Goal: Task Accomplishment & Management: Manage account settings

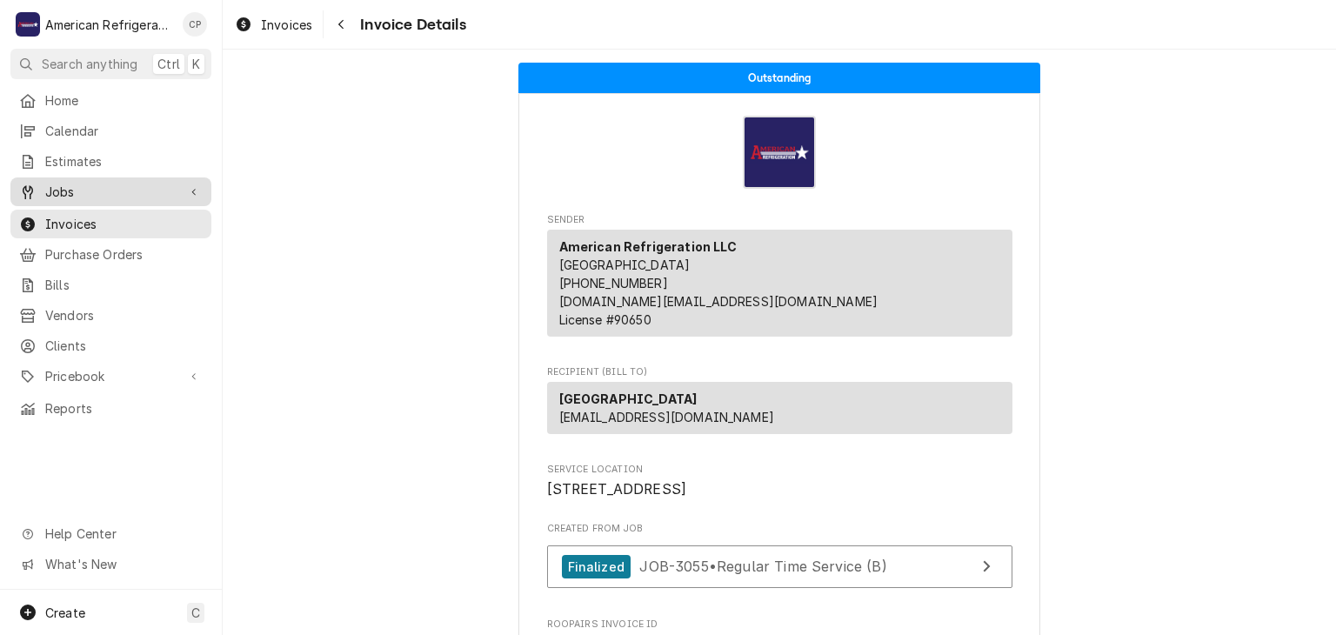
scroll to position [2637, 0]
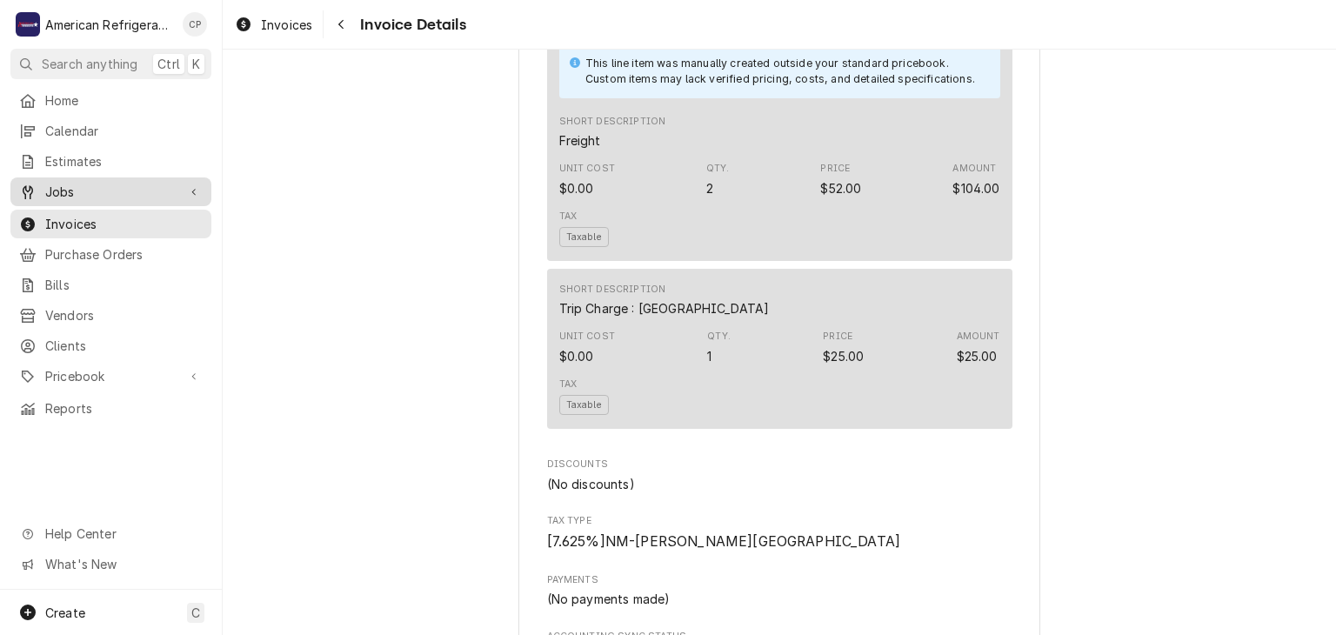
click at [125, 186] on span "Jobs" at bounding box center [110, 192] width 131 height 18
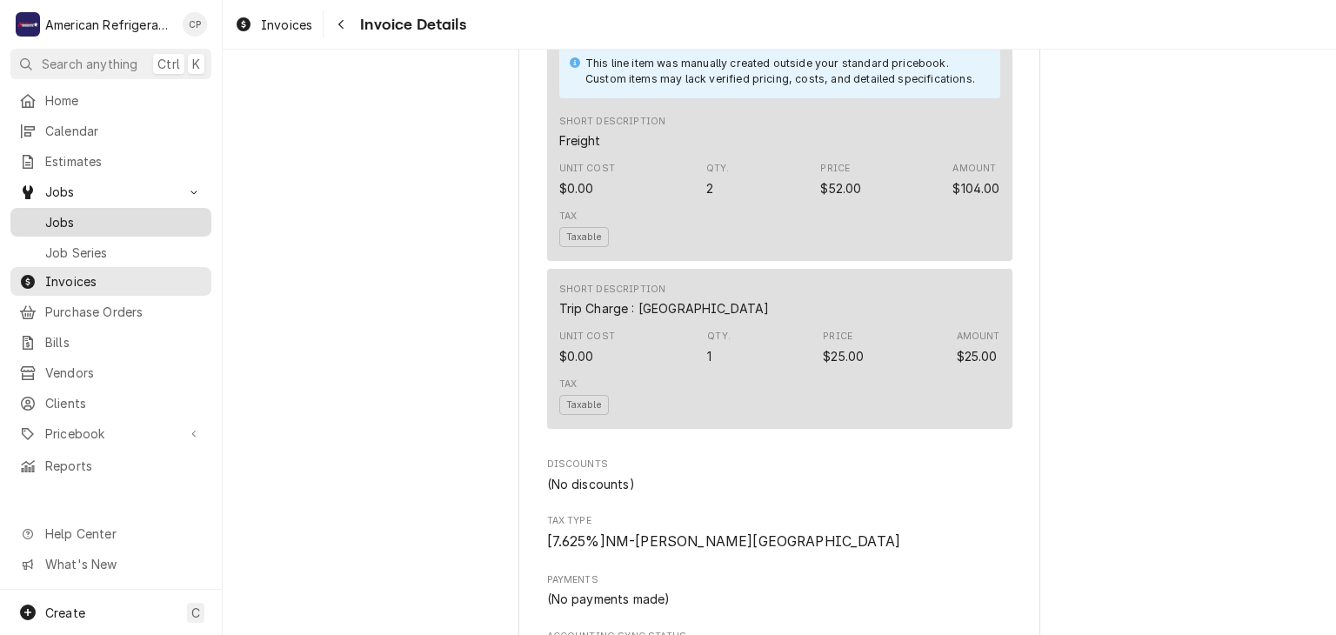
click at [125, 218] on span "Jobs" at bounding box center [123, 222] width 157 height 18
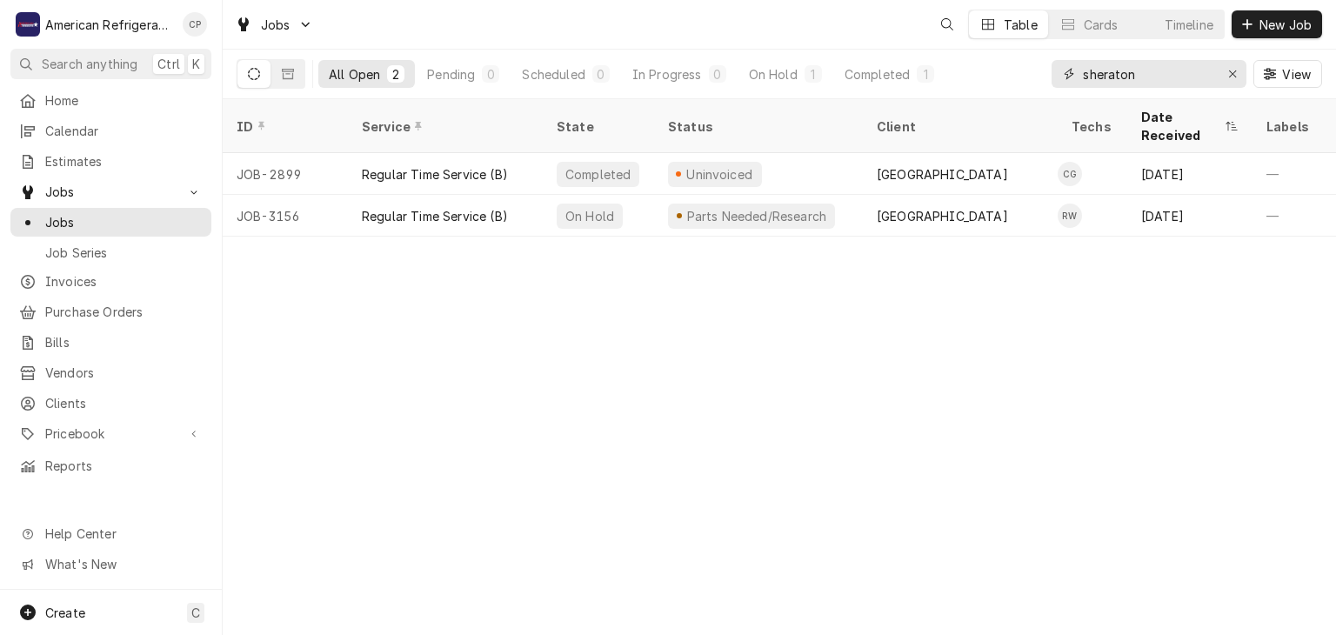
click at [1170, 72] on input "sheraton" at bounding box center [1148, 74] width 130 height 28
click at [1169, 72] on input "sheraton" at bounding box center [1148, 74] width 130 height 28
click at [1146, 77] on input "sheraton" at bounding box center [1148, 74] width 130 height 28
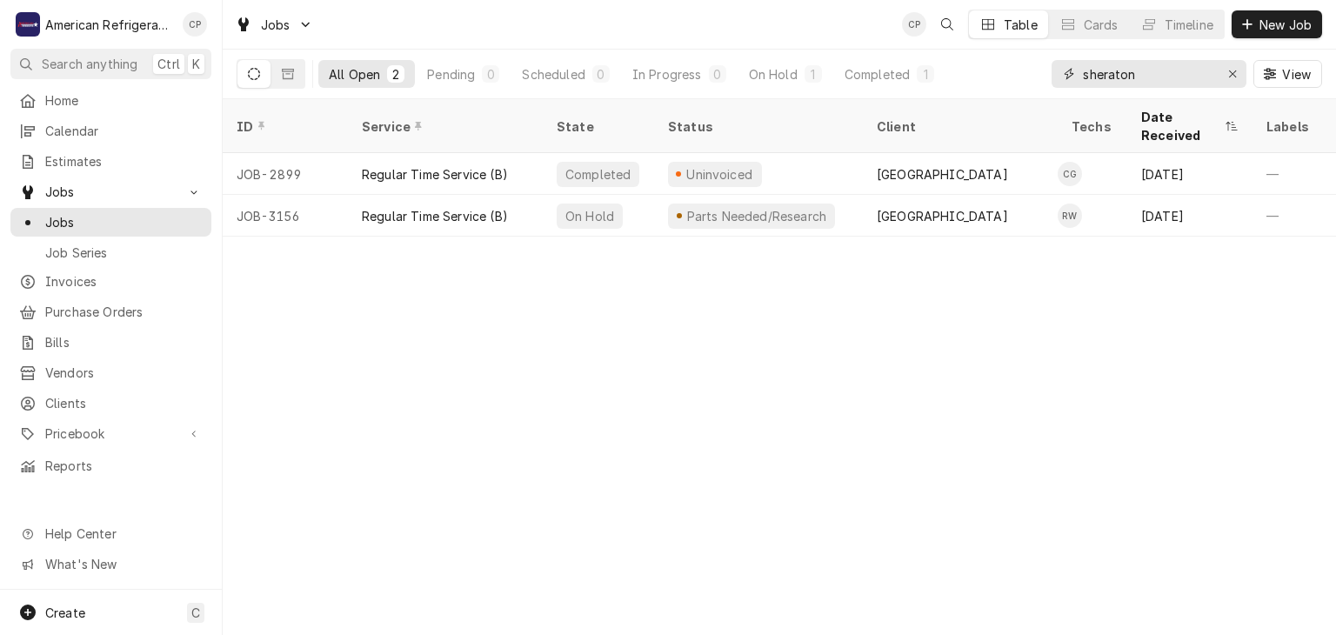
click at [1146, 77] on input "sheraton" at bounding box center [1148, 74] width 130 height 28
click at [1161, 70] on input "sheraton" at bounding box center [1148, 74] width 130 height 28
click at [1170, 77] on input "sheraton" at bounding box center [1148, 74] width 130 height 28
click at [1244, 33] on button "New Job" at bounding box center [1277, 24] width 90 height 28
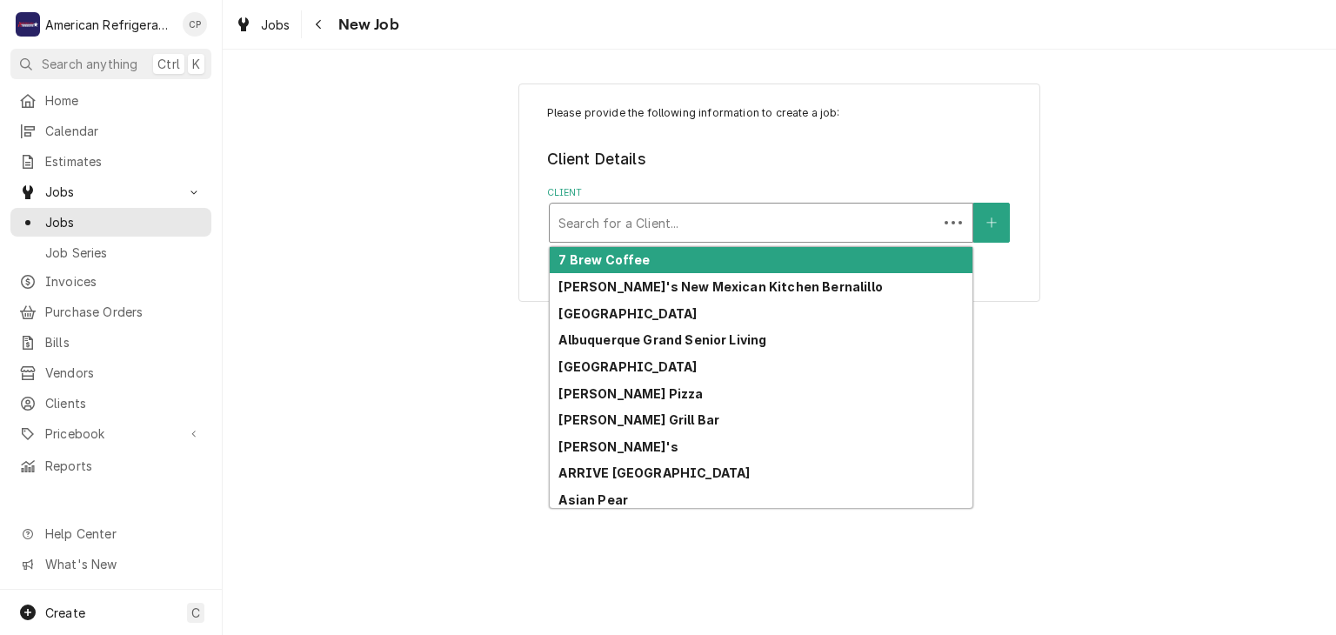
click at [601, 223] on div "Client" at bounding box center [743, 222] width 370 height 31
type input "p"
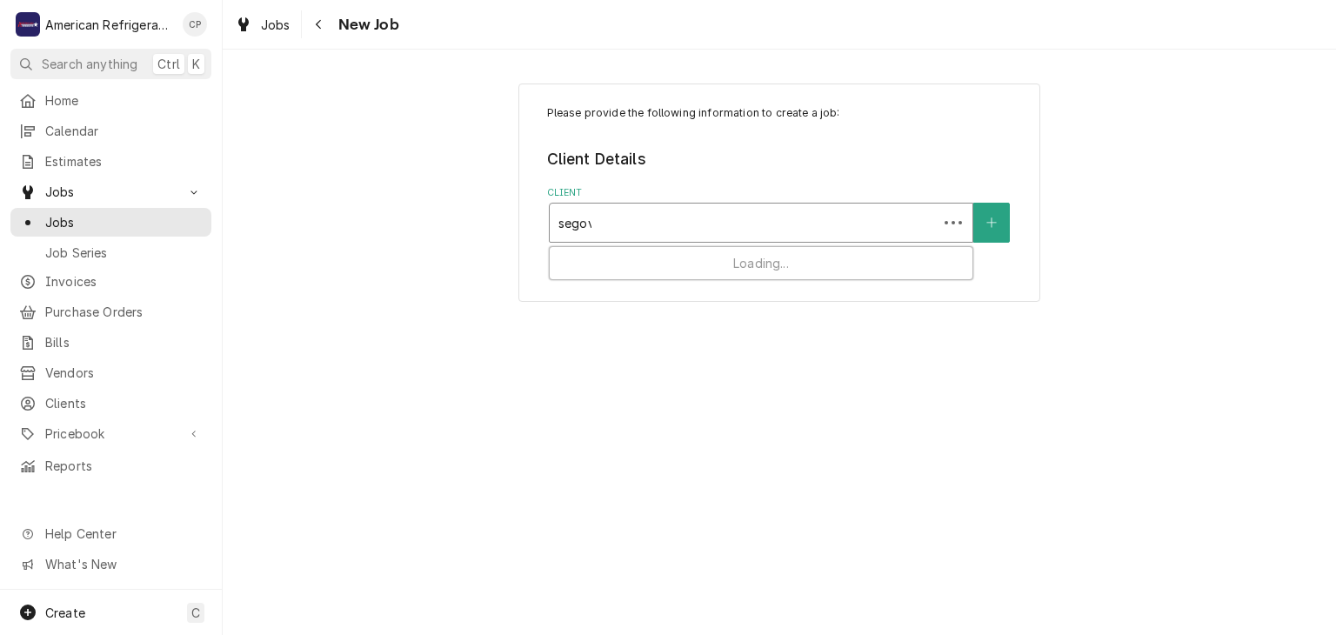
type input "segovi"
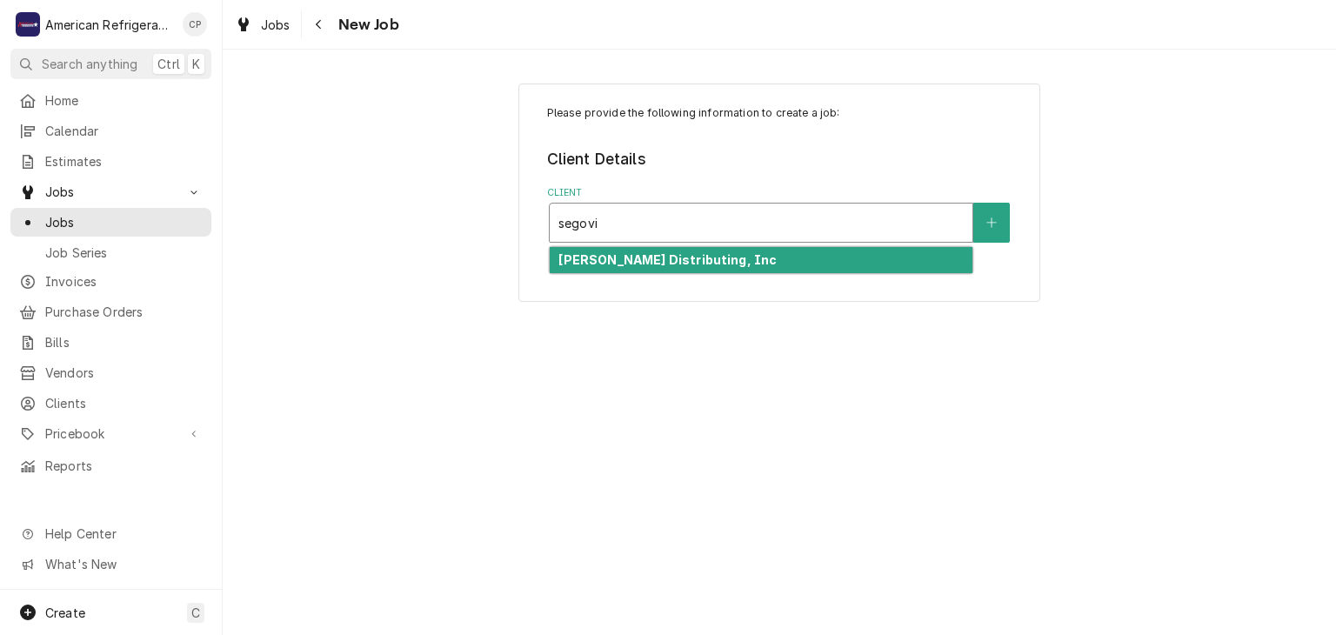
click at [673, 260] on strong "Segovia's Distributing, Inc" at bounding box center [667, 259] width 218 height 15
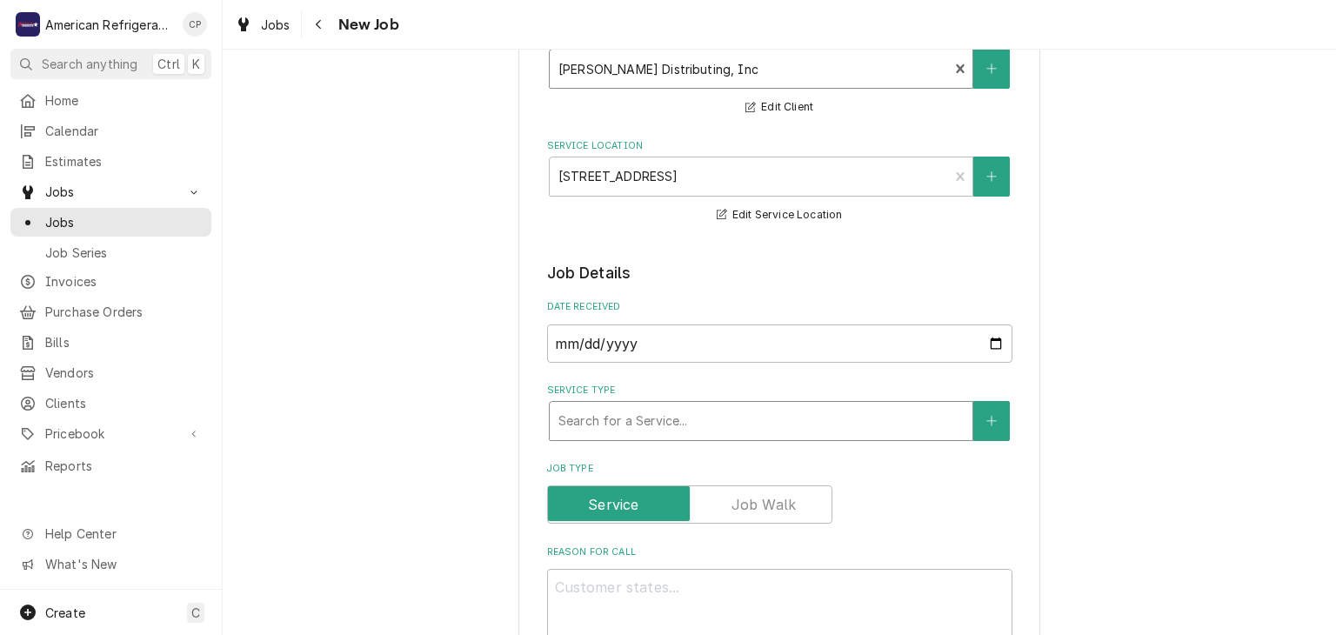
scroll to position [250, 0]
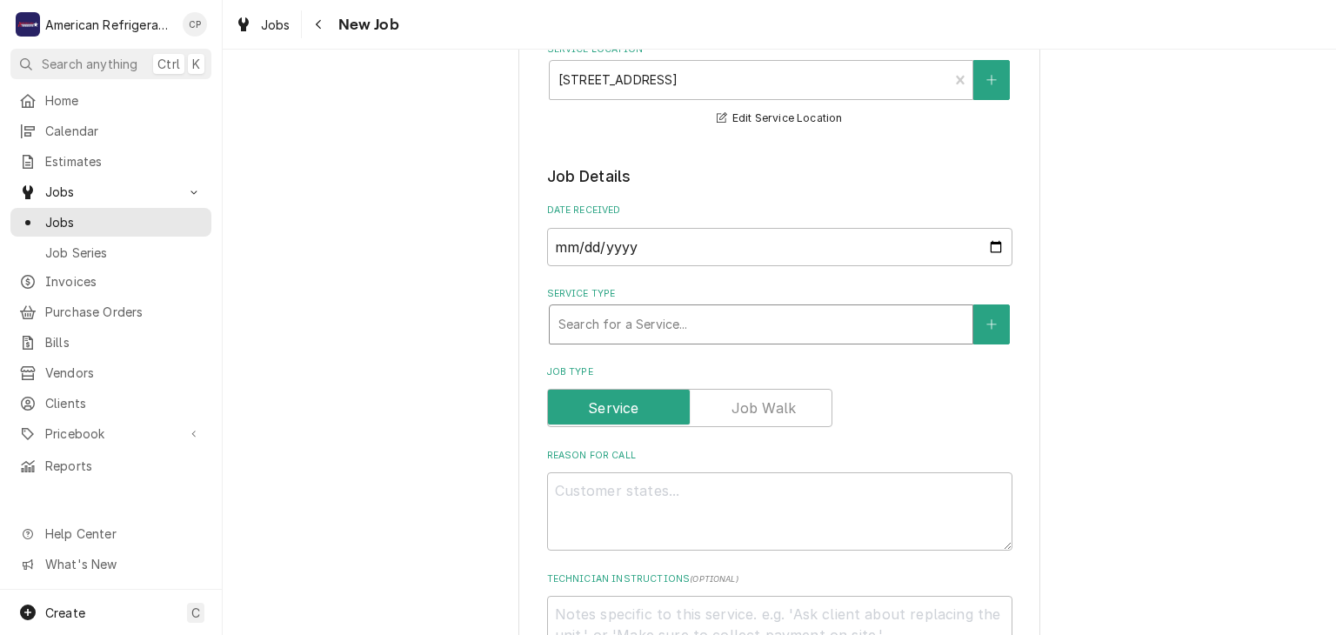
click at [772, 327] on div "Service Type" at bounding box center [760, 324] width 405 height 31
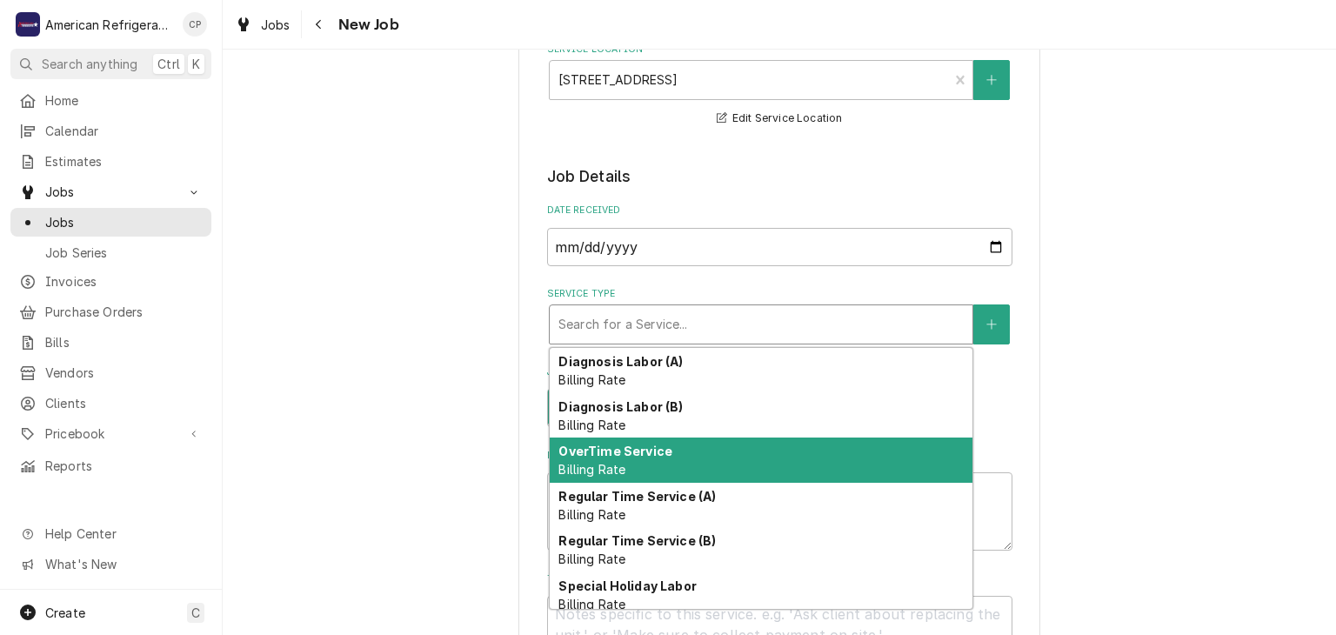
scroll to position [8, 0]
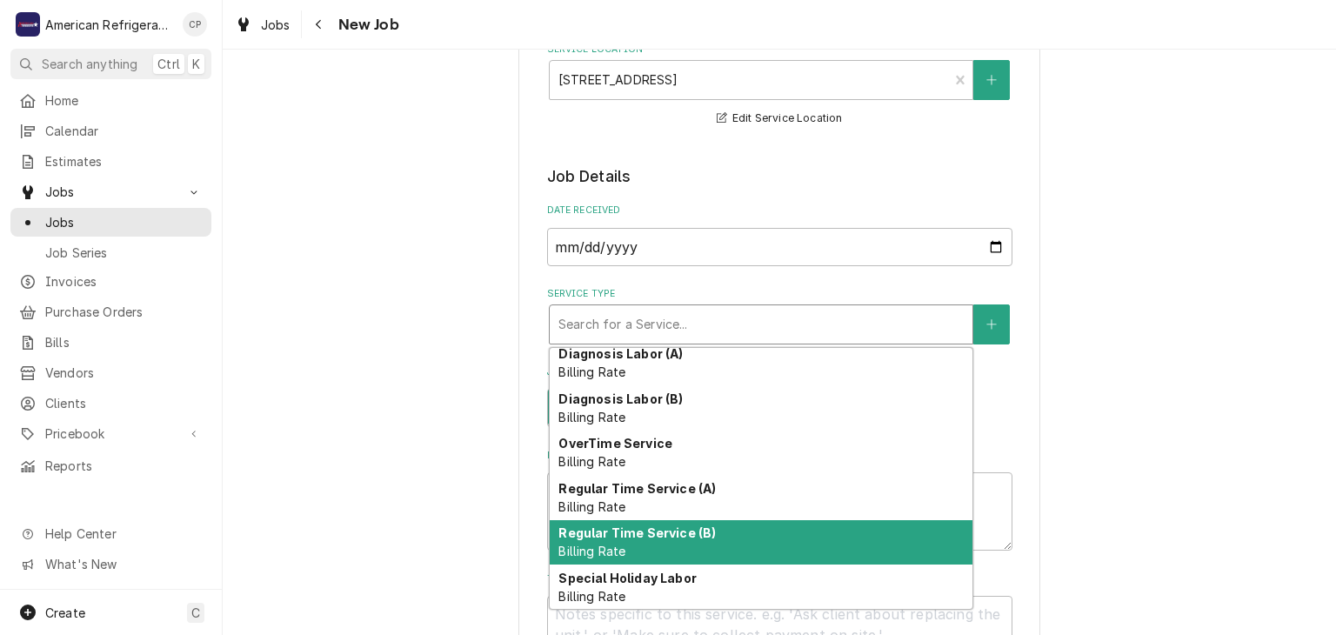
click at [701, 526] on strong "Regular Time Service (B)" at bounding box center [636, 532] width 157 height 15
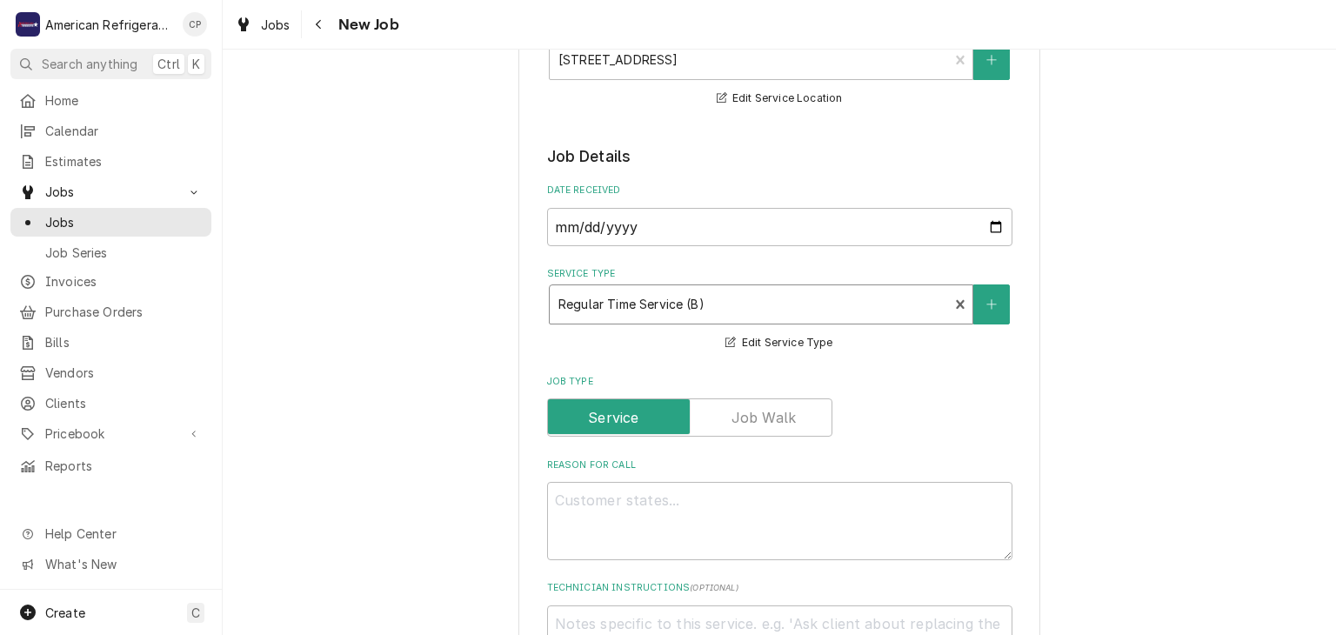
scroll to position [337, 0]
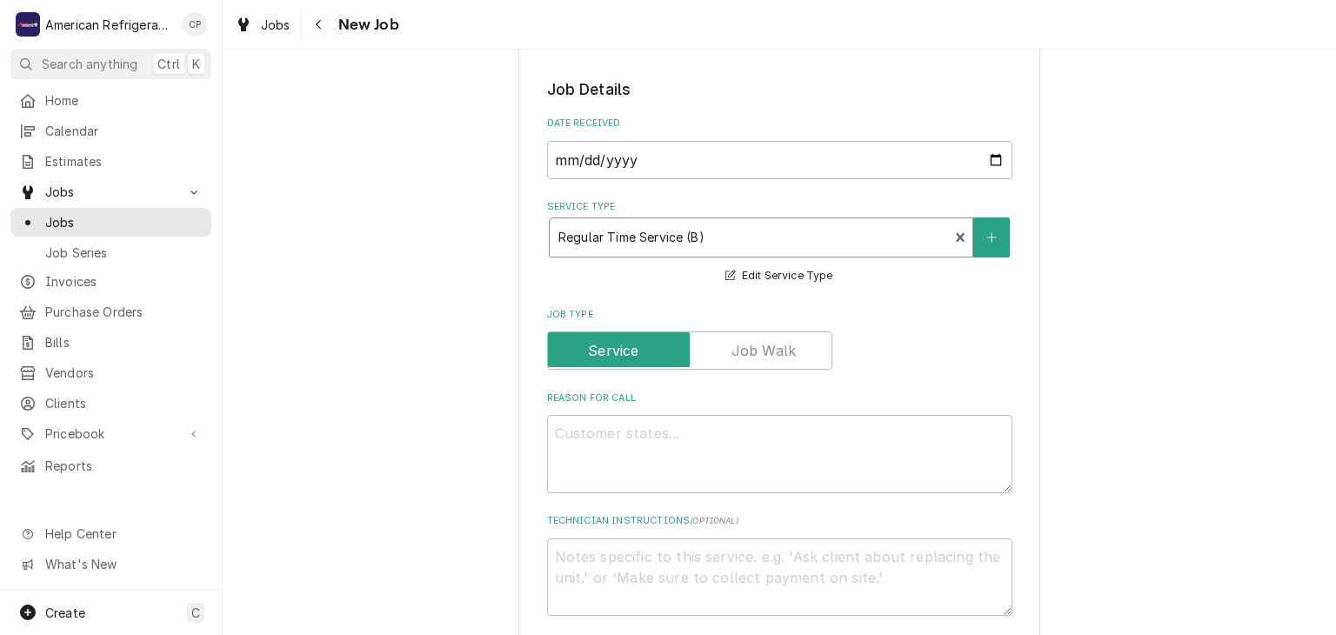
type textarea "x"
click at [592, 460] on textarea "Reason For Call" at bounding box center [779, 454] width 465 height 78
type textarea "W"
type textarea "x"
type textarea "Walk"
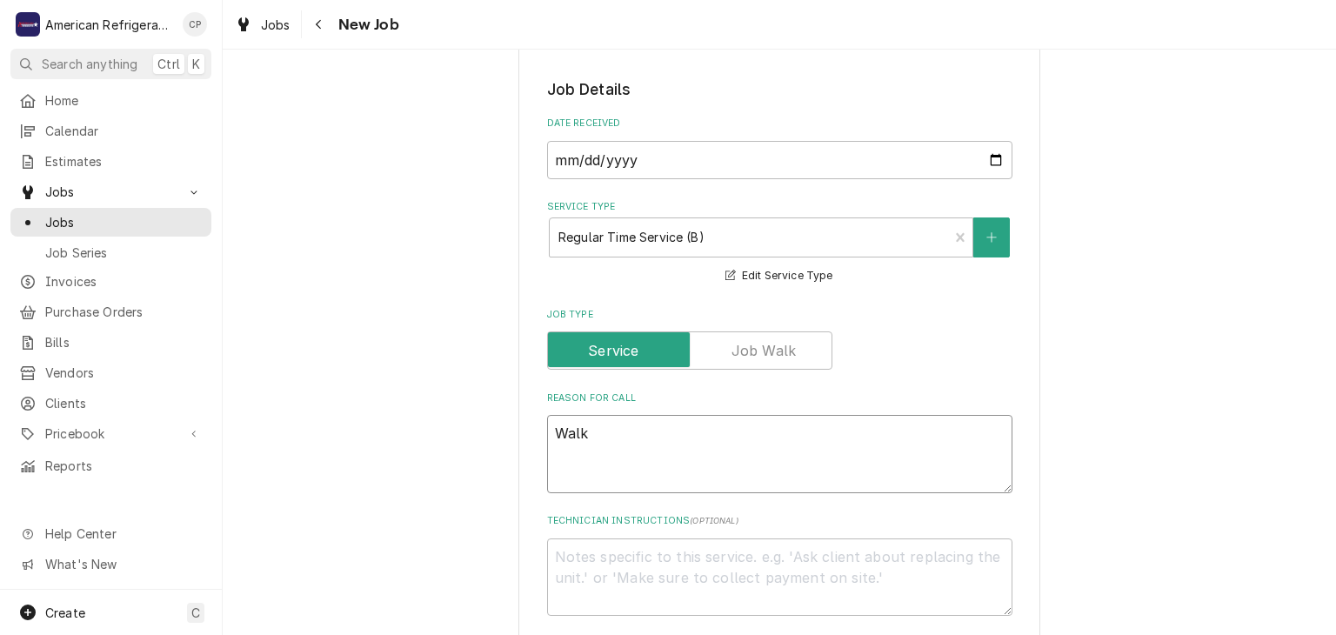
type textarea "x"
type textarea "Walk-="
type textarea "x"
type textarea "Walk-"
type textarea "x"
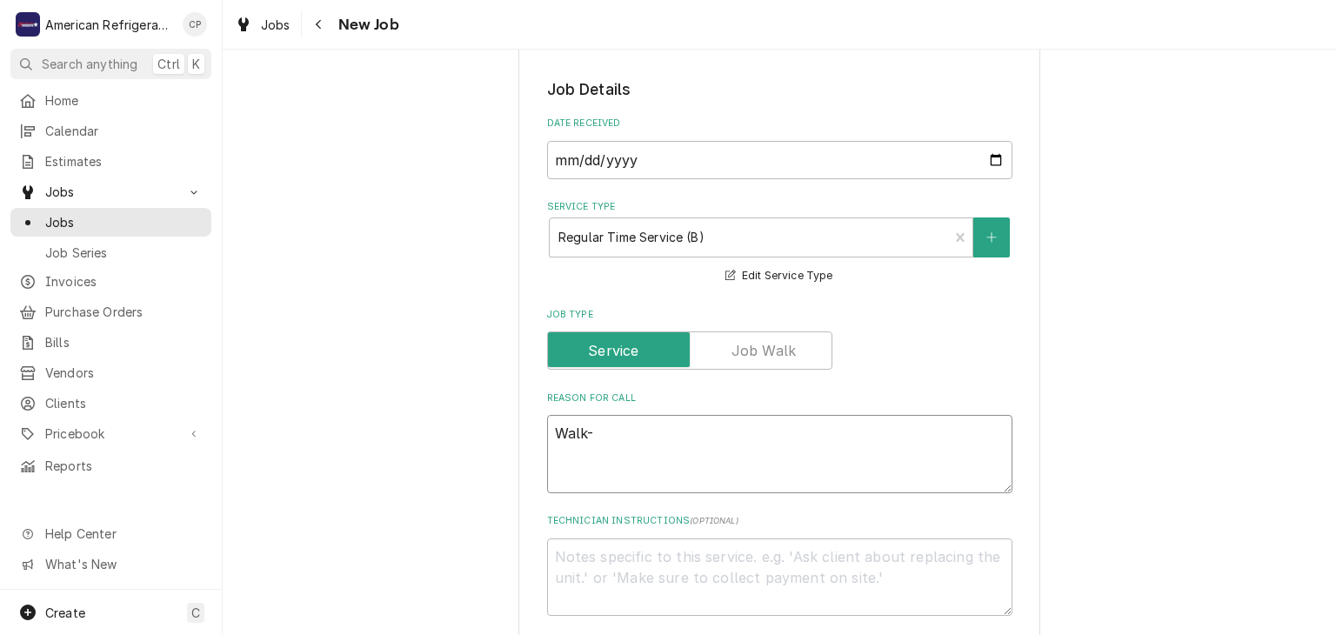
type textarea "Walk-i"
type textarea "x"
type textarea "Walk-in"
type textarea "x"
type textarea "Walk-in F"
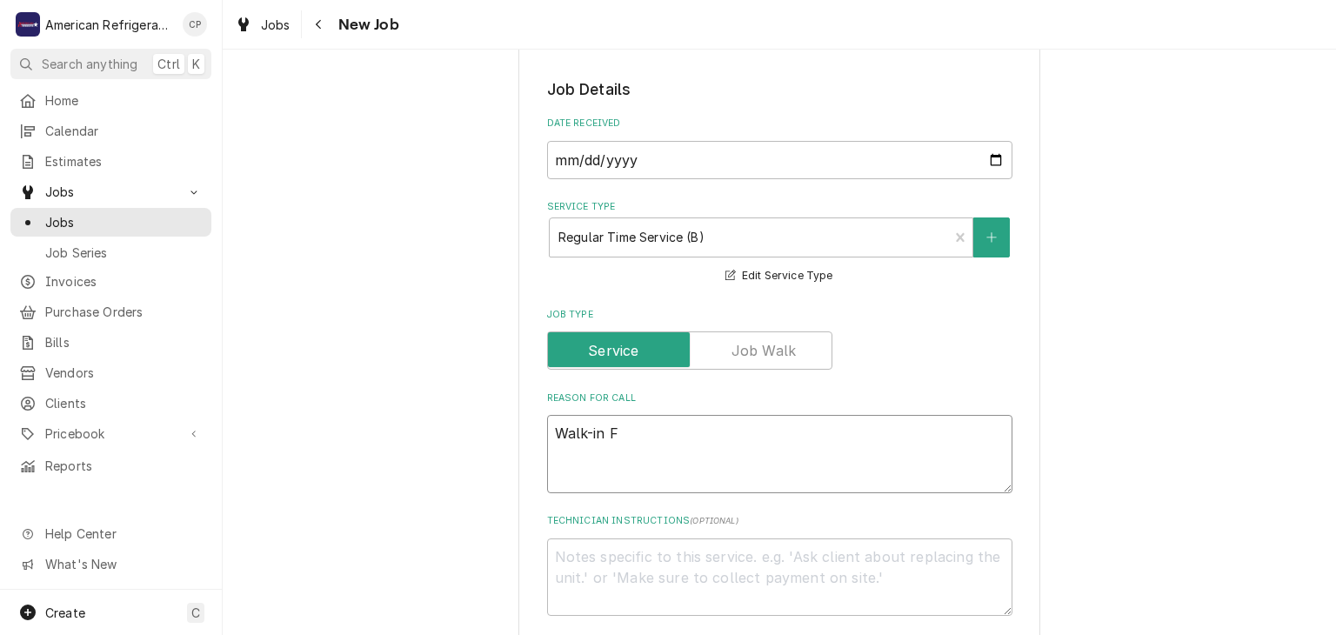
type textarea "x"
type textarea "Walk-in Fr"
type textarea "x"
type textarea "Walk-in Fre"
type textarea "x"
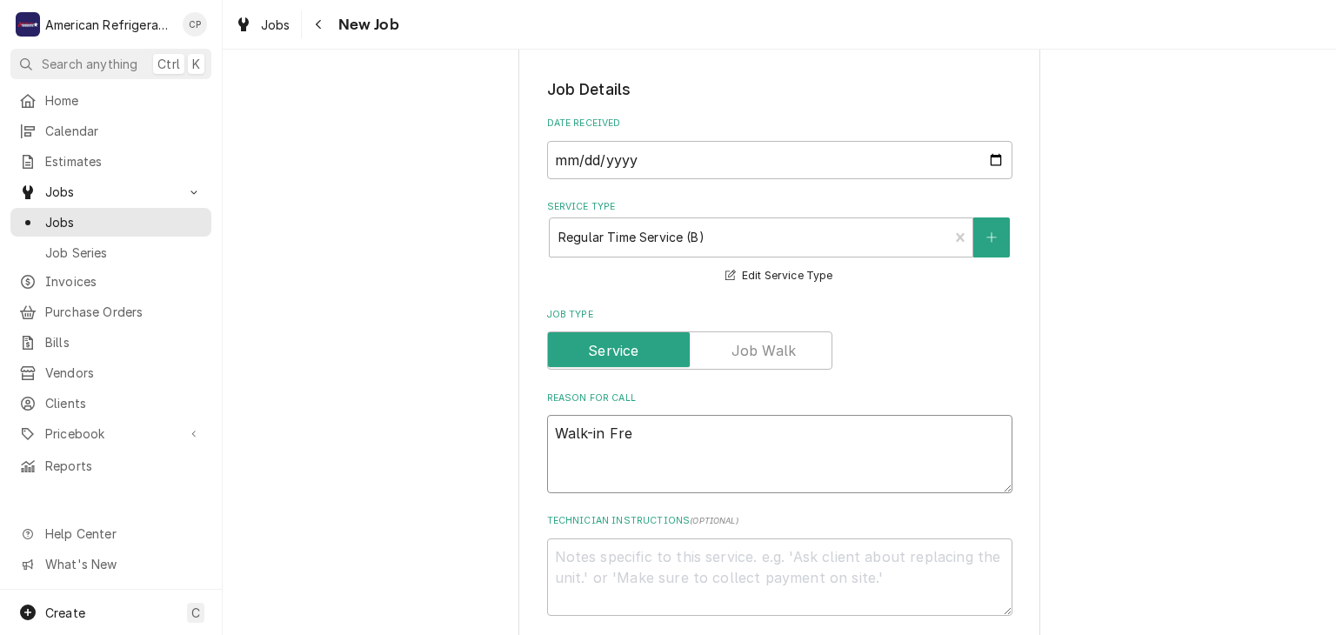
type textarea "Walk-in Free"
type textarea "x"
type textarea "Walk-in Freeze"
type textarea "x"
type textarea "Walk-in Freezer"
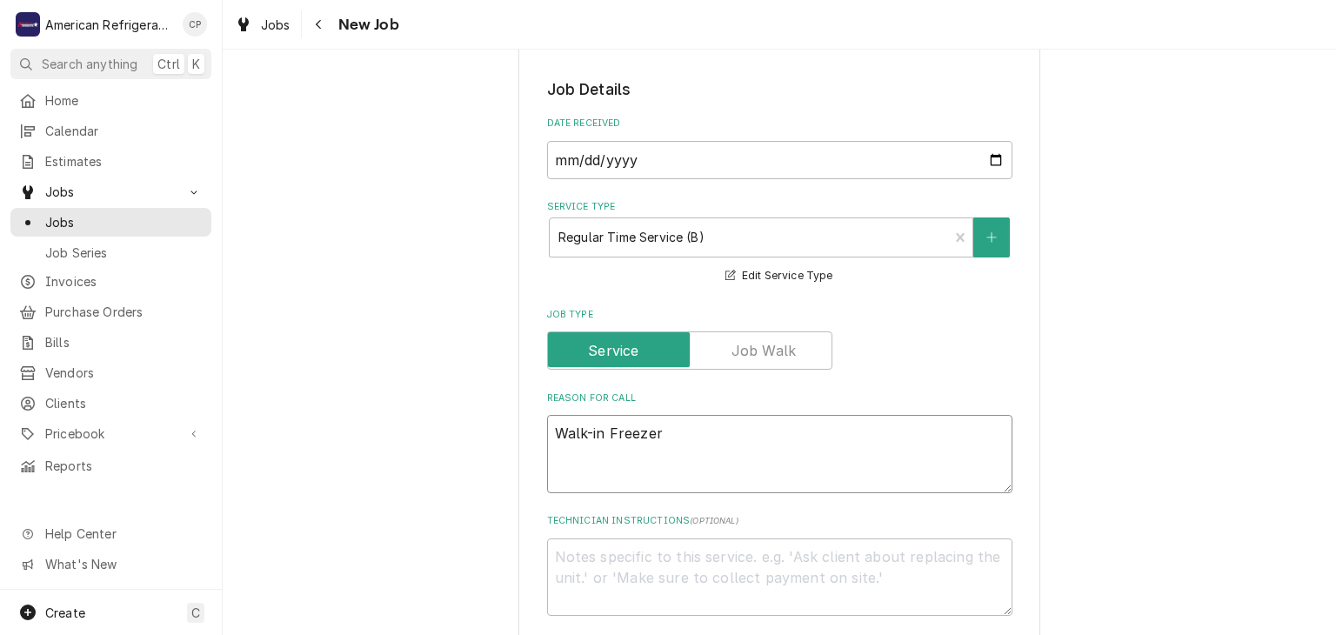
type textarea "x"
type textarea "Walk-in Freezer @"
type textarea "x"
type textarea "Walk-in Freezer @ 30"
type textarea "x"
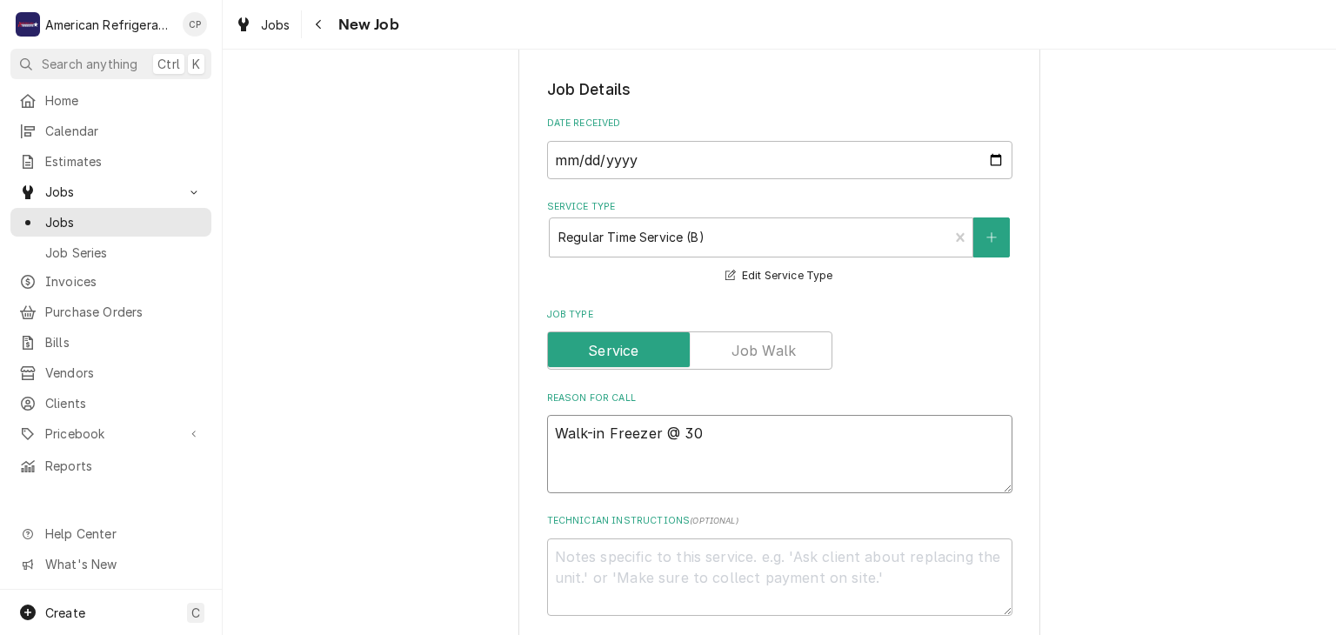
type textarea "Walk-in Freezer @ 30"
type textarea "x"
type textarea "Walk-in Freezer @ 30 d"
type textarea "x"
type textarea "Walk-in Freezer @ 30 de"
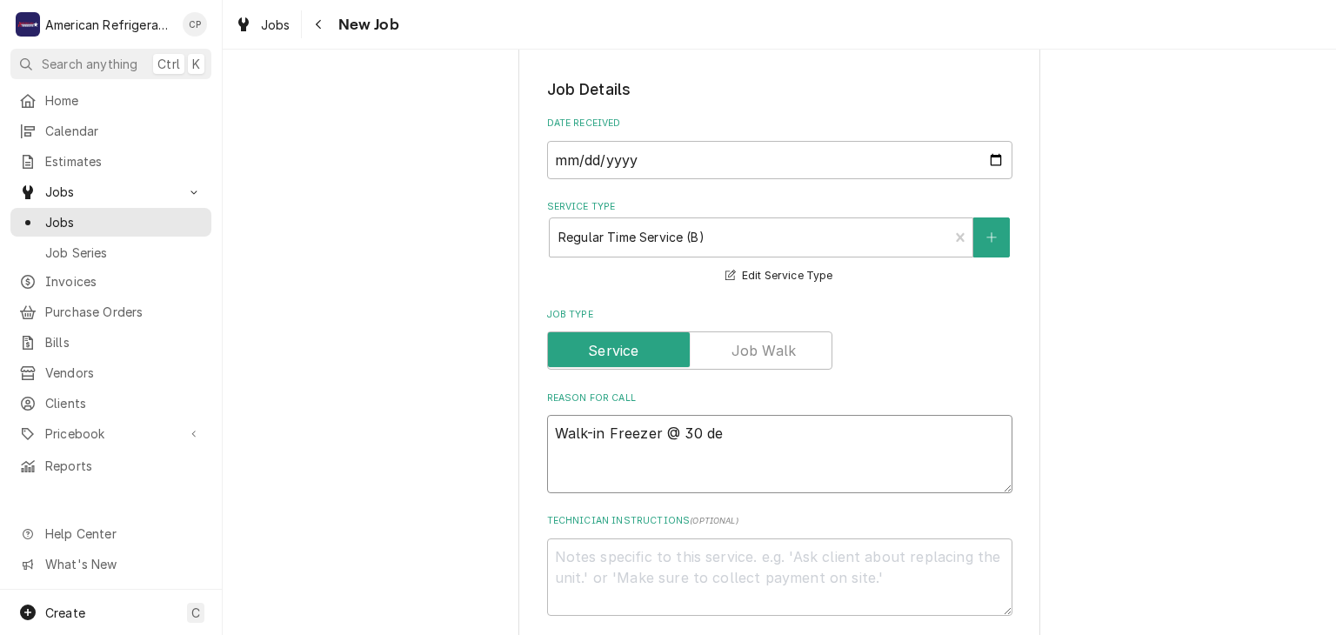
type textarea "x"
type textarea "Walk-in Freezer @ 30 deg"
type textarea "x"
type textarea "Walk-in Freezer @ 30 degr"
type textarea "x"
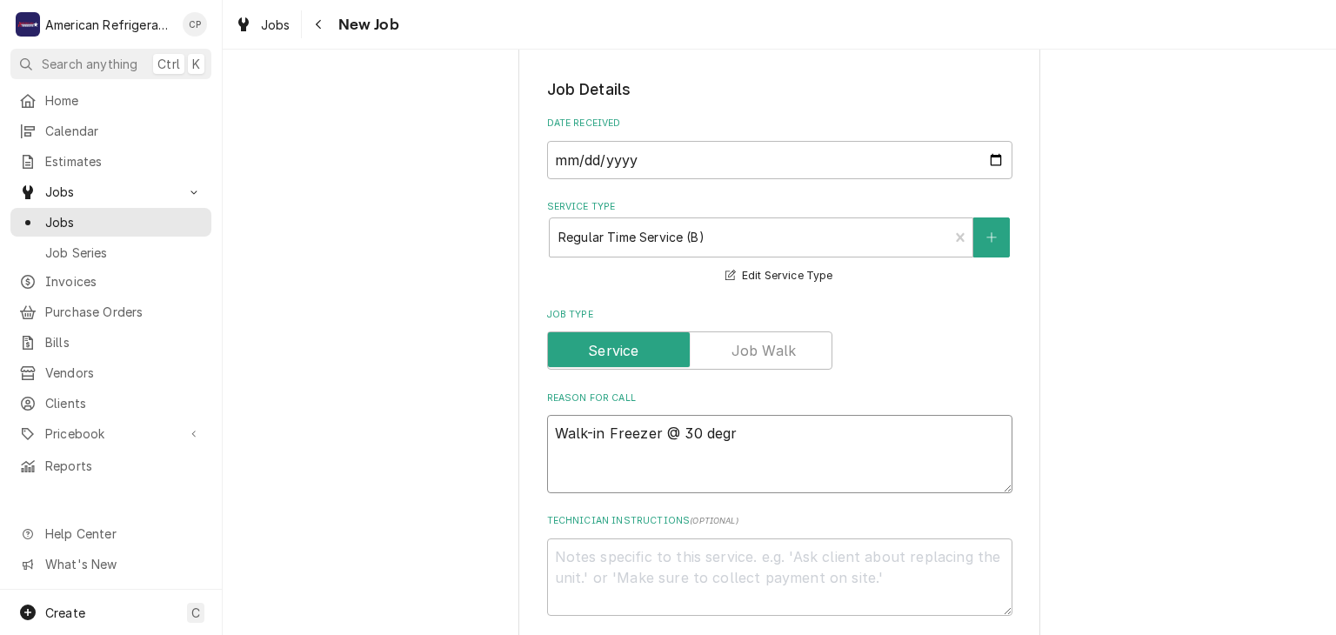
type textarea "Walk-in Freezer @ 30 degre"
type textarea "x"
type textarea "Walk-in Freezer @ 30 degree"
type textarea "x"
type textarea "Walk-in Freezer @ 30 degrees"
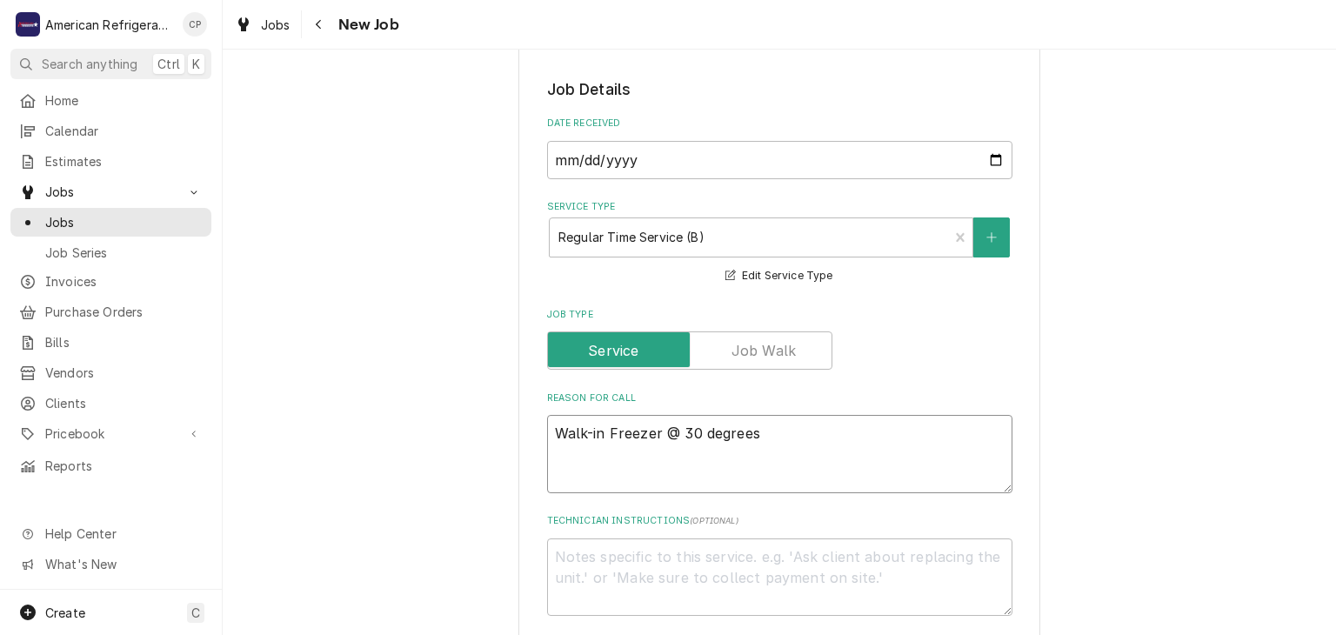
type textarea "x"
type textarea "Walk-in Freezer @ 30 degrees"
type textarea "x"
type textarea "Walk-in Freezer @ 30 degrees W"
type textarea "x"
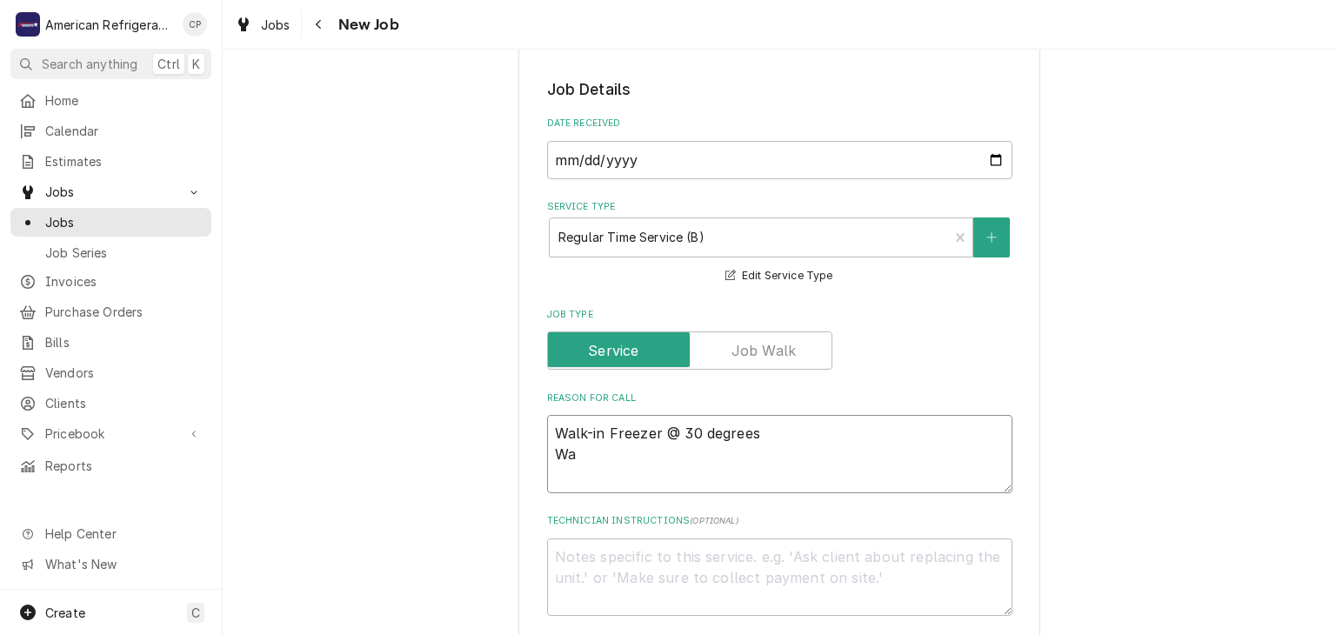
type textarea "Walk-in Freezer @ 30 degrees Wal"
type textarea "x"
type textarea "Walk-in Freezer @ 30 degrees Walk"
type textarea "x"
type textarea "Walk-in Freezer @ 30 degrees Walk-"
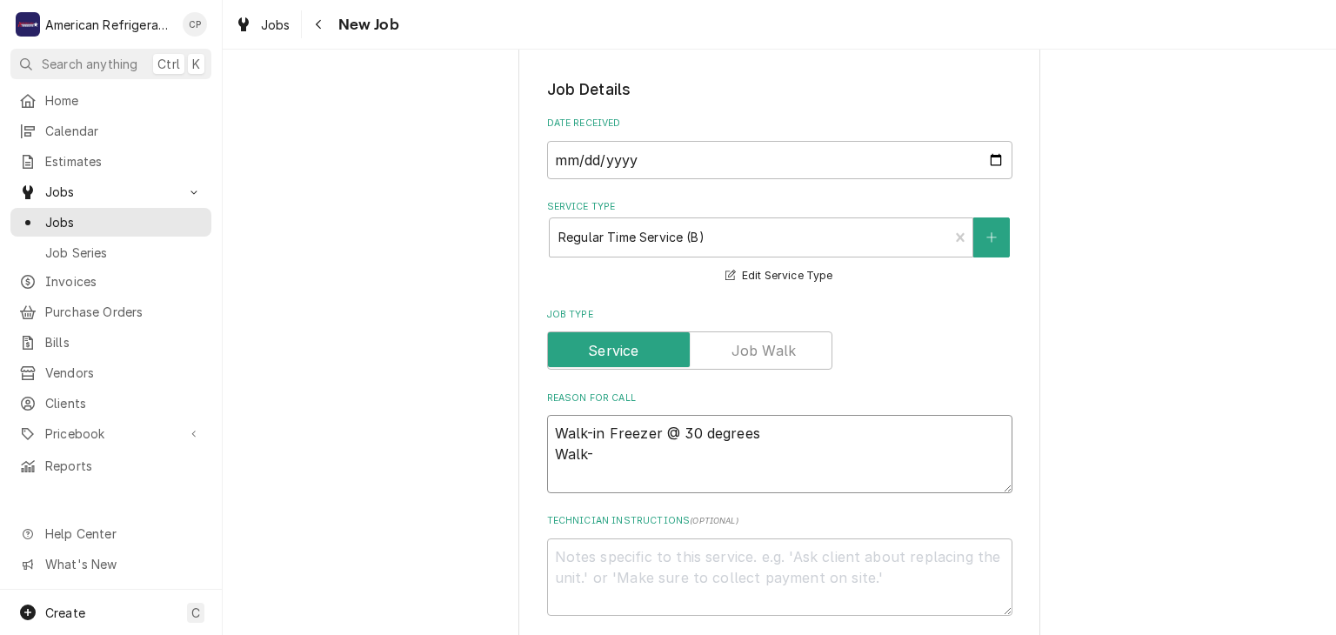
type textarea "x"
type textarea "Walk-in Freezer @ 30 degrees Walk-i"
type textarea "x"
type textarea "Walk-in Freezer @ 30 degrees Walk-in"
type textarea "x"
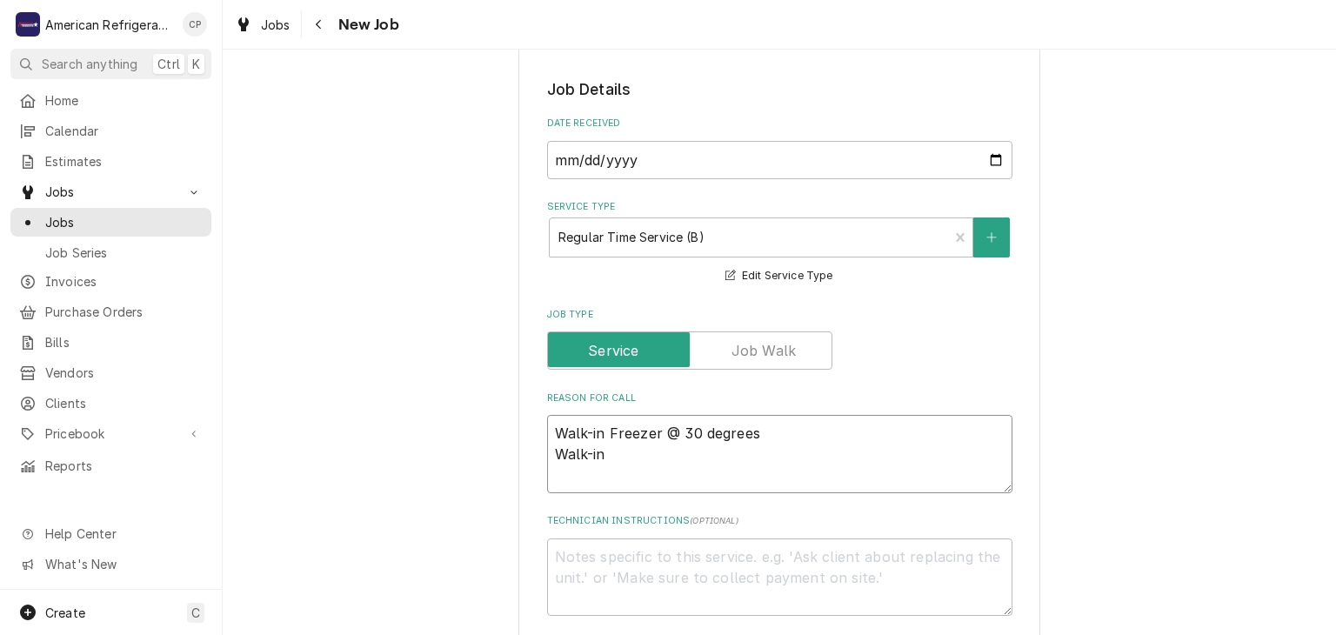
type textarea "Walk-in Freezer @ 30 degrees Walk-in C"
type textarea "x"
type textarea "Walk-in Freezer @ 30 degrees Walk-in Co"
type textarea "x"
type textarea "Walk-in Freezer @ 30 degrees Walk-in Coo"
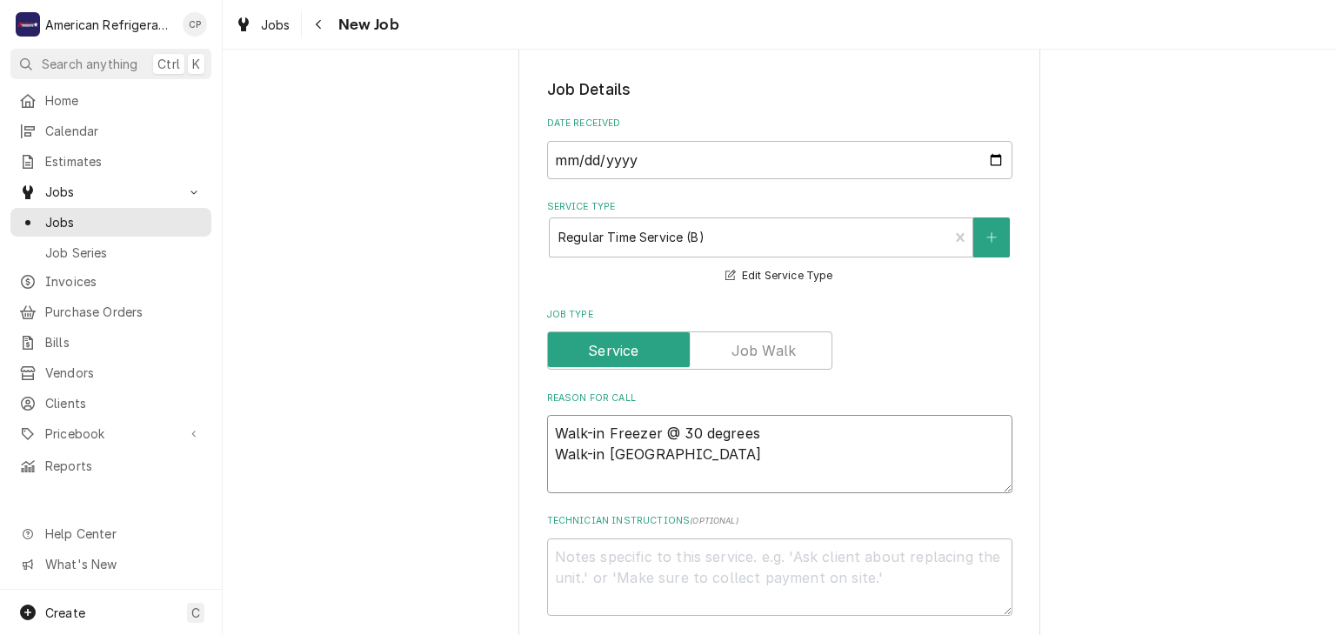
type textarea "x"
type textarea "Walk-in Freezer @ 30 degrees Walk-in Cool"
type textarea "x"
type textarea "Walk-in Freezer @ 30 degrees Walk-in Coole"
type textarea "x"
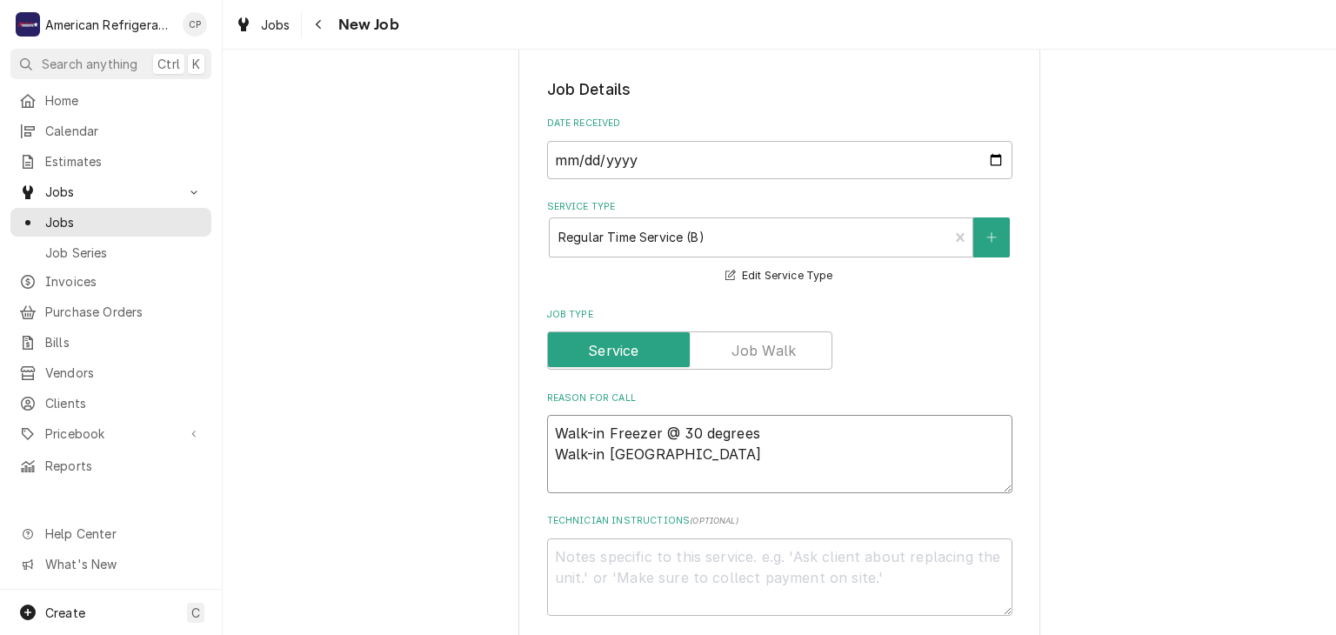
type textarea "Walk-in Freezer @ 30 degrees Walk-in Cooler"
type textarea "x"
type textarea "Walk-in Freezer @ 30 degrees Walk-in Cooler"
type textarea "x"
type textarea "Walk-in Freezer @ 30 degrees Walk-in Cooler #"
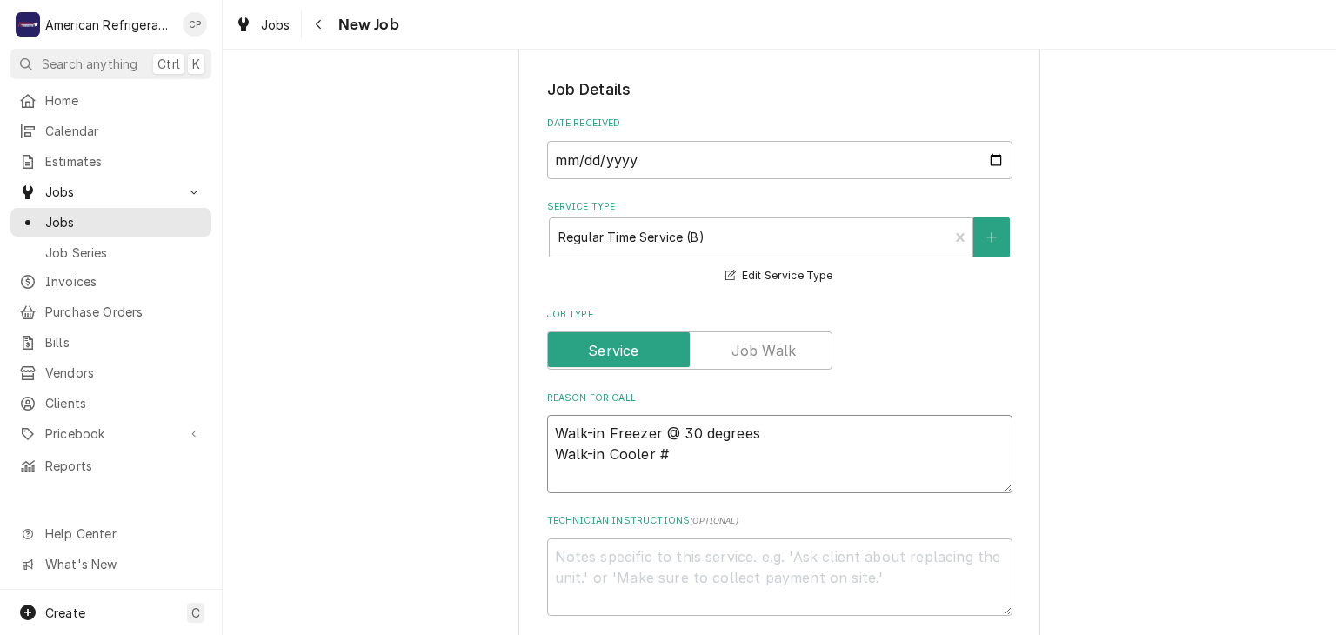
type textarea "x"
type textarea "Walk-in Freezer @ 30 degrees Walk-in Cooler #3"
type textarea "x"
type textarea "Walk-in Freezer @ 30 degrees Walk-in Cooler #3"
type textarea "x"
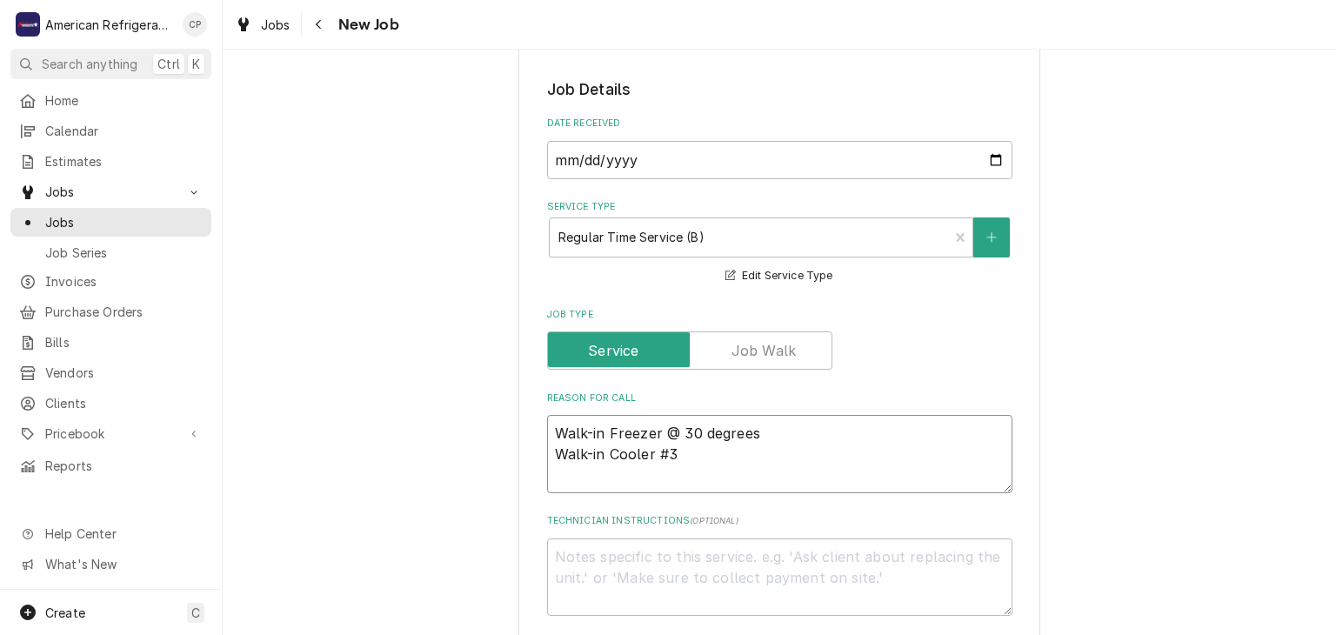
type textarea "Walk-in Freezer @ 30 degrees Walk-in Cooler #3 t"
type textarea "x"
type textarea "Walk-in Freezer @ 30 degrees Walk-in Cooler #3 th"
type textarea "x"
type textarea "Walk-in Freezer @ 30 degrees Walk-in Cooler #3 that"
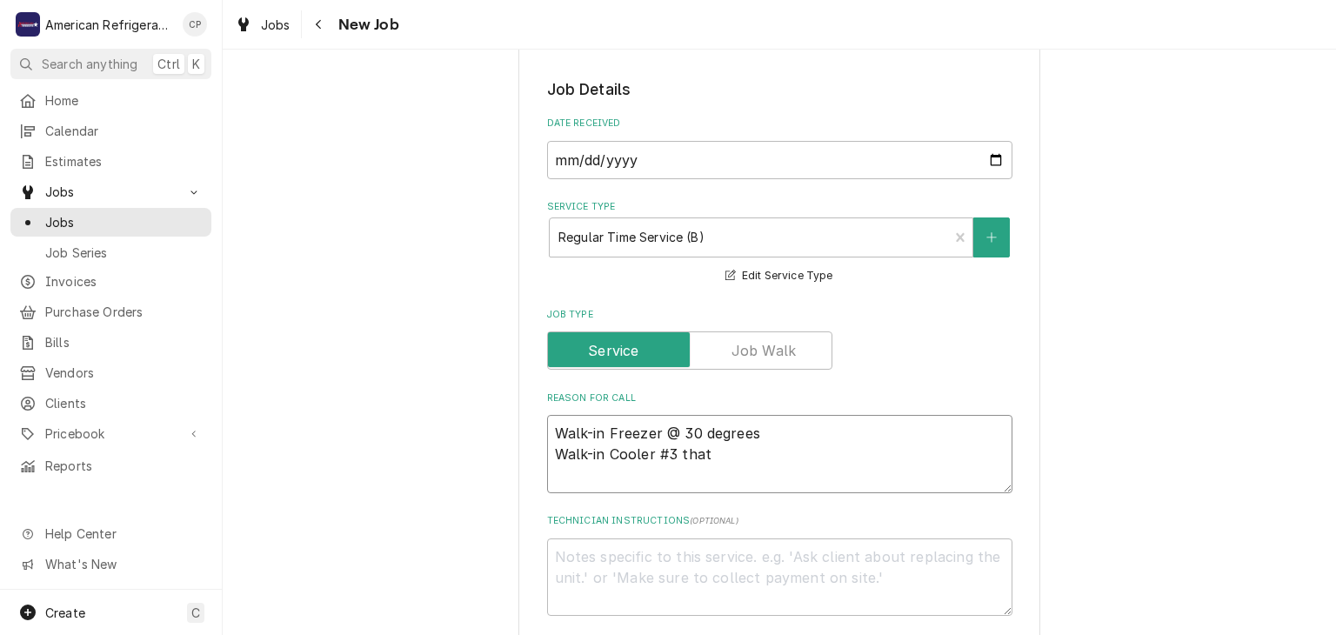
type textarea "x"
type textarea "Walk-in Freezer @ 30 degrees Walk-in Cooler #3 that"
type textarea "x"
type textarea "Walk-in Freezer @ 30 degrees Walk-in Cooler #3 that i"
type textarea "x"
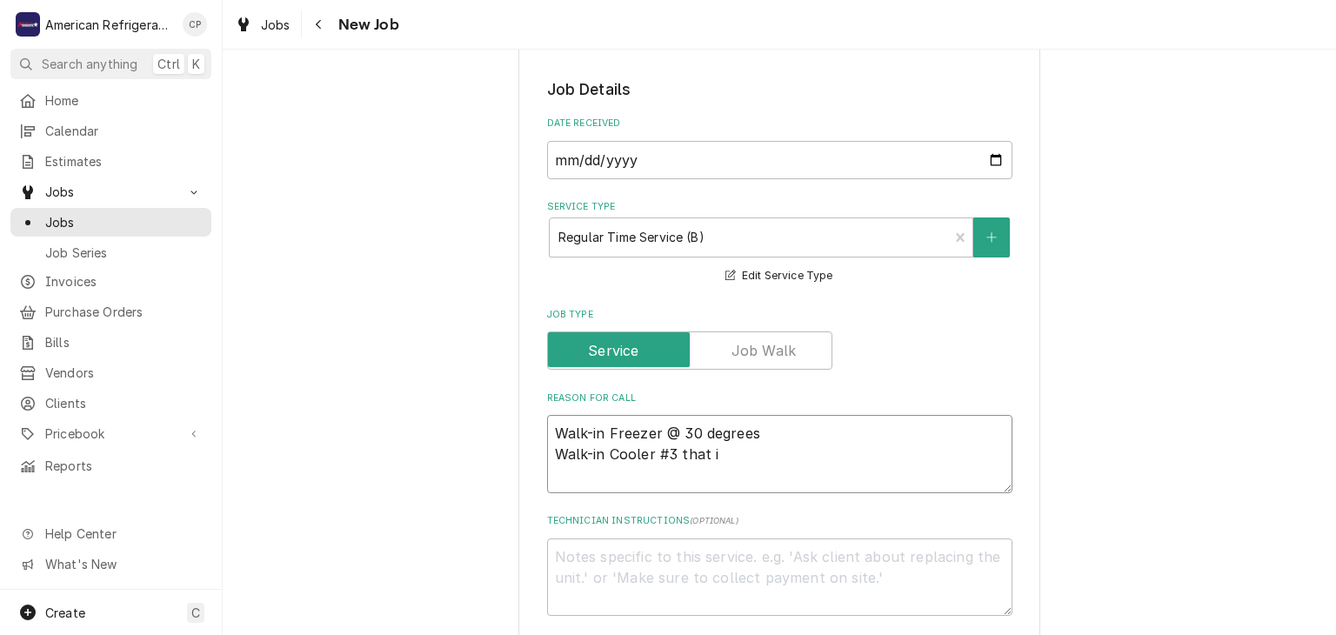
type textarea "Walk-in Freezer @ 30 degrees Walk-in Cooler #3 that is"
type textarea "x"
type textarea "Walk-in Freezer @ 30 degrees Walk-in Cooler #3 that is i"
type textarea "x"
type textarea "Walk-in Freezer @ 30 degrees Walk-in Cooler #3 that is ici"
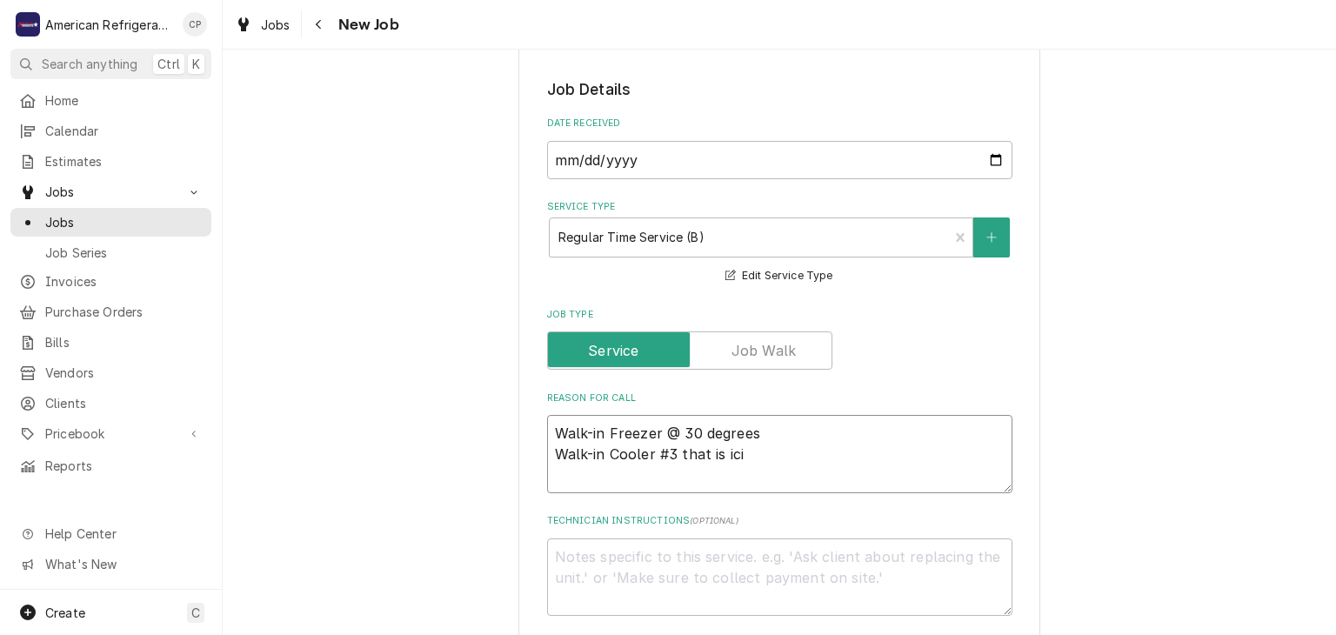
type textarea "x"
type textarea "Walk-in Freezer @ 30 degrees Walk-in Cooler #3 that is icin"
type textarea "x"
type textarea "Walk-in Freezer @ 30 degrees Walk-in Cooler #3 that is icing"
type textarea "x"
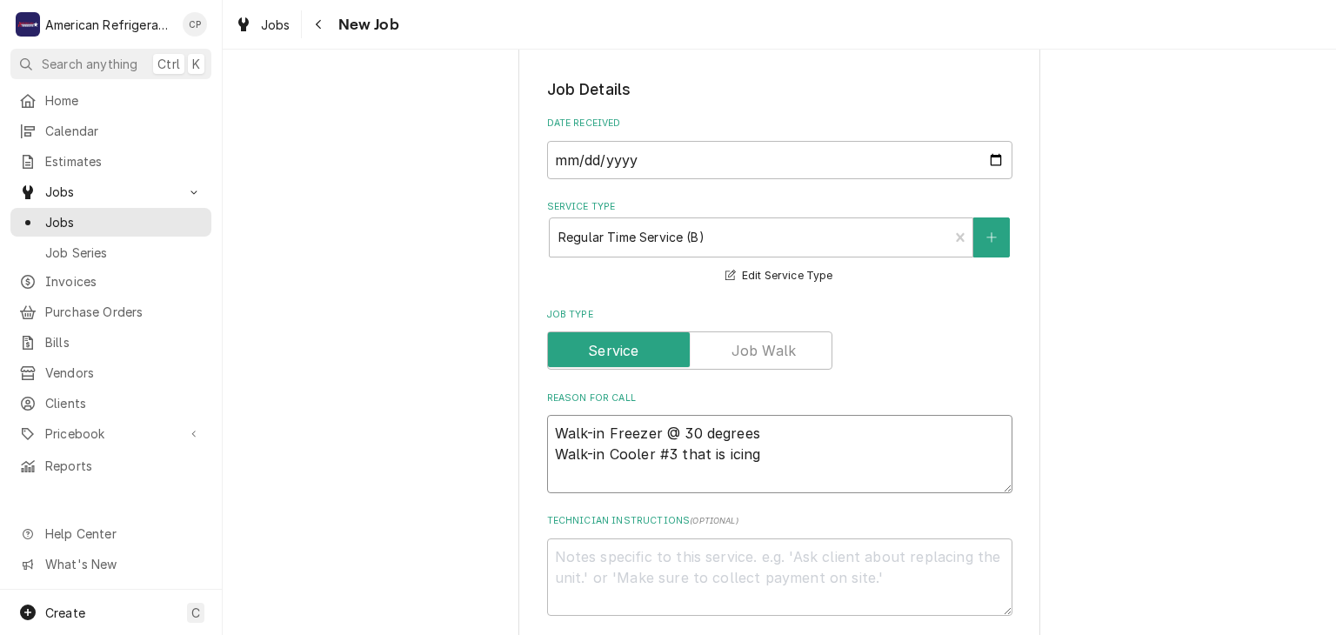
type textarea "Walk-in Freezer @ 30 degrees Walk-in Cooler #3 that is icing u"
type textarea "x"
type textarea "Walk-in Freezer @ 30 degrees Walk-in Cooler #3 that is icing up"
type textarea "x"
type textarea "Walk-in Freezer @ 30 degrees Walk-in Cooler #3 that is icing up"
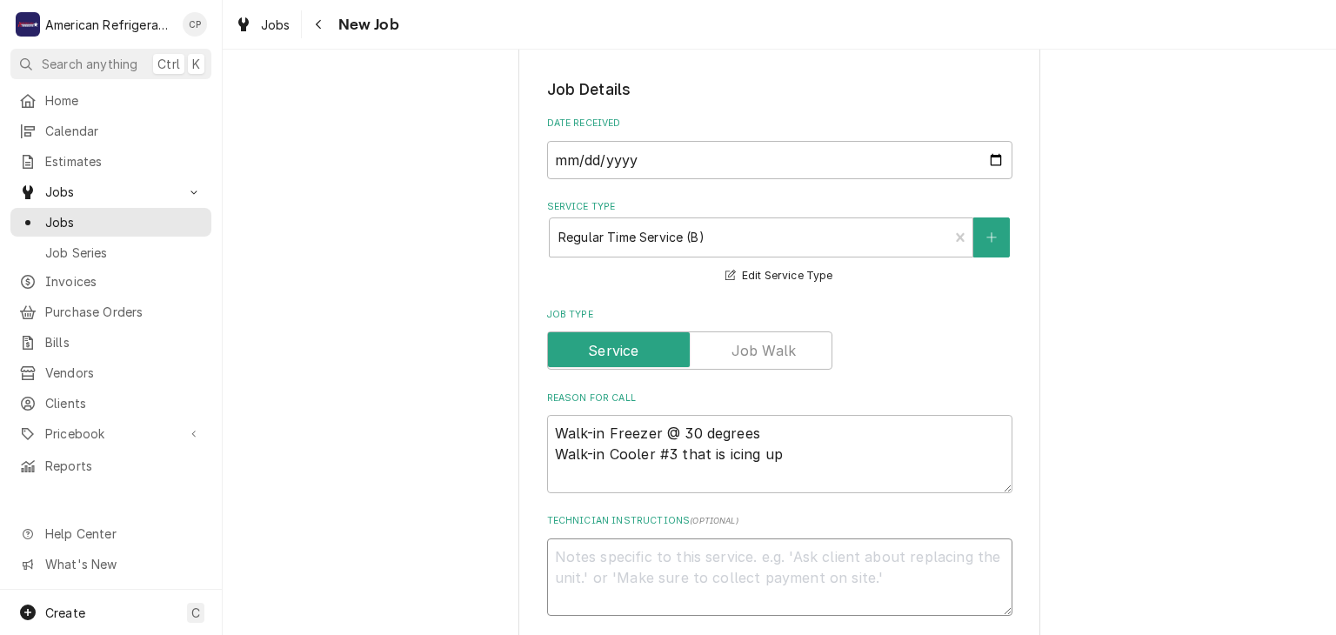
type textarea "x"
type textarea "Di"
type textarea "x"
type textarea "Dia"
type textarea "x"
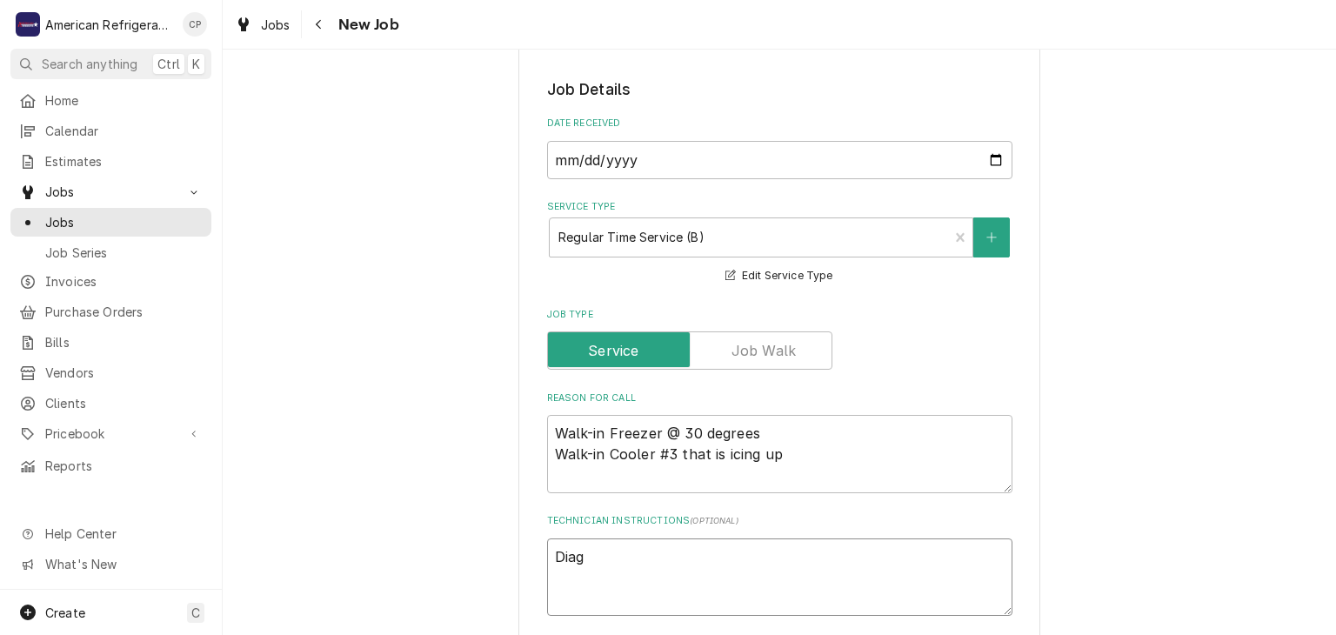
type textarea "Diagn"
type textarea "x"
type textarea "Diagno"
type textarea "x"
type textarea "Diagnose"
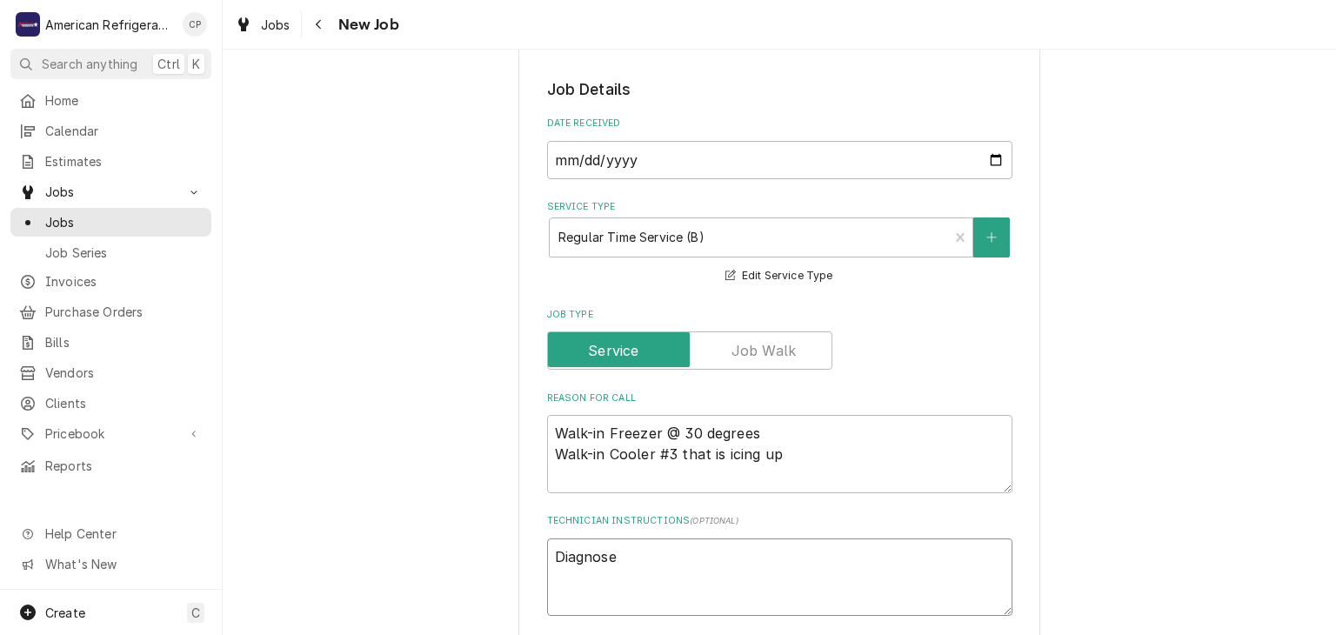
type textarea "x"
type textarea "Diagnose &"
type textarea "x"
type textarea "Diagnose &"
type textarea "x"
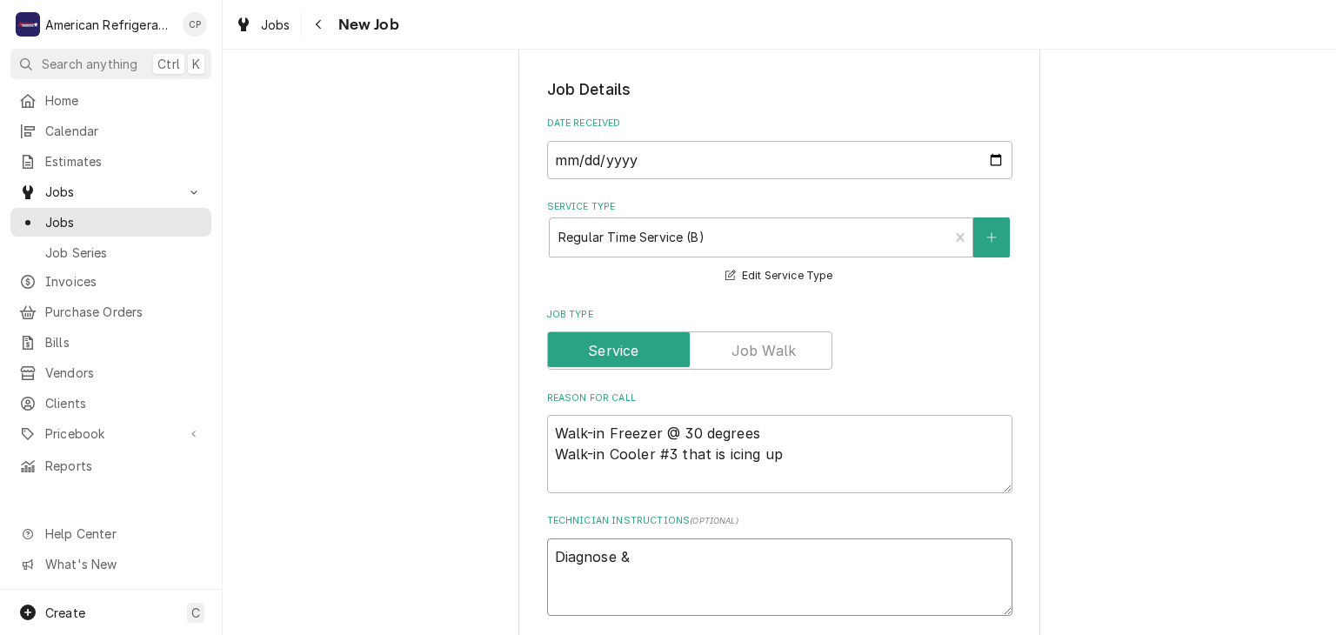
type textarea "Diagnose & c"
type textarea "x"
type textarea "Diagnose & cal"
type textarea "x"
type textarea "Diagnose & call"
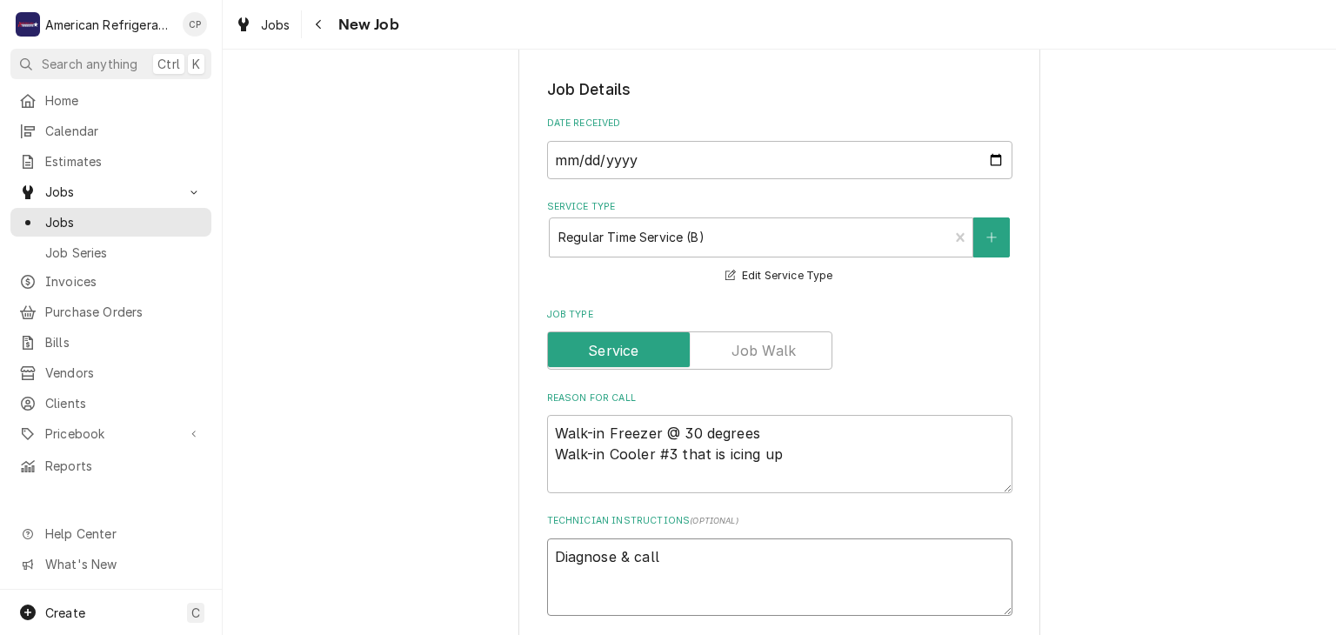
type textarea "x"
type textarea "Diagnose & call"
type textarea "x"
type textarea "Diagnose & call g"
type textarea "x"
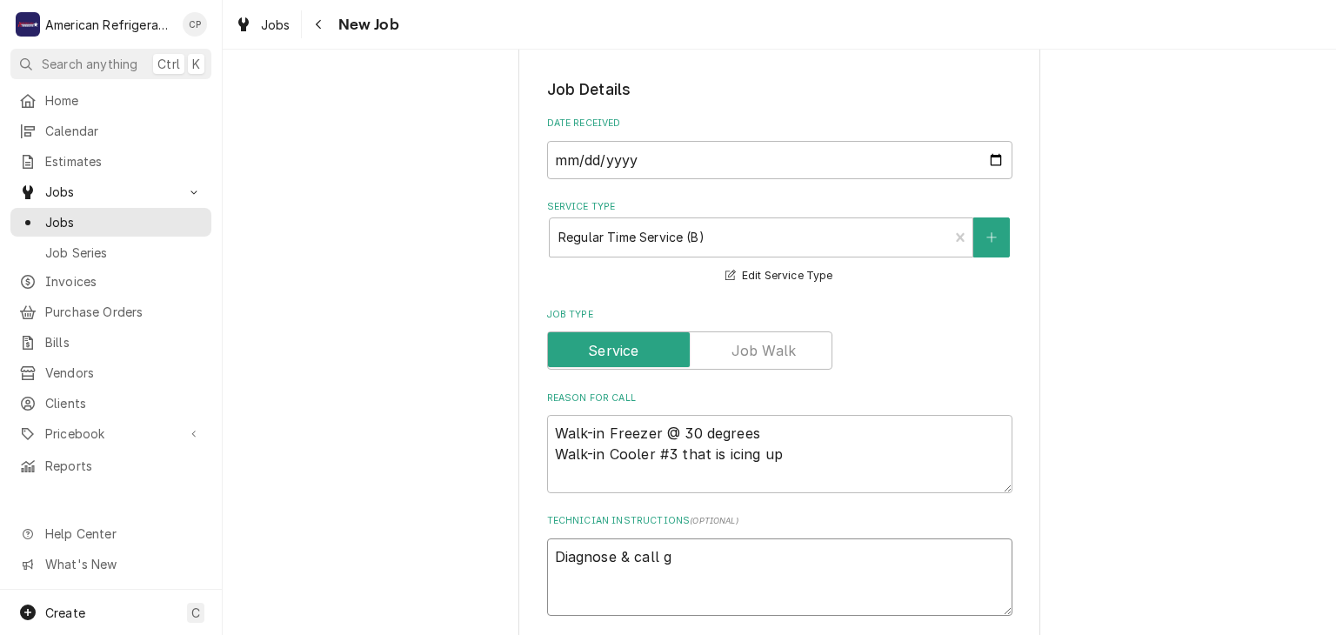
type textarea "Diagnose & call gl"
type textarea "x"
type textarea "Diagnose & call glen"
type textarea "x"
type textarea "Diagnose & call Glenn"
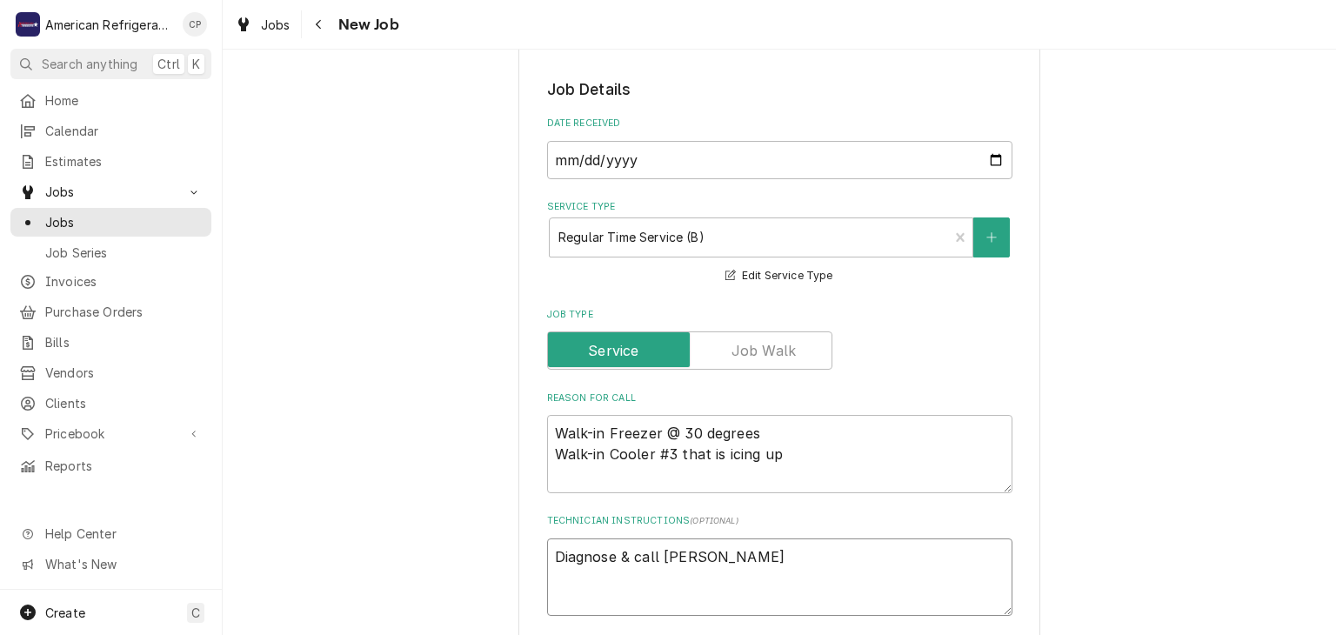
type textarea "x"
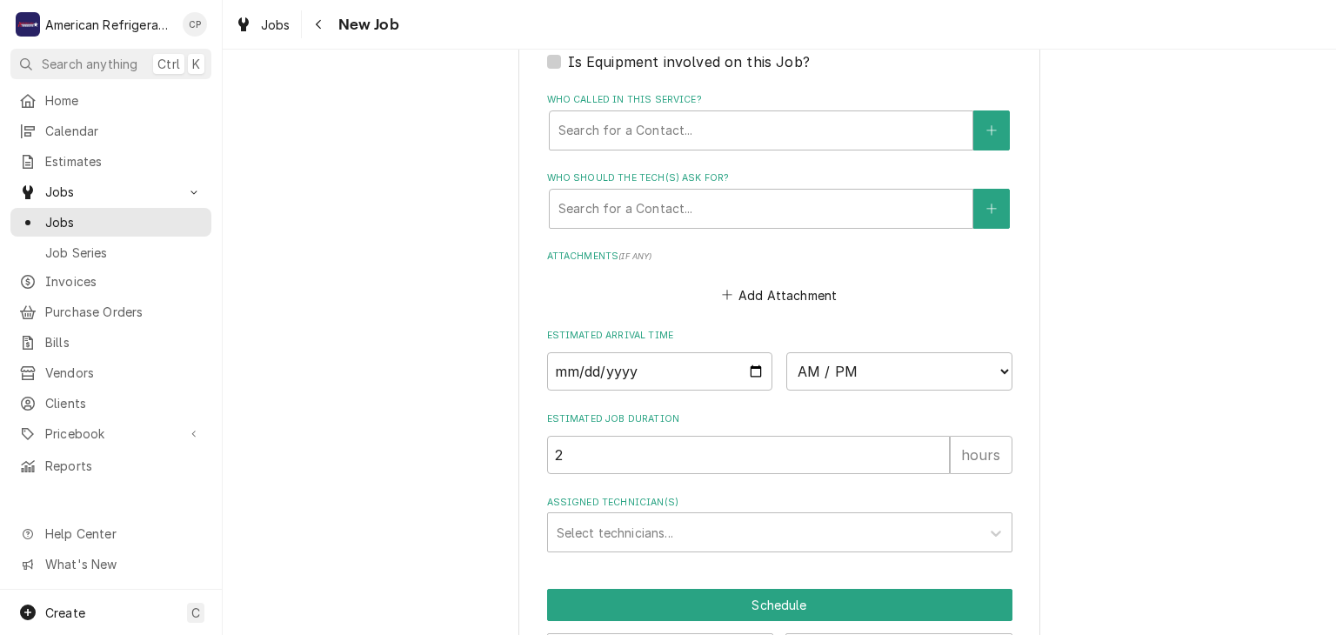
scroll to position [1169, 0]
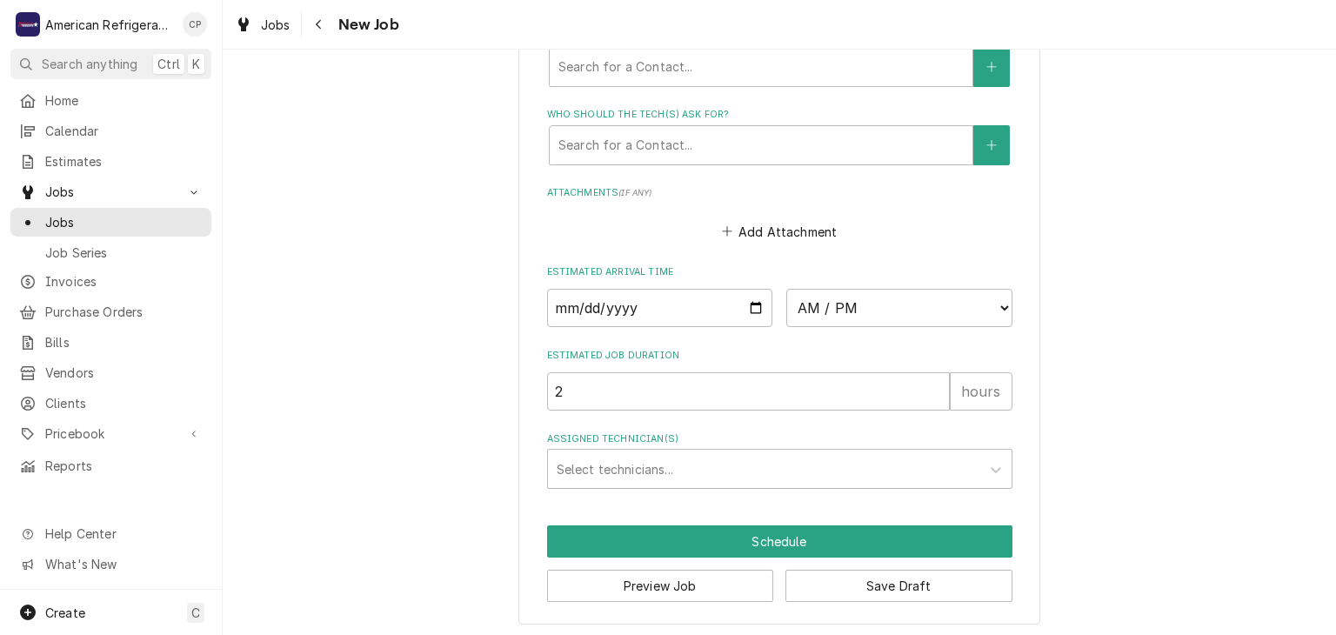
type textarea "Diagnose & call Glenn"
click at [758, 301] on input "Date" at bounding box center [660, 308] width 226 height 38
type textarea "x"
type input "2025-10-10"
type textarea "x"
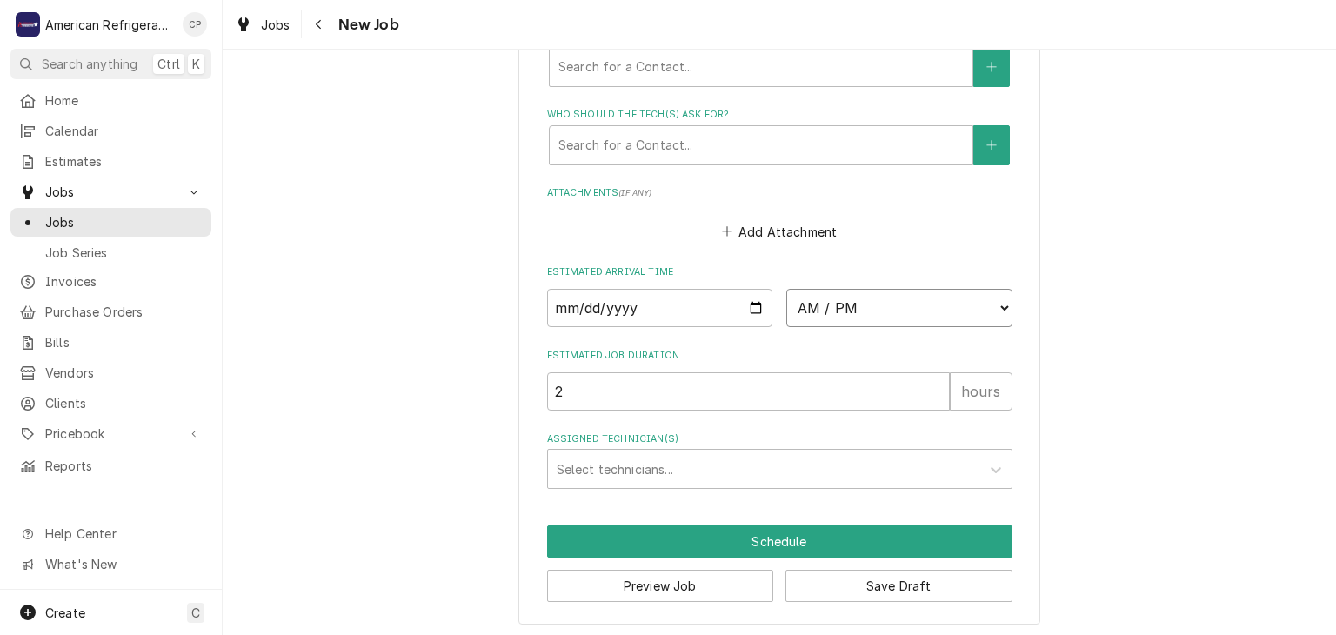
click at [838, 315] on select "AM / PM 6:00 AM 6:15 AM 6:30 AM 6:45 AM 7:00 AM 7:15 AM 7:30 AM 7:45 AM 8:00 AM…" at bounding box center [899, 308] width 226 height 38
select select "10:45:00"
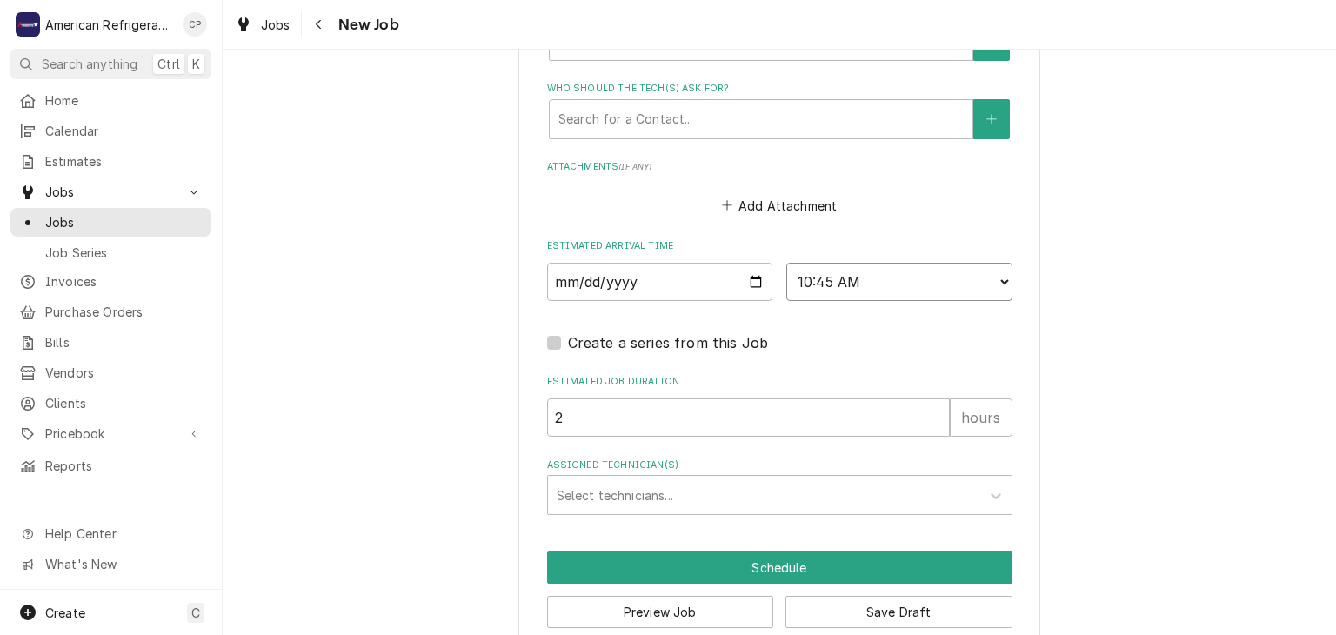
scroll to position [1197, 0]
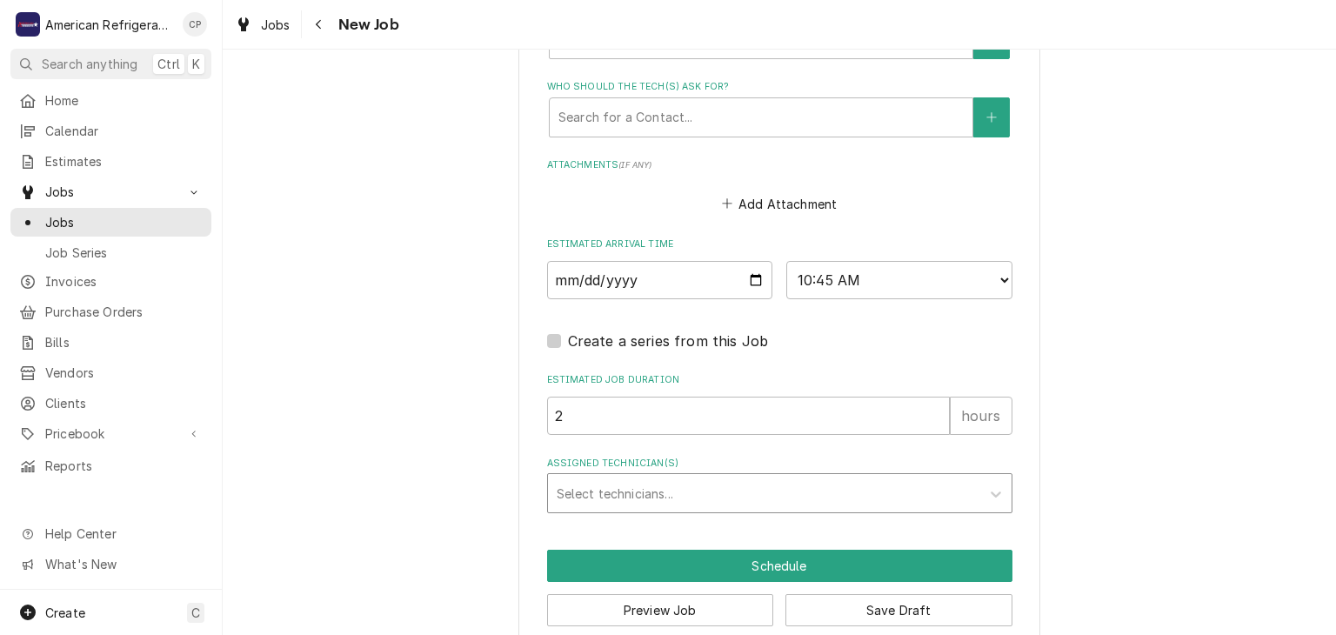
click at [625, 489] on div "Assigned Technician(s)" at bounding box center [764, 492] width 415 height 31
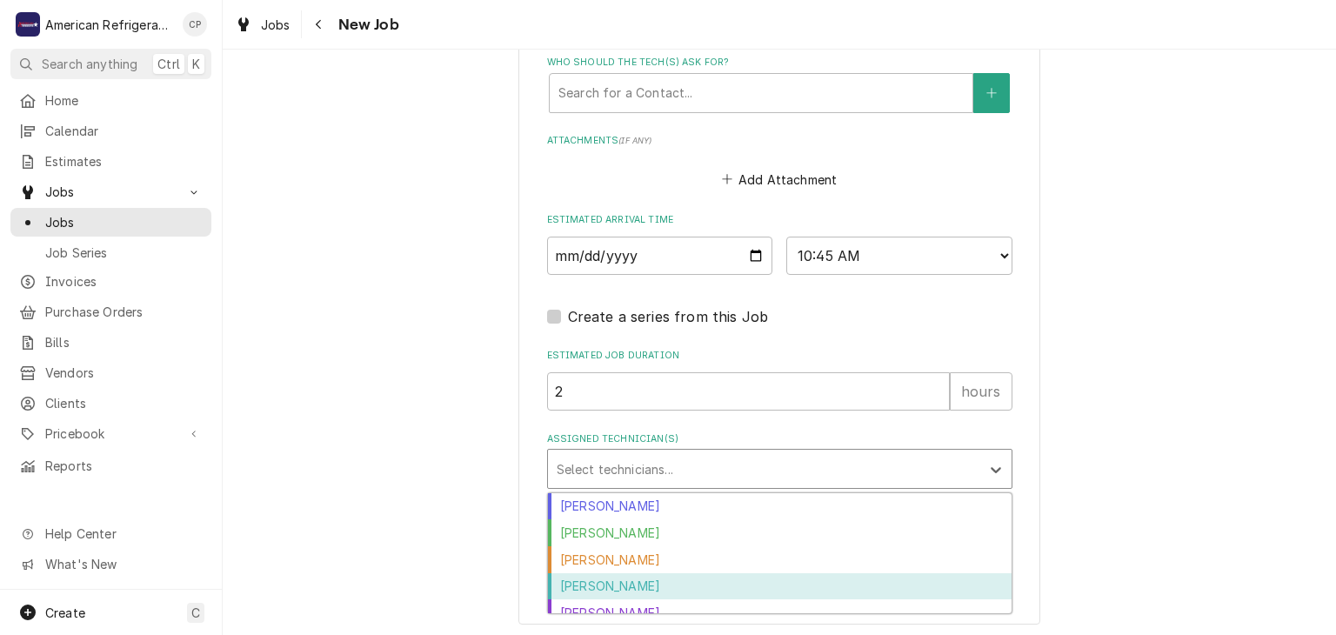
scroll to position [12, 0]
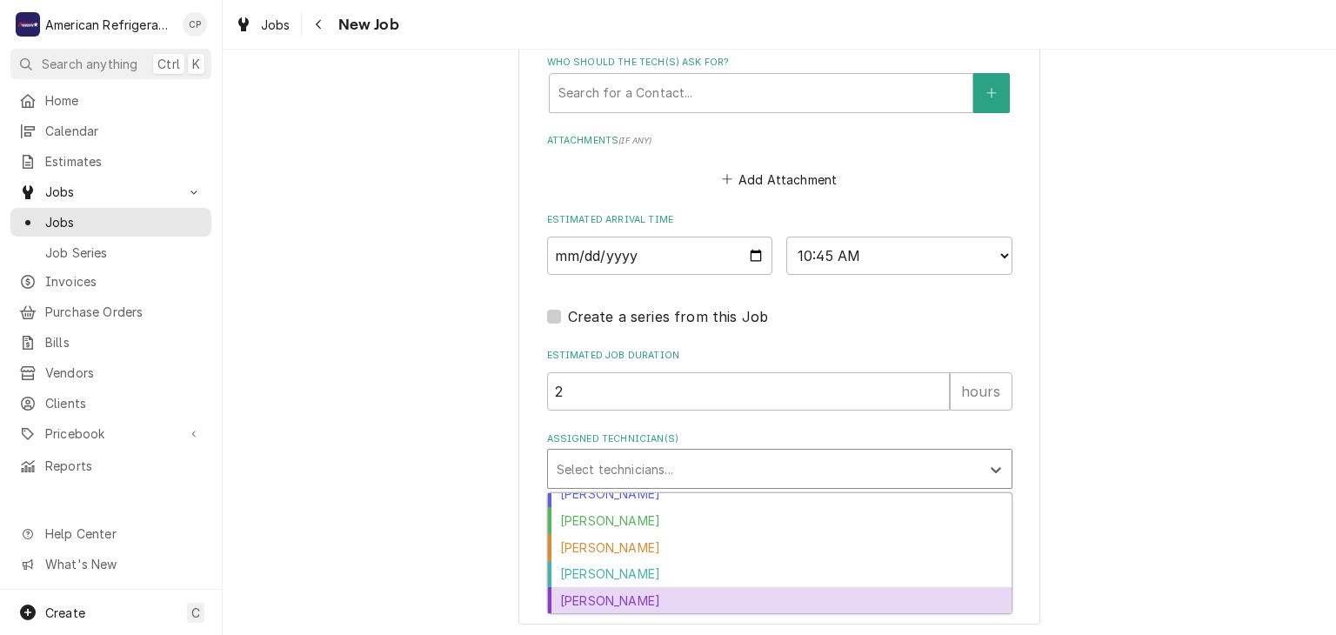
click at [627, 591] on div "Richard Wirick" at bounding box center [780, 600] width 464 height 27
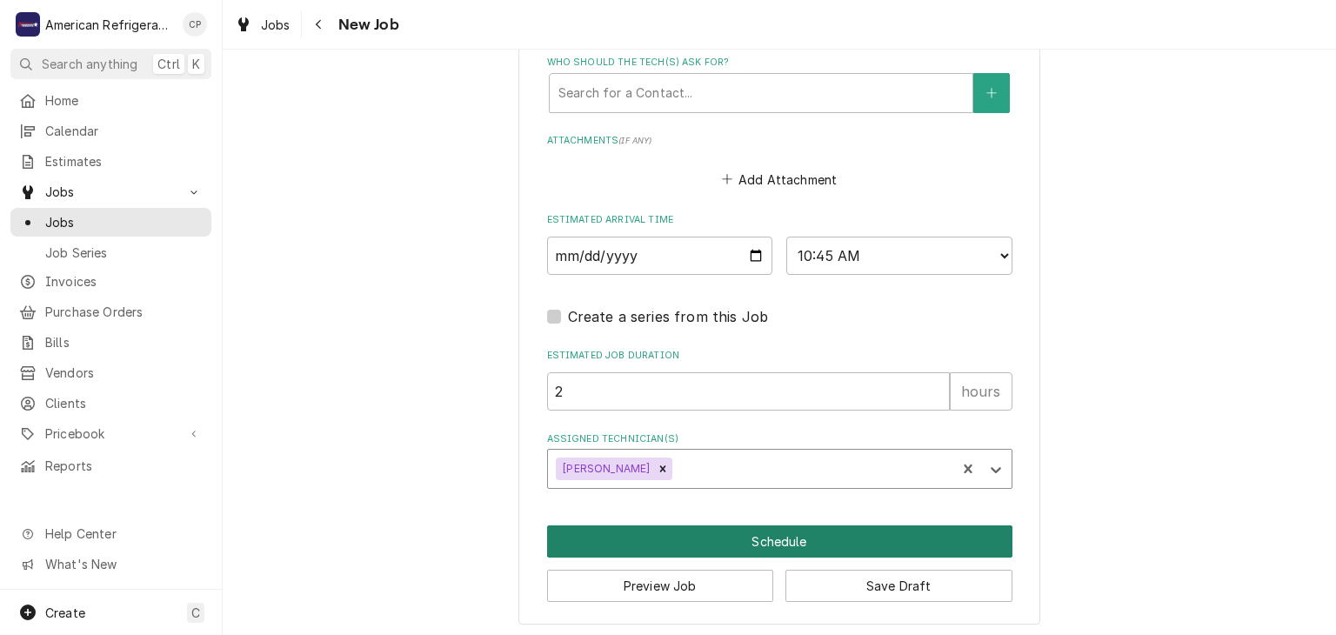
click at [615, 537] on button "Schedule" at bounding box center [779, 541] width 465 height 32
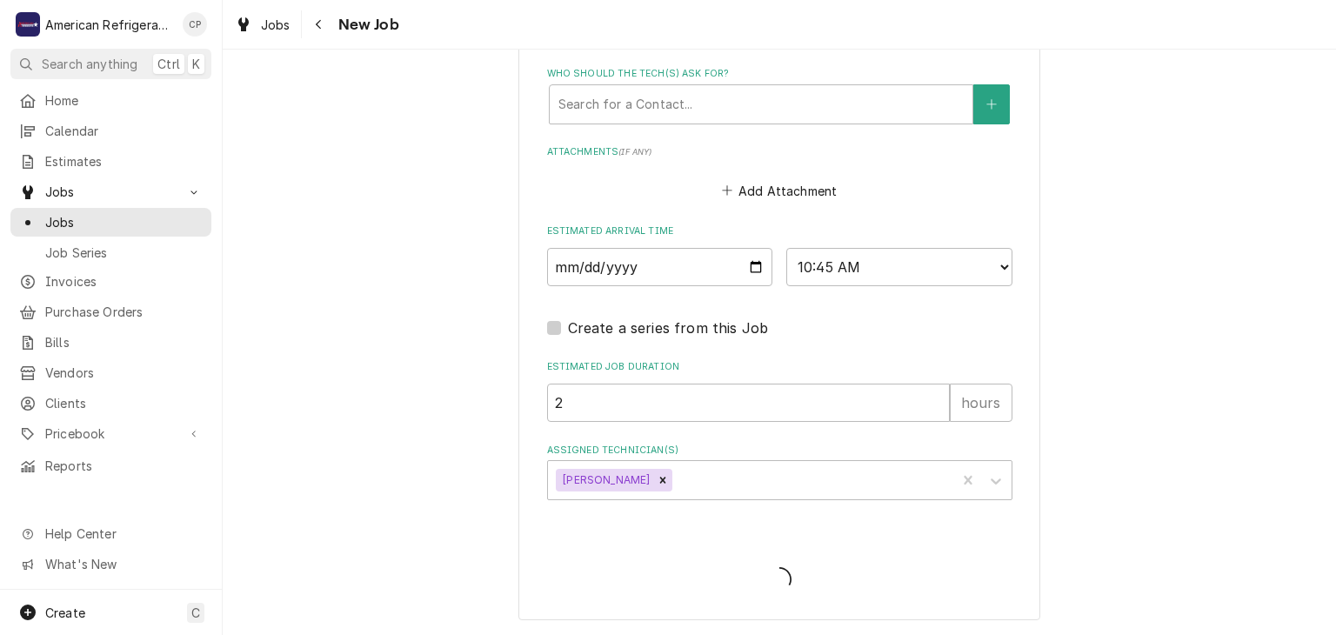
scroll to position [1205, 0]
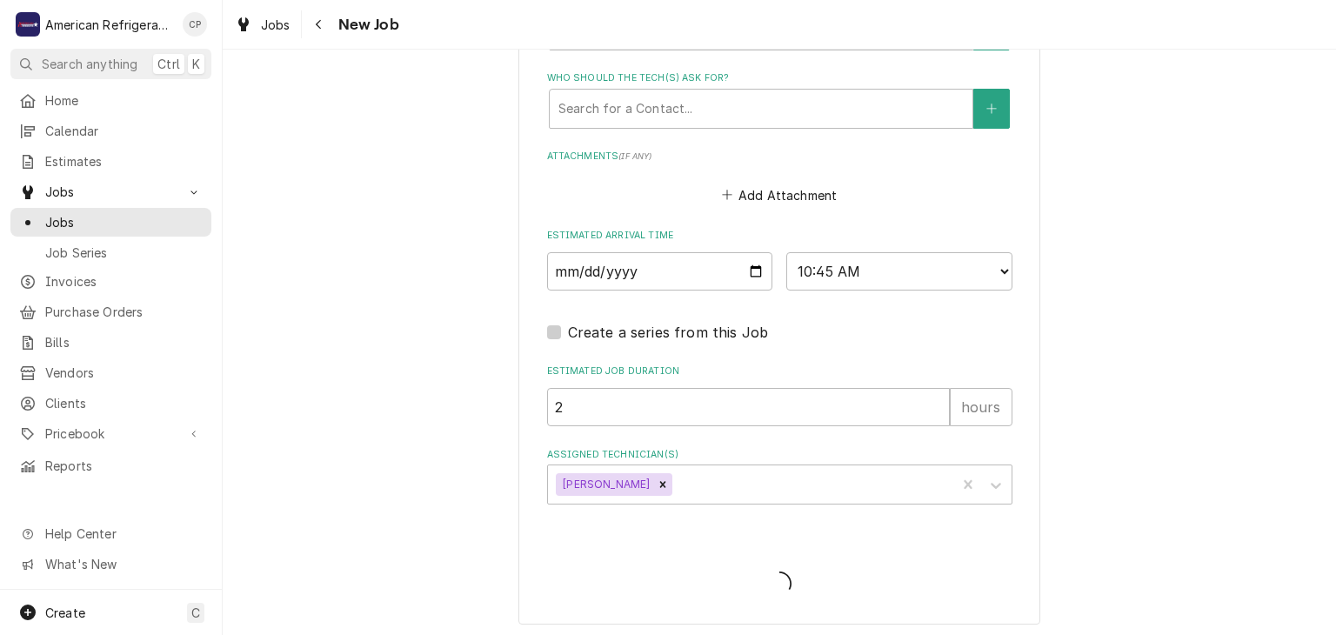
type textarea "x"
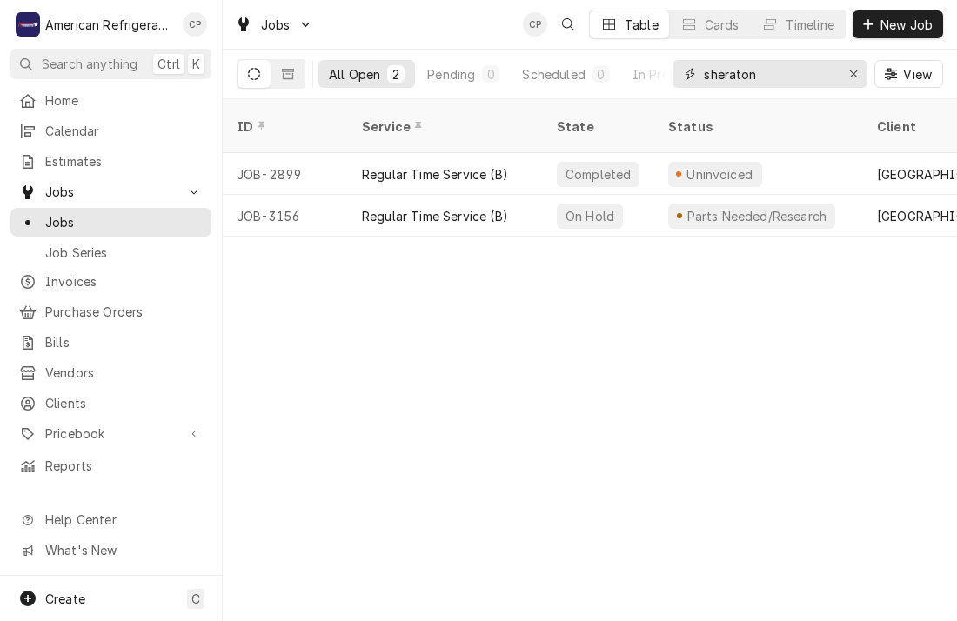
click at [763, 74] on input "sheraton" at bounding box center [769, 74] width 130 height 28
click at [131, 273] on span "Invoices" at bounding box center [123, 281] width 157 height 18
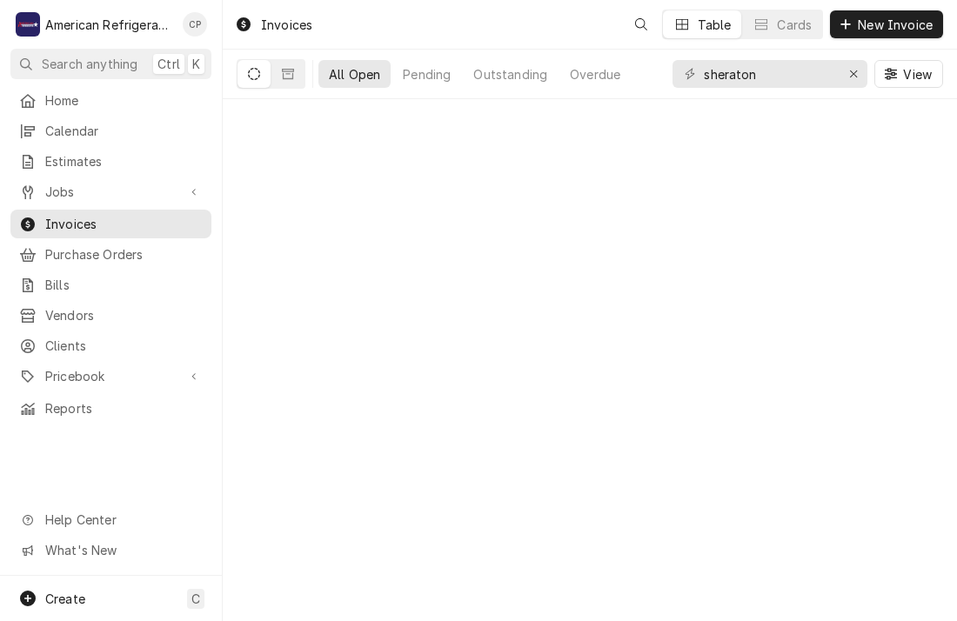
click at [776, 74] on input "sheraton" at bounding box center [769, 74] width 130 height 28
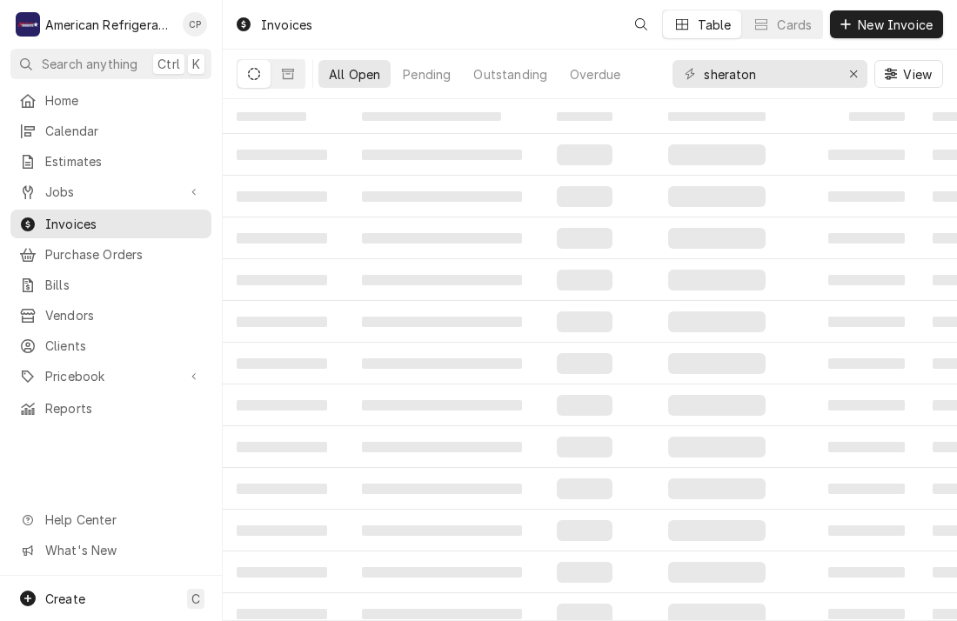
click at [776, 74] on input "sheraton" at bounding box center [769, 74] width 130 height 28
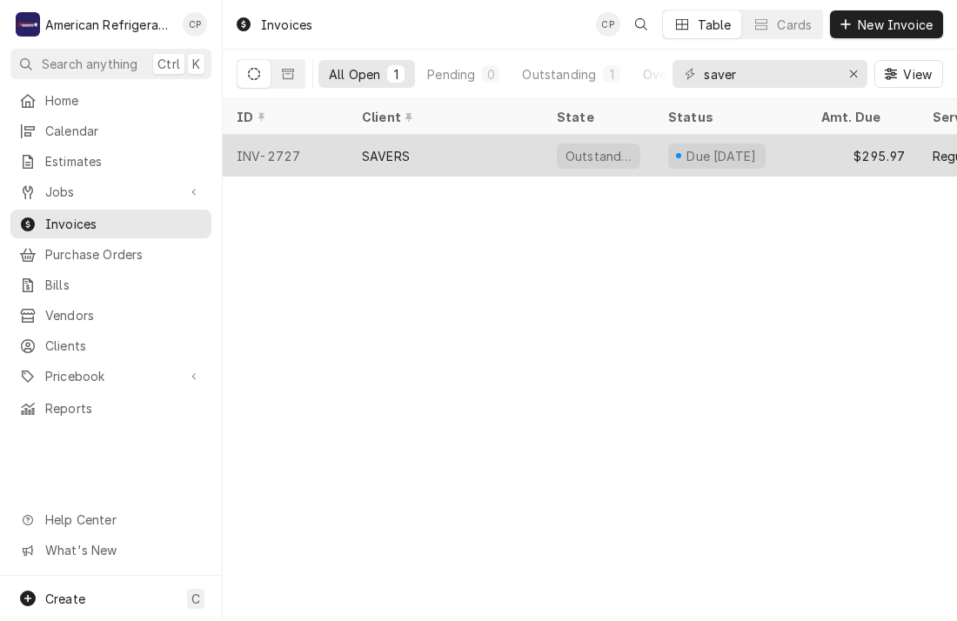
type input "saver"
click at [360, 155] on div "SAVERS" at bounding box center [445, 156] width 195 height 42
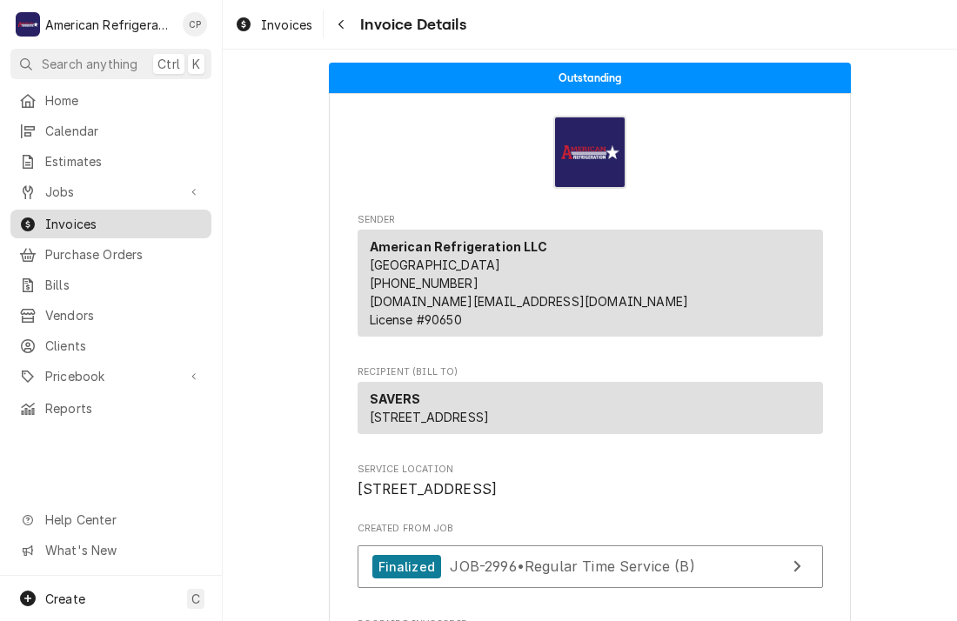
click at [145, 221] on span "Invoices" at bounding box center [123, 224] width 157 height 18
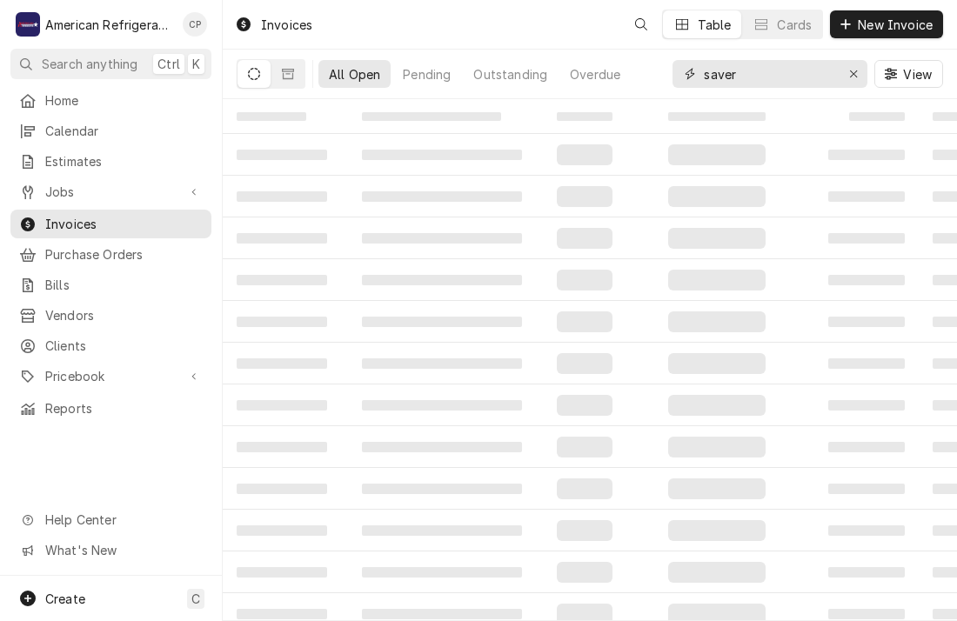
click at [790, 81] on input "saver" at bounding box center [769, 74] width 130 height 28
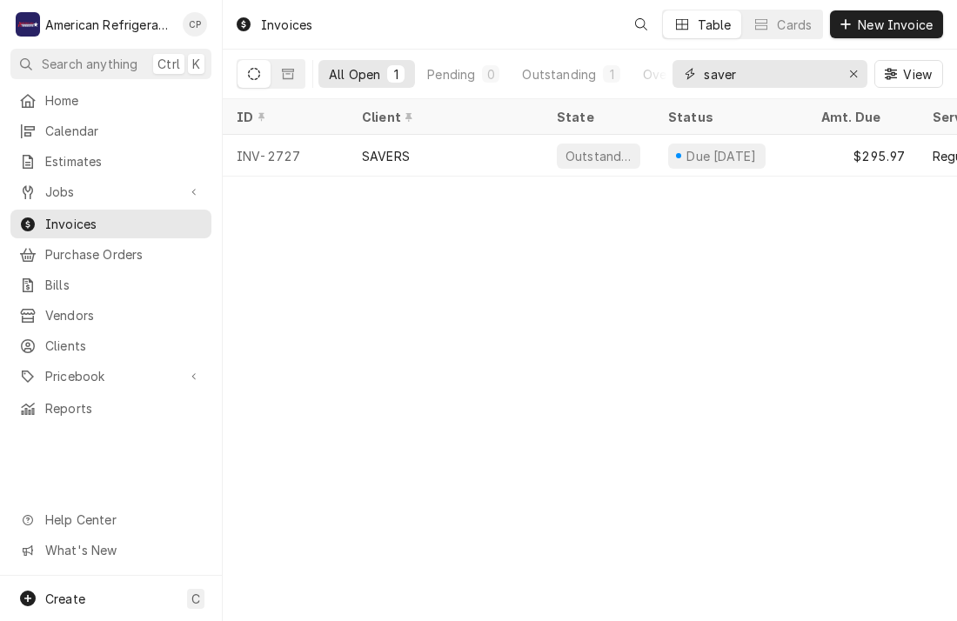
click at [784, 81] on input "saver" at bounding box center [769, 74] width 130 height 28
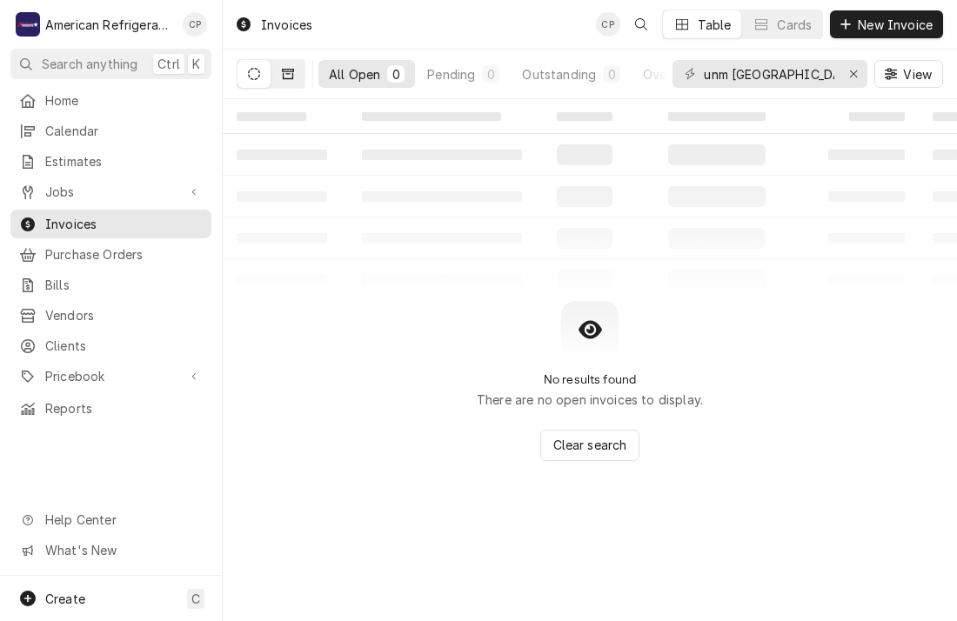
click at [294, 72] on button "Dynamic Content Wrapper" at bounding box center [287, 74] width 33 height 28
click at [254, 77] on icon "Dynamic Content Wrapper" at bounding box center [254, 74] width 12 height 12
click at [796, 77] on input "unm [GEOGRAPHIC_DATA]" at bounding box center [769, 74] width 130 height 28
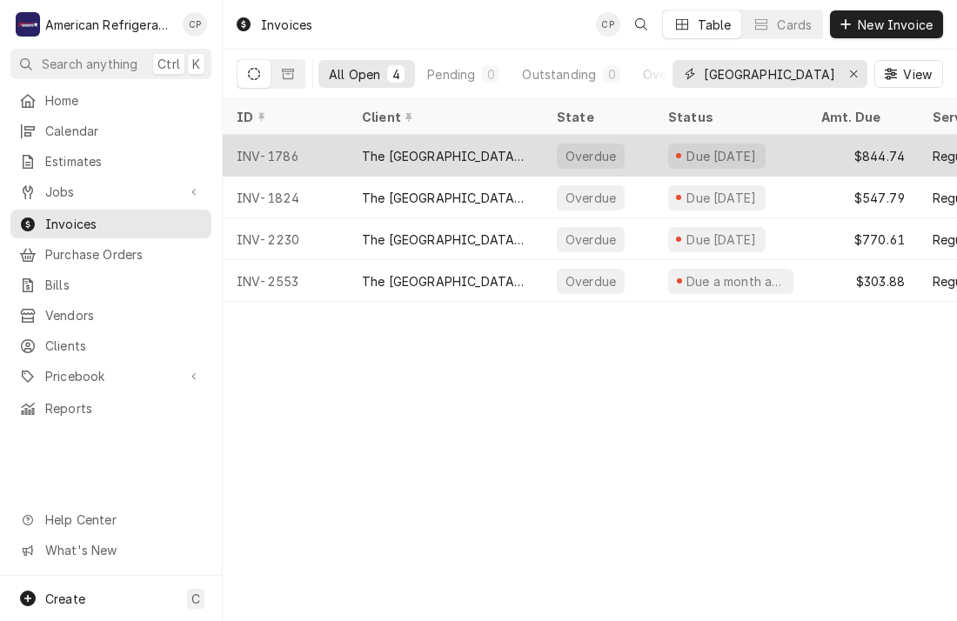
type input "[GEOGRAPHIC_DATA]"
click at [332, 150] on div "INV-1786" at bounding box center [285, 156] width 125 height 42
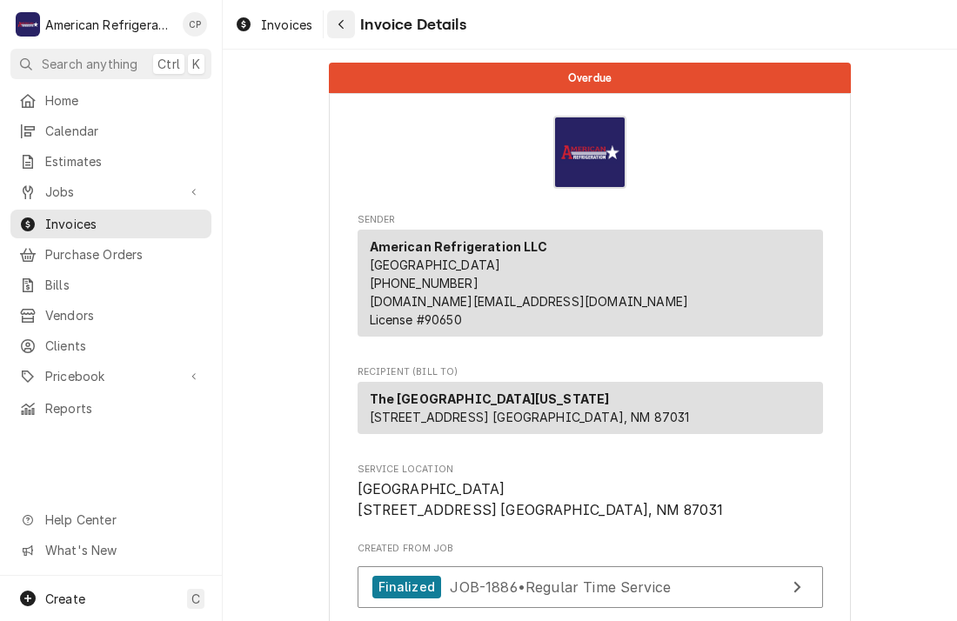
click at [346, 29] on div "Navigate back" at bounding box center [340, 24] width 17 height 17
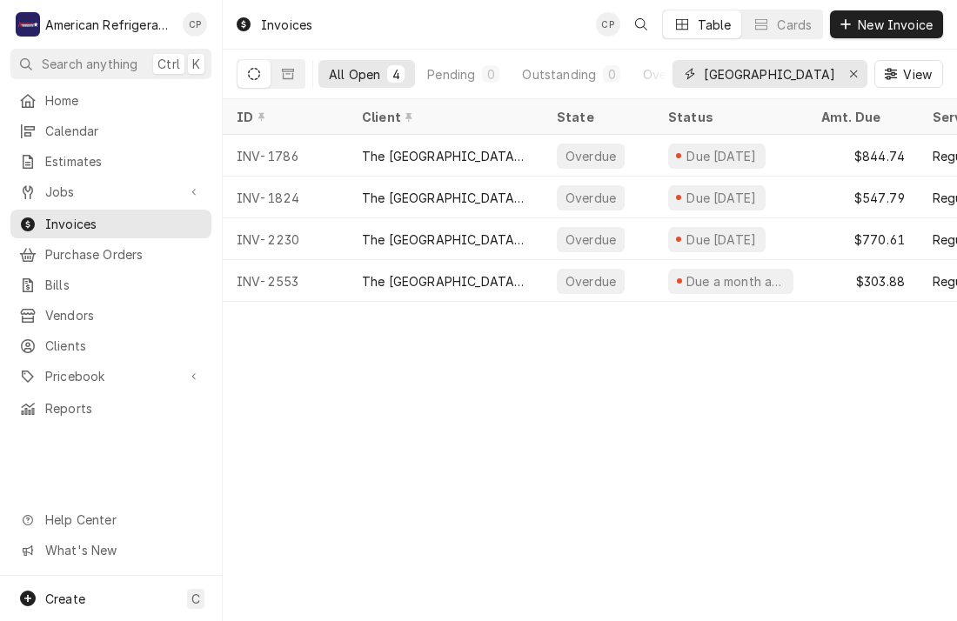
click at [771, 80] on input "valencia" at bounding box center [769, 74] width 130 height 28
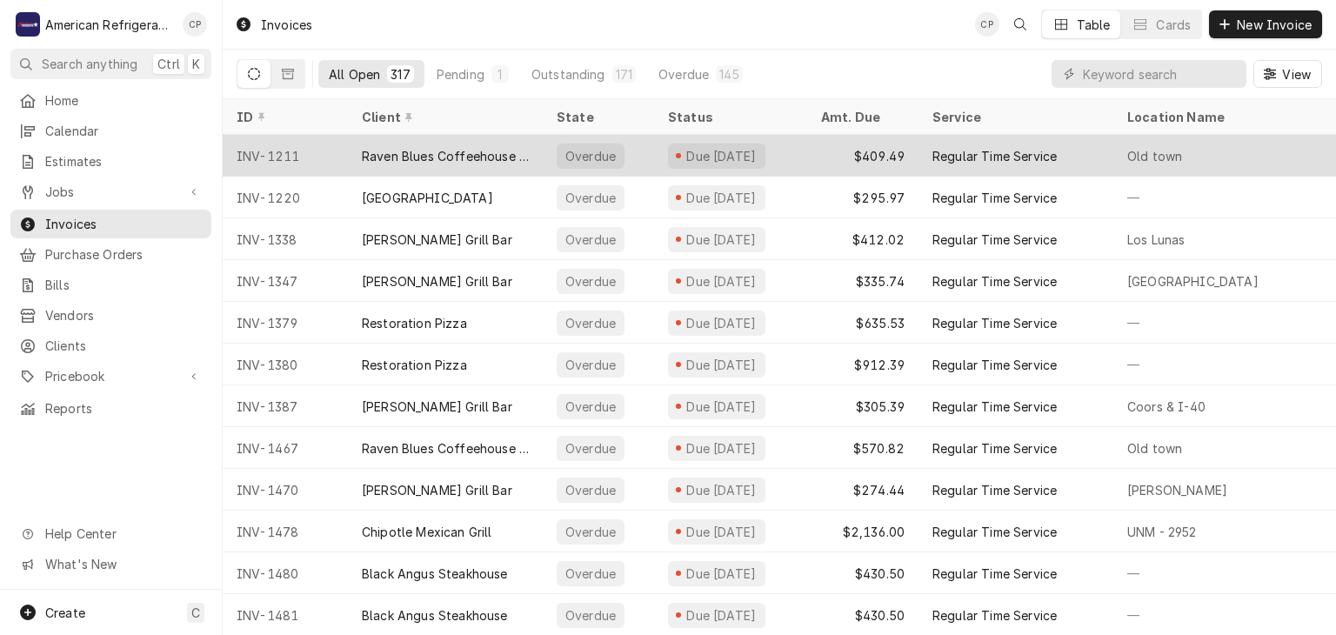
click at [259, 144] on div "INV-1211" at bounding box center [285, 156] width 125 height 42
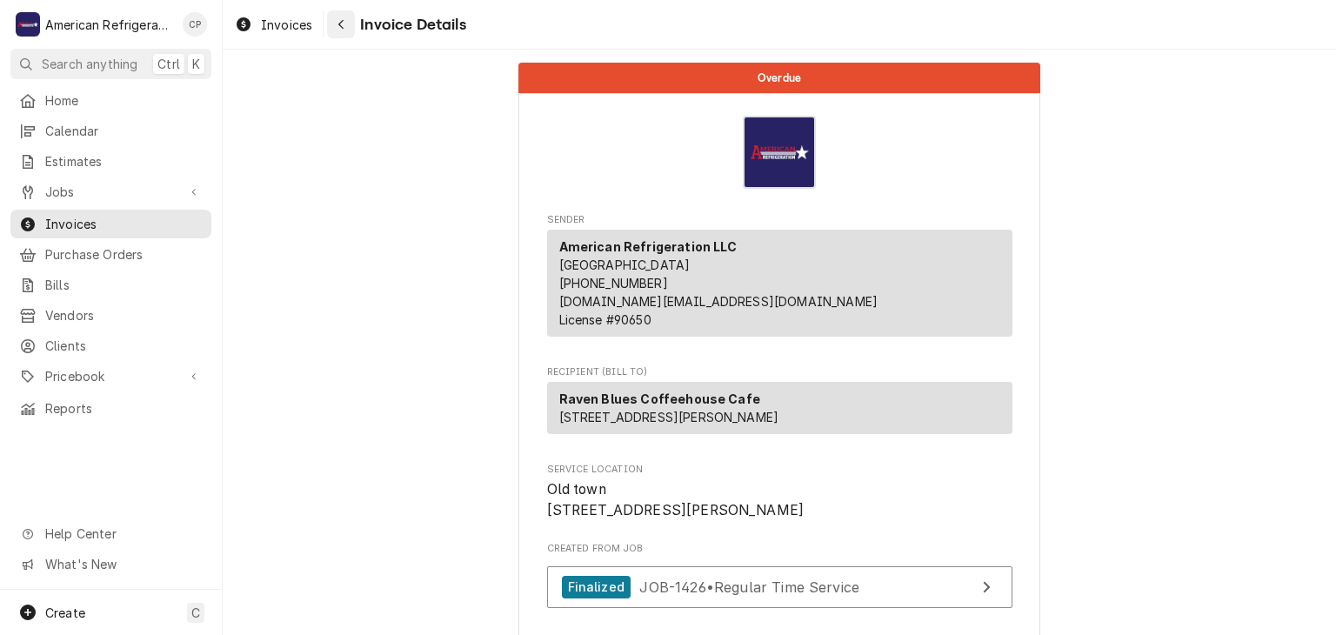
click at [343, 23] on icon "Navigate back" at bounding box center [341, 24] width 8 height 12
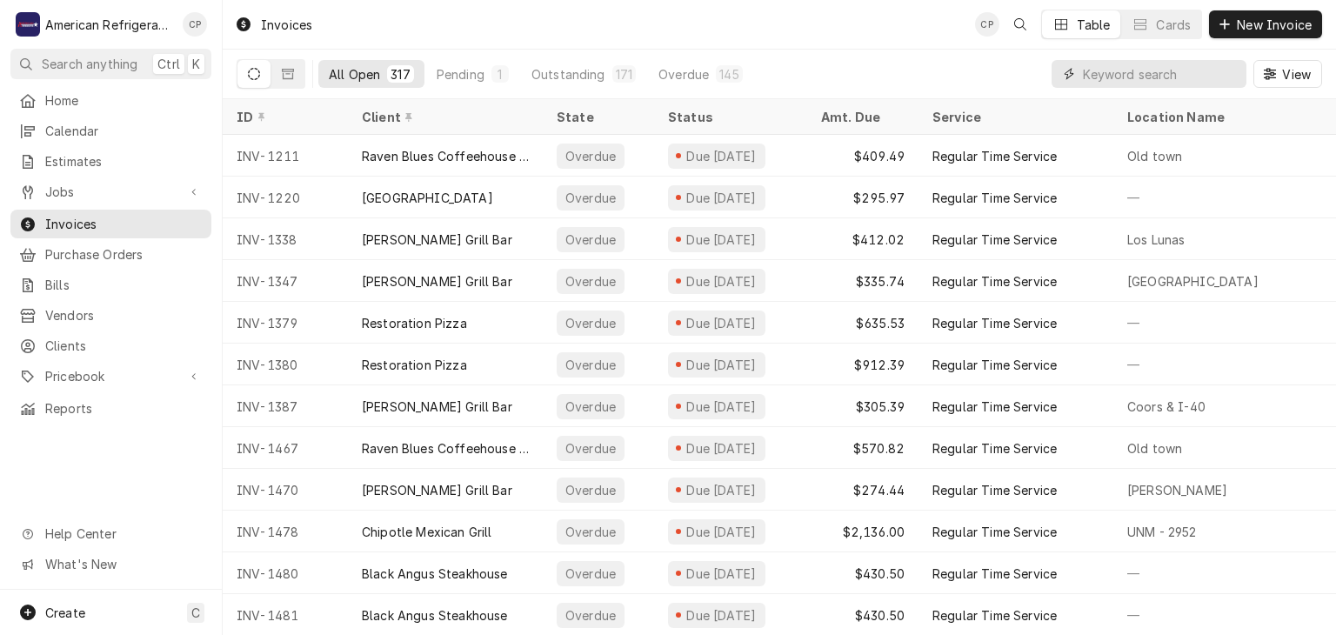
click at [1134, 63] on input "Dynamic Content Wrapper" at bounding box center [1160, 74] width 155 height 28
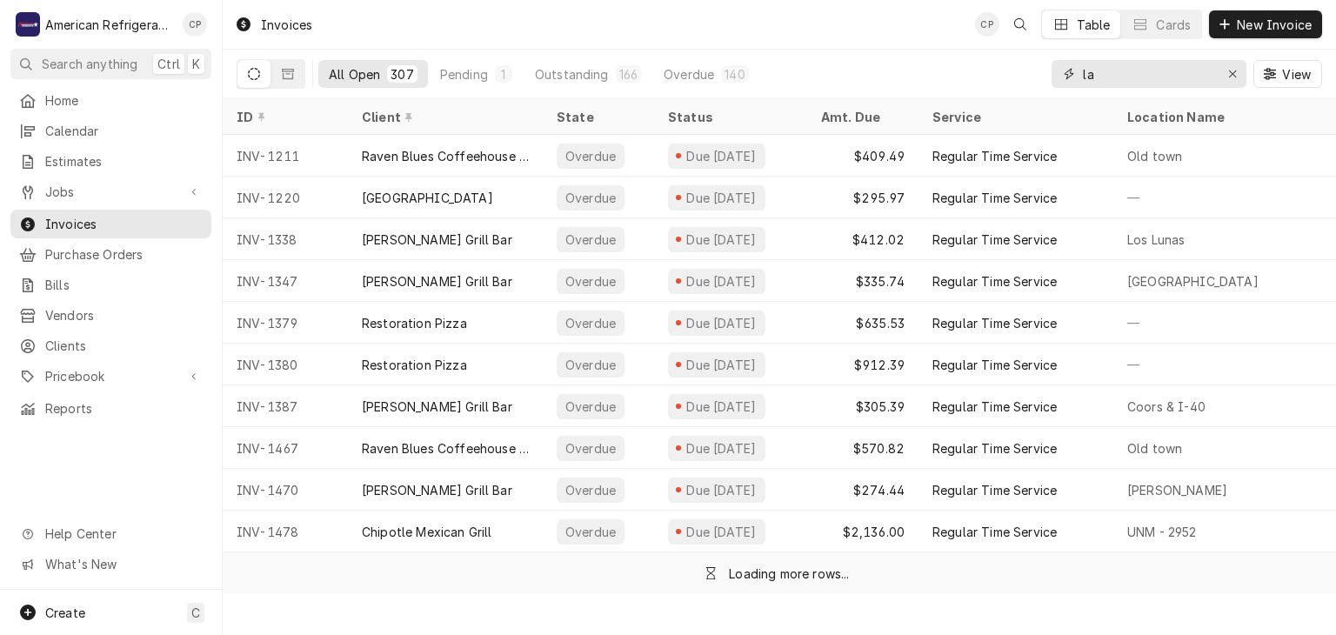
type input "l"
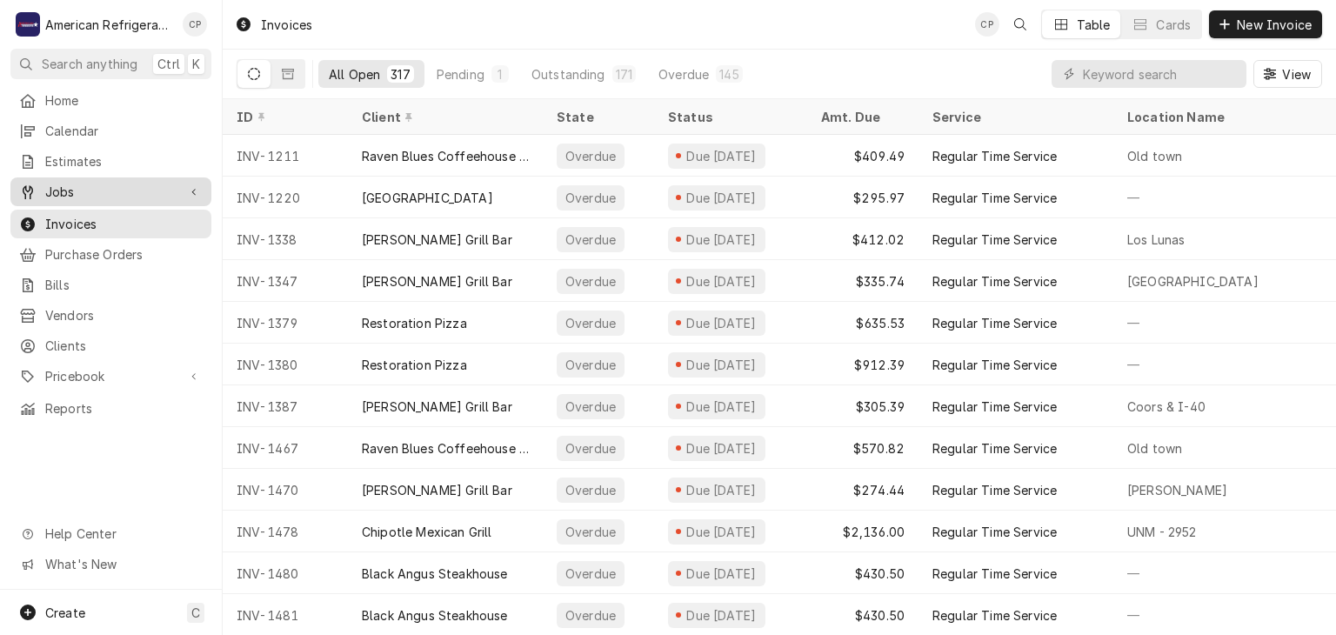
click at [118, 192] on span "Jobs" at bounding box center [110, 192] width 131 height 18
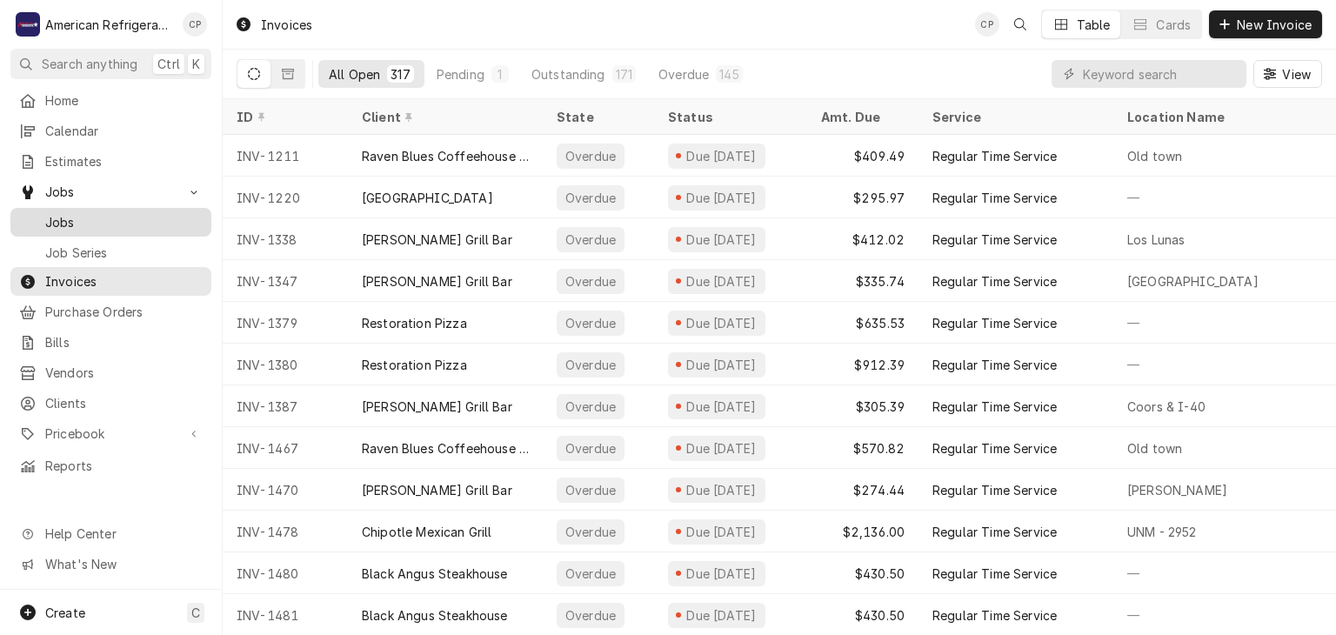
click at [115, 213] on span "Jobs" at bounding box center [123, 222] width 157 height 18
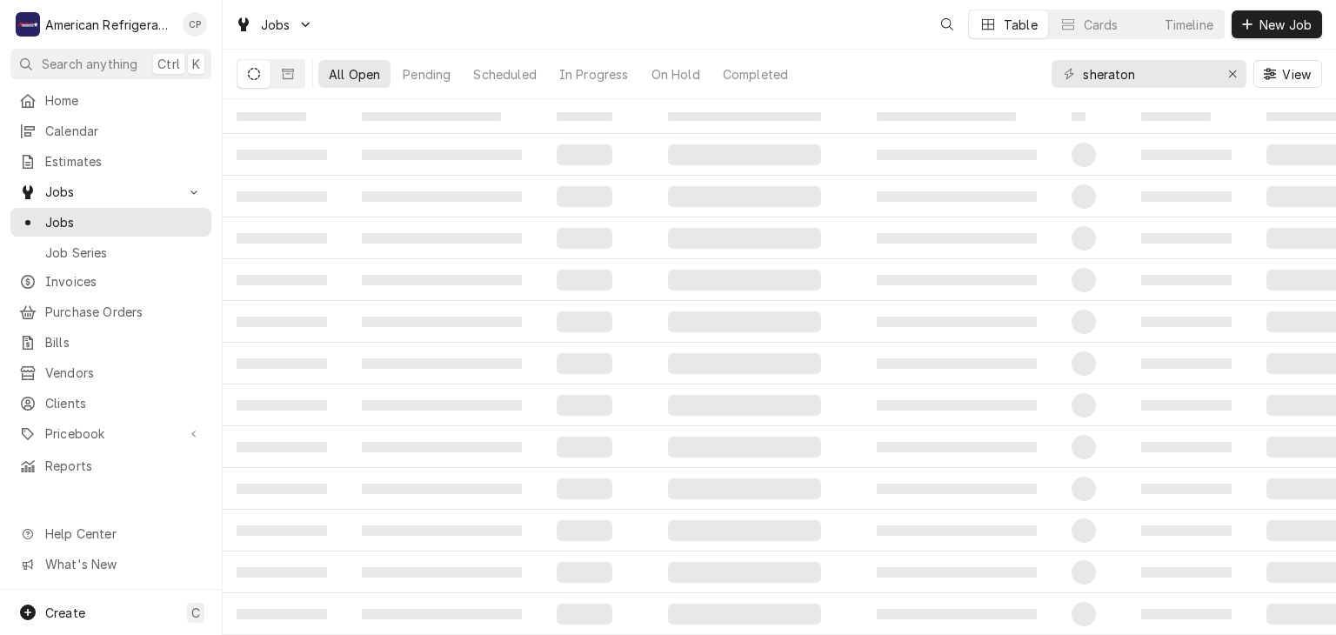
click at [1212, 77] on input "sheraton" at bounding box center [1148, 74] width 130 height 28
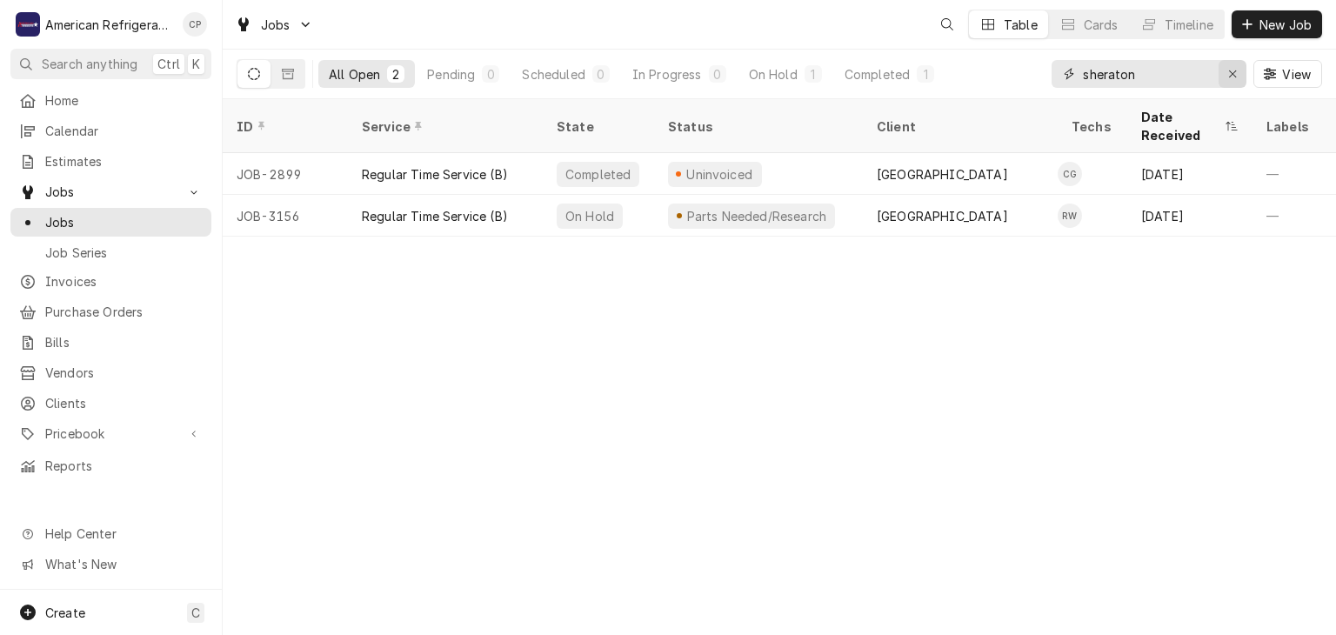
click at [1238, 77] on div "Erase input" at bounding box center [1232, 73] width 17 height 17
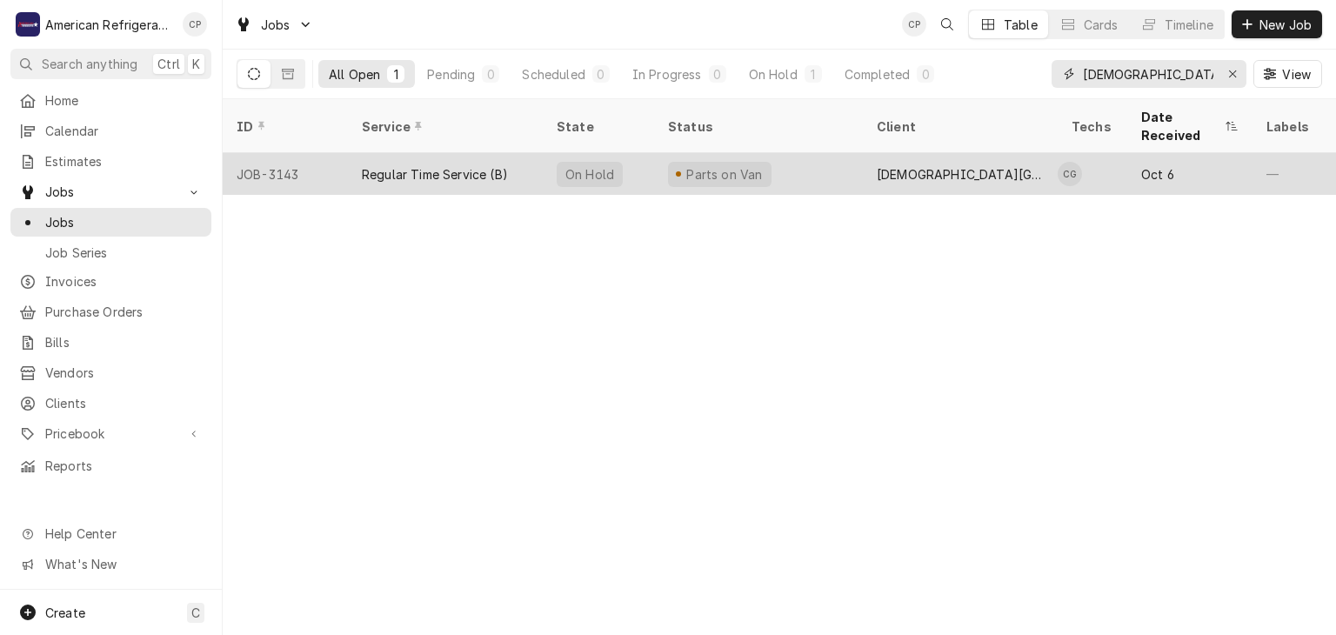
type input "[DEMOGRAPHIC_DATA] of [PERSON_NAME]"
click at [400, 165] on div "Regular Time Service (B)" at bounding box center [435, 174] width 146 height 18
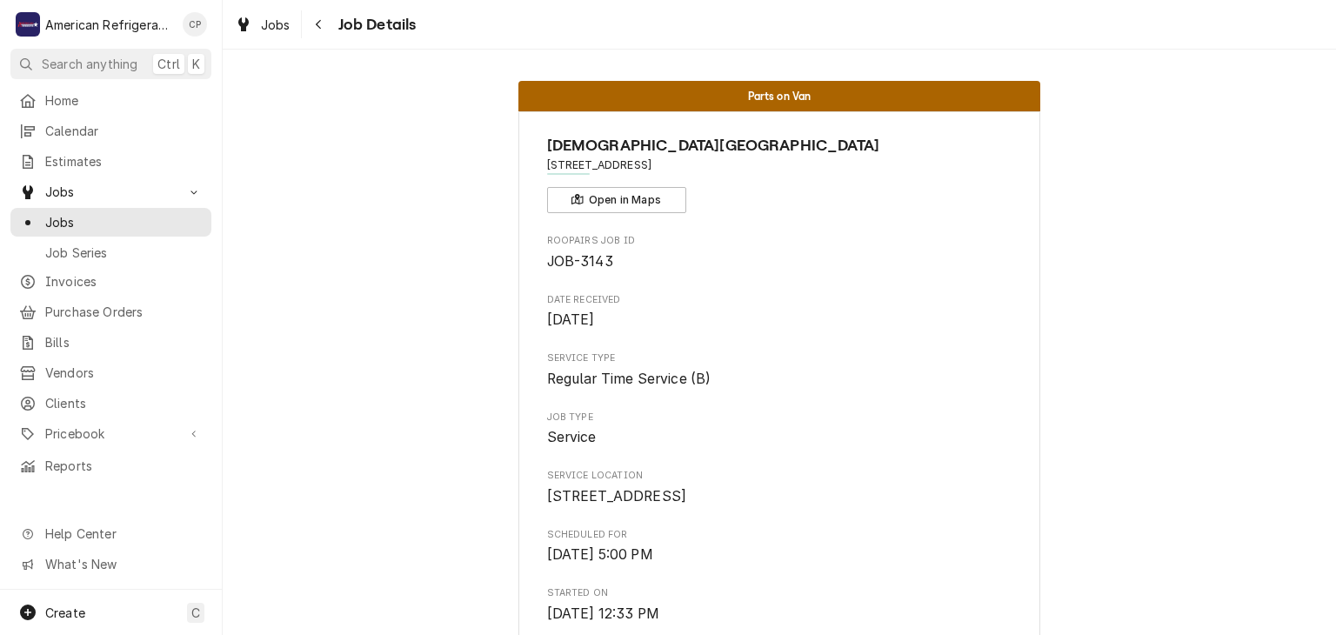
scroll to position [553, 0]
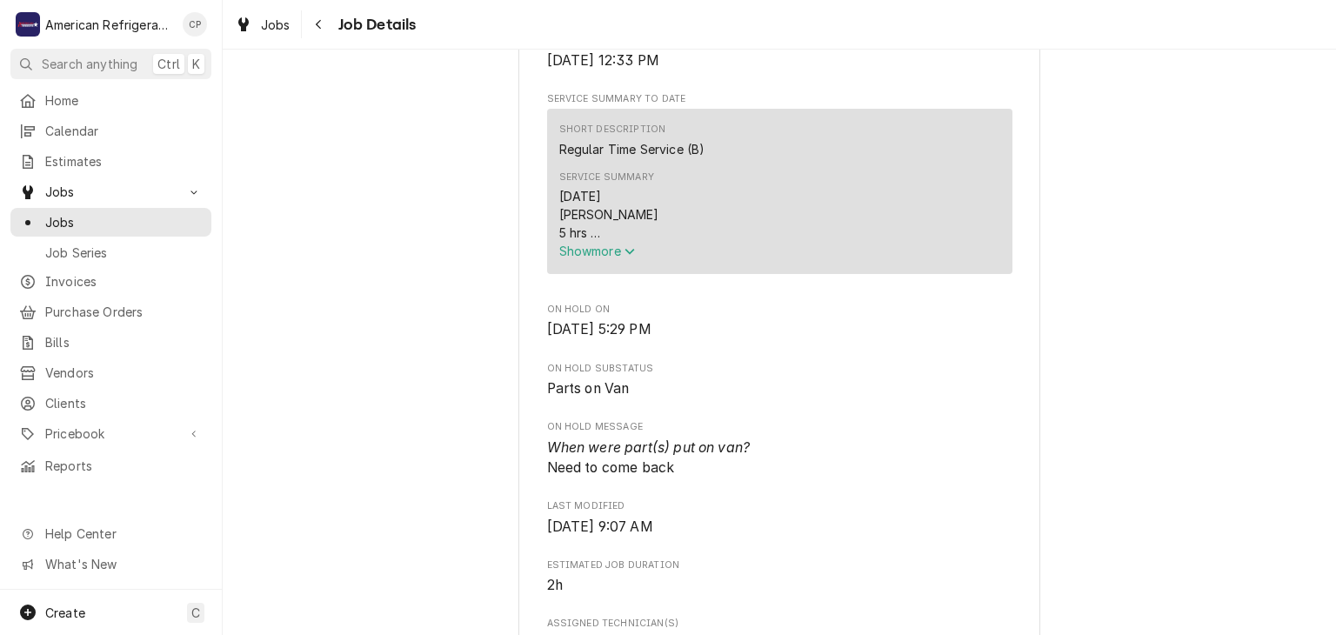
click at [565, 260] on button "Show more" at bounding box center [734, 251] width 351 height 18
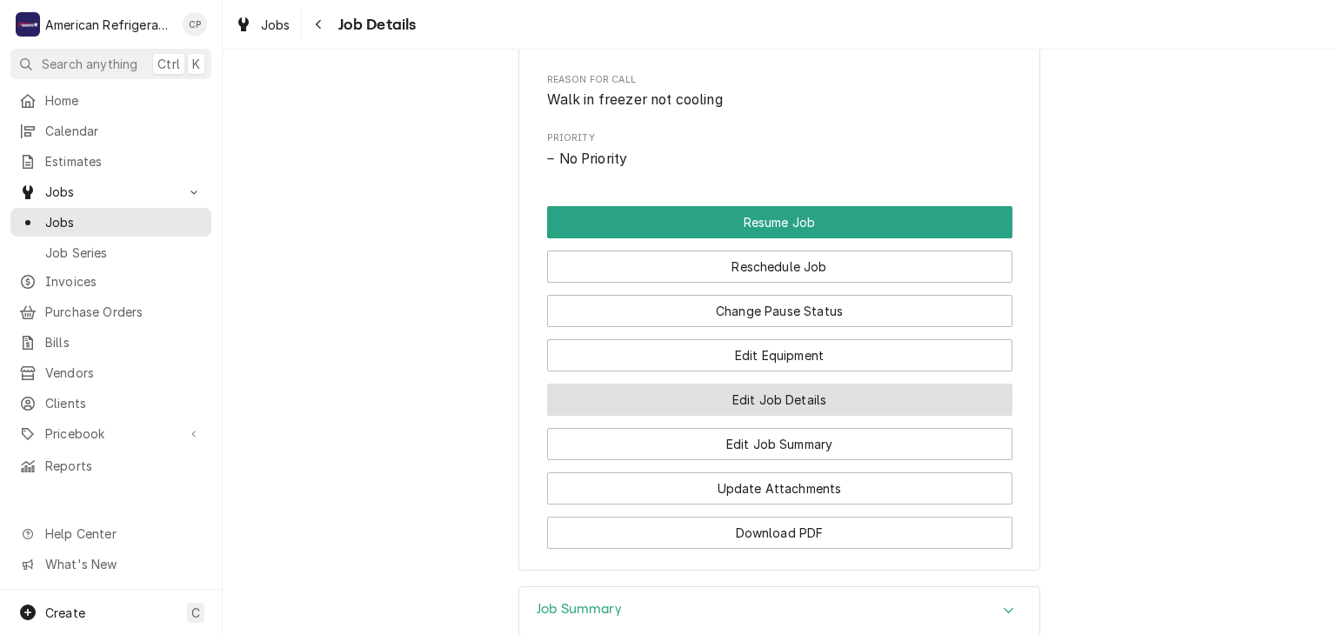
scroll to position [1289, 0]
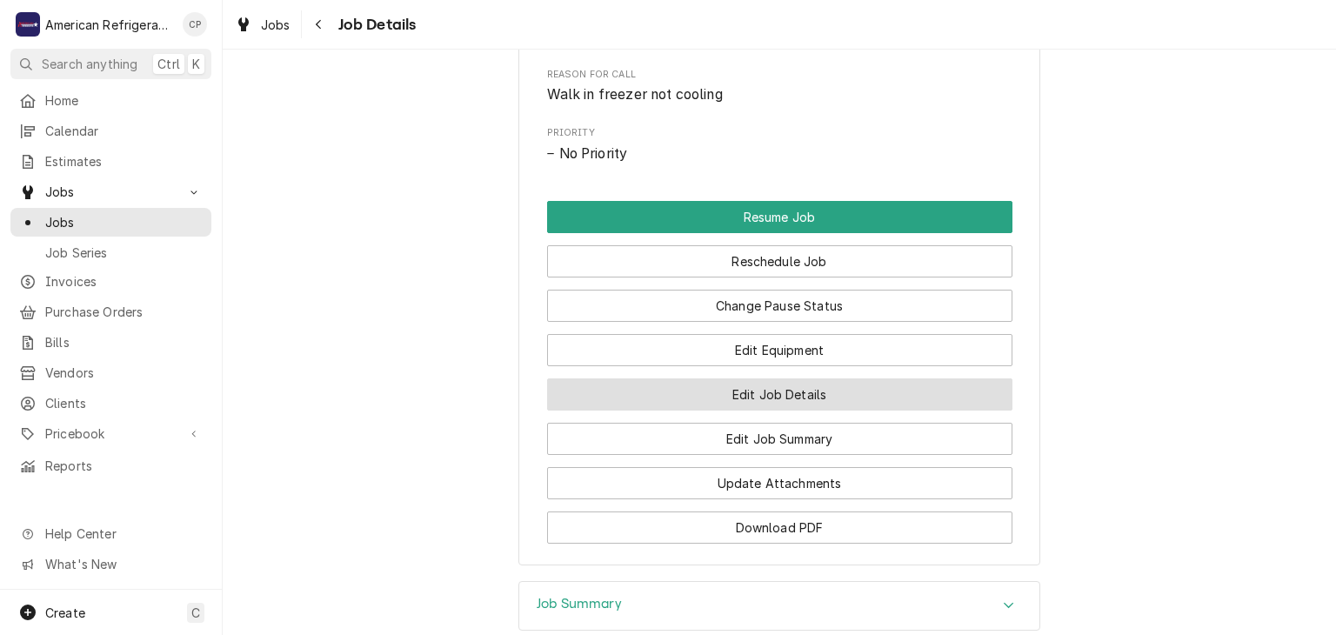
click at [571, 411] on button "Edit Job Details" at bounding box center [779, 394] width 465 height 32
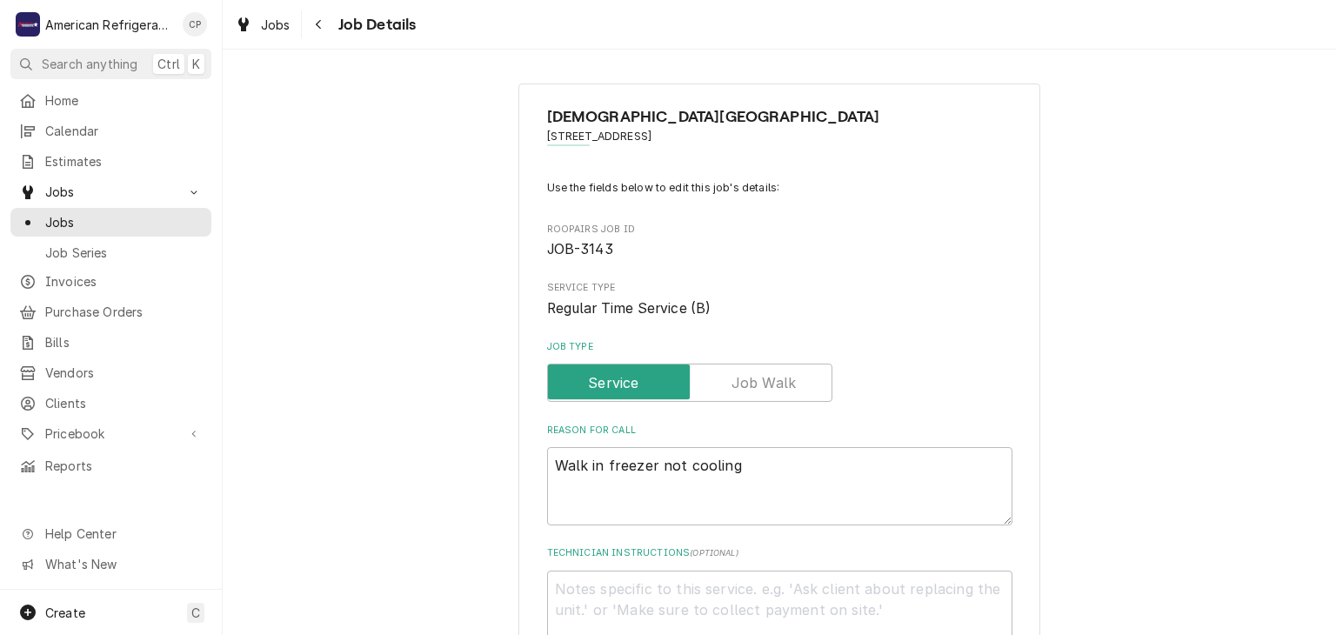
scroll to position [820, 0]
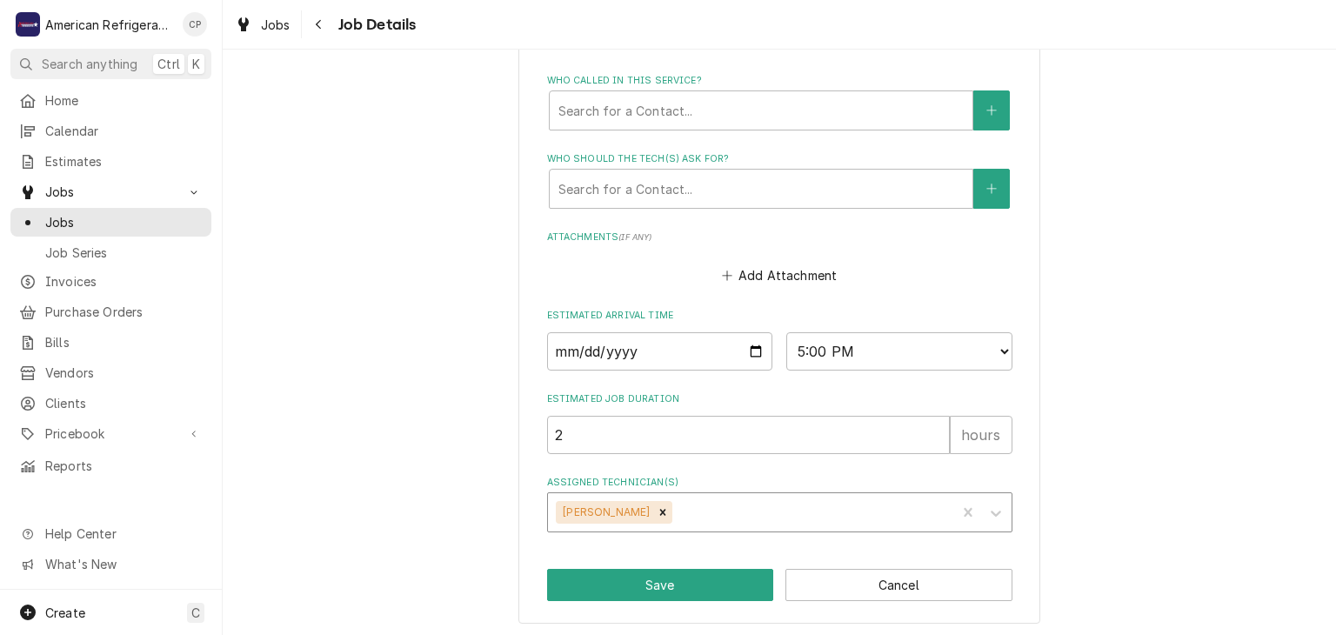
click at [733, 497] on div "Assigned Technician(s)" at bounding box center [811, 512] width 271 height 31
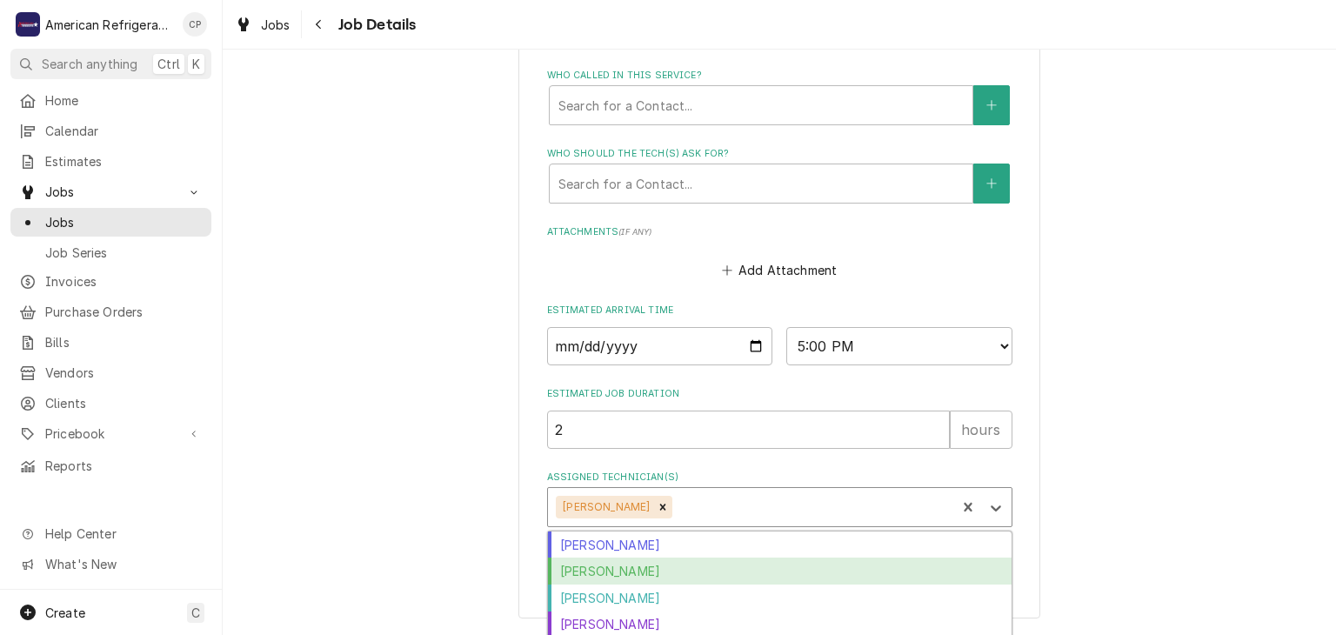
click at [675, 557] on div "Brandon Stephens" at bounding box center [780, 570] width 464 height 27
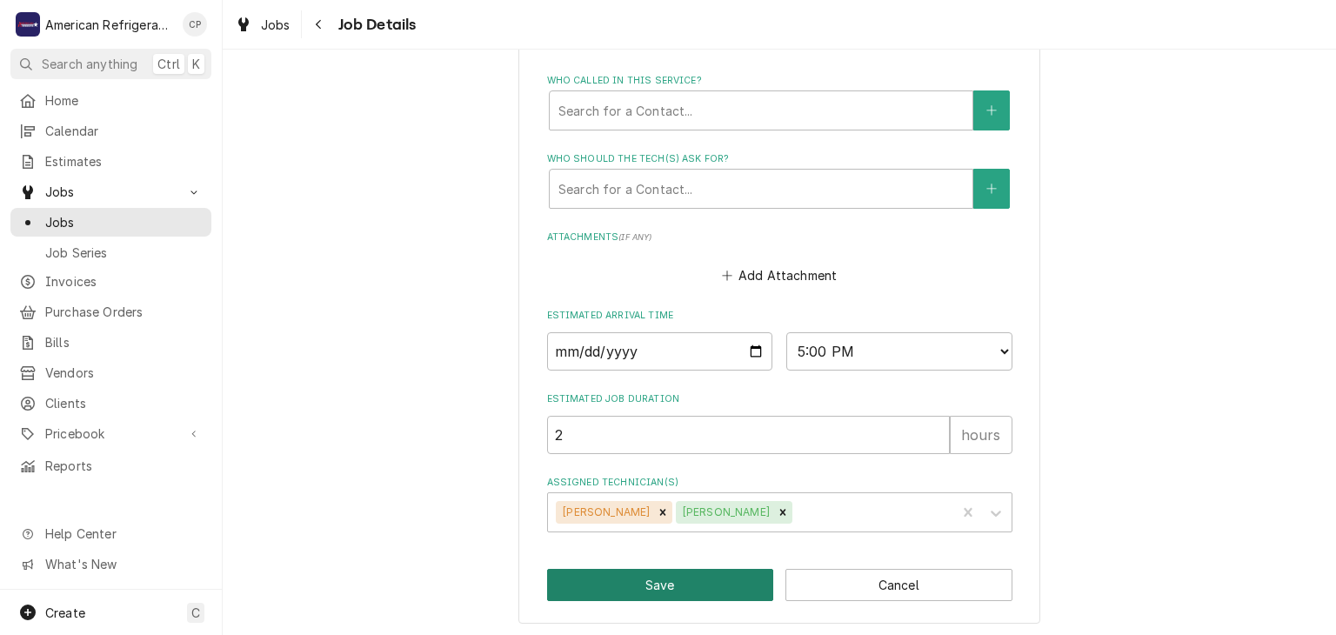
click at [654, 584] on button "Save" at bounding box center [660, 585] width 227 height 32
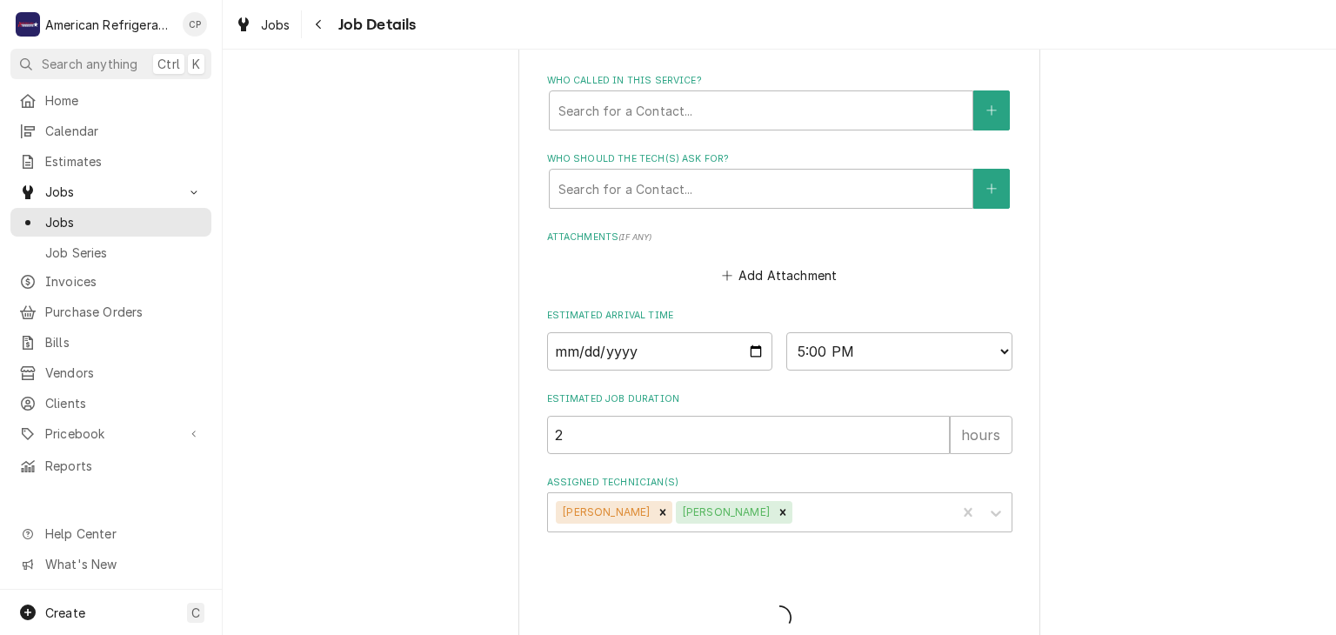
type textarea "x"
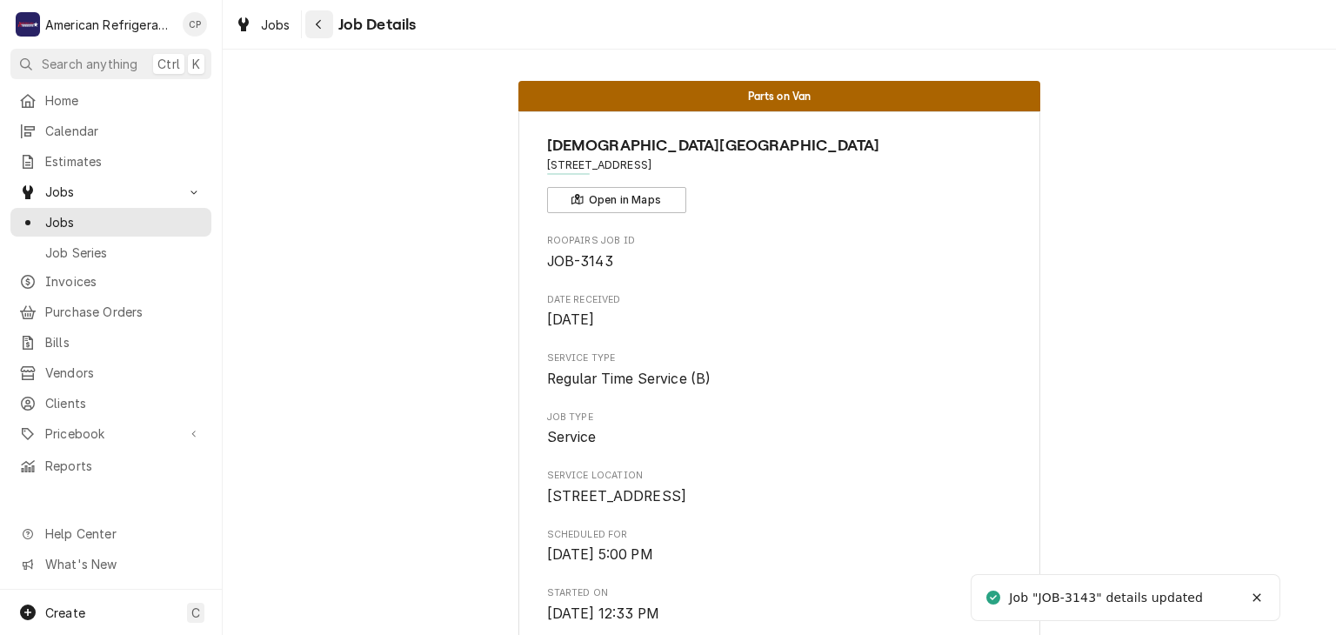
click at [317, 17] on div "Navigate back" at bounding box center [318, 24] width 17 height 17
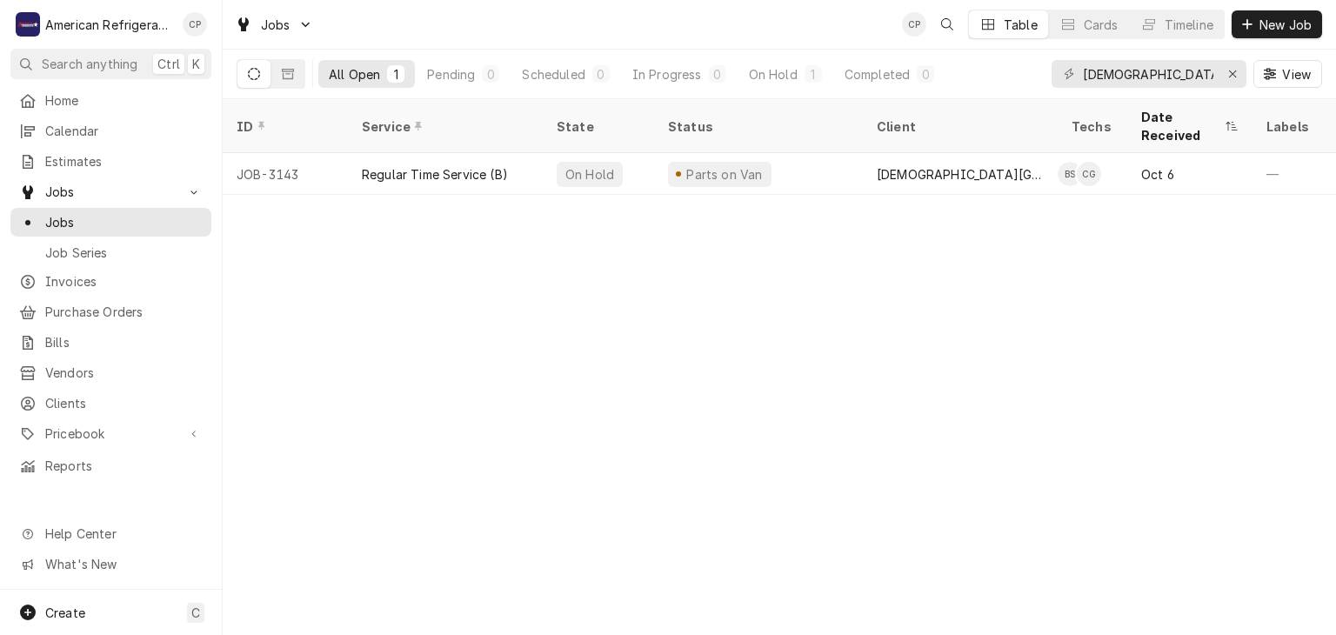
click at [827, 416] on div "ID Service State Status Client Techs Date Received Labels Job Type Priority Loc…" at bounding box center [779, 367] width 1113 height 536
click at [828, 417] on div "ID Service State Status Client Techs Date Received Labels Job Type Priority Loc…" at bounding box center [779, 367] width 1113 height 536
click at [1151, 82] on input "lady of belen" at bounding box center [1148, 74] width 130 height 28
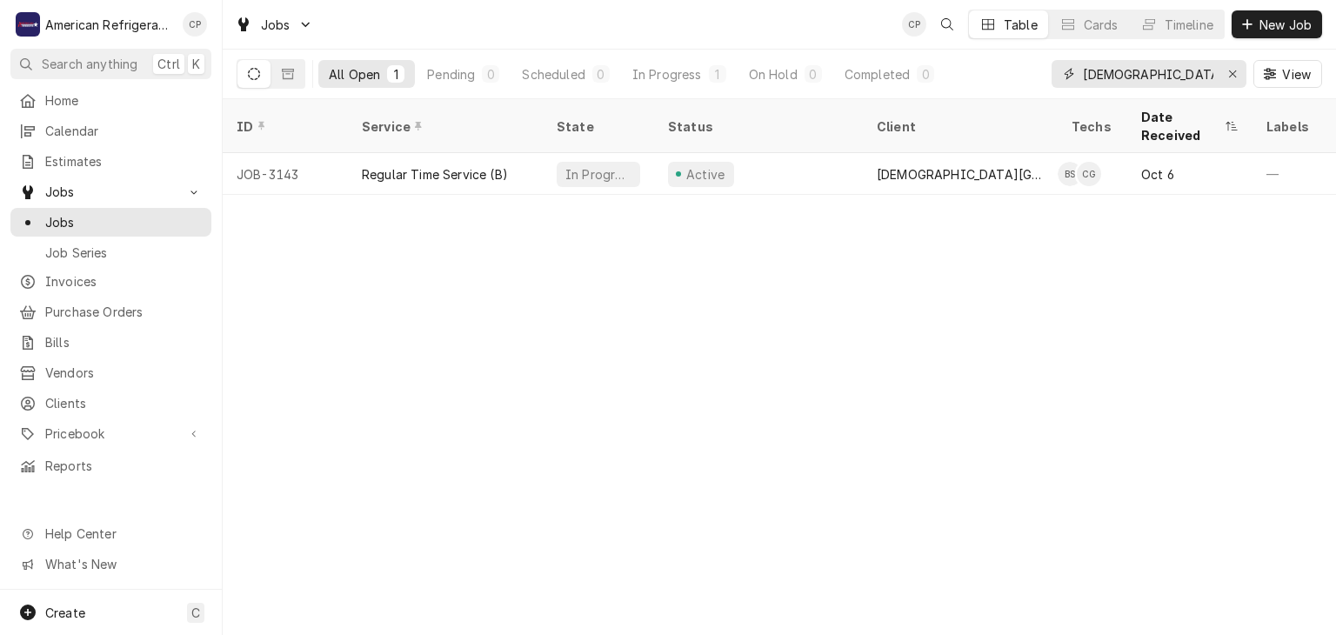
click at [1151, 82] on input "lady of belen" at bounding box center [1148, 74] width 130 height 28
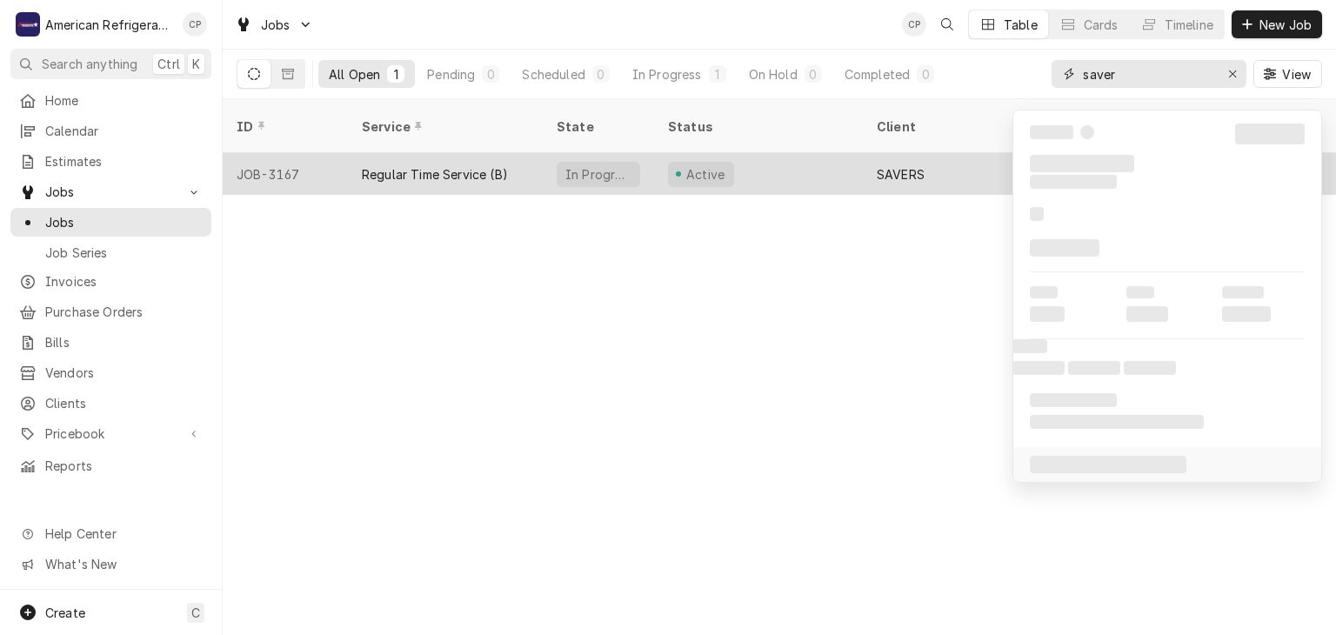
type input "saver"
click at [424, 165] on div "Regular Time Service (B)" at bounding box center [435, 174] width 146 height 18
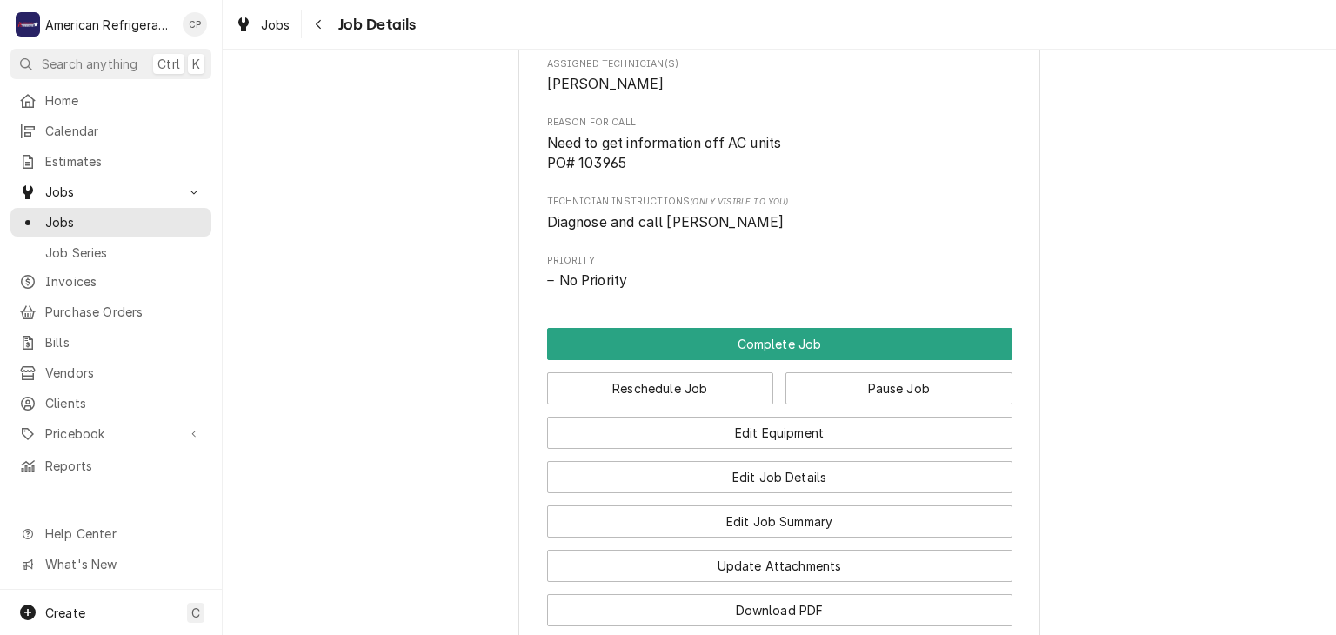
scroll to position [823, 0]
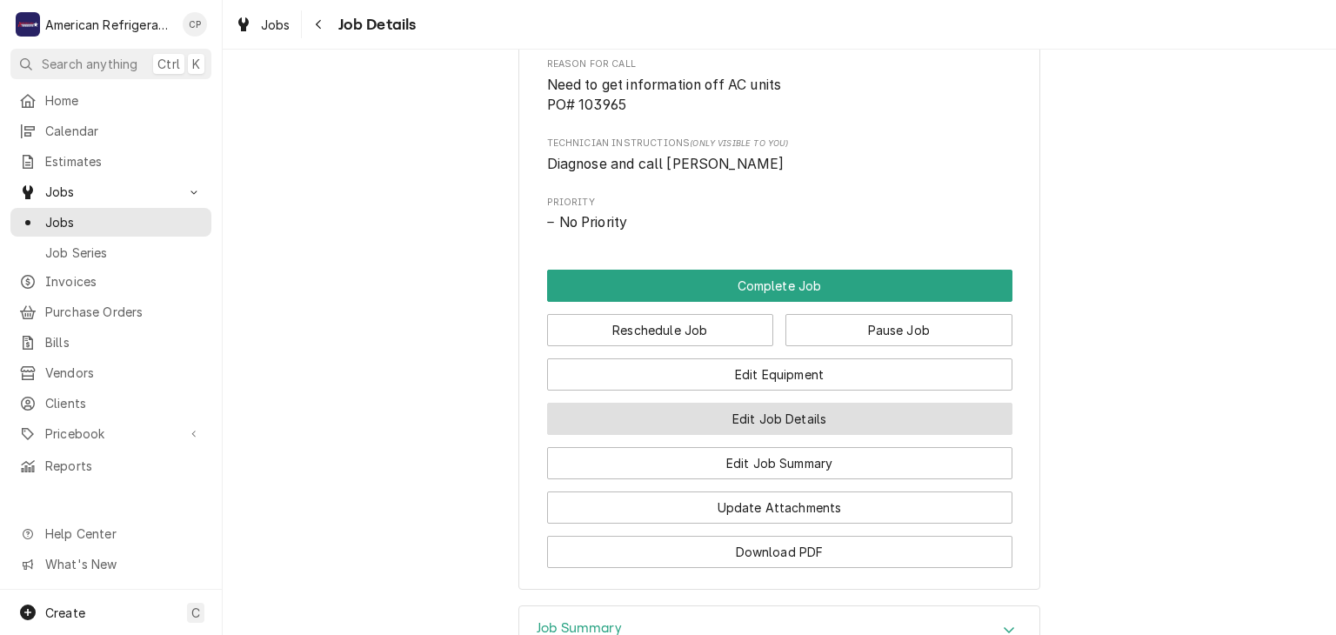
click at [654, 434] on button "Edit Job Details" at bounding box center [779, 419] width 465 height 32
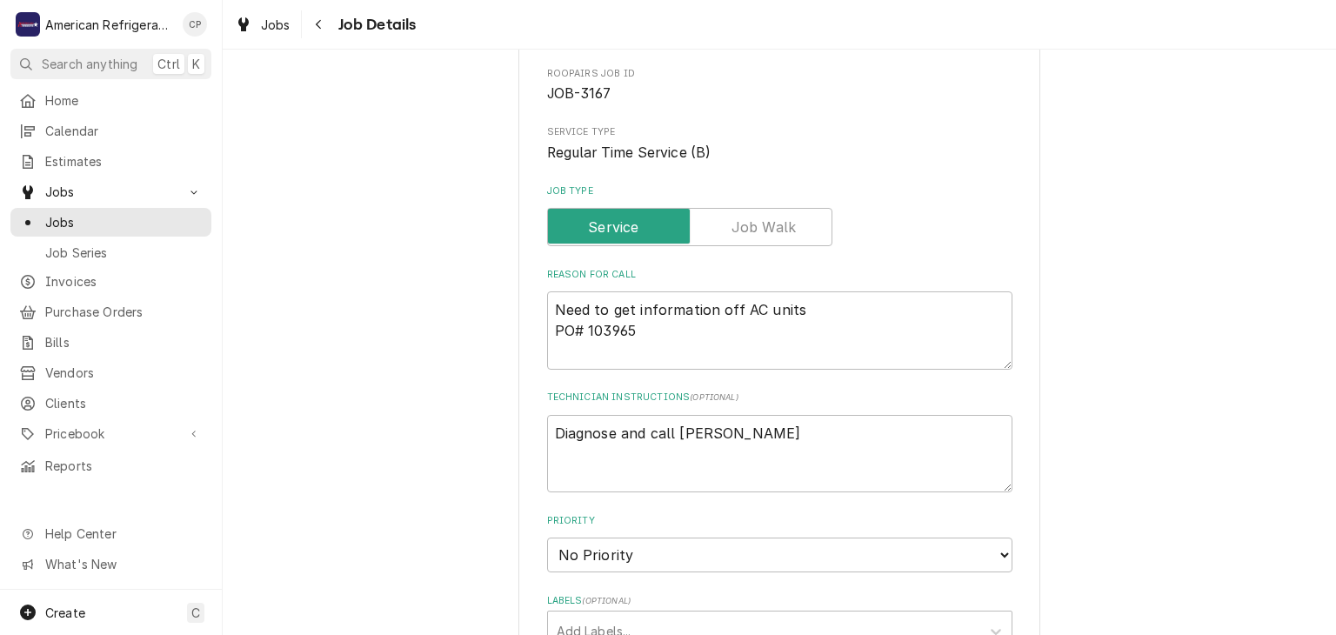
scroll to position [167, 0]
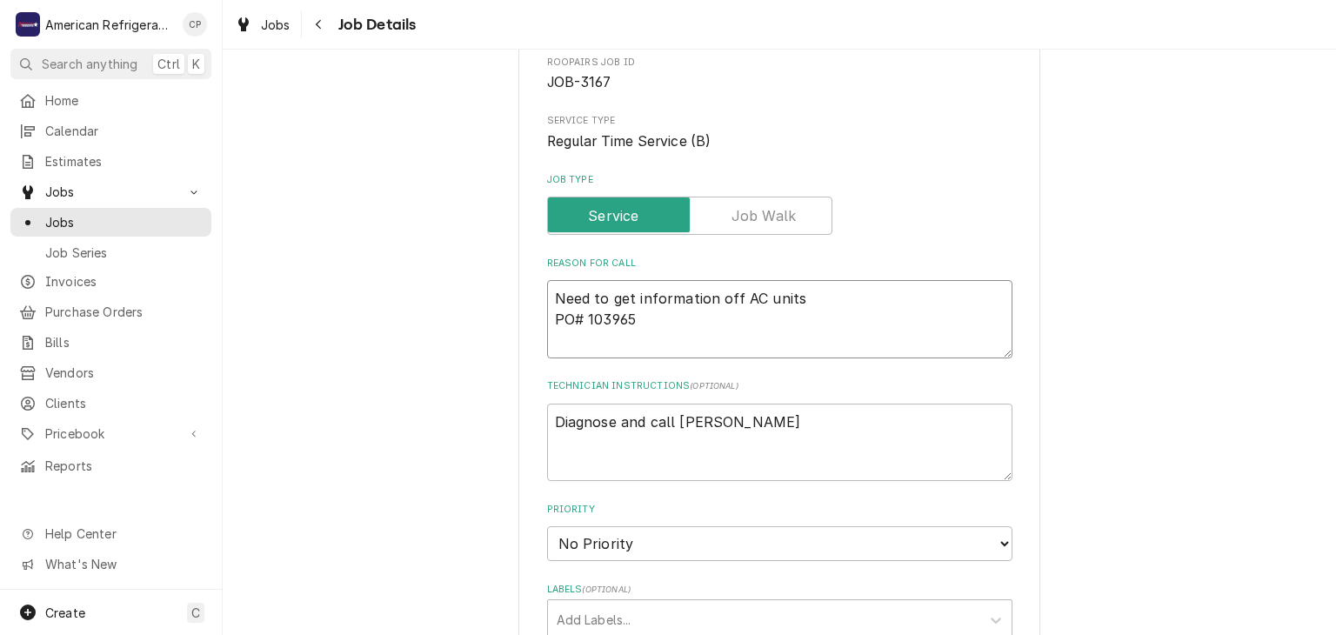
click at [684, 324] on textarea "Need to get information off AC units PO# 103965" at bounding box center [779, 319] width 465 height 78
type textarea "x"
type textarea "Need to get information off AC units PO# 103965 N"
type textarea "x"
type textarea "Need to get information off AC units PO# 103965 NT"
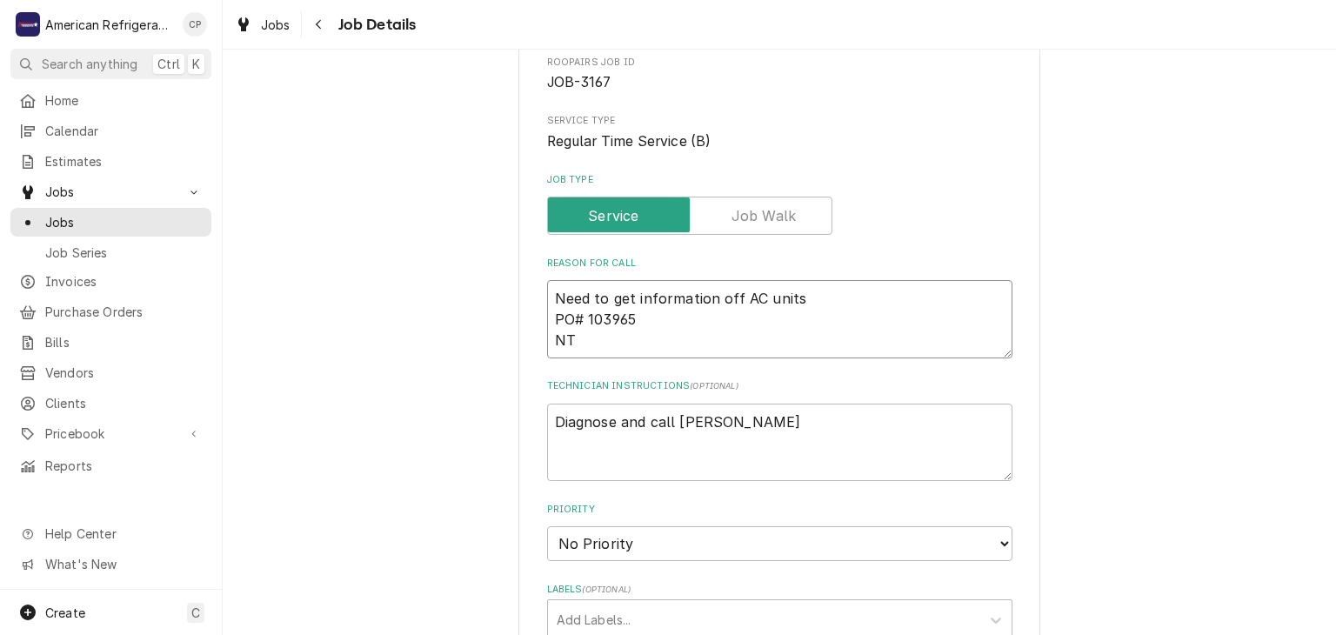
type textarea "x"
type textarea "Need to get information off AC units PO# 103965 NTE"
type textarea "x"
type textarea "Need to get information off AC units PO# 103965 NTE"
type textarea "x"
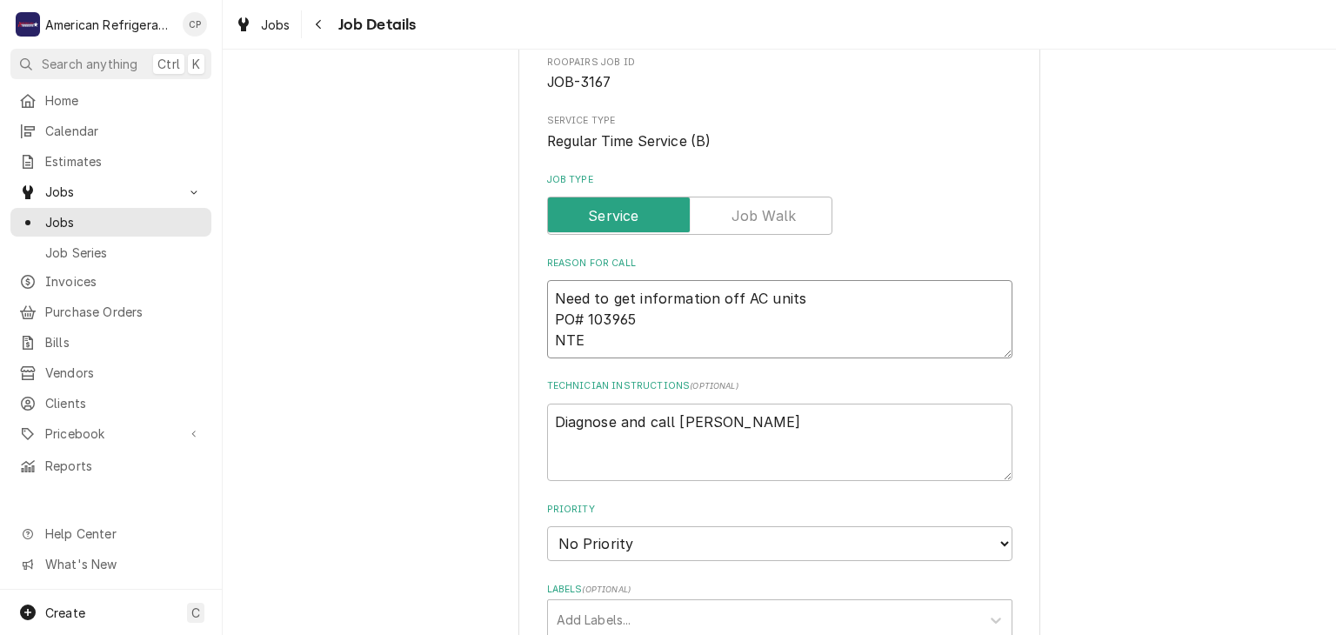
type textarea "Need to get information off AC units PO# 103965 NTE $"
type textarea "x"
type textarea "Need to get information off AC units PO# 103965 NTE $7"
type textarea "x"
type textarea "Need to get information off AC units PO# 103965 NTE $70"
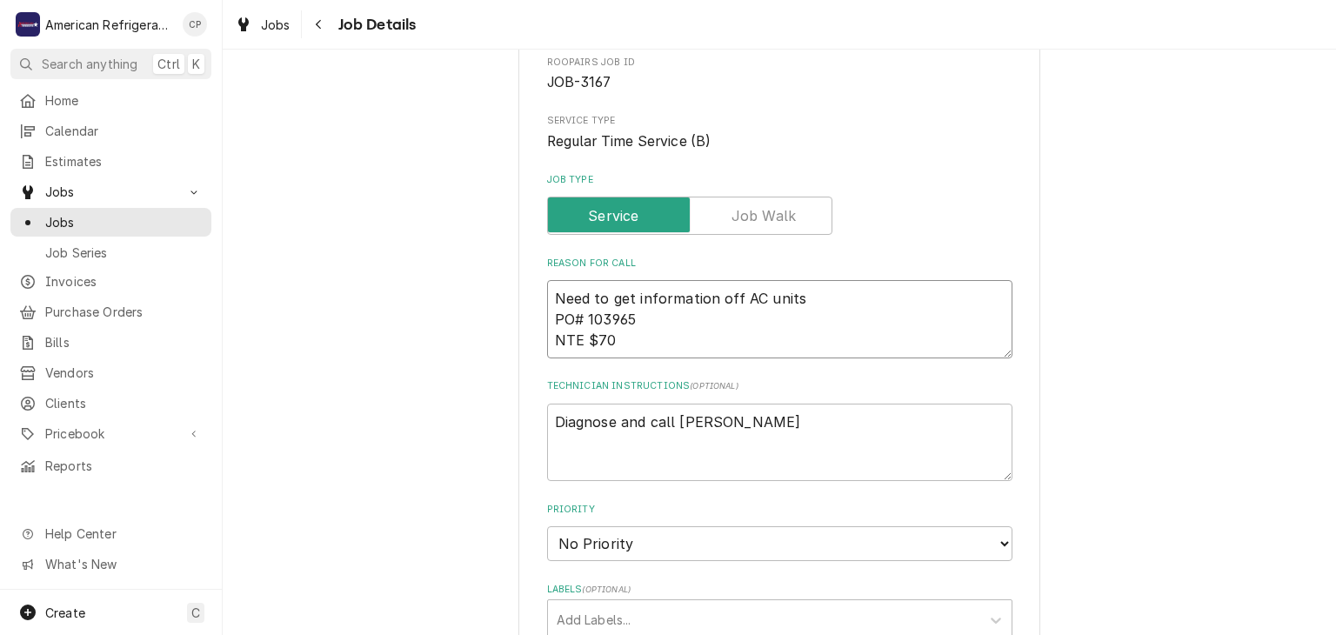
type textarea "x"
type textarea "Need to get information off AC units PO# 103965 NTE $700"
type textarea "x"
type textarea "Need to get information off AC units PO# 103965 NTE $700"
type textarea "x"
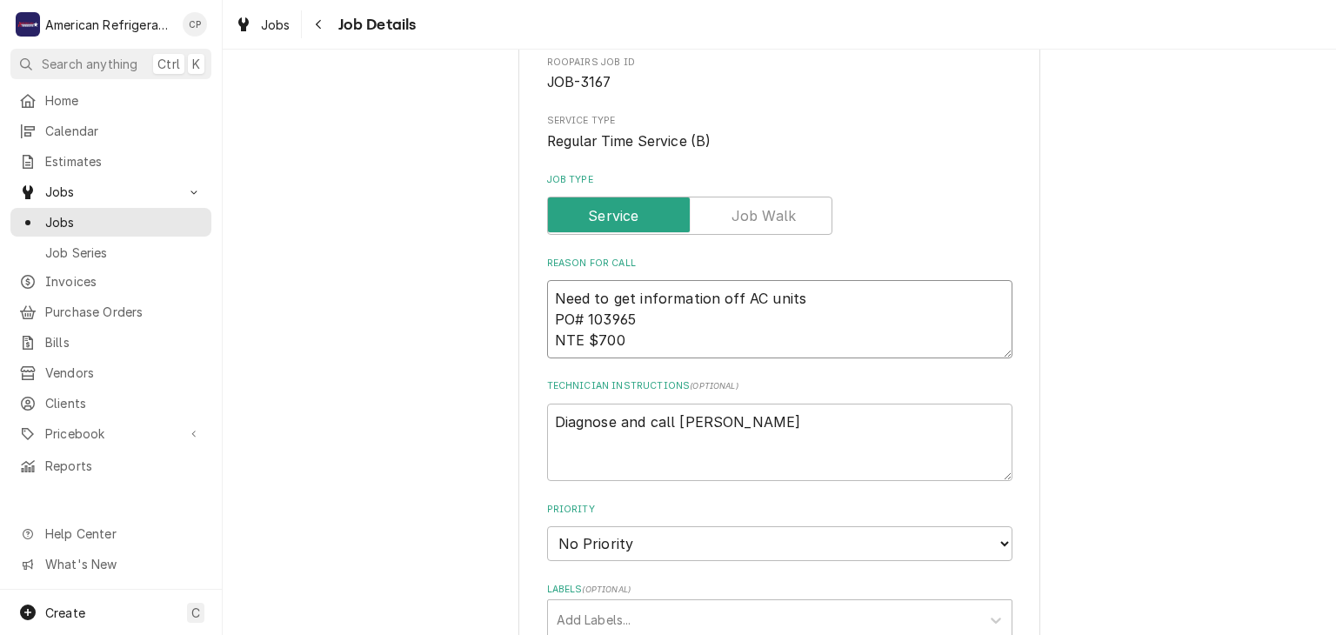
type textarea "Need to get information off AC units PO# 103965 NTE $700 ("
type textarea "x"
type textarea "Need to get information off AC units PO# 103965 NTE $700 (T"
type textarea "x"
type textarea "Need to get information off AC units PO# 103965 NTE $700 (TA"
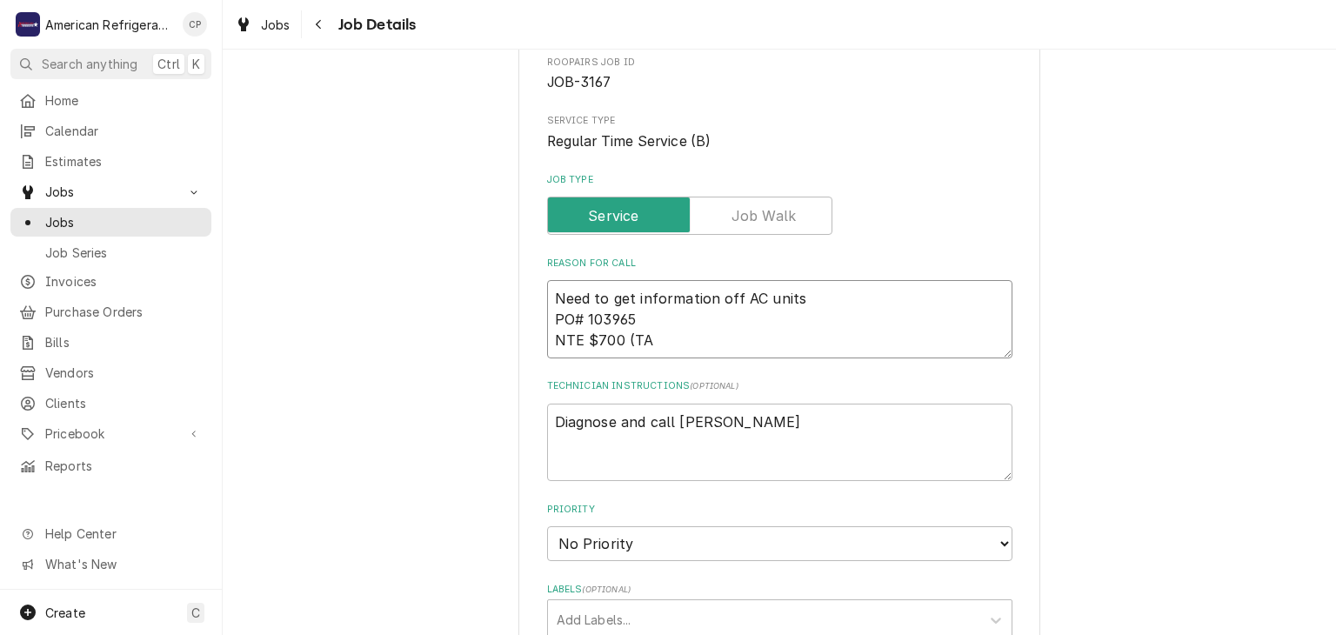
type textarea "x"
type textarea "Need to get information off AC units PO# 103965 NTE $700 (TAX"
type textarea "x"
type textarea "Need to get information off AC units PO# 103965 NTE $700 (TAX I"
type textarea "x"
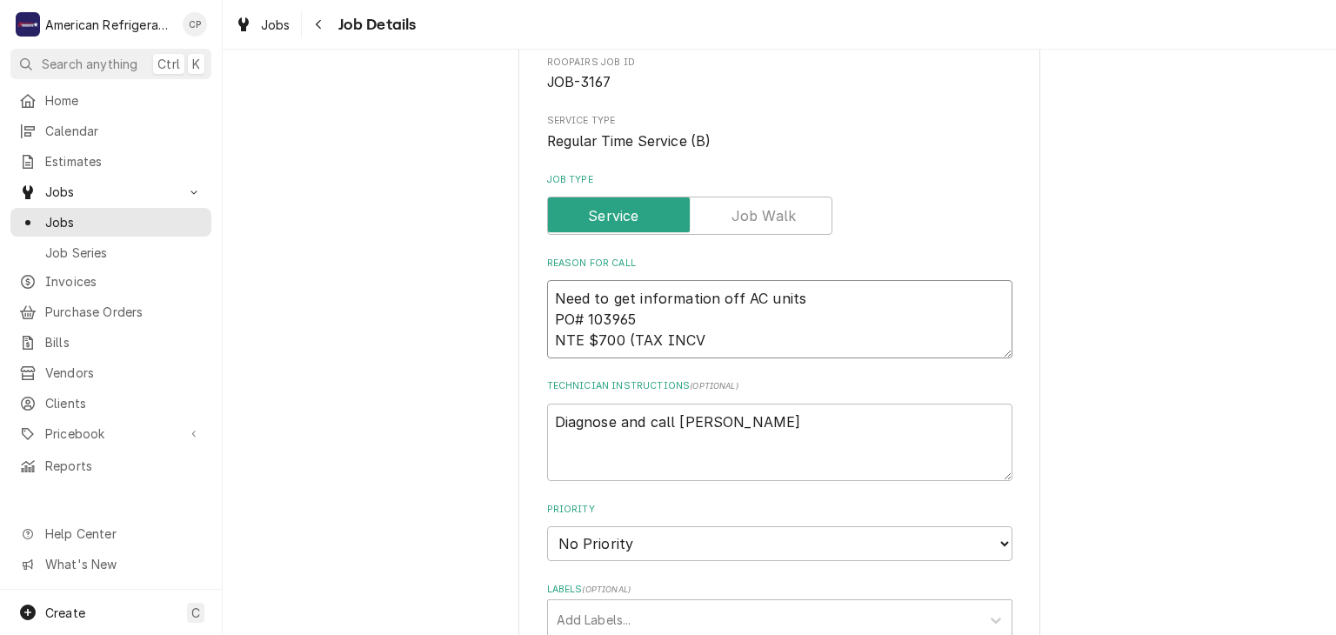
type textarea "Need to get information off AC units PO# 103965 NTE $700 (TAX INCVL"
type textarea "x"
type textarea "Need to get information off AC units PO# 103965 NTE $700 (TAX INCV"
type textarea "x"
type textarea "Need to get information off AC units PO# 103965 NTE $700 (TAX INC"
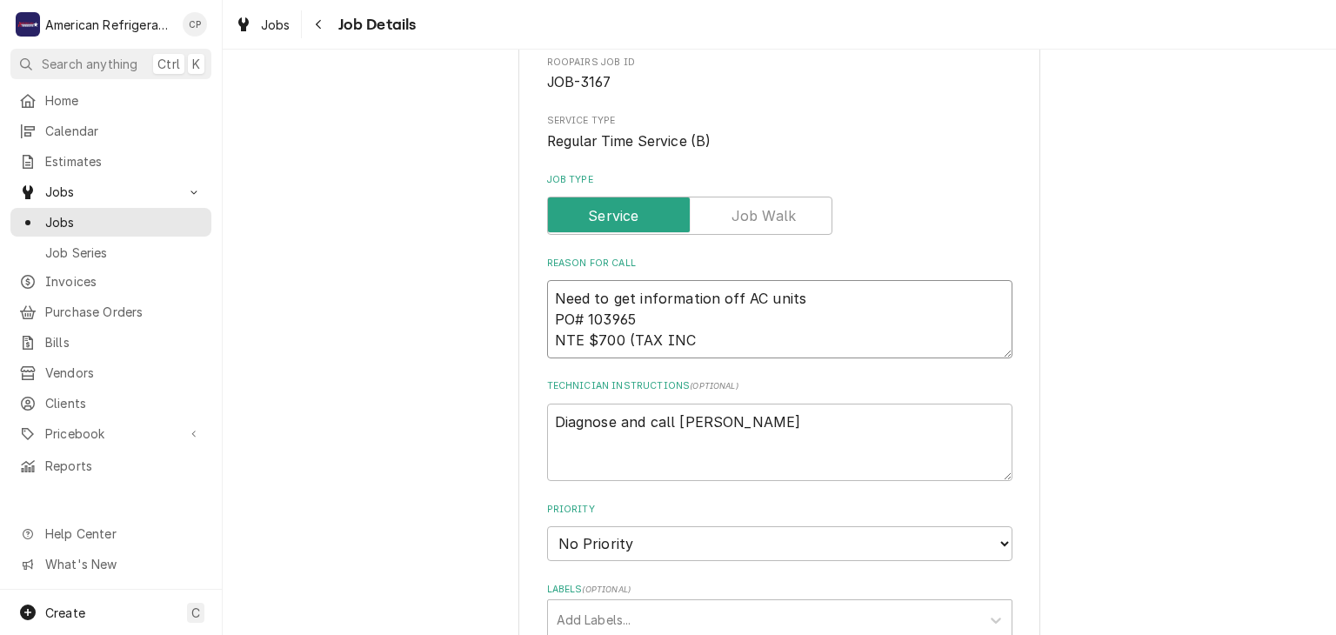
type textarea "x"
type textarea "Need to get information off AC units PO# 103965 NTE $700 (TAX INCLU"
type textarea "x"
type textarea "Need to get information off AC units PO# 103965 NTE $700 (TAX INCLUD"
type textarea "x"
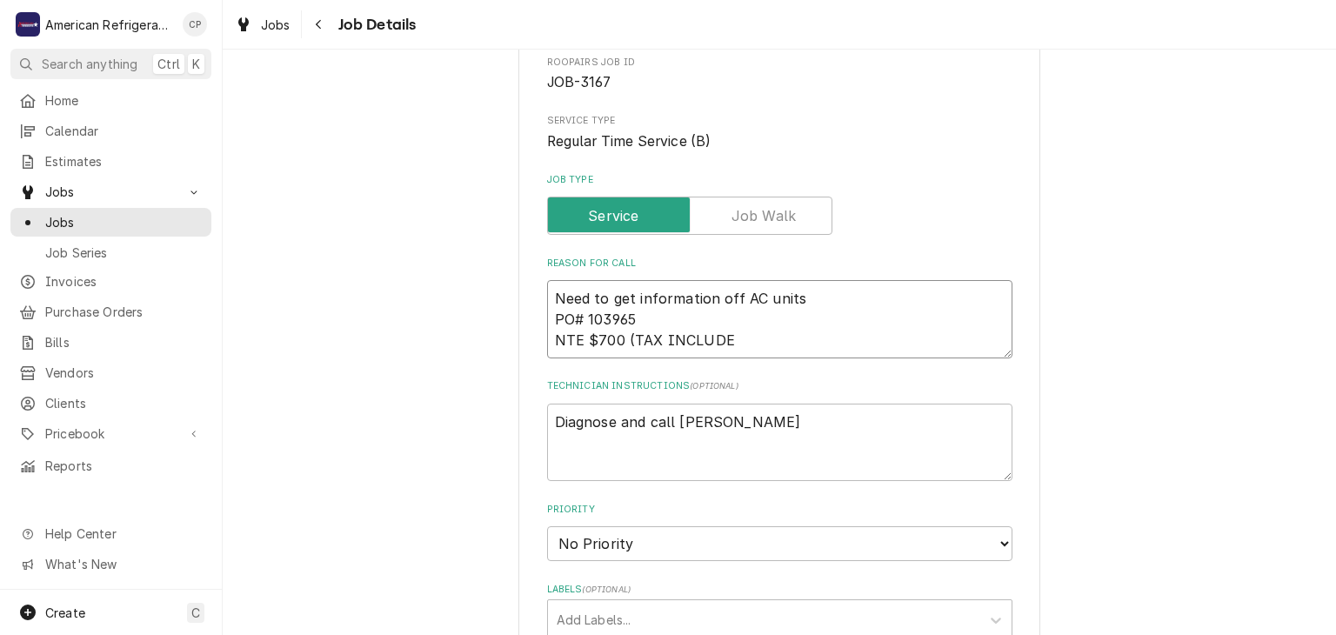
type textarea "Need to get information off AC units PO# 103965 NTE $700 (TAX INCLUDED"
type textarea "x"
type textarea "Need to get information off AC units PO# 103965 NTE $700 (TAX INCLUDED)"
type textarea "x"
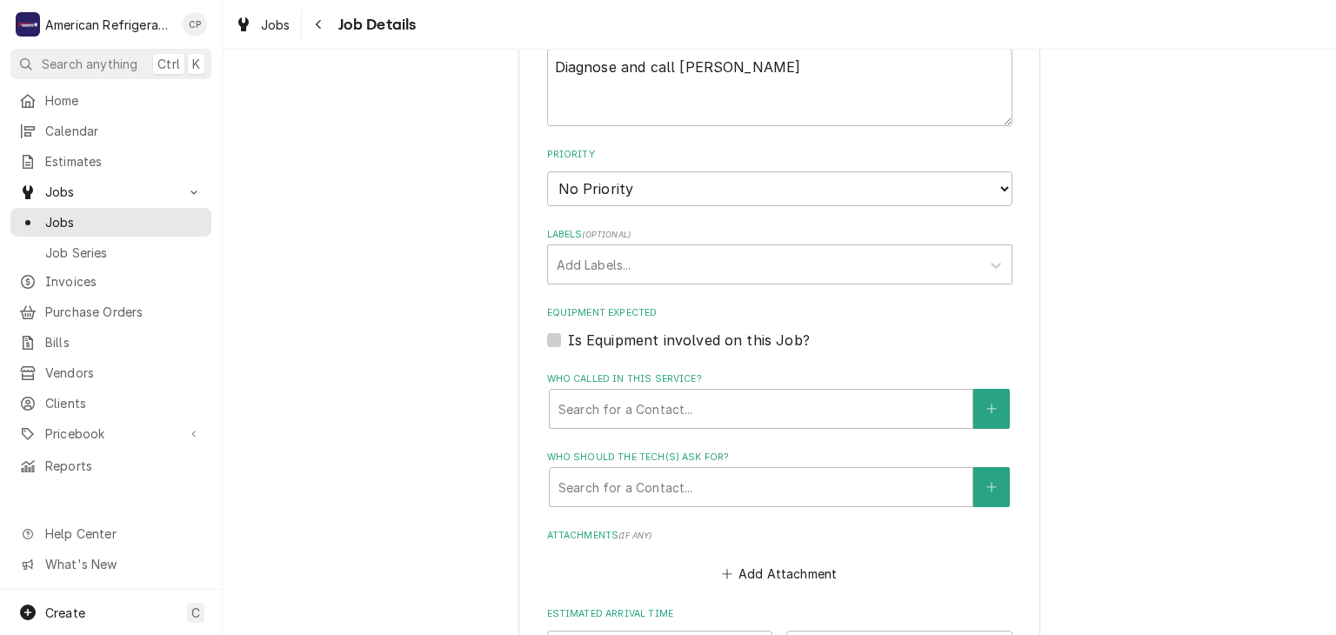
scroll to position [820, 0]
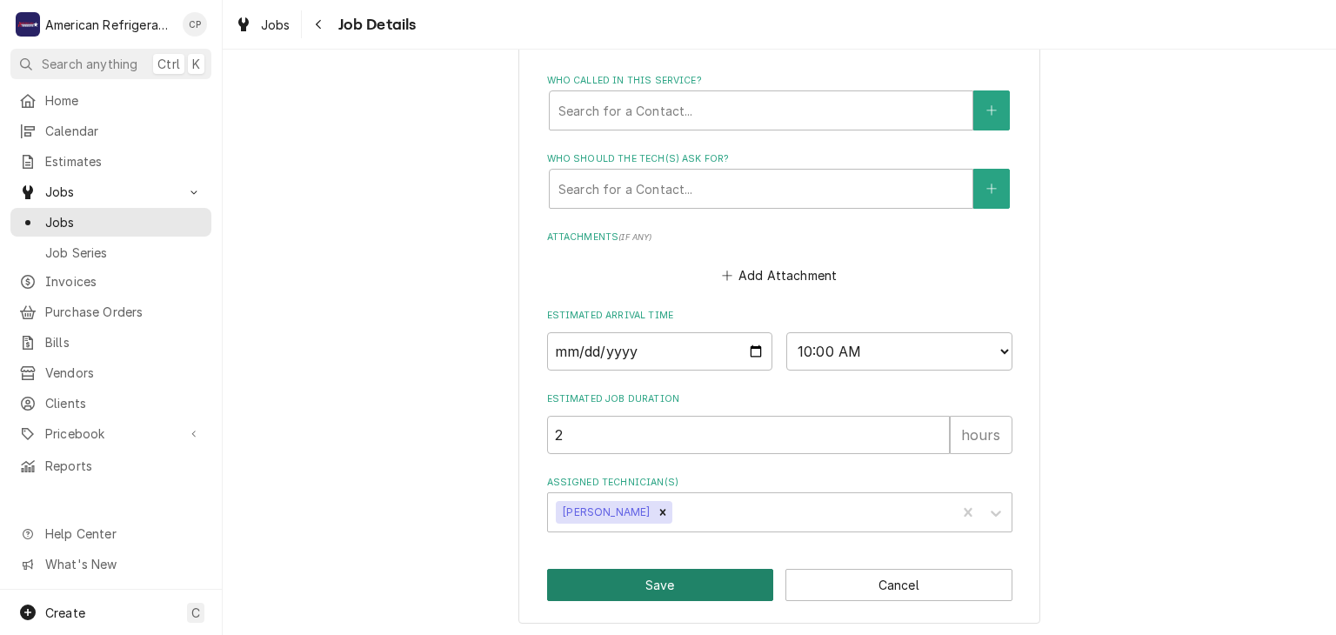
type textarea "Need to get information off AC units PO# 103965 NTE $700 (TAX INCLUDED)"
click at [602, 577] on button "Save" at bounding box center [660, 585] width 227 height 32
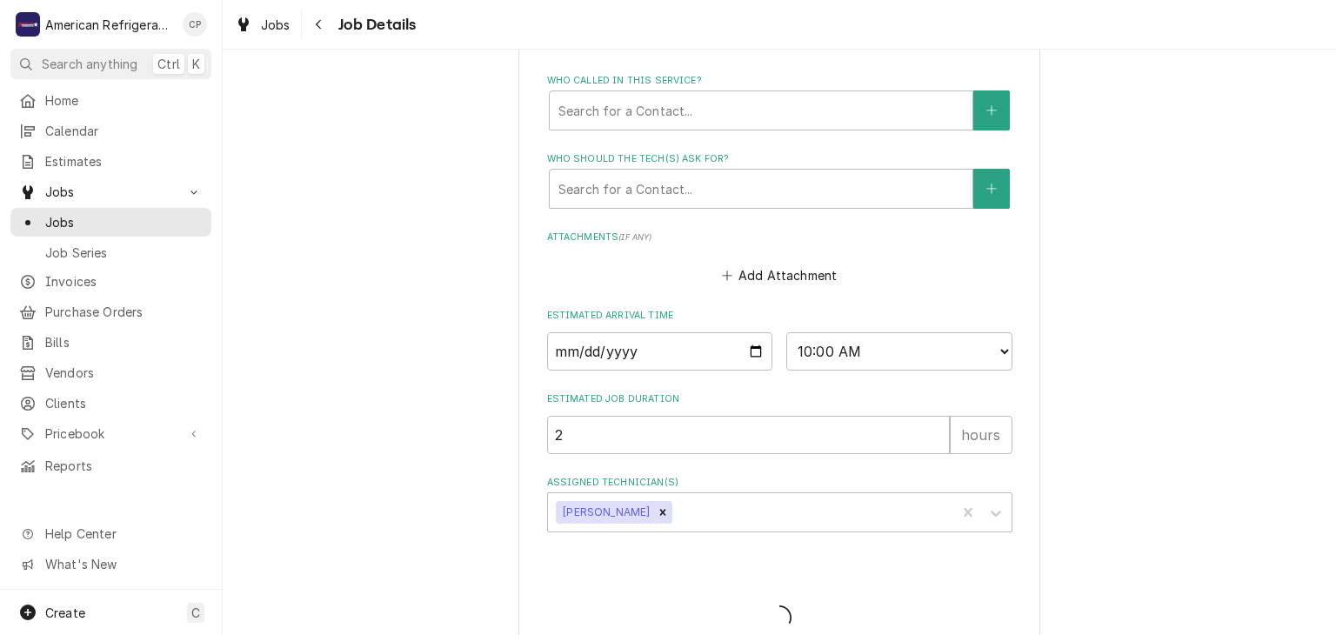
type textarea "x"
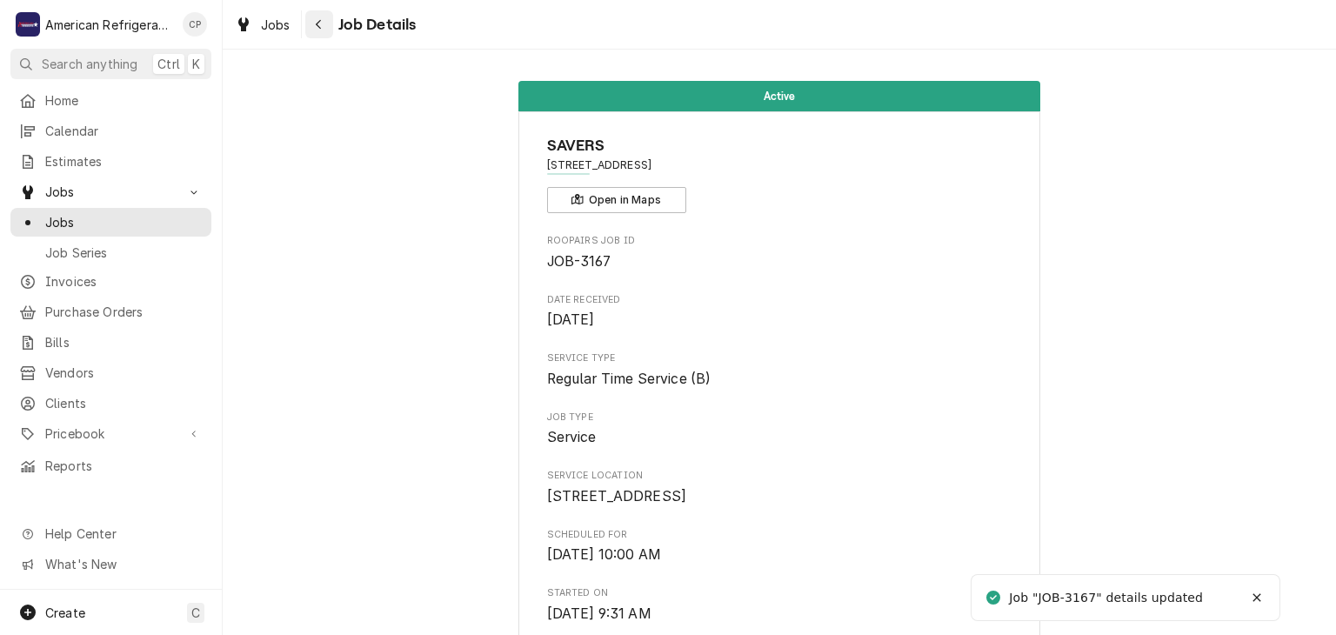
click at [324, 37] on button "Navigate back" at bounding box center [319, 24] width 28 height 28
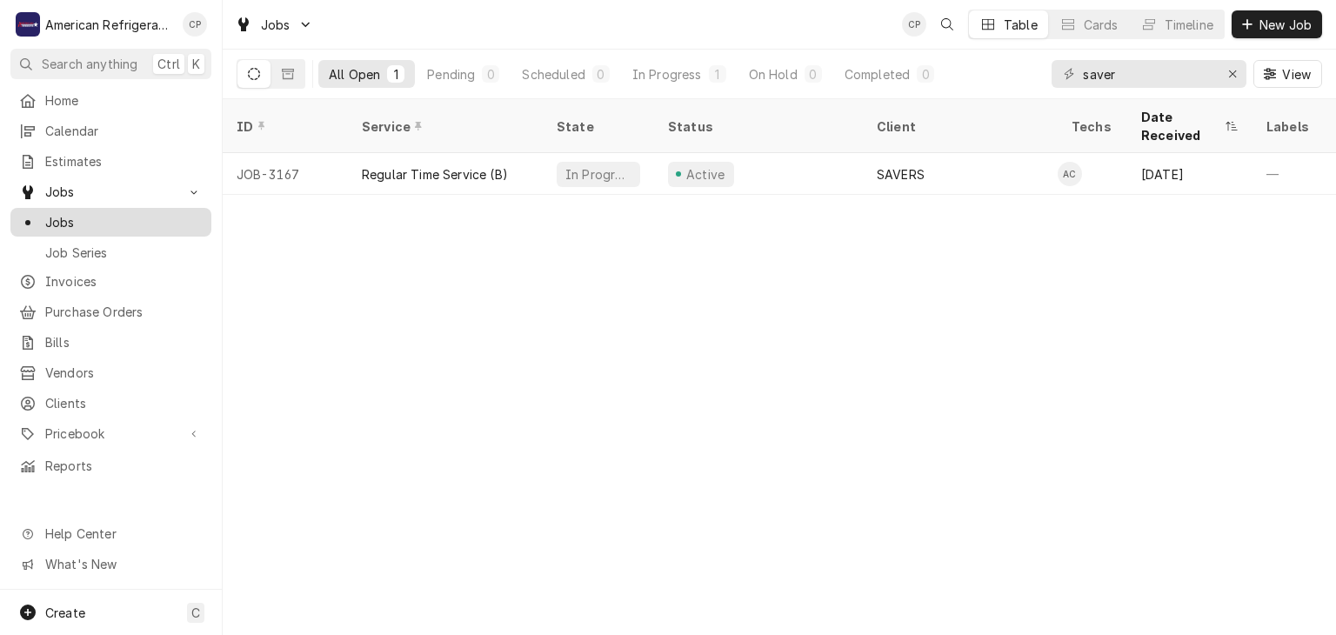
click at [135, 213] on span "Jobs" at bounding box center [123, 222] width 157 height 18
click at [117, 213] on span "Jobs" at bounding box center [123, 222] width 157 height 18
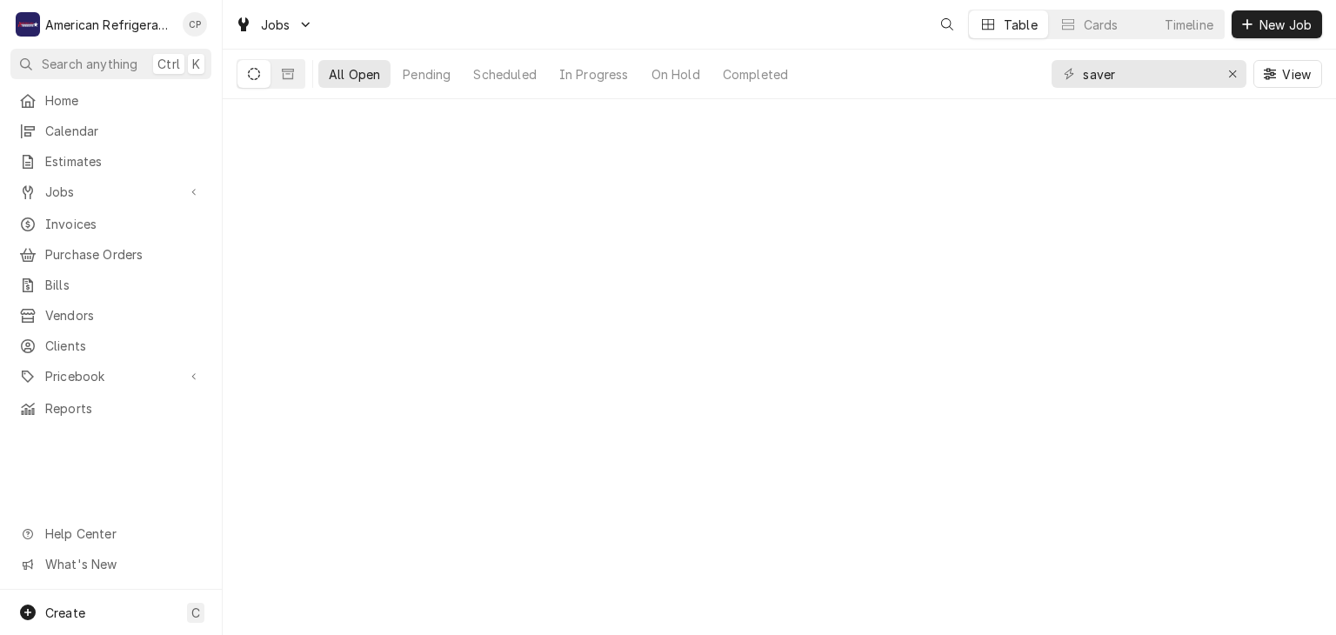
click at [1275, 31] on span "New Job" at bounding box center [1285, 25] width 59 height 18
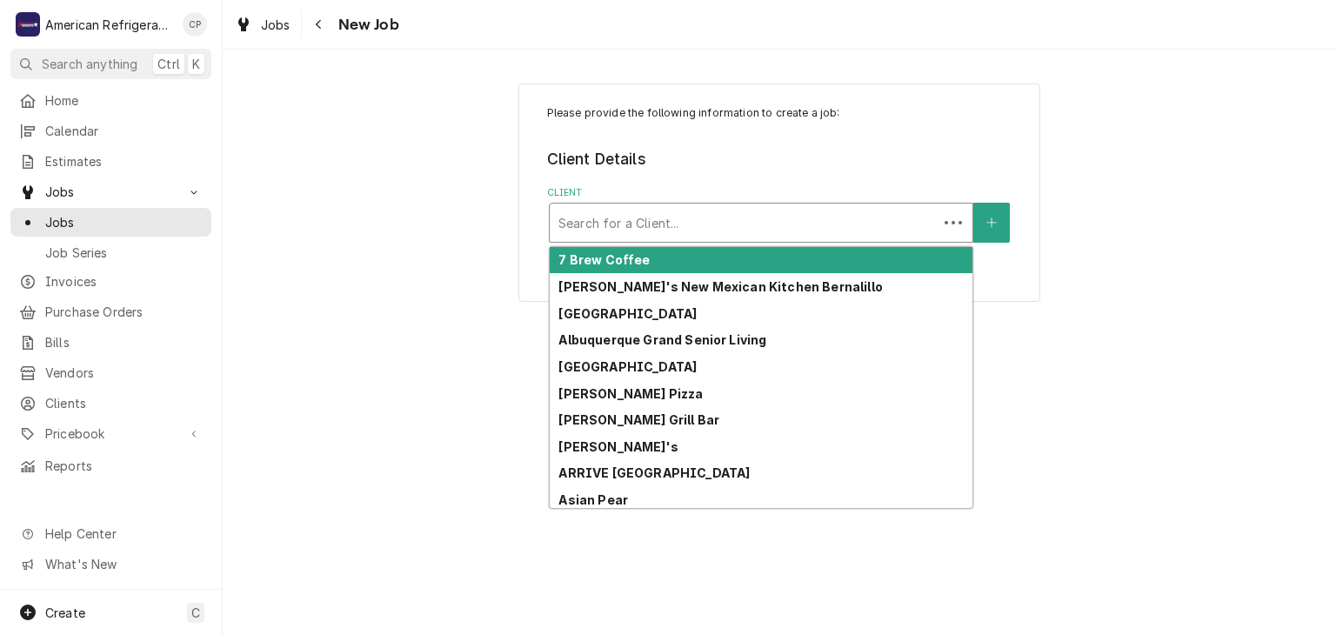
click at [584, 218] on div "Client" at bounding box center [743, 222] width 370 height 31
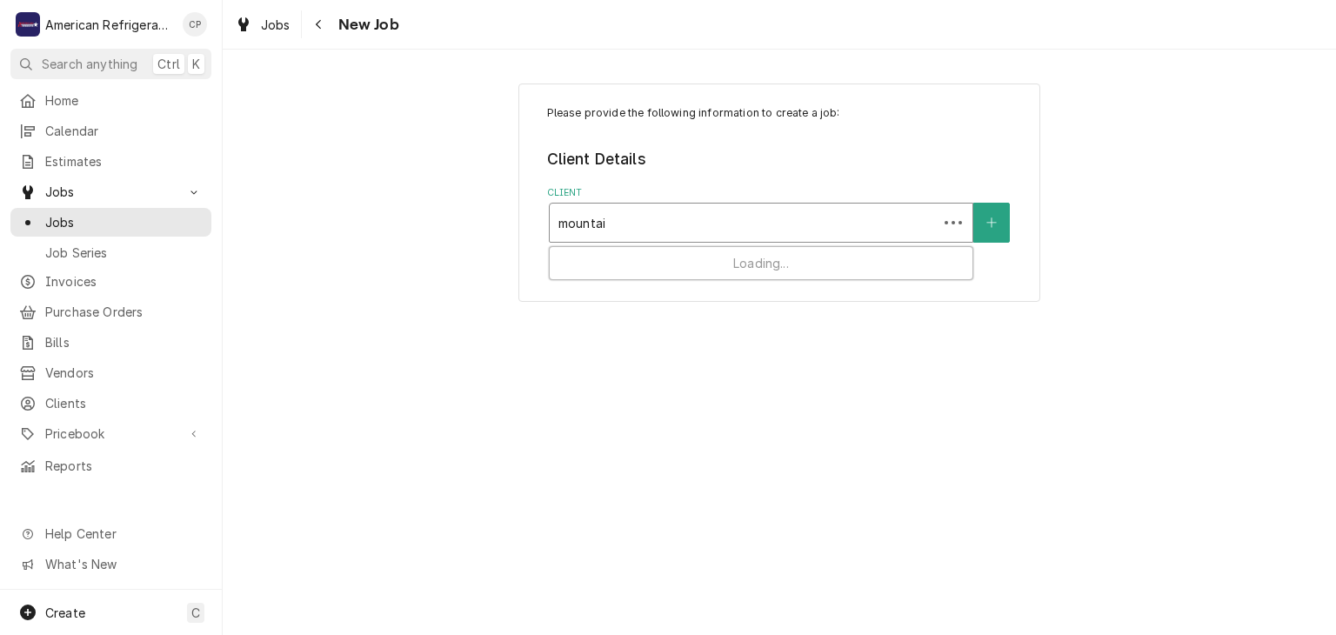
type input "mountain"
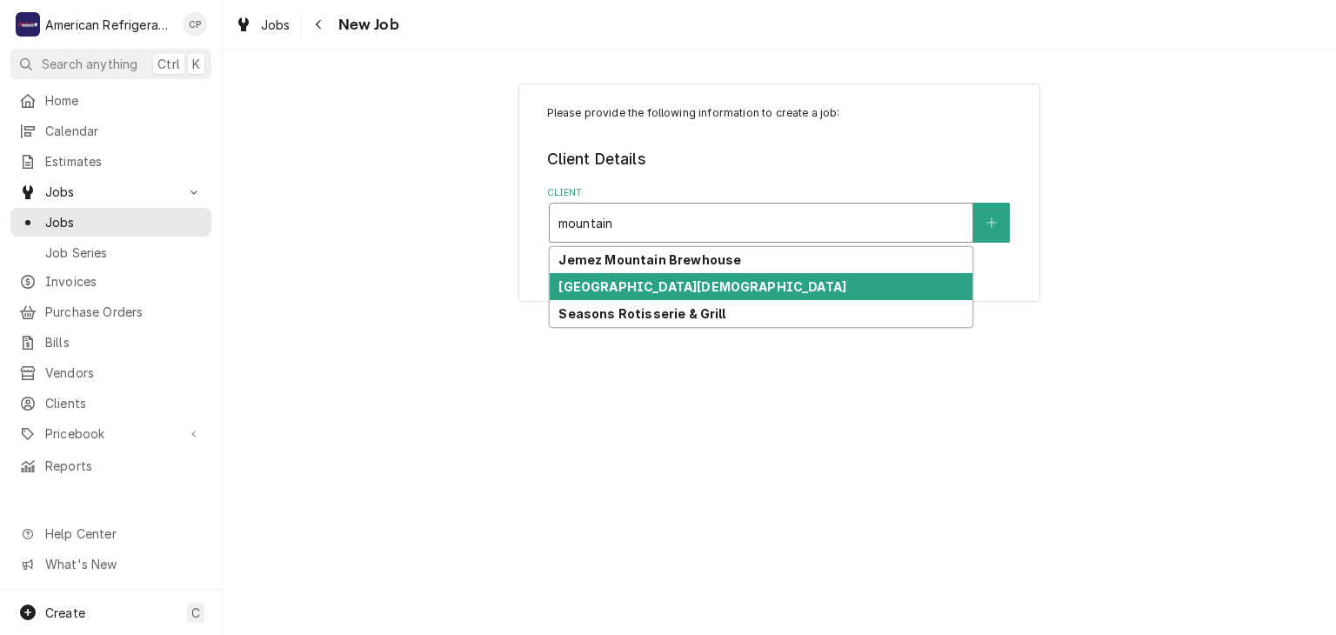
click at [657, 289] on strong "Mountainside United Methodist Church" at bounding box center [702, 286] width 288 height 15
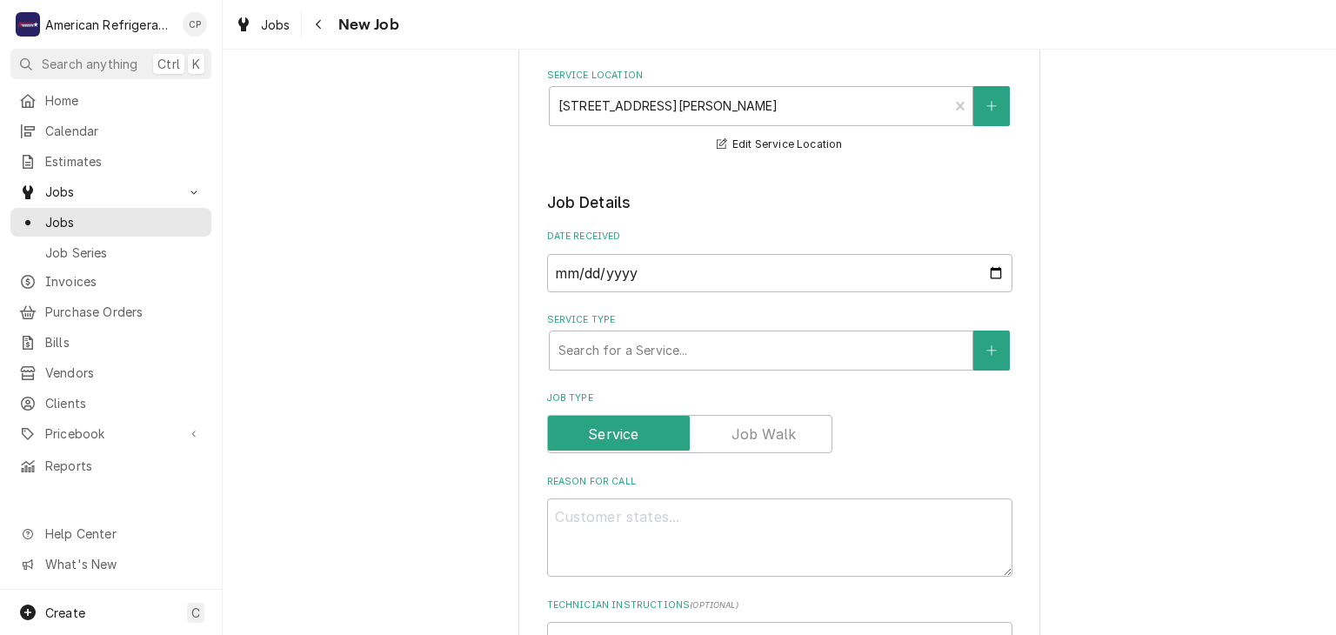
scroll to position [240, 0]
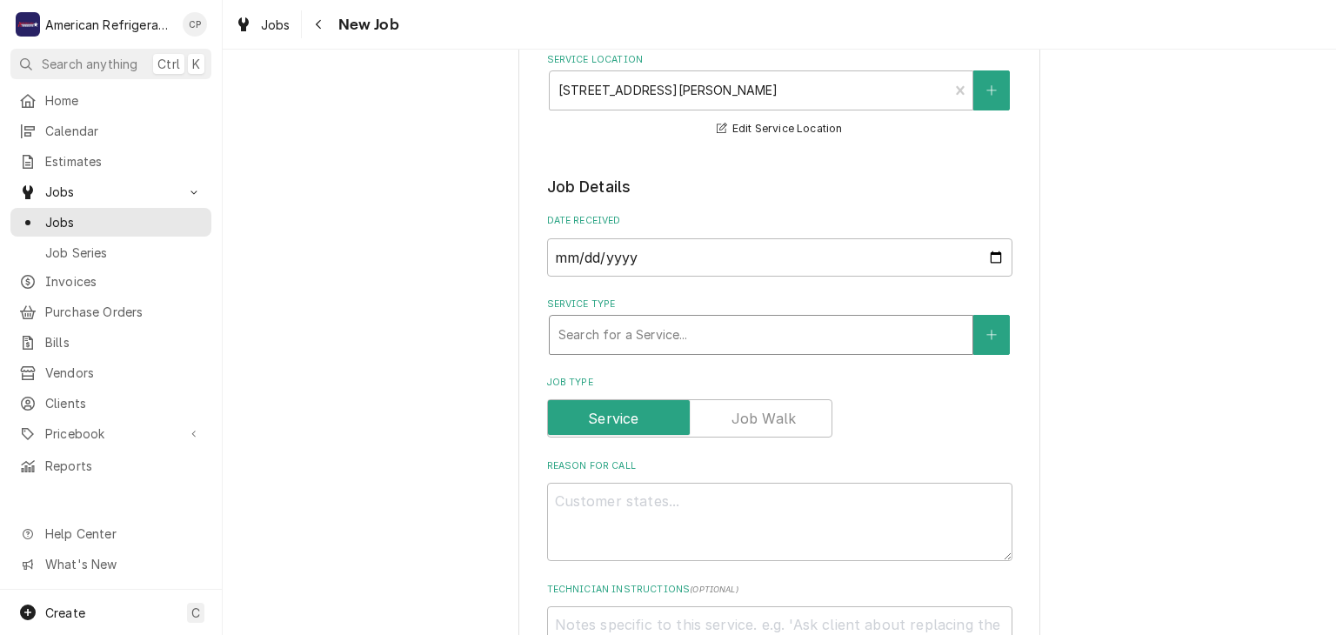
click at [595, 333] on div "Service Type" at bounding box center [760, 334] width 405 height 31
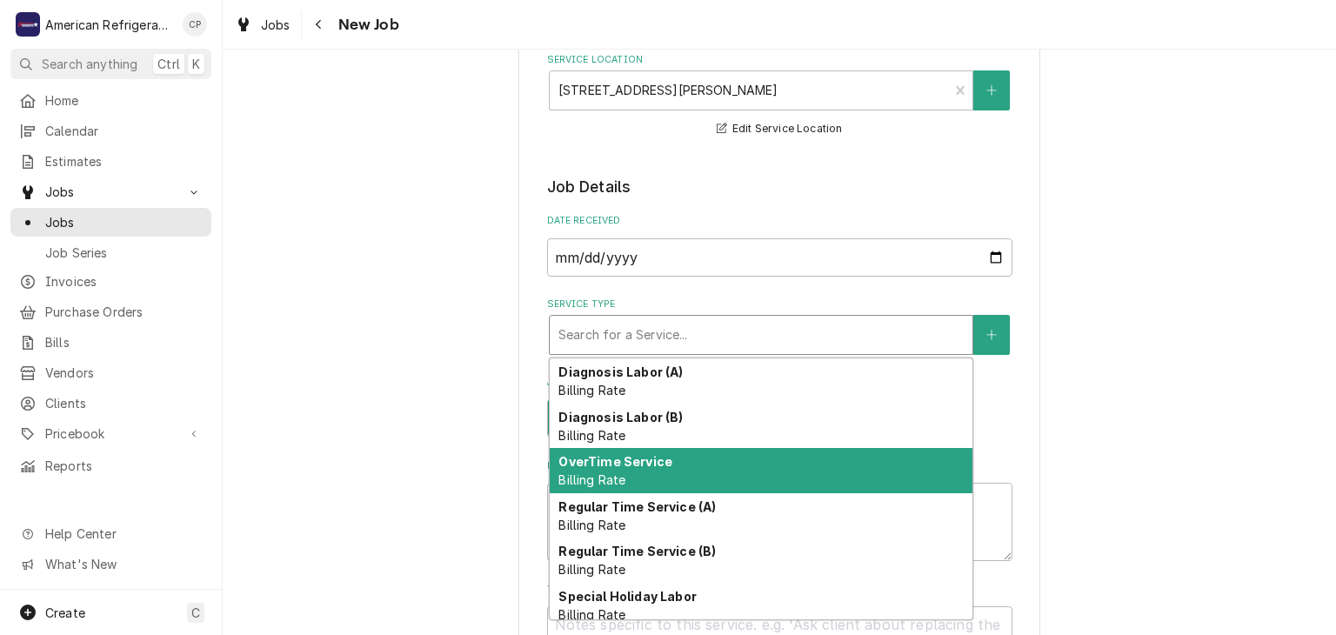
scroll to position [8, 0]
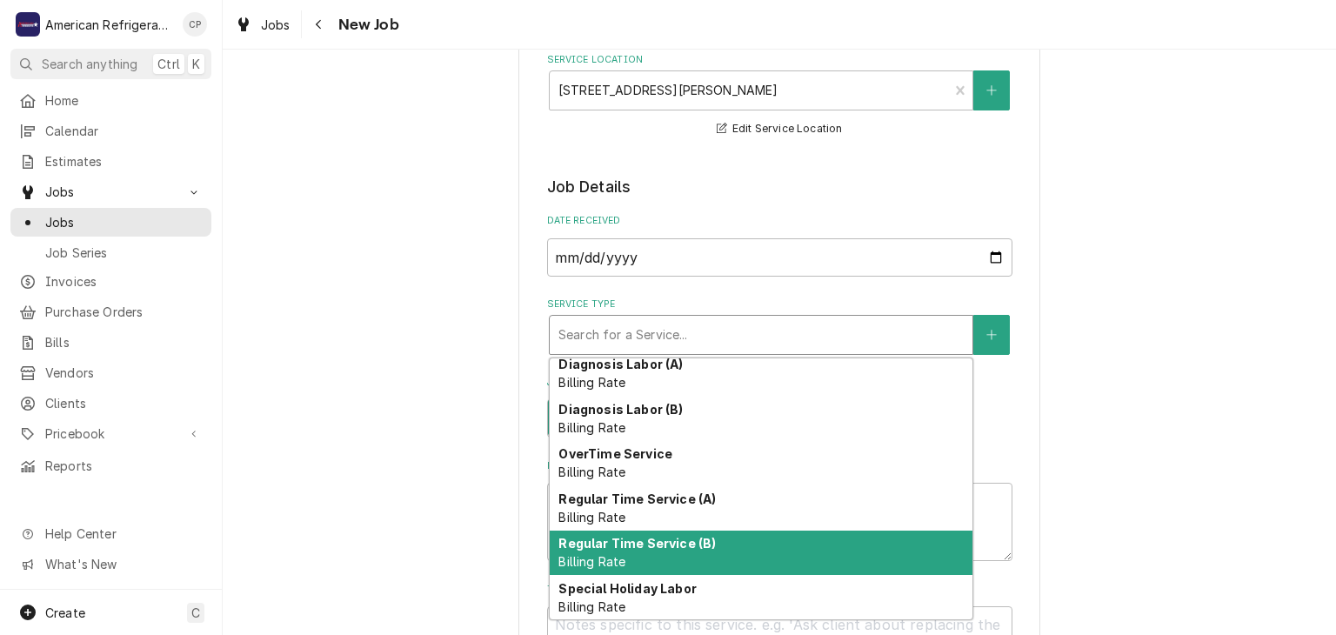
click at [637, 536] on strong "Regular Time Service (B)" at bounding box center [636, 543] width 157 height 15
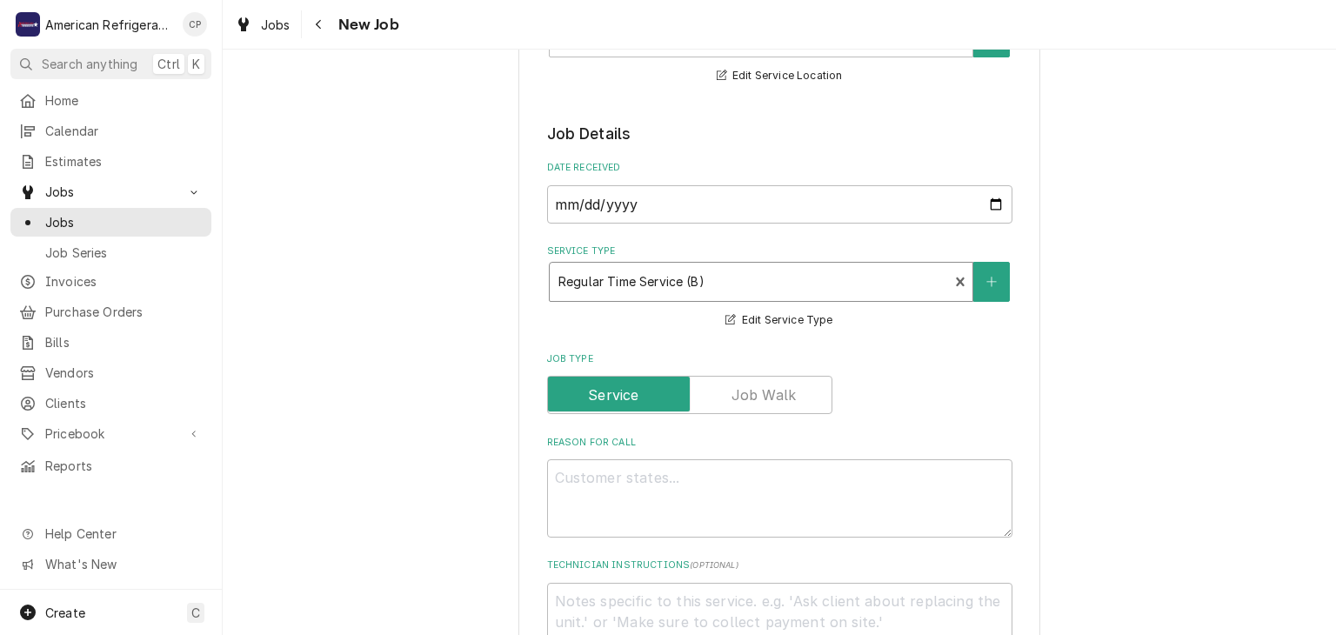
type textarea "x"
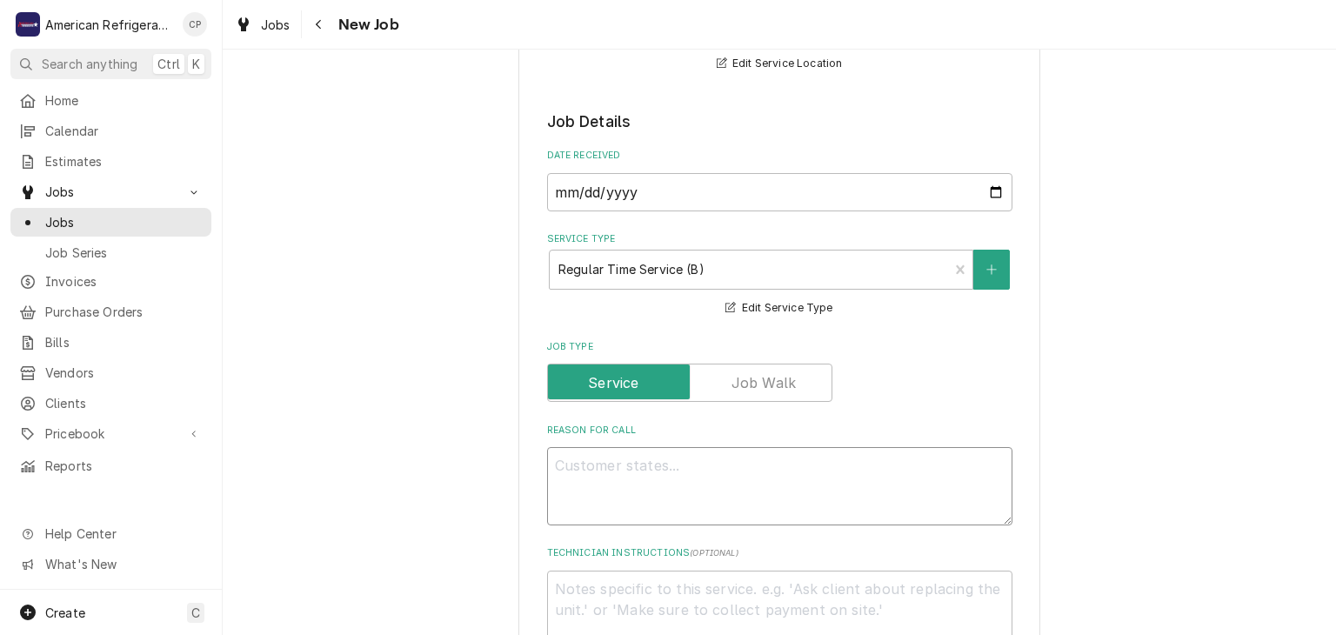
click at [608, 471] on textarea "Reason For Call" at bounding box center [779, 486] width 465 height 78
type textarea "R"
type textarea "x"
type textarea "Re"
type textarea "x"
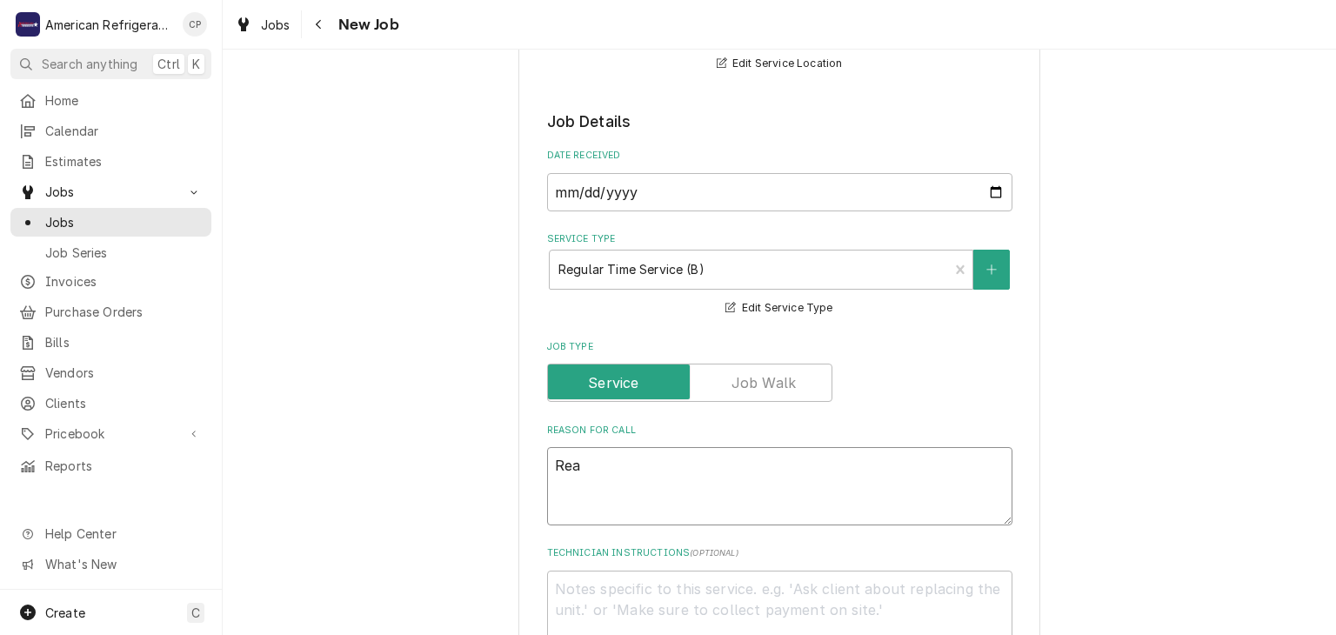
type textarea "Reac"
type textarea "x"
type textarea "Reach"
type textarea "x"
type textarea "Reach-"
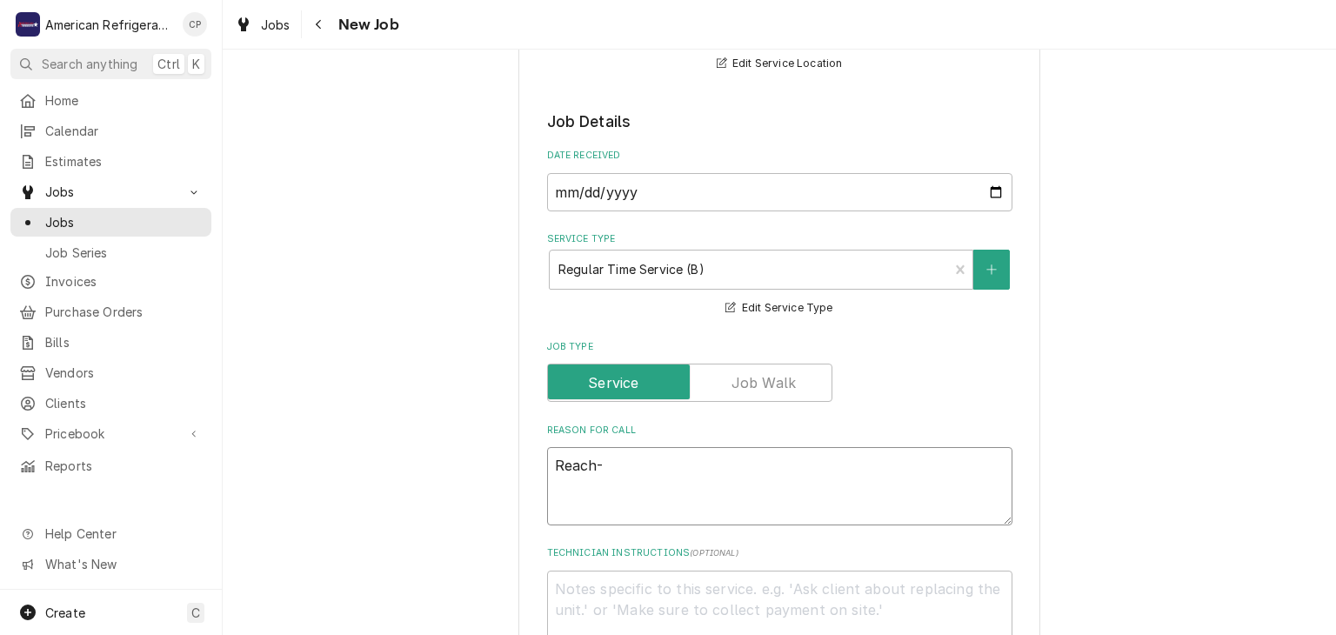
type textarea "x"
type textarea "Reach-i"
type textarea "x"
type textarea "Reach-in"
type textarea "x"
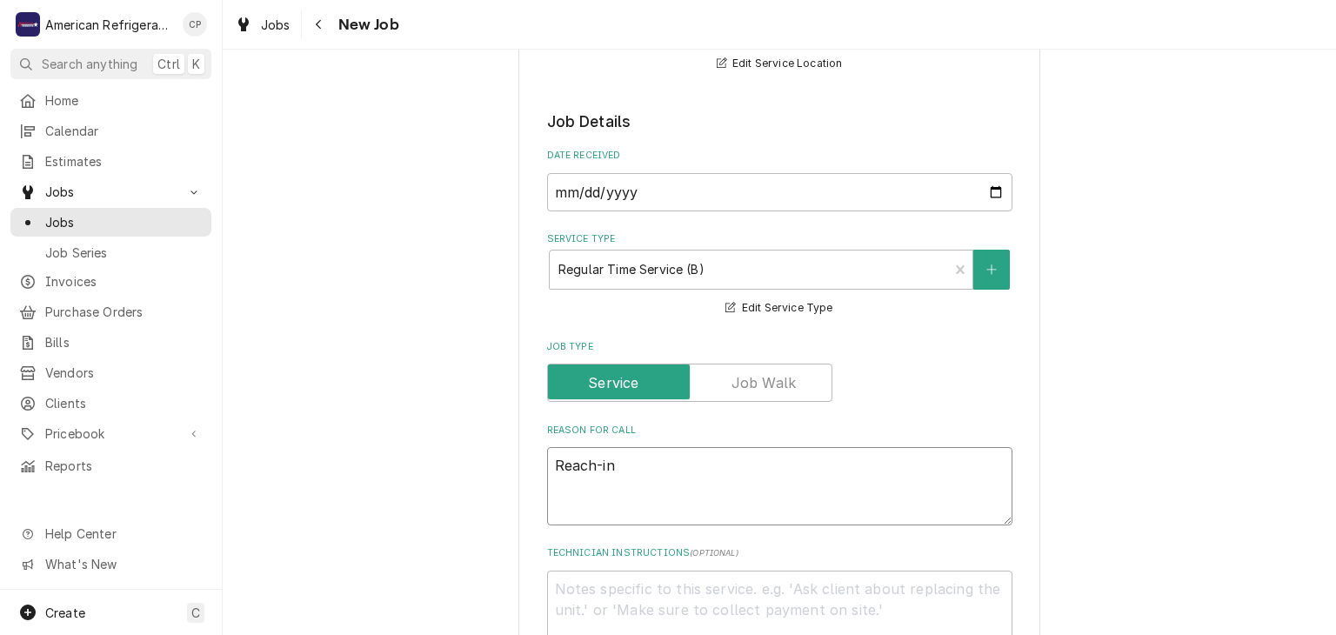
type textarea "Reach-in F"
type textarea "x"
type textarea "Reach-in Fre"
type textarea "x"
type textarea "Reach-in Free"
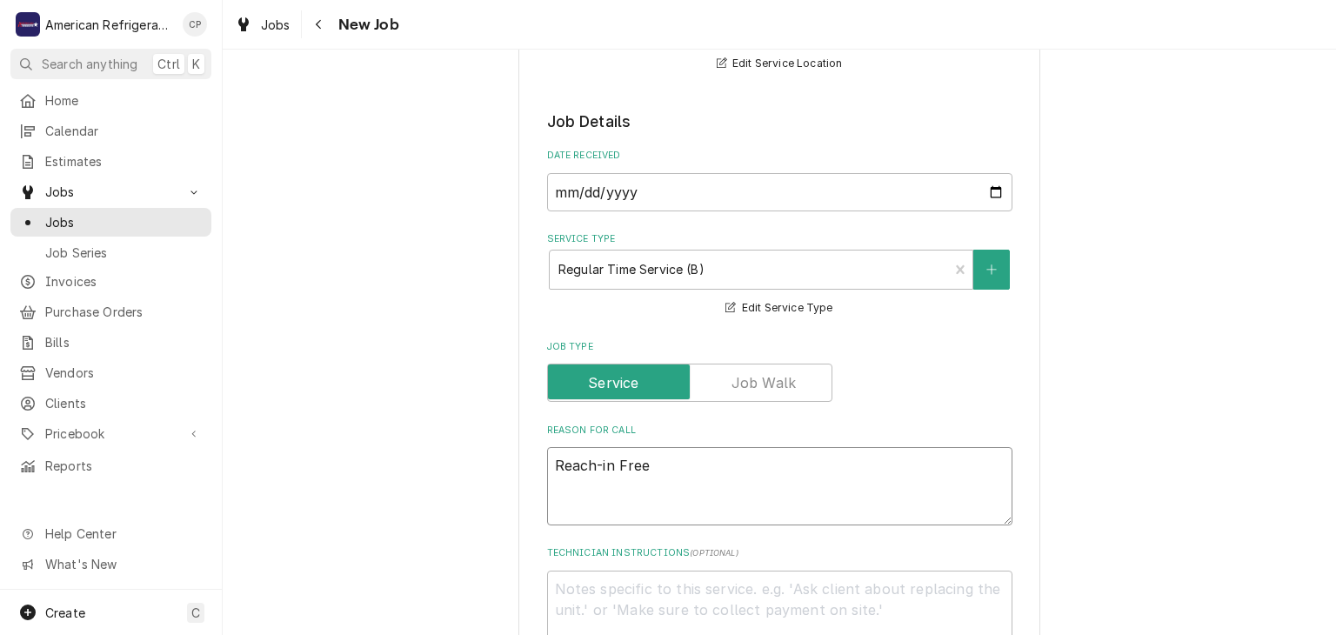
type textarea "x"
type textarea "Reach-in Freez"
type textarea "x"
type textarea "Reach-in Freeze"
type textarea "x"
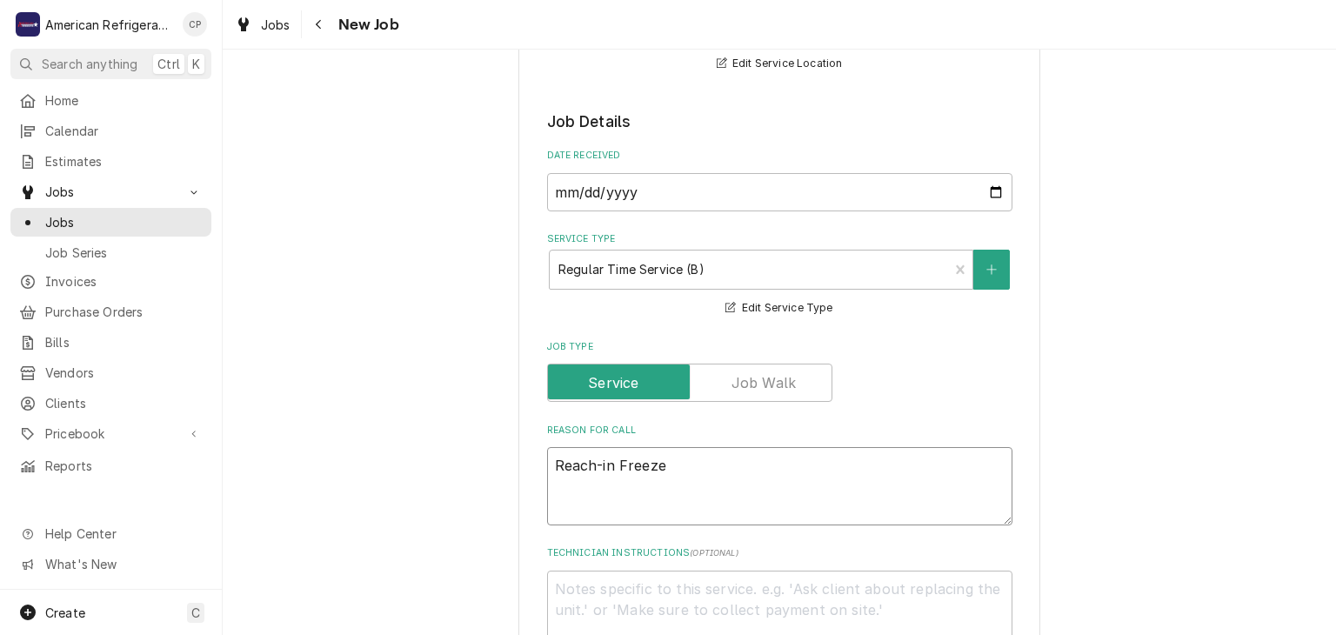
type textarea "Reach-in Freezer"
type textarea "x"
type textarea "Reach-in Freezer"
type textarea "x"
type textarea "Reach-in Freezer do"
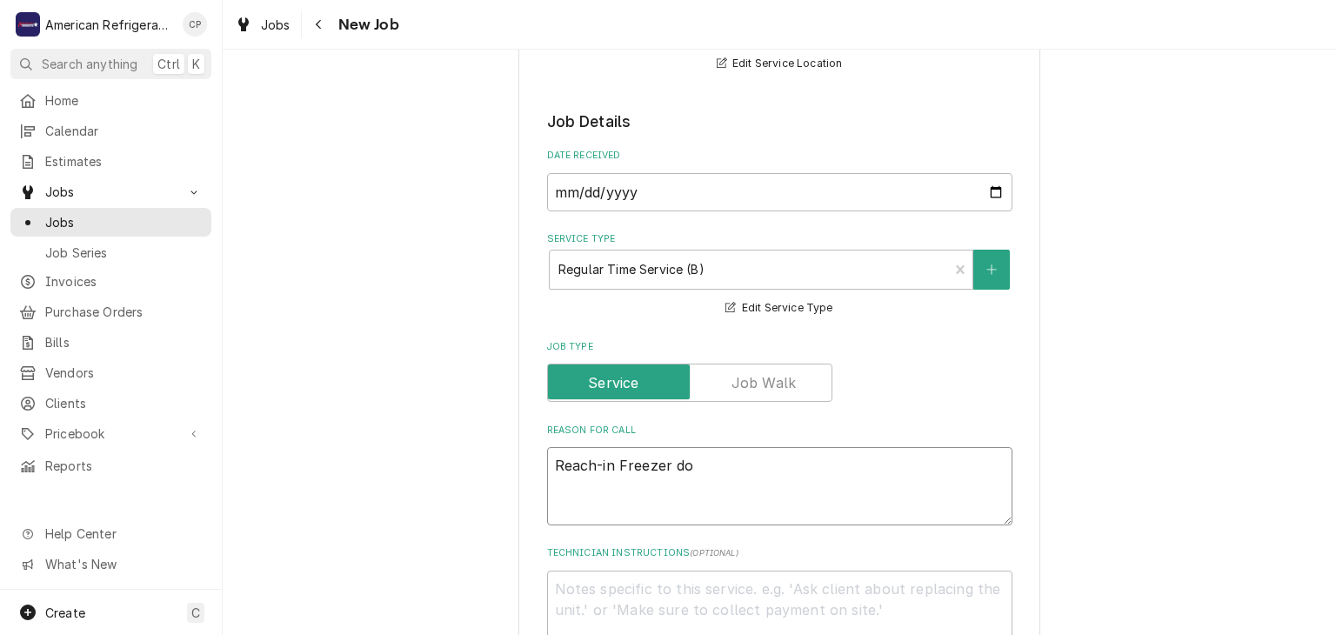
type textarea "x"
type textarea "Reach-in Freezer dow"
type textarea "x"
type textarea "Reach-in Freezer down"
type textarea "x"
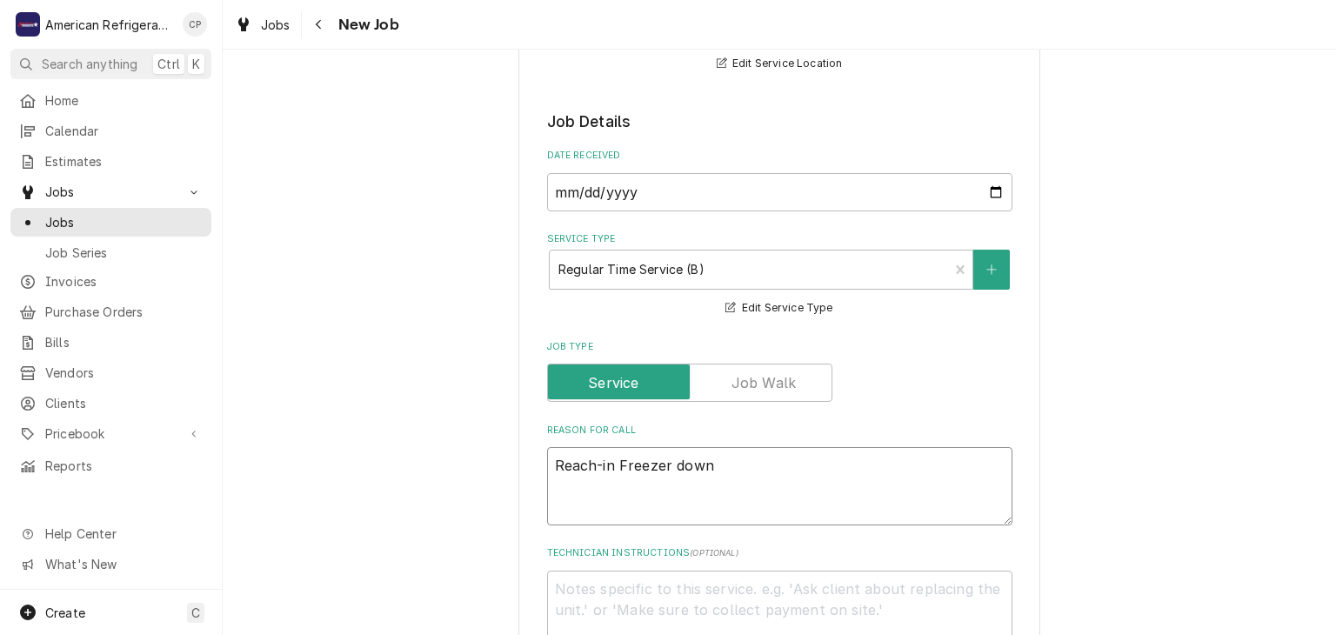
type textarea "Reach-in Freezer down."
type textarea "x"
type textarea "Reach-in Freezer down."
type textarea "x"
type textarea "Reach-in Freezer down. Cu"
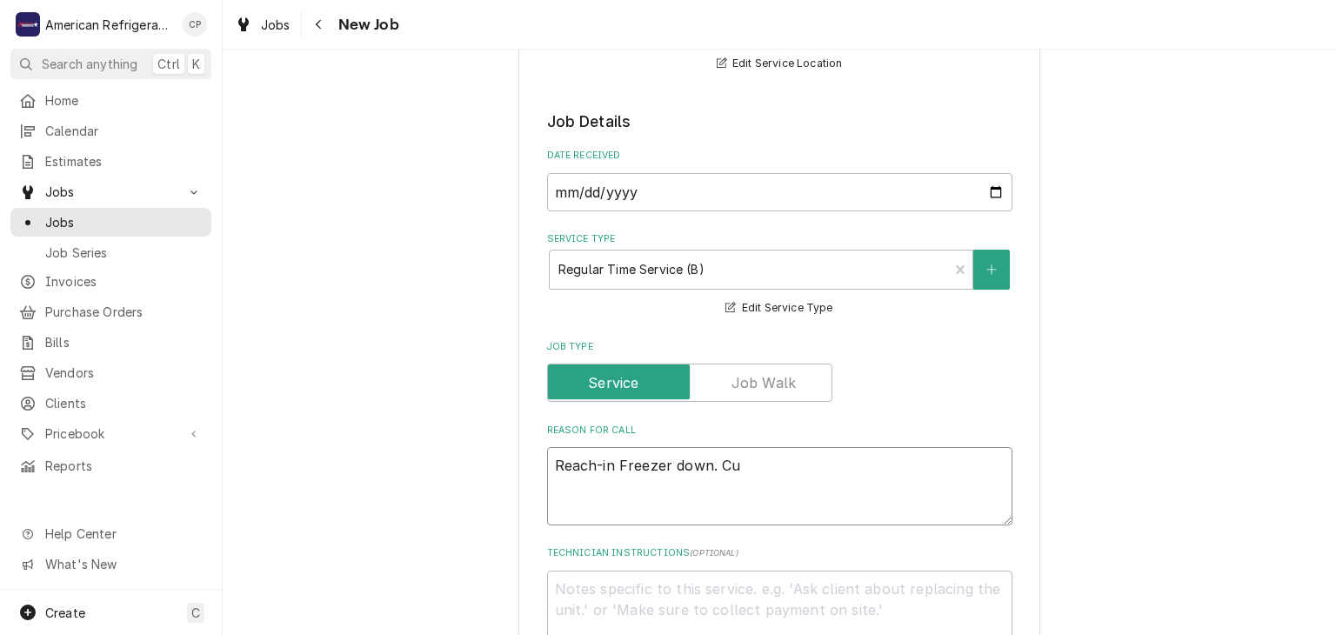
type textarea "x"
type textarea "Reach-in Freezer down. Cus"
type textarea "x"
type textarea "Reach-in Freezer down. Custo"
type textarea "x"
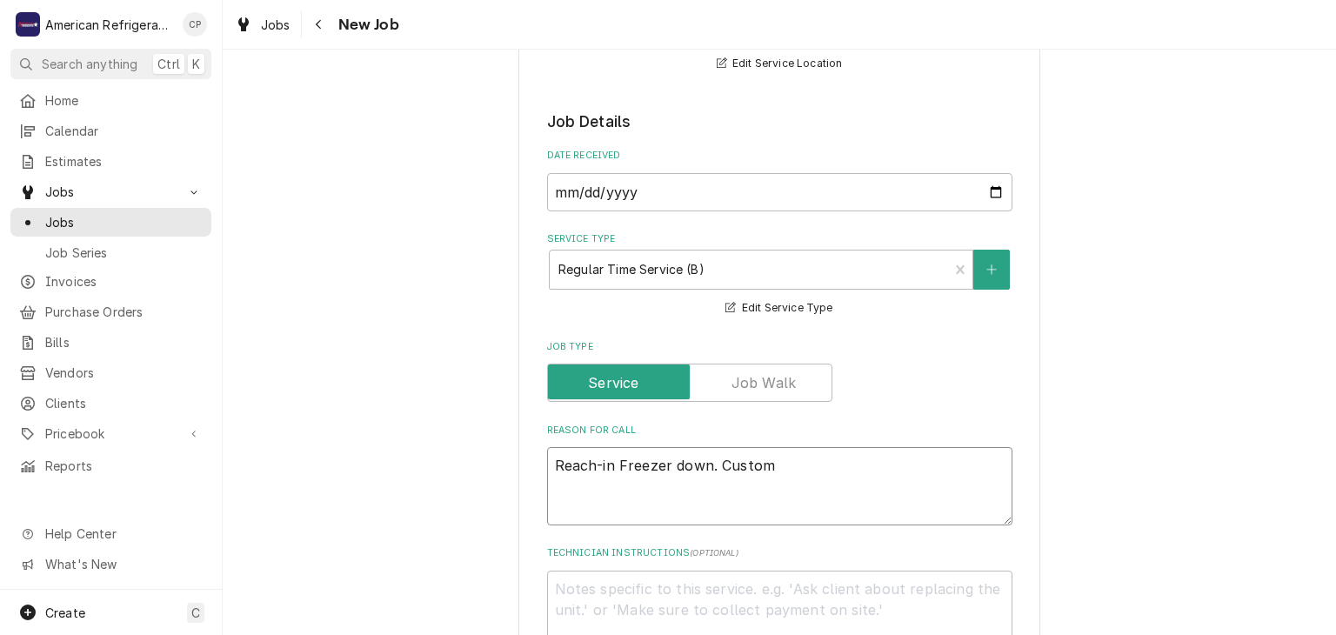
type textarea "Reach-in Freezer down. Custome"
type textarea "x"
type textarea "Reach-in Freezer down. Customer"
type textarea "x"
type textarea "Reach-in Freezer down. Customer"
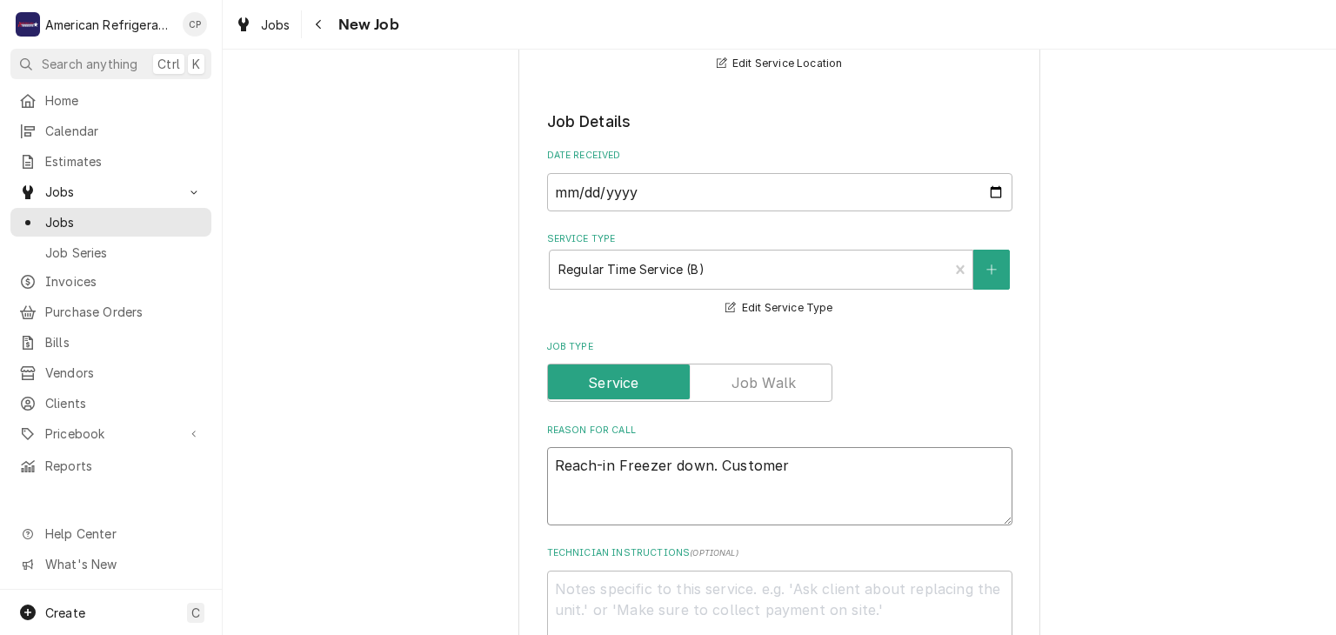
type textarea "x"
type textarea "Reach-in Freezer down. Customer w"
type textarea "x"
type textarea "Reach-in Freezer down. Customer wa"
type textarea "x"
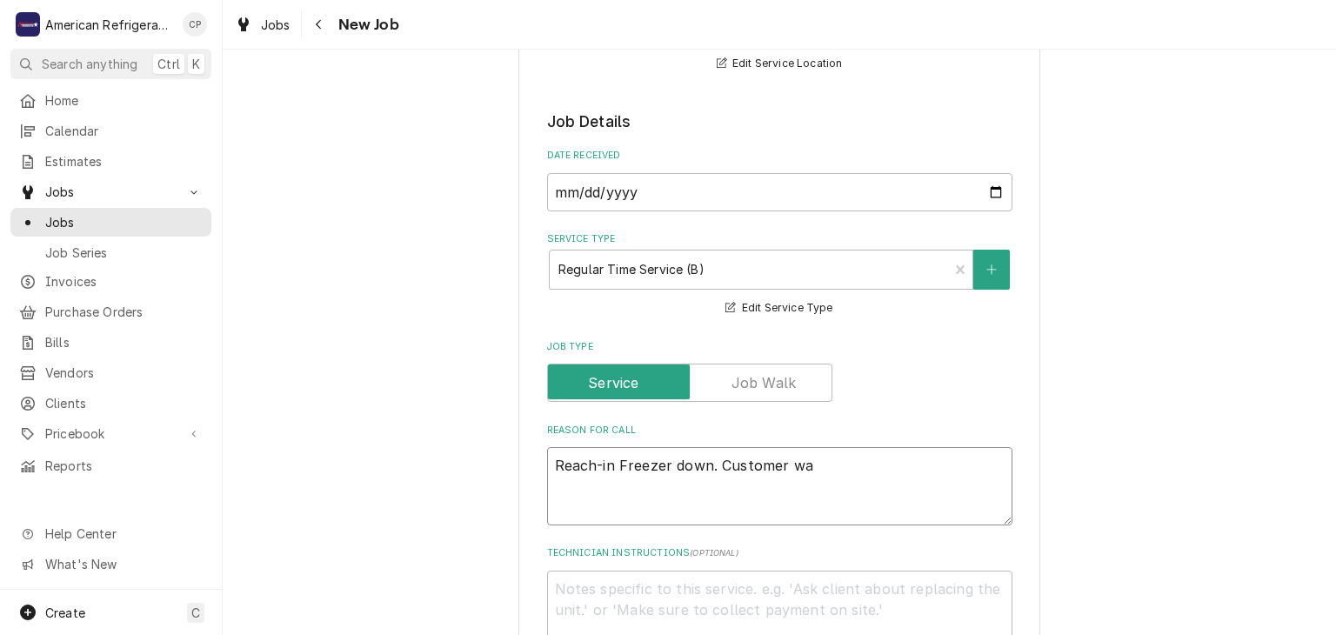
type textarea "Reach-in Freezer down. Customer wan"
type textarea "x"
type textarea "Reach-in Freezer down. Customer want"
type textarea "x"
type textarea "Reach-in Freezer down. Customer wants"
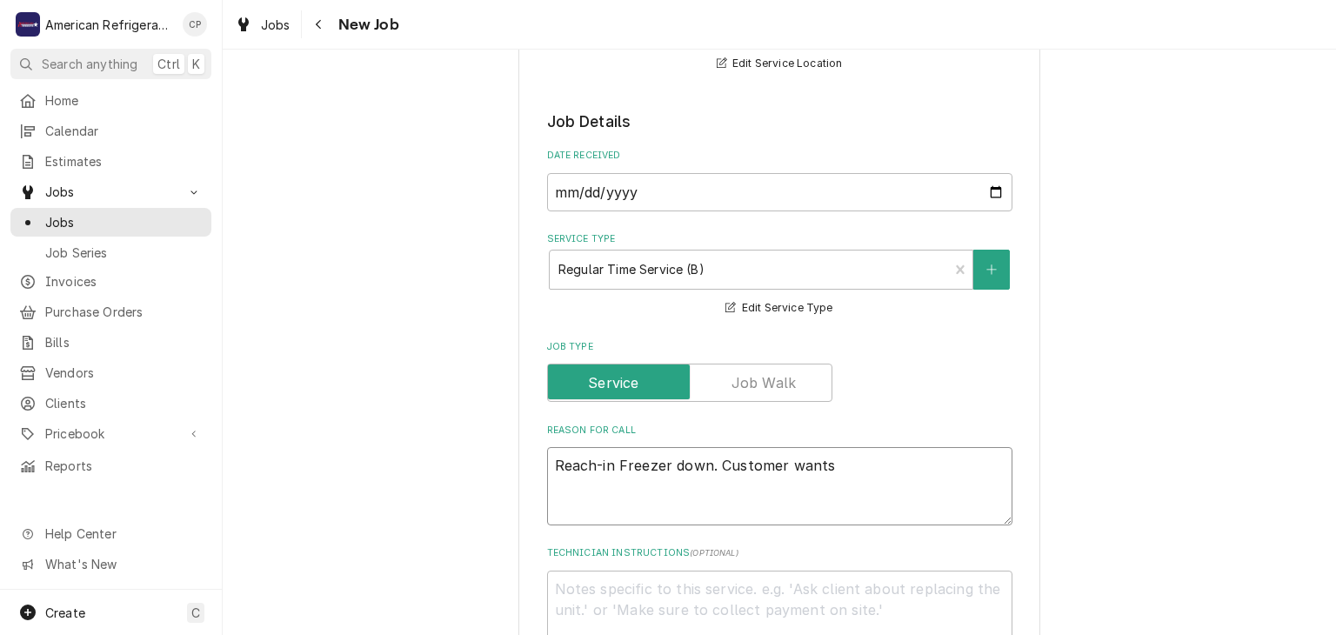
type textarea "x"
type textarea "Reach-in Freezer down. Customer wants u"
type textarea "x"
type textarea "Reach-in Freezer down. Customer wants us"
type textarea "x"
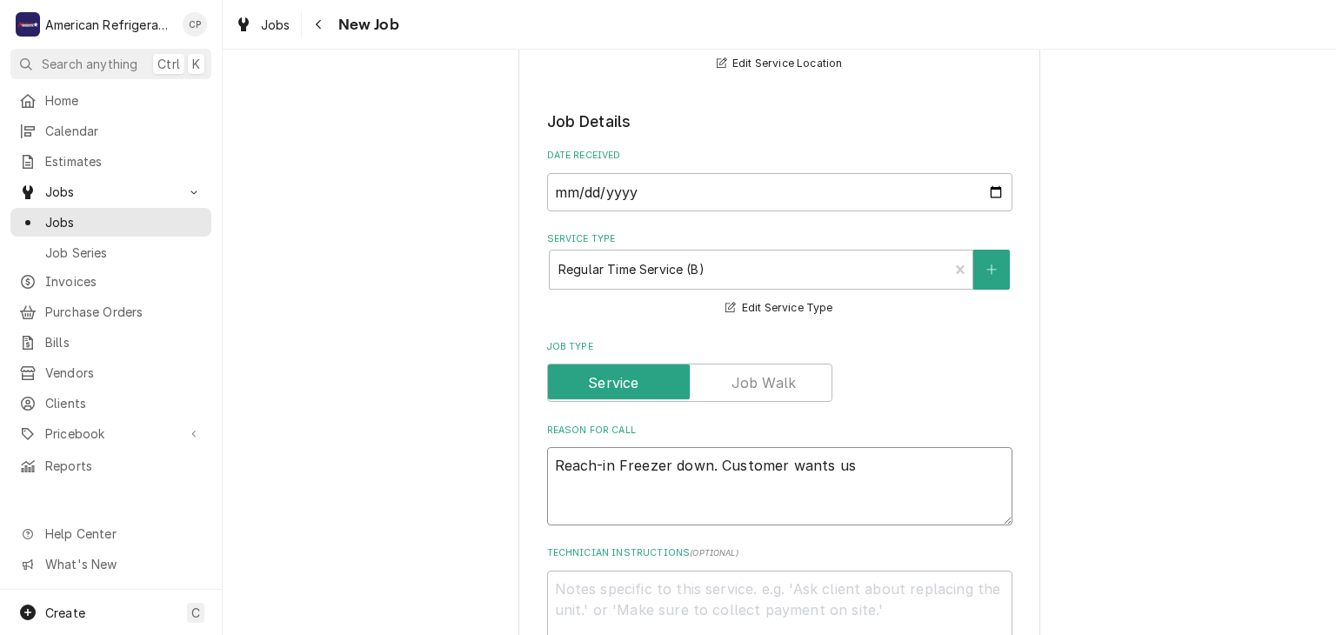
type textarea "Reach-in Freezer down. Customer wants us"
type textarea "x"
type textarea "Reach-in Freezer down. Customer wants us to"
type textarea "x"
type textarea "Reach-in Freezer down. Customer wants us to"
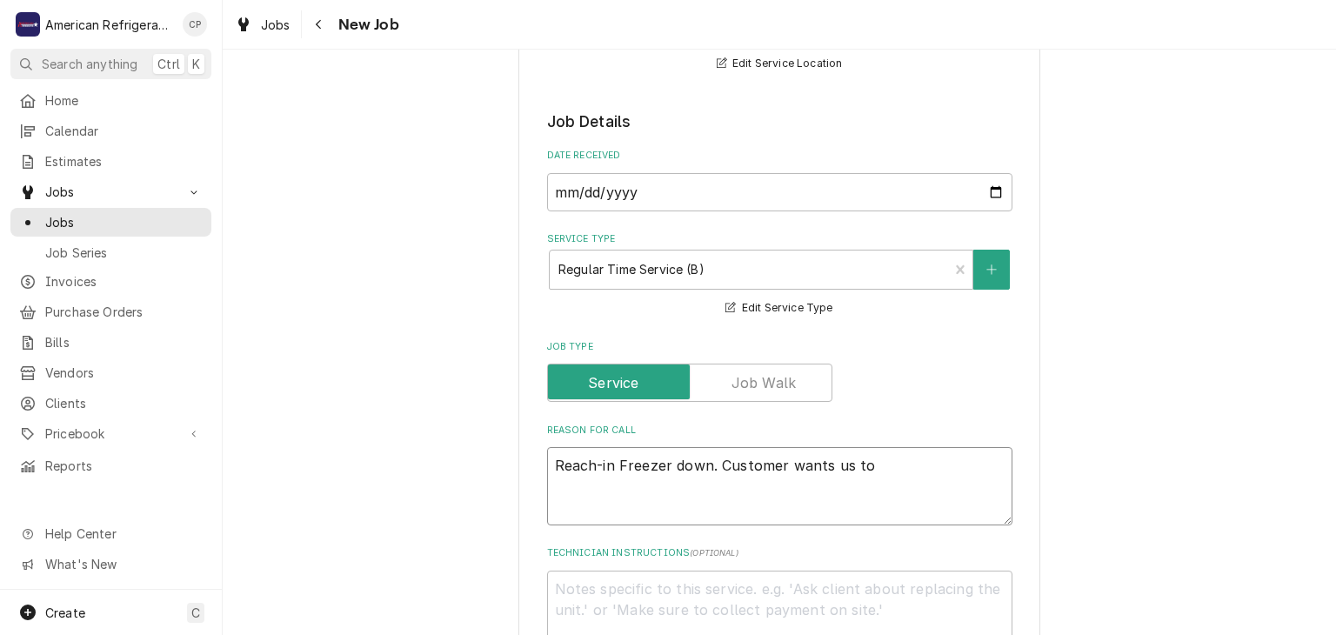
type textarea "x"
type textarea "Reach-in Freezer down. Customer wants us to c"
type textarea "x"
type textarea "Reach-in Freezer down. Customer wants us to co"
type textarea "x"
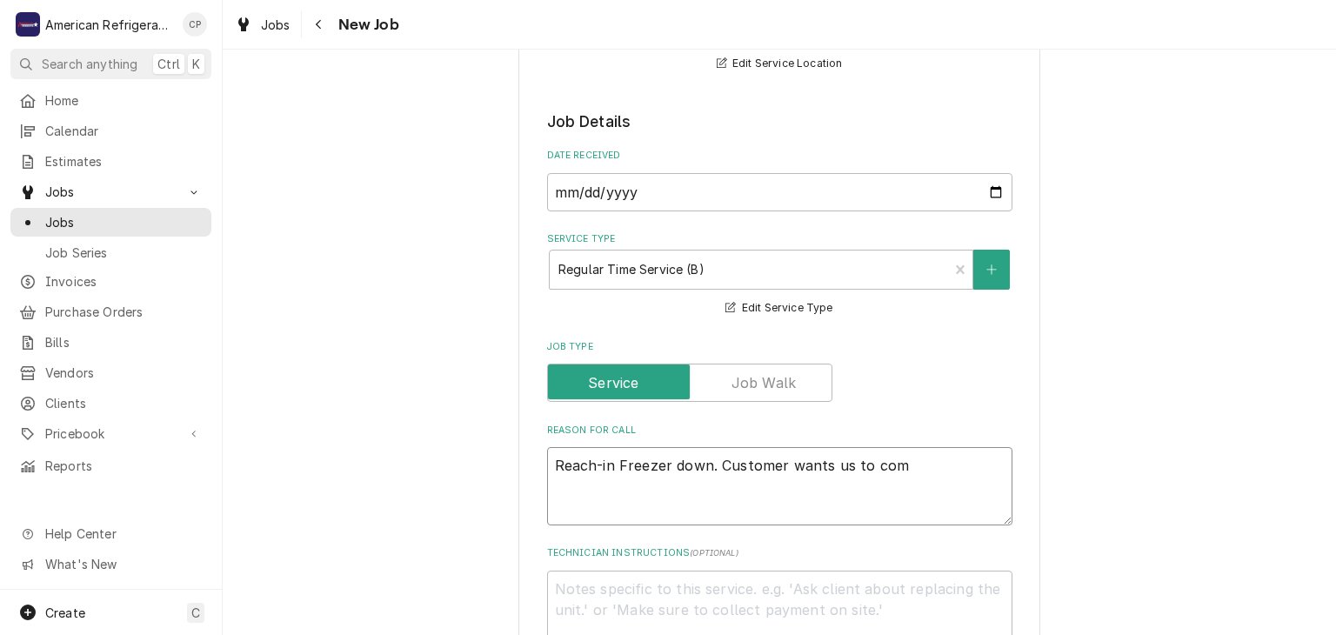
type textarea "Reach-in Freezer down. Customer wants us to comp"
type textarea "x"
type textarea "Reach-in Freezer down. Customer wants us to compl"
type textarea "x"
type textarea "Reach-in Freezer down. Customer wants us to complet"
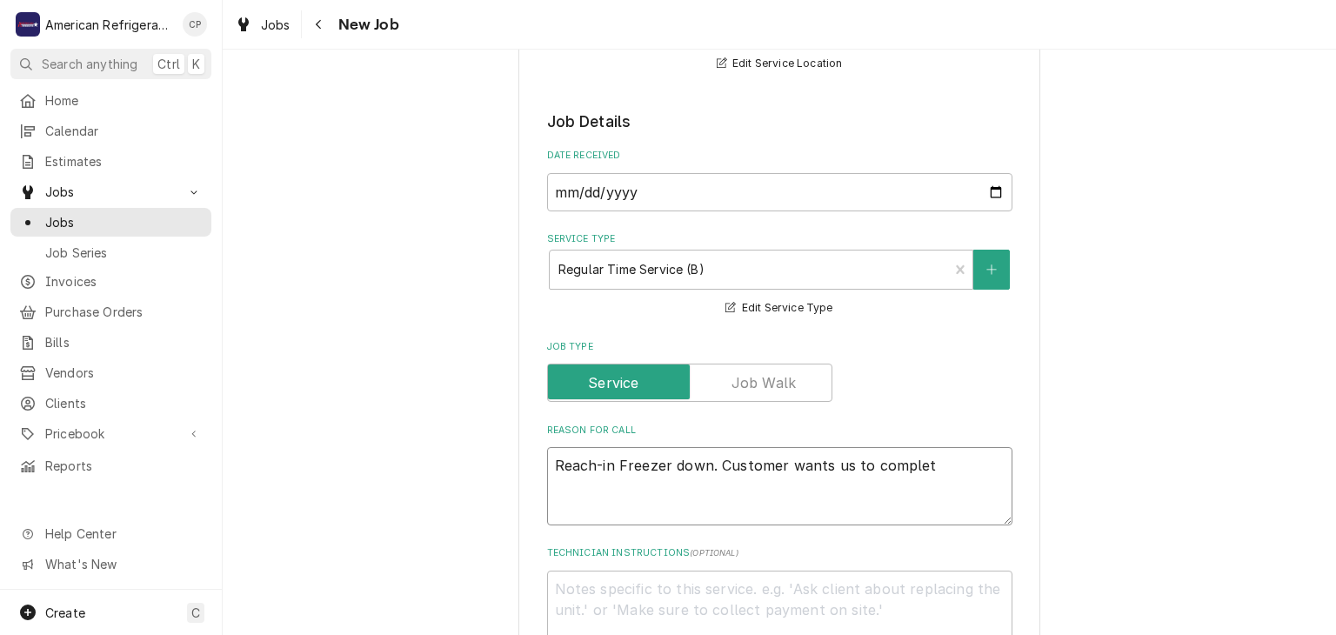
type textarea "x"
type textarea "Reach-in Freezer down. Customer wants us to complete"
type textarea "x"
type textarea "Reach-in Freezer down. Customer wants us to complete"
type textarea "x"
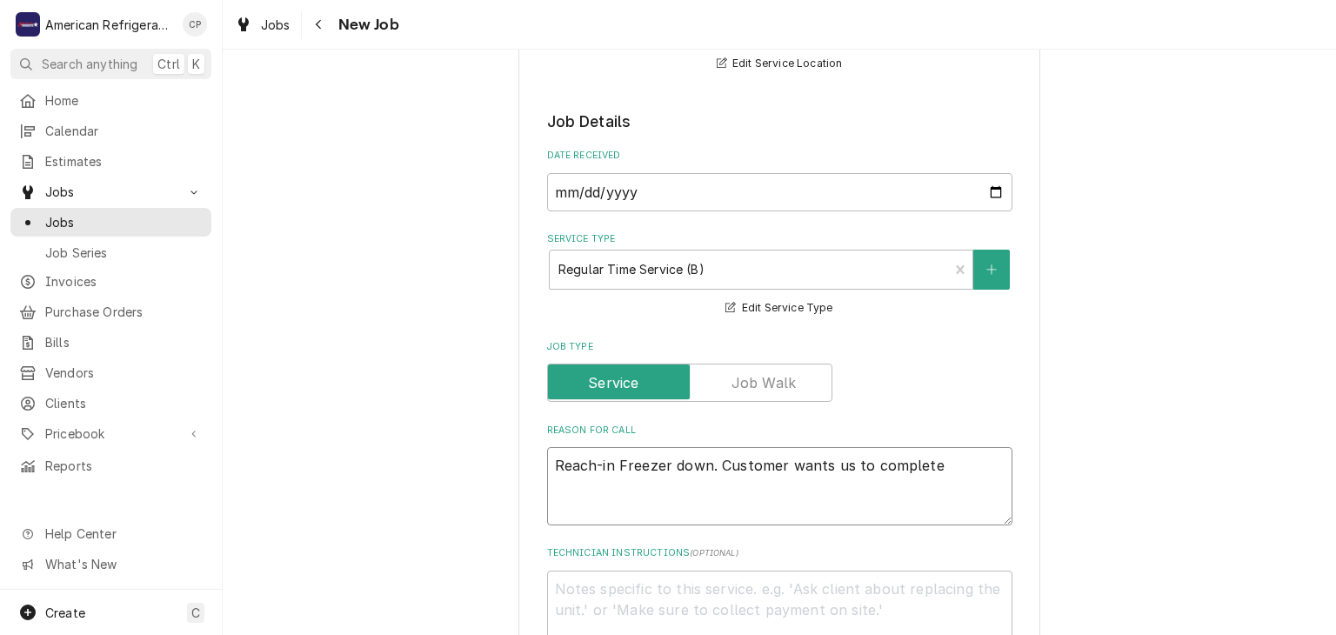
type textarea "Reach-in Freezer down. Customer wants us to complete l"
type textarea "x"
type textarea "Reach-in Freezer down. Customer wants us to complete le"
type textarea "x"
type textarea "Reach-in Freezer down. Customer wants us to complete lea"
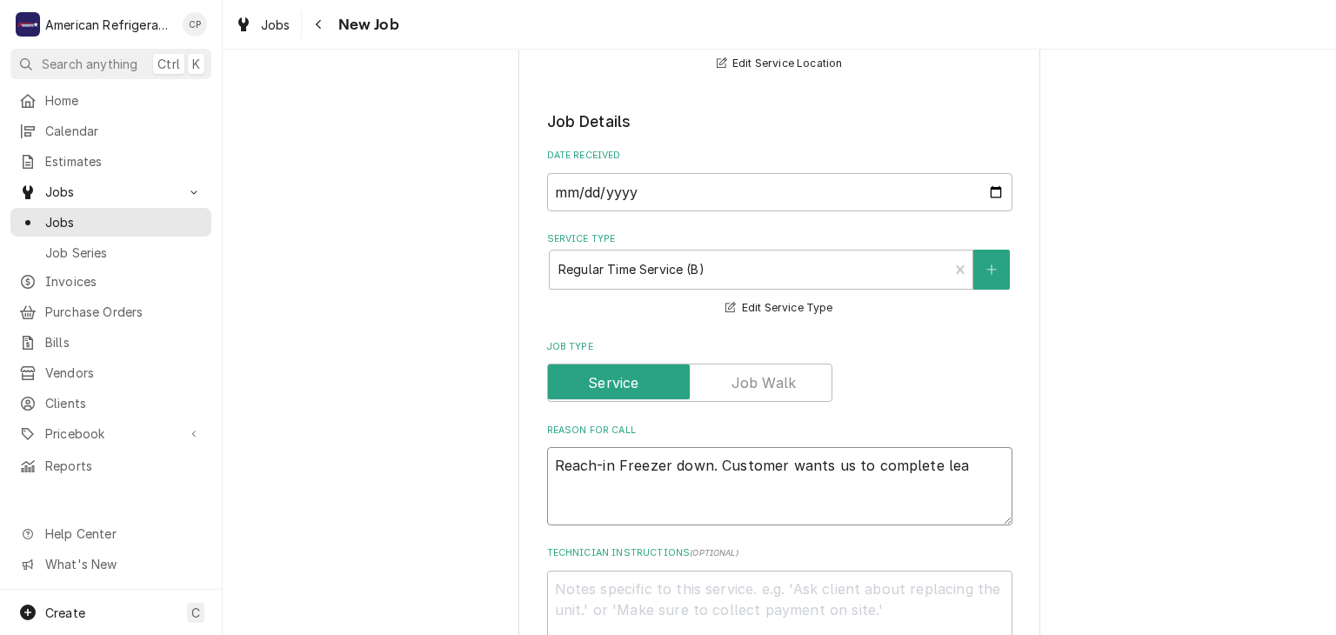
type textarea "x"
type textarea "Reach-in Freezer down. Customer wants us to complete leak"
type textarea "x"
type textarea "Reach-in Freezer down. Customer wants us to complete leak c"
type textarea "x"
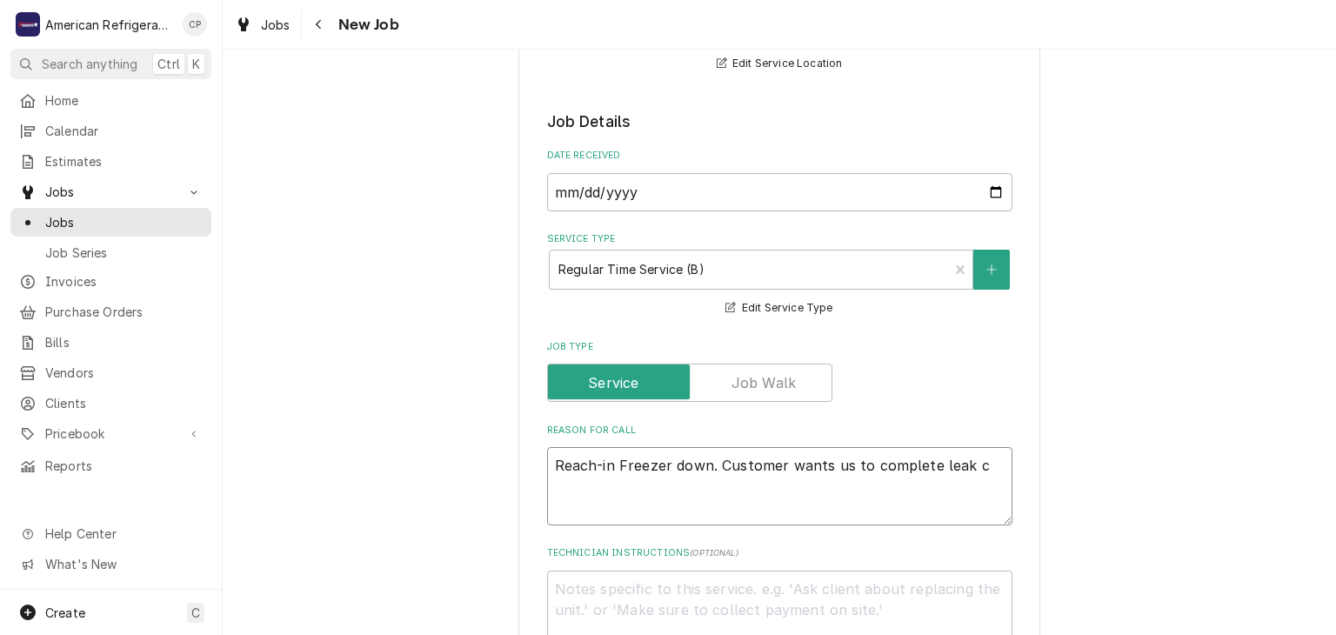
type textarea "Reach-in Freezer down. Customer wants us to complete leak ch"
type textarea "x"
type textarea "Reach-in Freezer down. Customer wants us to complete leak che"
type textarea "x"
type textarea "Reach-in Freezer down. Customer wants us to complete leak check"
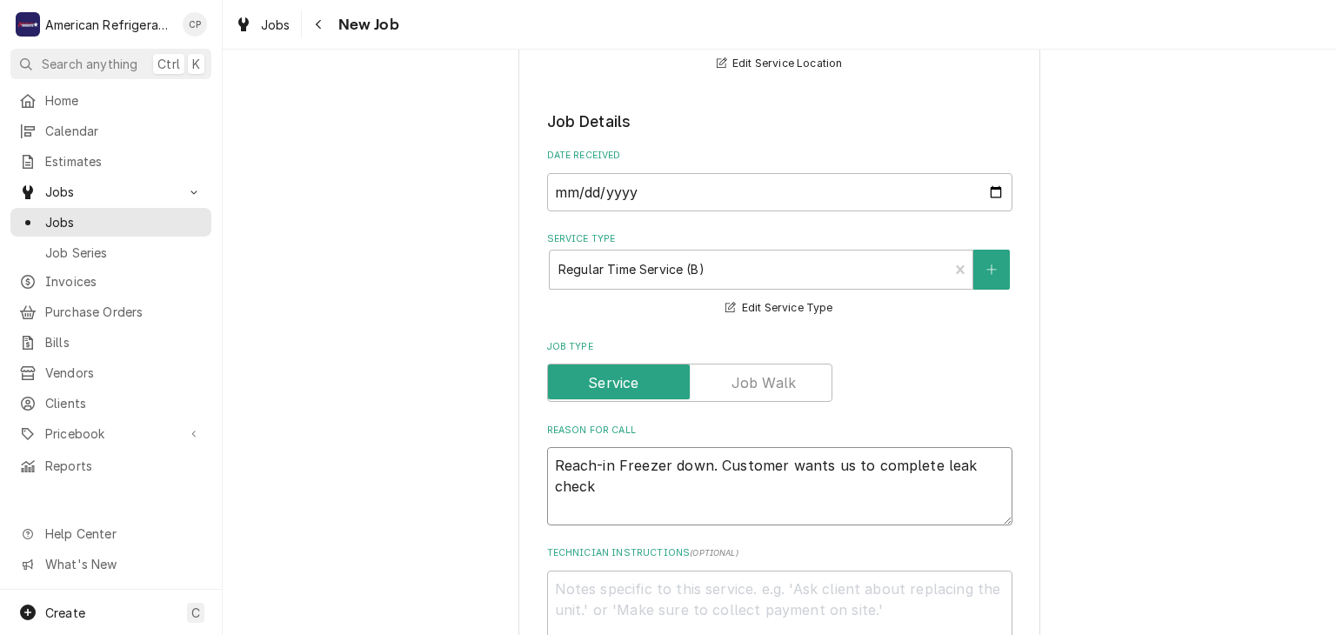
type textarea "x"
type textarea "Reach-in Freezer down. Customer wants us to complete leak check i"
type textarea "x"
type textarea "Reach-in Freezer down. Customer wants us to complete leak check if"
type textarea "x"
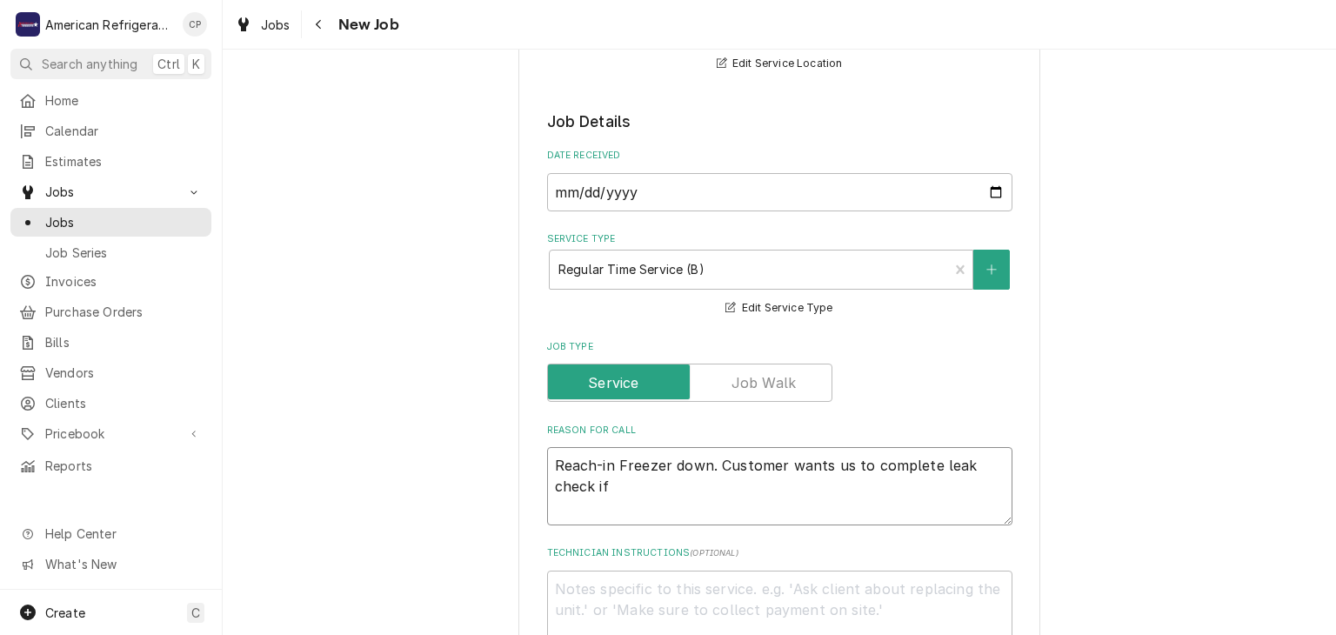
type textarea "Reach-in Freezer down. Customer wants us to complete leak check if i"
type textarea "x"
type textarea "Reach-in Freezer down. Customer wants us to complete leak check if it"
type textarea "x"
type textarea "Reach-in Freezer down. Customer wants us to complete leak check if it"
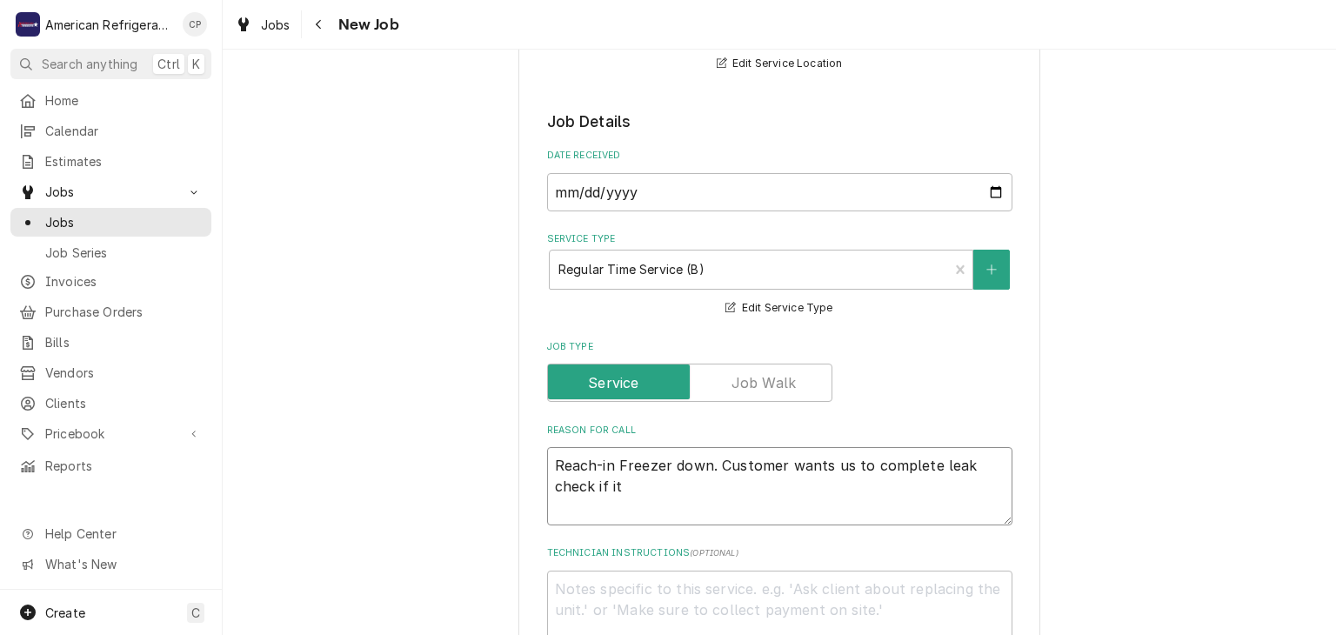
type textarea "x"
type textarea "Reach-in Freezer down. Customer wants us to complete leak check if it i"
type textarea "x"
type textarea "Reach-in Freezer down. Customer wants us to complete leak check if it is"
type textarea "x"
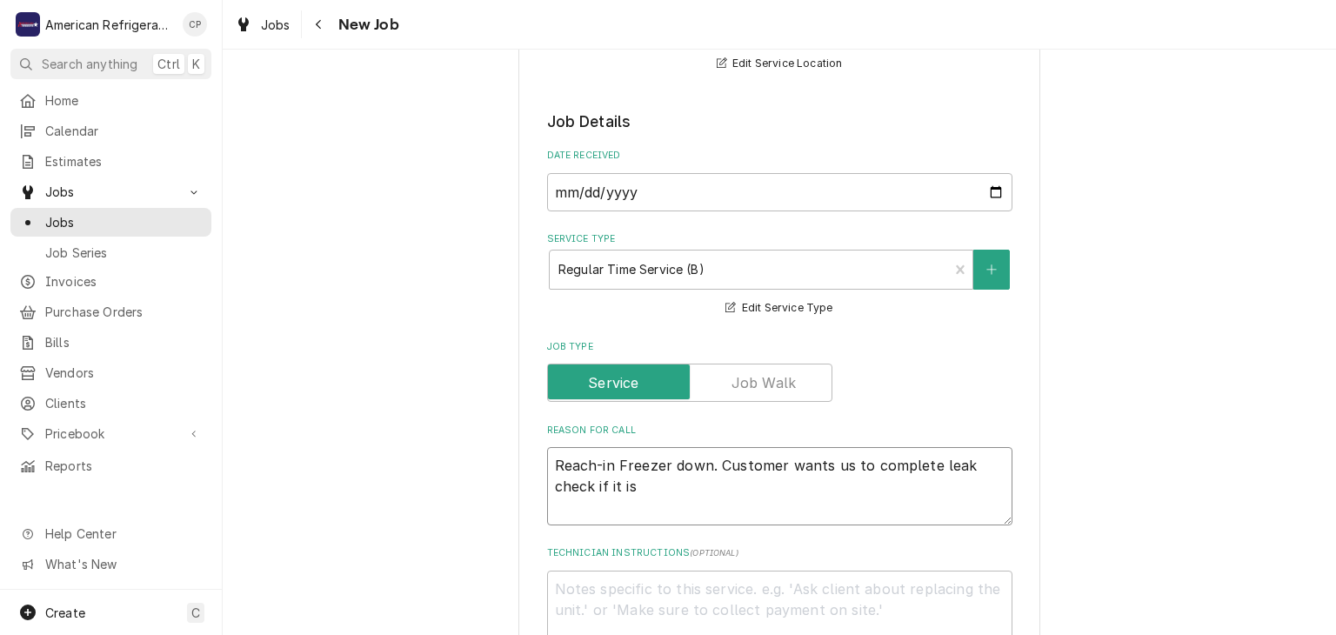
type textarea "Reach-in Freezer down. Customer wants us to complete leak check if it is n"
type textarea "x"
type textarea "Reach-in Freezer down. Customer wants us to complete leak check if it is ne"
type textarea "x"
type textarea "Reach-in Freezer down. Customer wants us to complete leak check if it is nee"
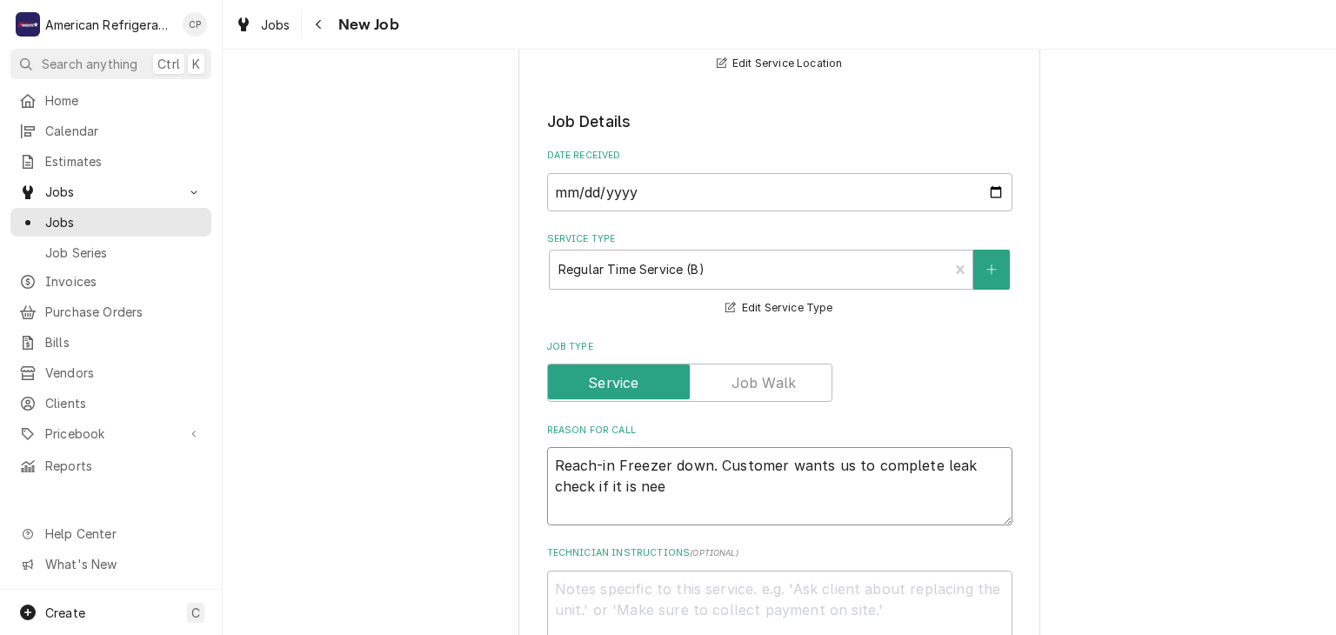
type textarea "x"
type textarea "Reach-in Freezer down. Customer wants us to complete leak check if it is neede"
type textarea "x"
type textarea "Reach-in Freezer down. Customer wants us to complete leak check if it is needed"
type textarea "x"
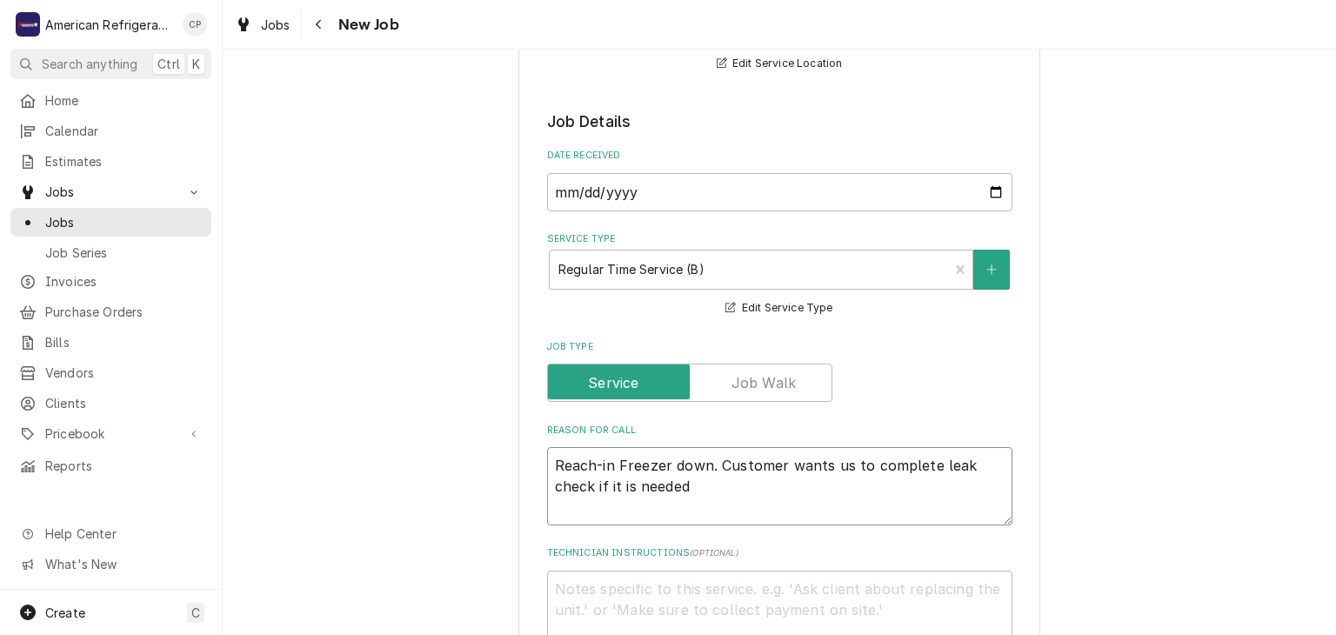
type textarea "Reach-in Freezer down. Customer wants us to complete leak check if it is needed"
type textarea "x"
type textarea "D"
type textarea "x"
type textarea "Di"
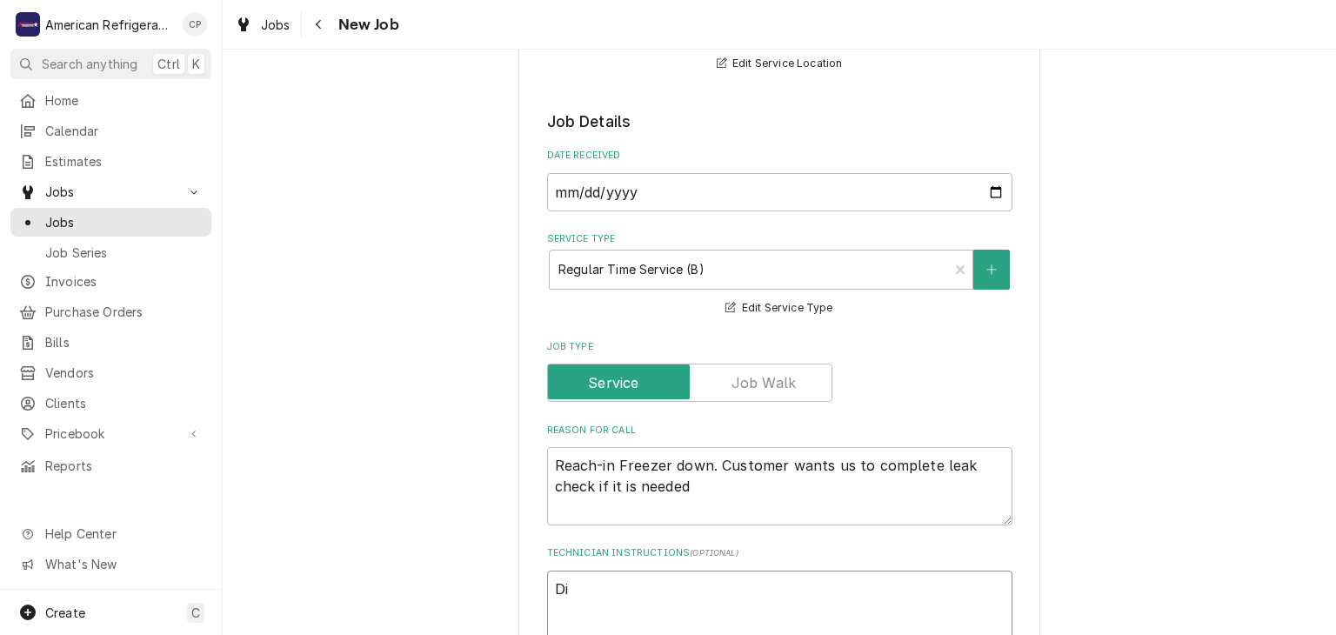
type textarea "x"
type textarea "Dia"
type textarea "x"
type textarea "Diagn"
type textarea "x"
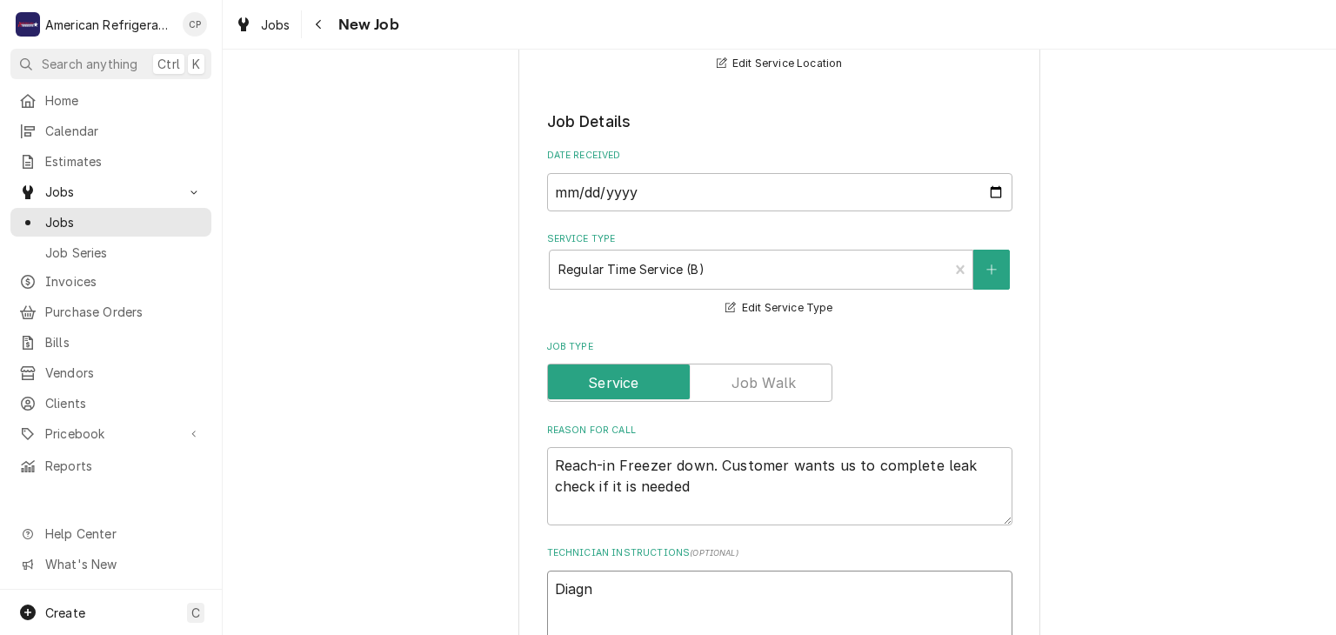
type textarea "Diagno"
type textarea "x"
type textarea "Diagnos"
type textarea "x"
type textarea "Diagnose"
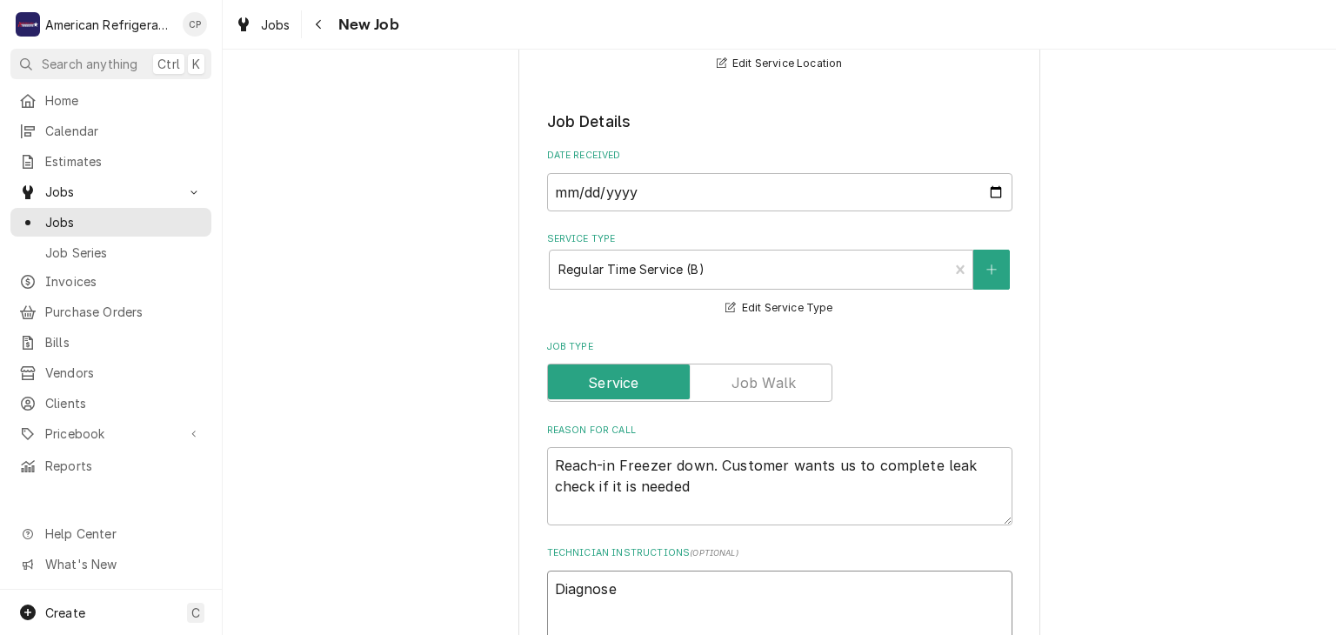
type textarea "x"
type textarea "Diagnose &"
type textarea "x"
type textarea "Diagnose & c"
type textarea "x"
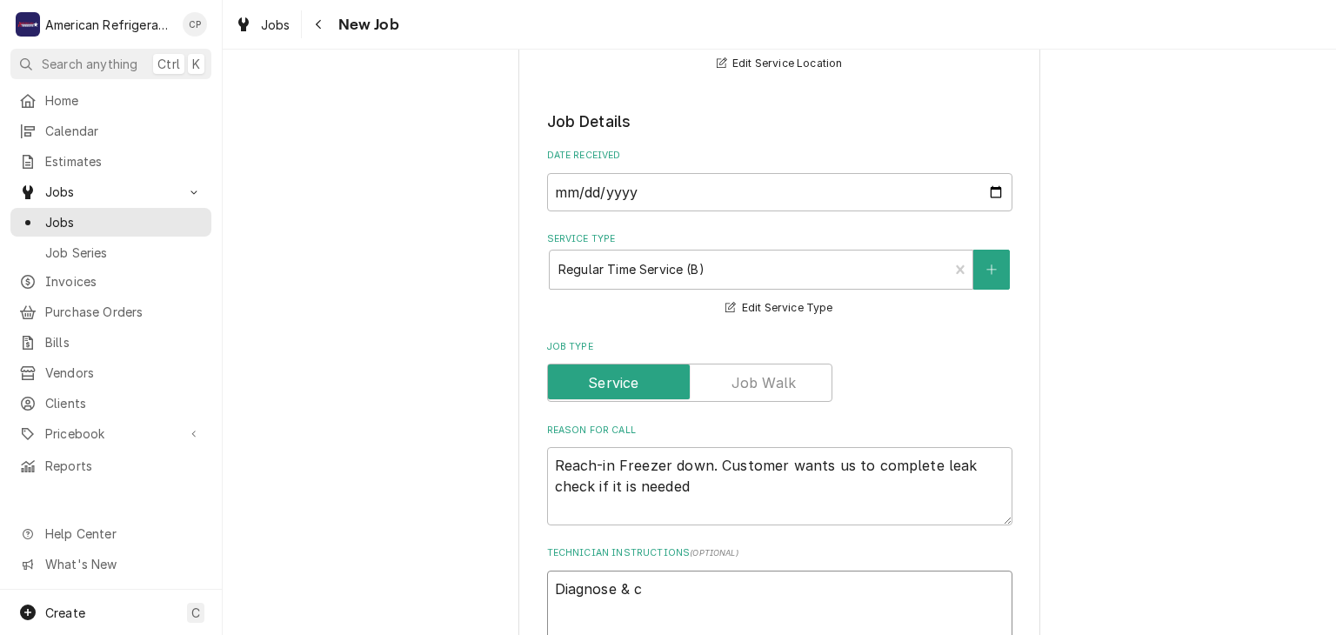
type textarea "Diagnose & ca"
type textarea "x"
type textarea "Diagnose & cal"
type textarea "x"
type textarea "Diagnose & call"
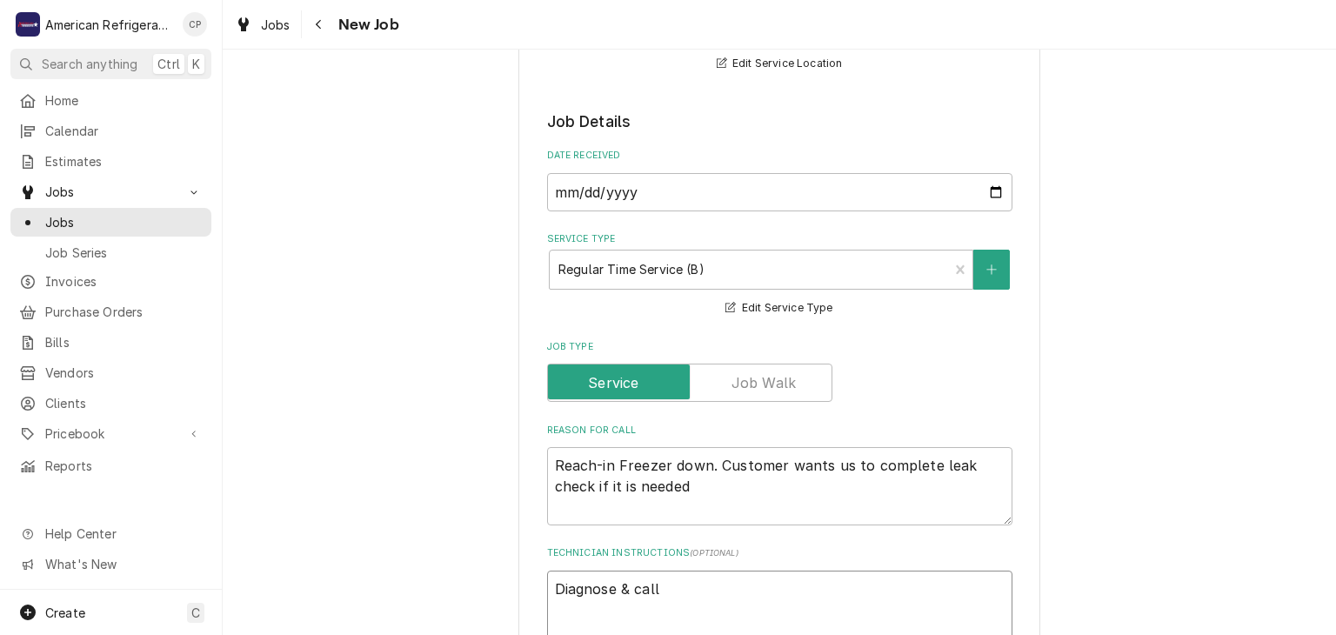
type textarea "x"
type textarea "Diagnose & call"
type textarea "x"
type textarea "Diagnose & call gl"
type textarea "x"
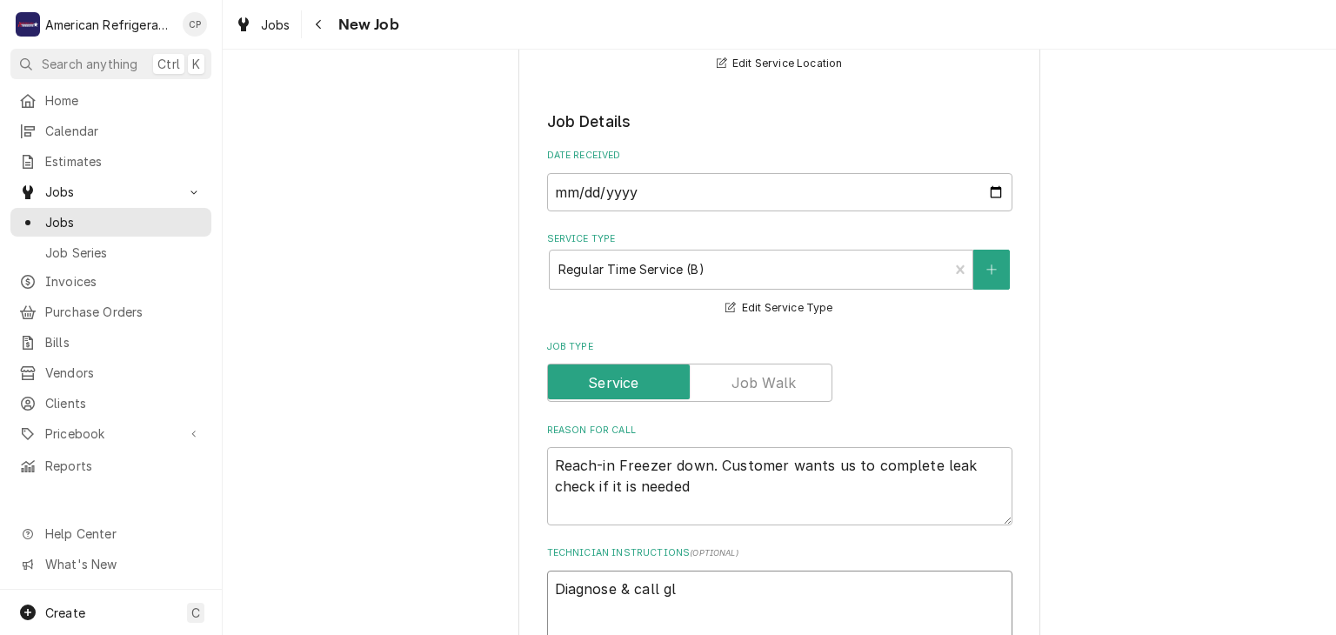
type textarea "Diagnose & call gle"
type textarea "x"
type textarea "Diagnose & call glen"
type textarea "x"
type textarea "Diagnose & call"
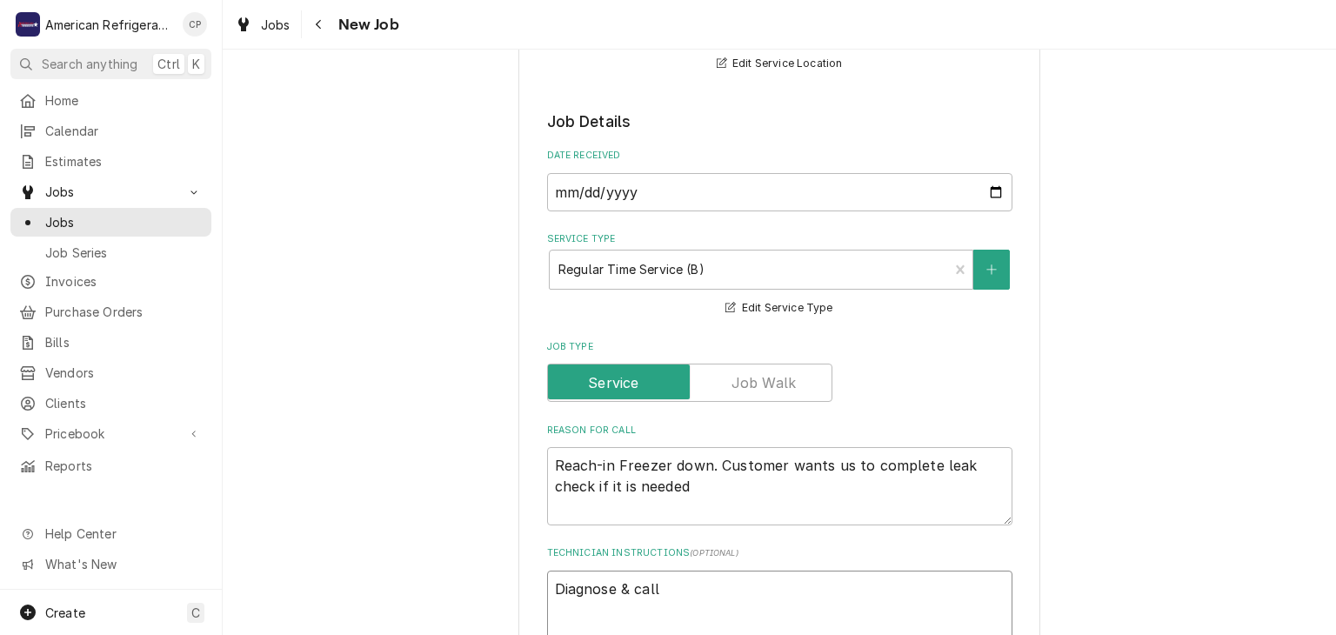
type textarea "x"
type textarea "Diagnose & call Glenn"
type textarea "x"
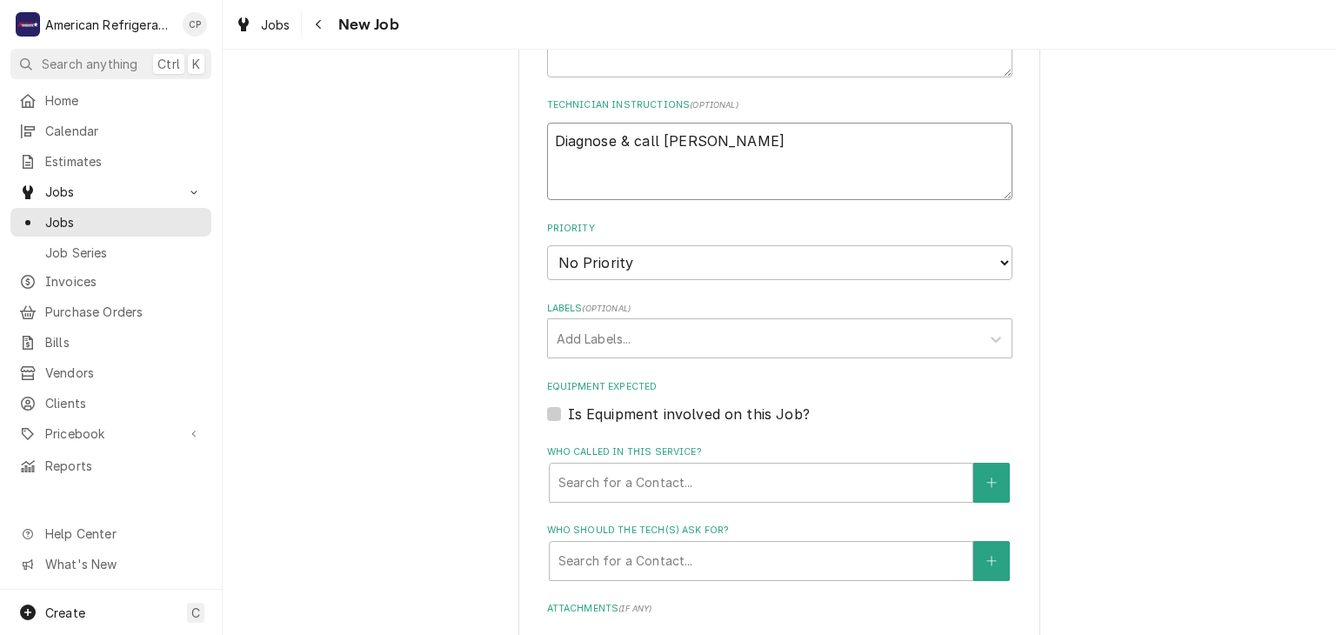
scroll to position [990, 0]
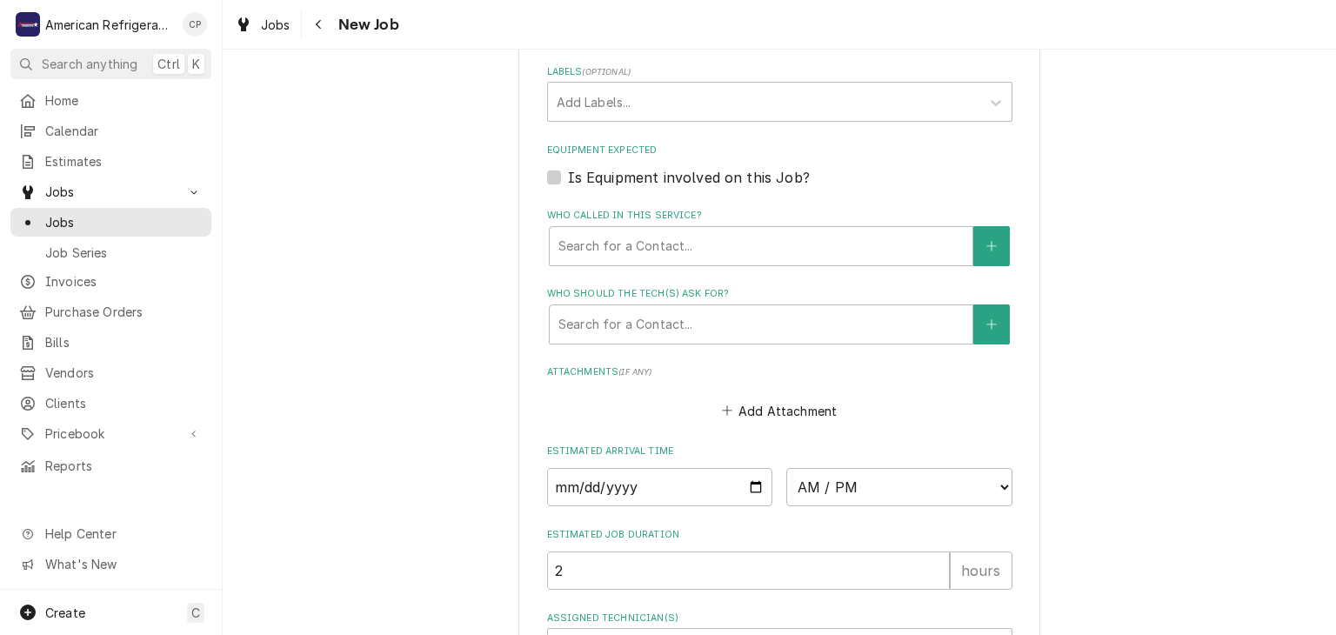
type textarea "Diagnose & call Glenn"
click at [759, 481] on input "Date" at bounding box center [660, 487] width 226 height 38
type textarea "x"
type input "2025-10-10"
type textarea "x"
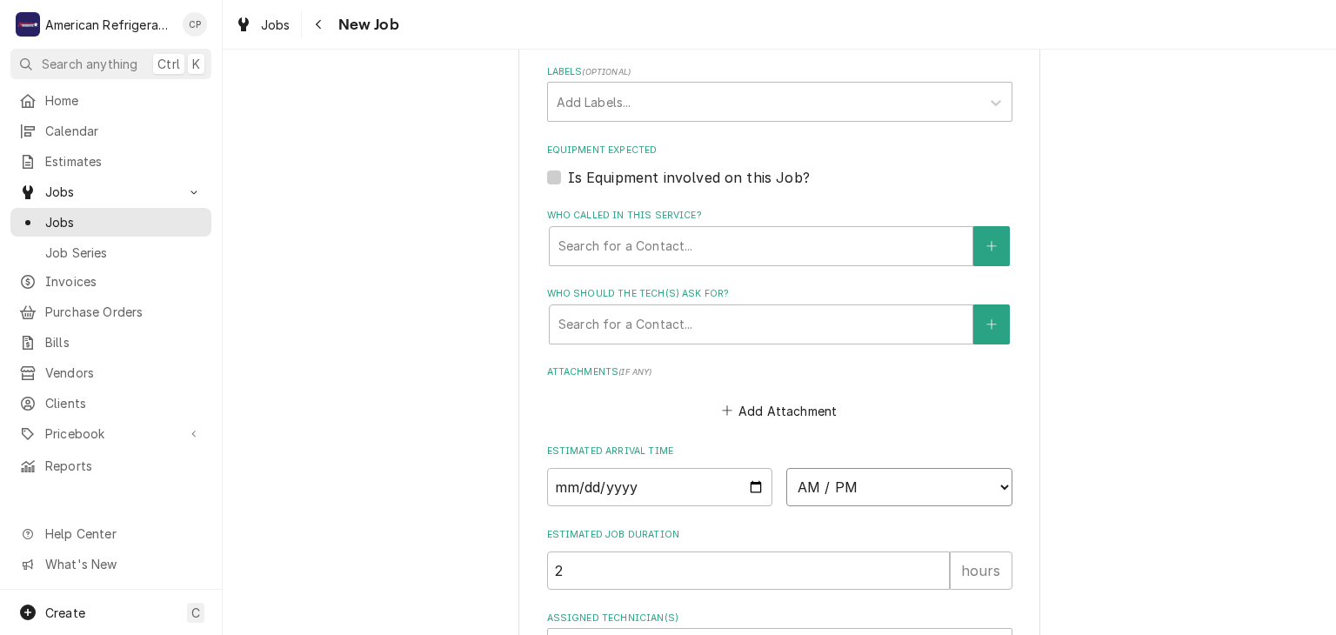
click at [886, 483] on select "AM / PM 6:00 AM 6:15 AM 6:30 AM 6:45 AM 7:00 AM 7:15 AM 7:30 AM 7:45 AM 8:00 AM…" at bounding box center [899, 487] width 226 height 38
select select "12:45:00"
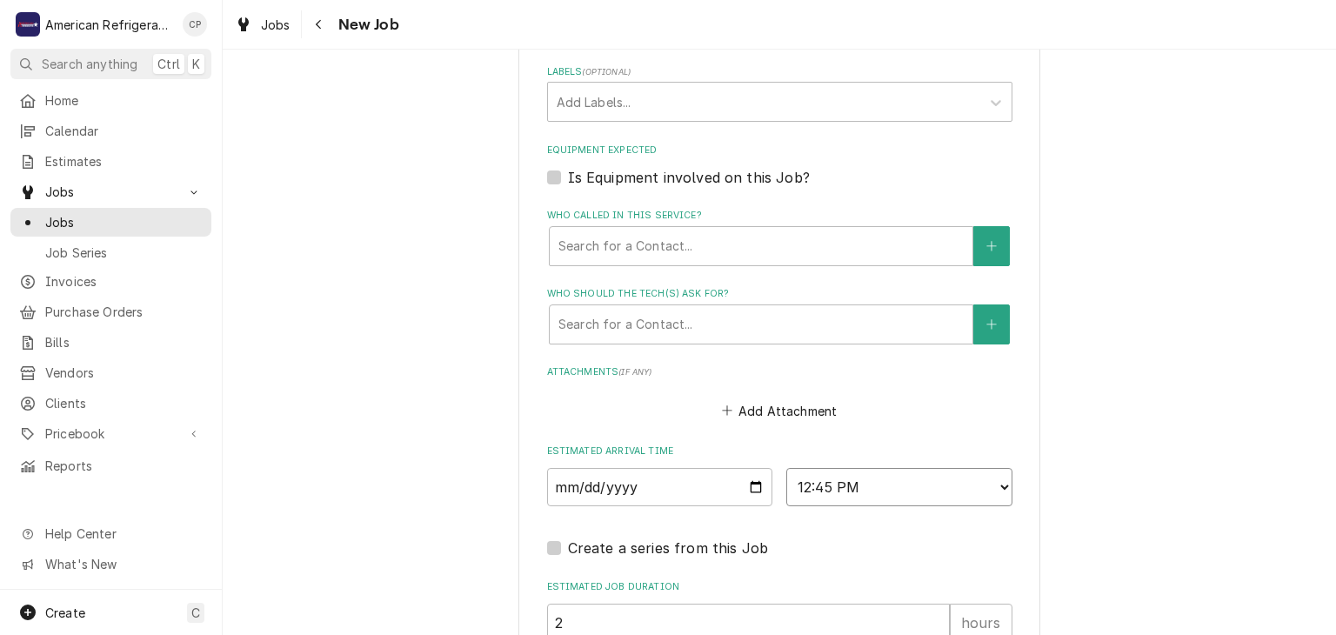
type textarea "x"
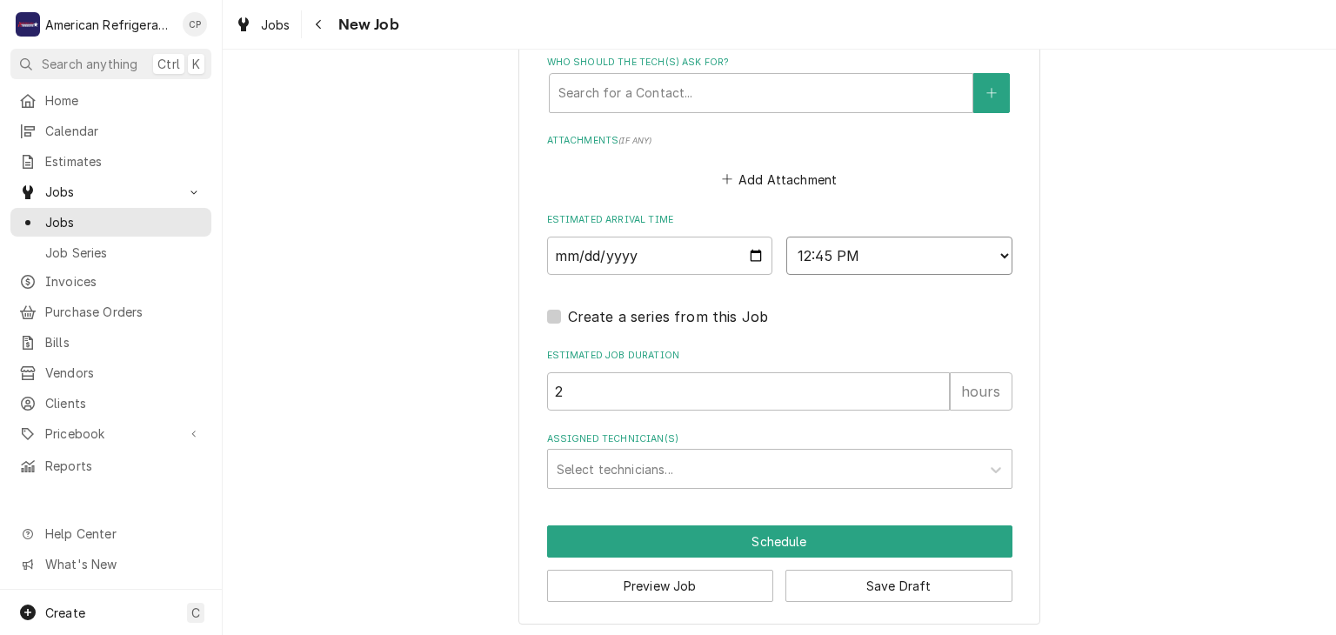
click at [878, 238] on select "AM / PM 6:00 AM 6:15 AM 6:30 AM 6:45 AM 7:00 AM 7:15 AM 7:30 AM 7:45 AM 8:00 AM…" at bounding box center [899, 256] width 226 height 38
select select "13:00:00"
click at [786, 237] on select "AM / PM 6:00 AM 6:15 AM 6:30 AM 6:45 AM 7:00 AM 7:15 AM 7:30 AM 7:45 AM 8:00 AM…" at bounding box center [899, 256] width 226 height 38
click at [671, 462] on div "Assigned Technician(s)" at bounding box center [764, 468] width 415 height 31
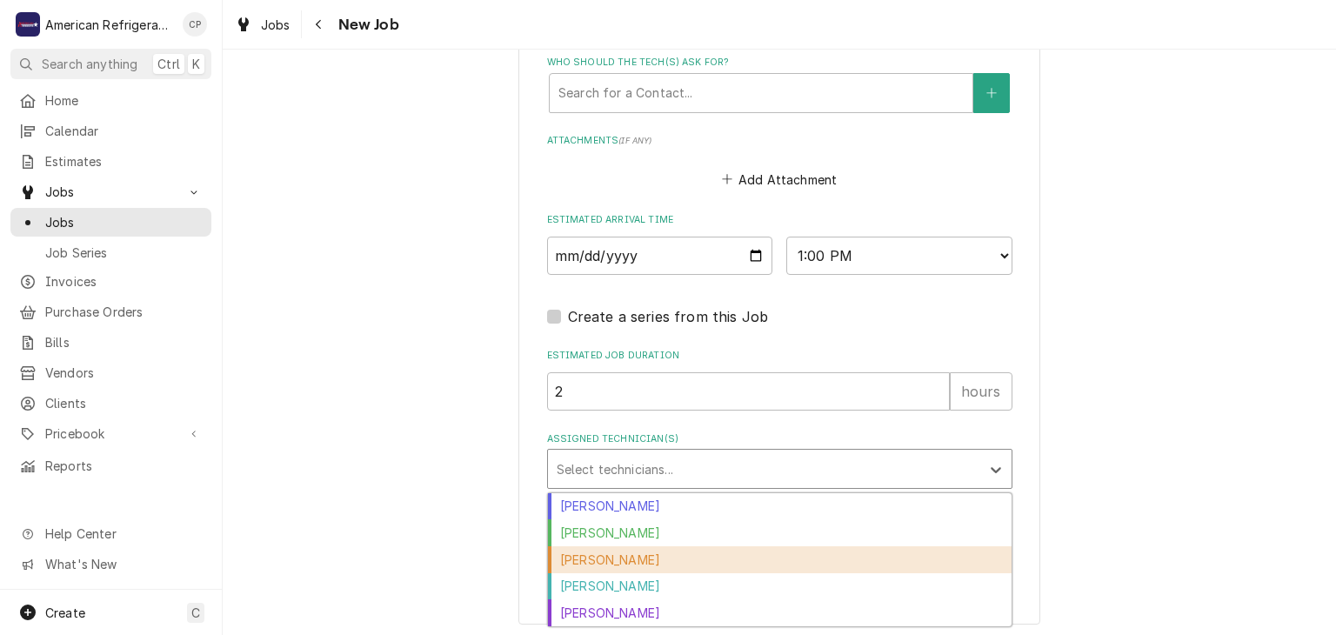
click at [644, 560] on div "Carlos Garcia" at bounding box center [780, 559] width 464 height 27
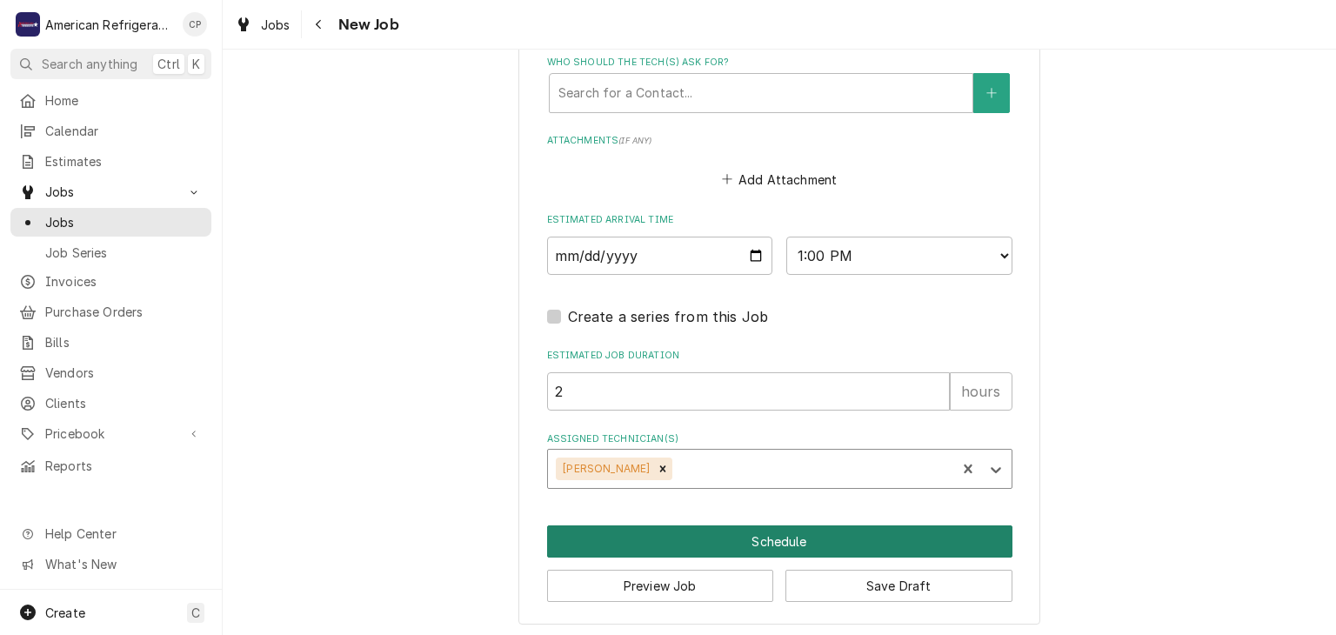
click at [657, 537] on button "Schedule" at bounding box center [779, 541] width 465 height 32
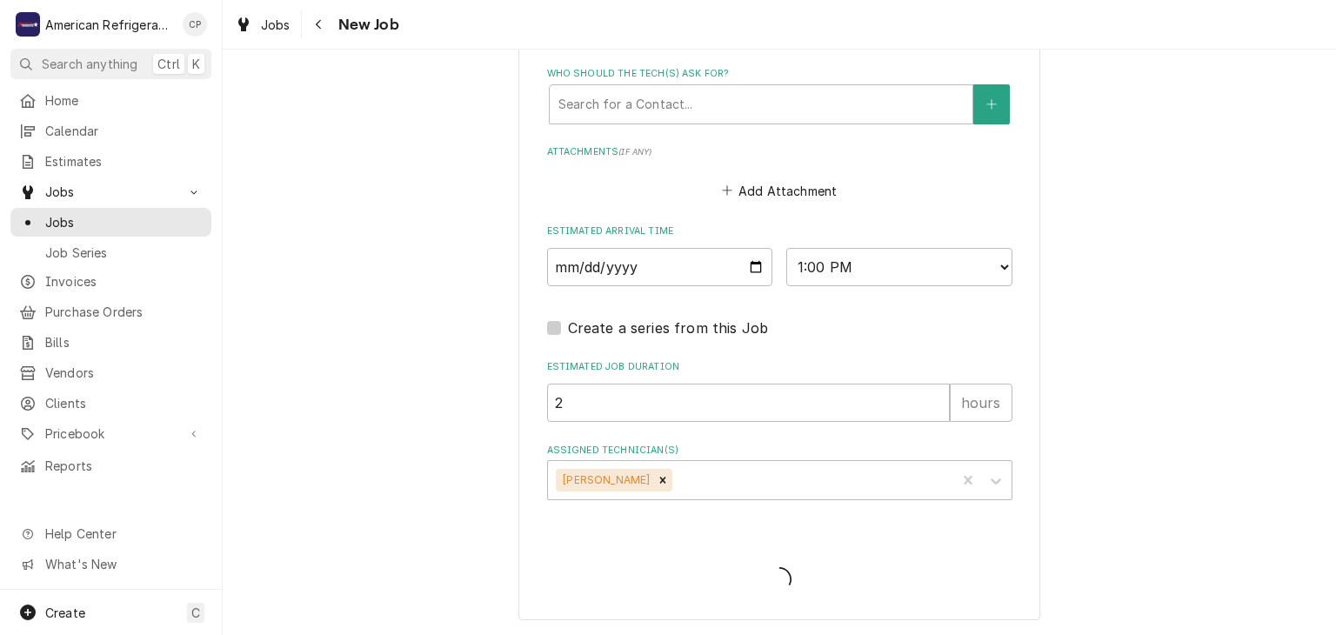
scroll to position [1205, 0]
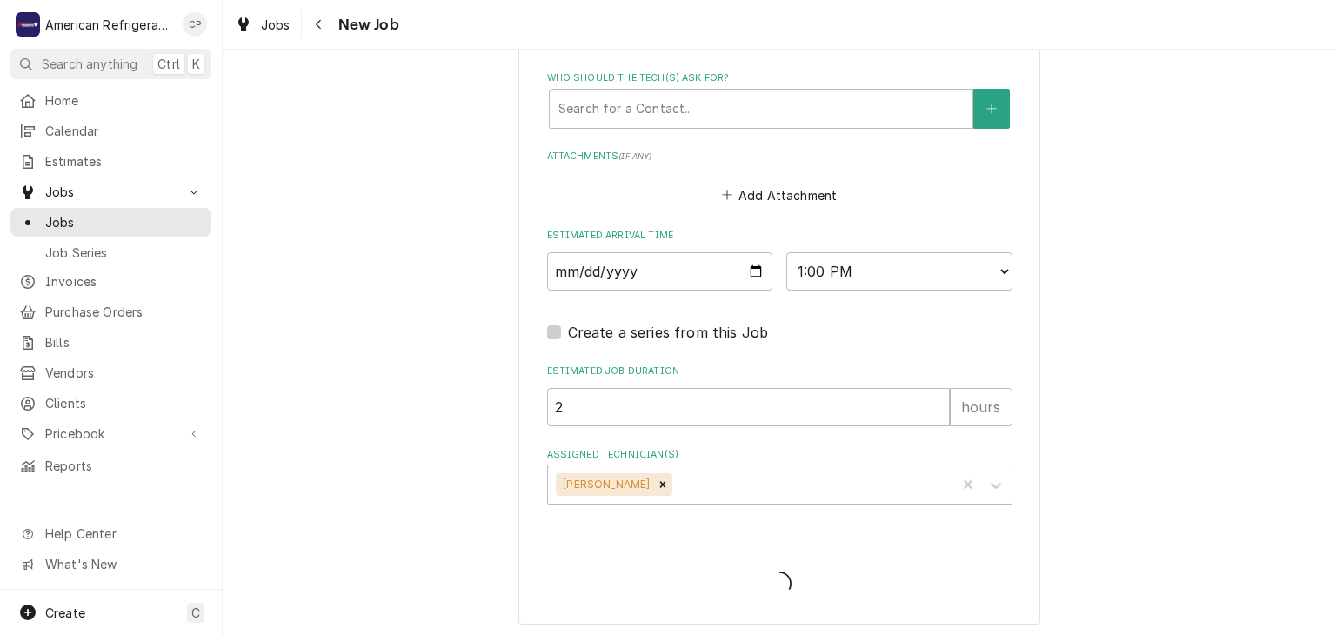
type textarea "x"
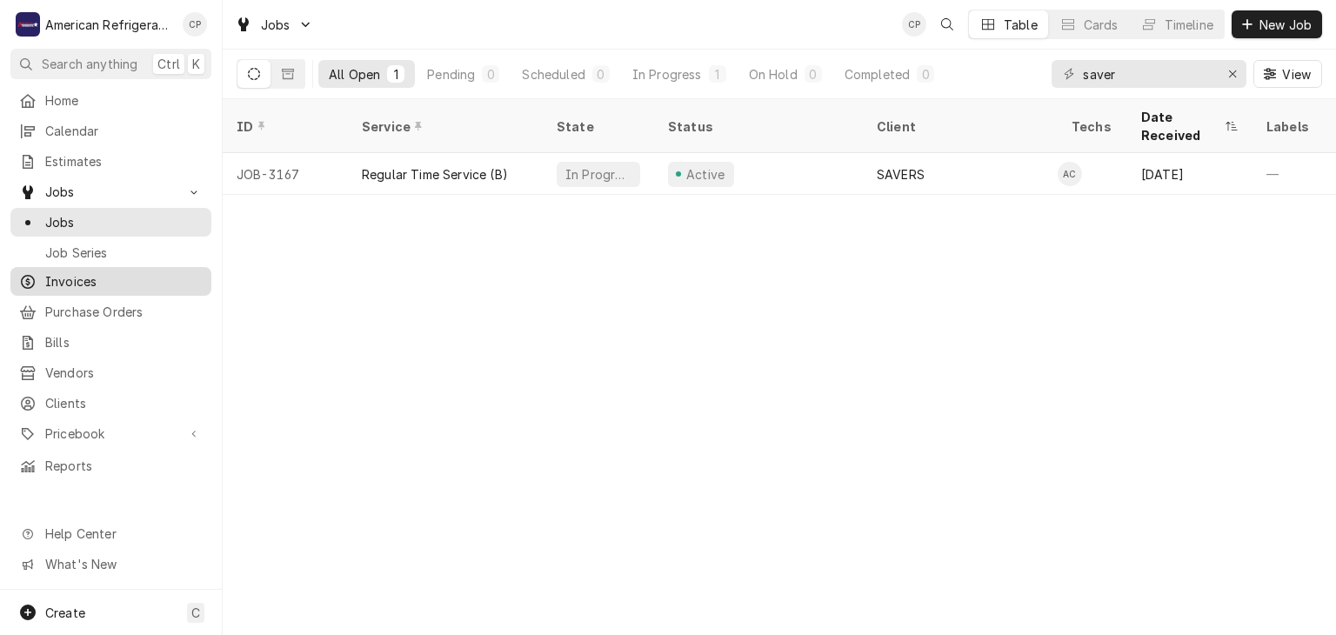
click at [157, 270] on div "Invoices" at bounding box center [111, 281] width 194 height 22
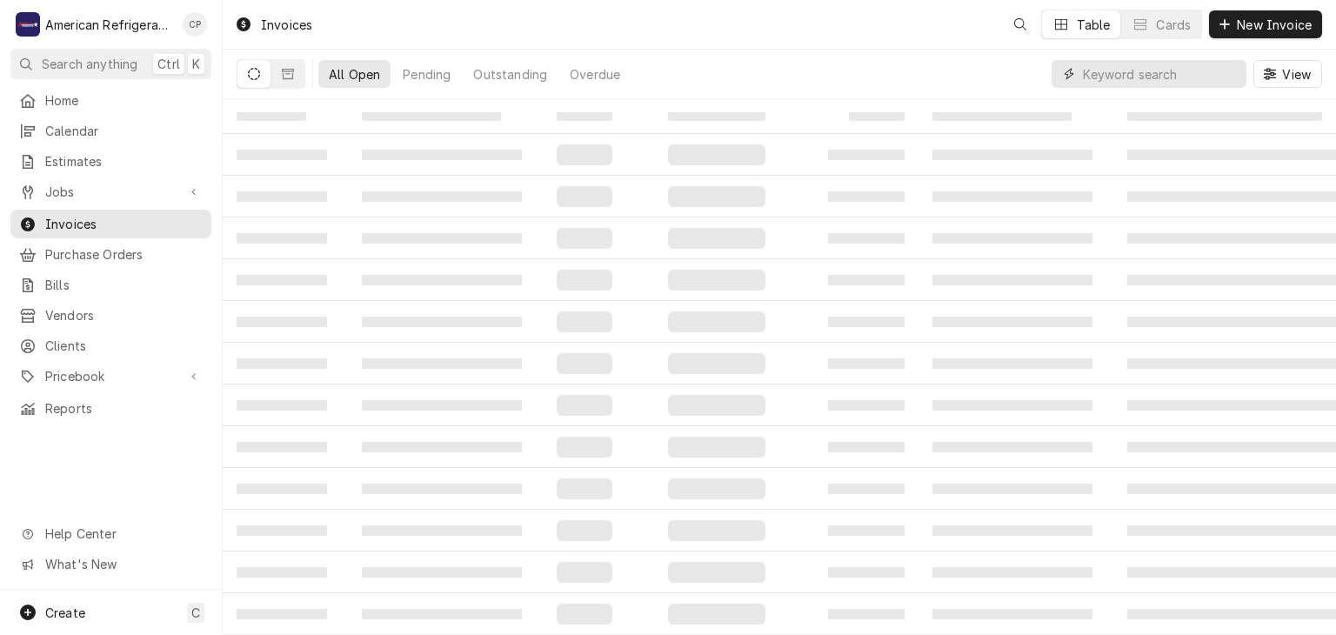
click at [1155, 77] on input "Dynamic Content Wrapper" at bounding box center [1160, 74] width 155 height 28
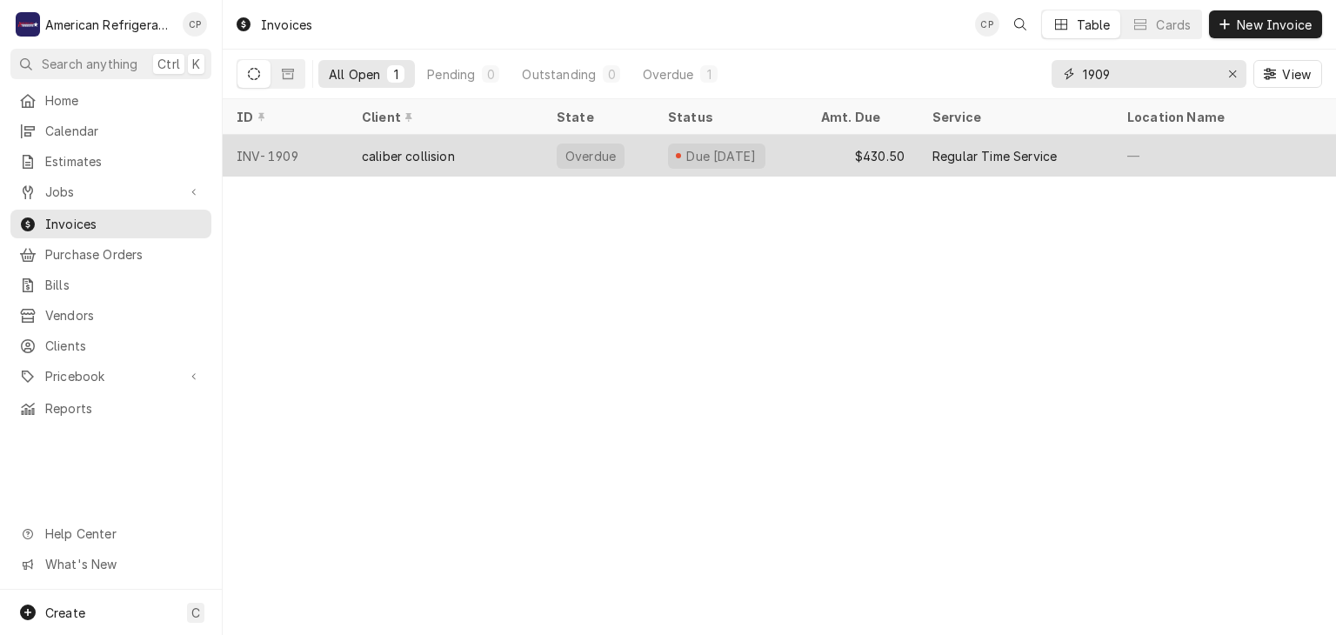
type input "1909"
click at [526, 155] on div "caliber collision" at bounding box center [445, 156] width 195 height 42
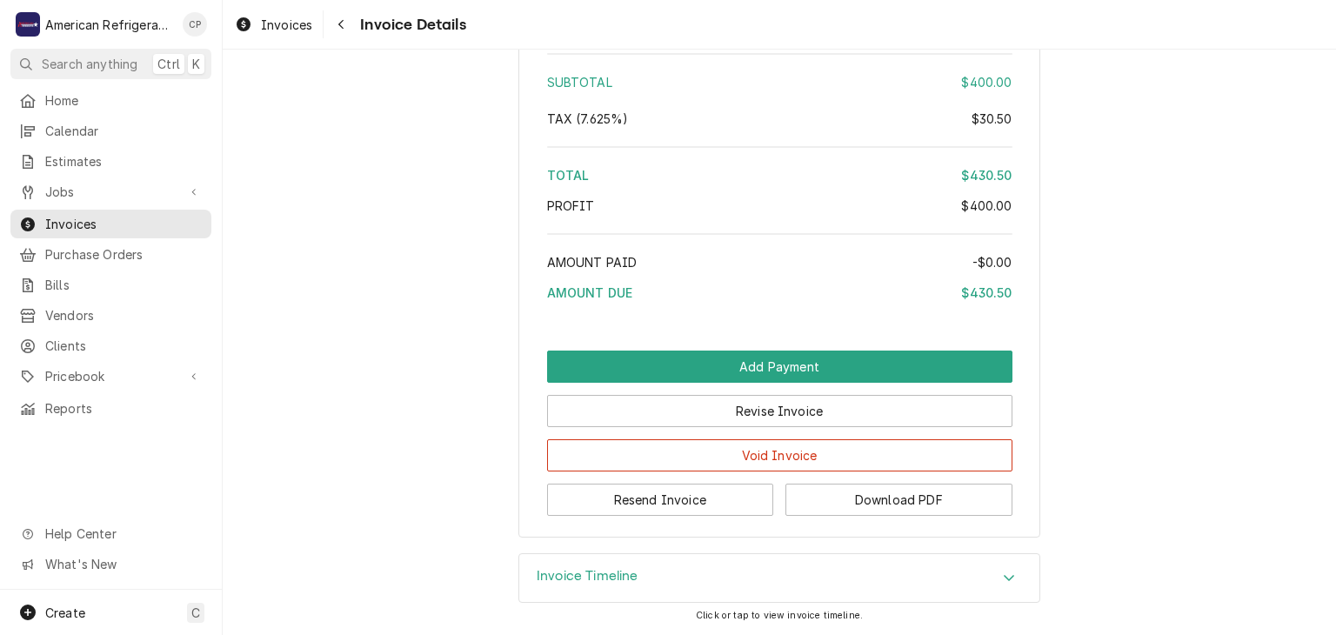
scroll to position [2057, 0]
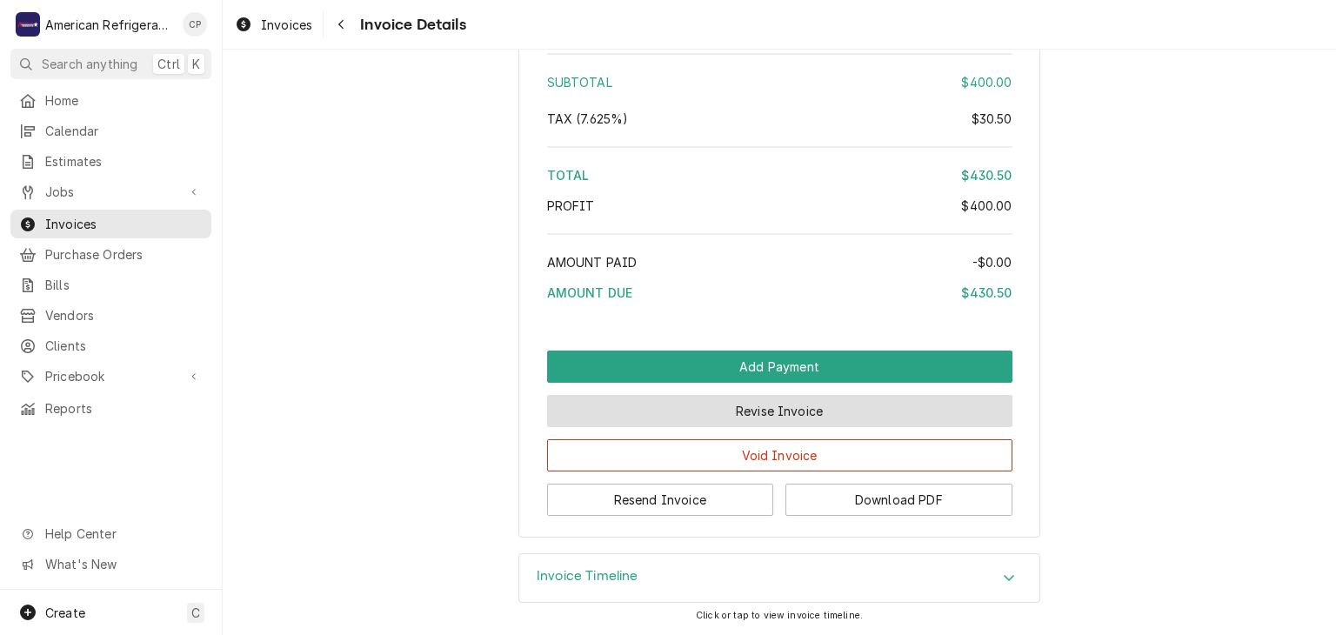
click at [644, 427] on button "Revise Invoice" at bounding box center [779, 411] width 465 height 32
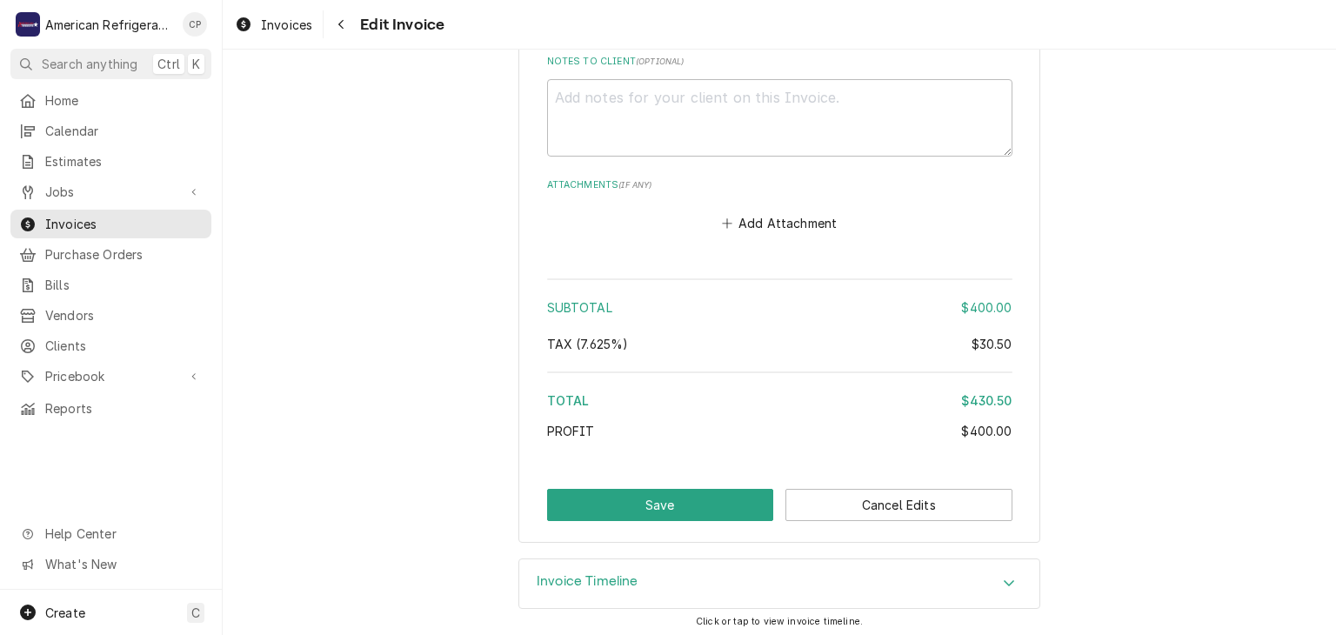
scroll to position [2226, 0]
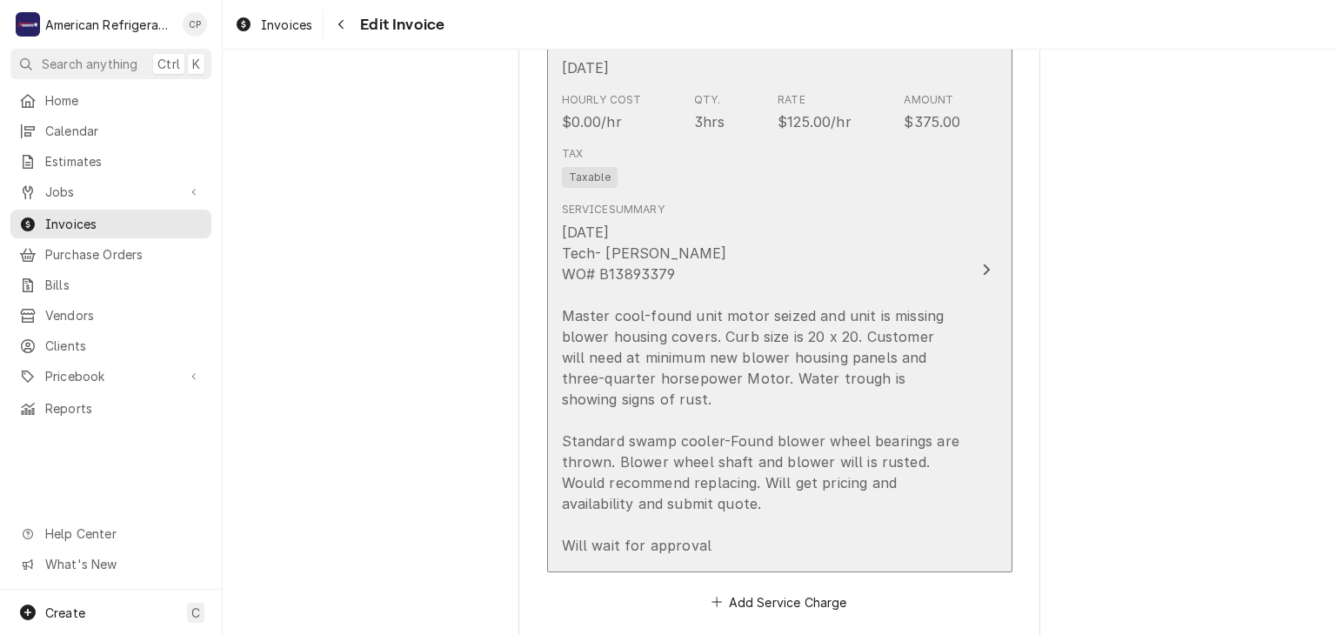
click at [664, 271] on div "4/22/25 Tech- Brandon WO# B13893379 Master cool-found unit motor seized and uni…" at bounding box center [761, 389] width 399 height 334
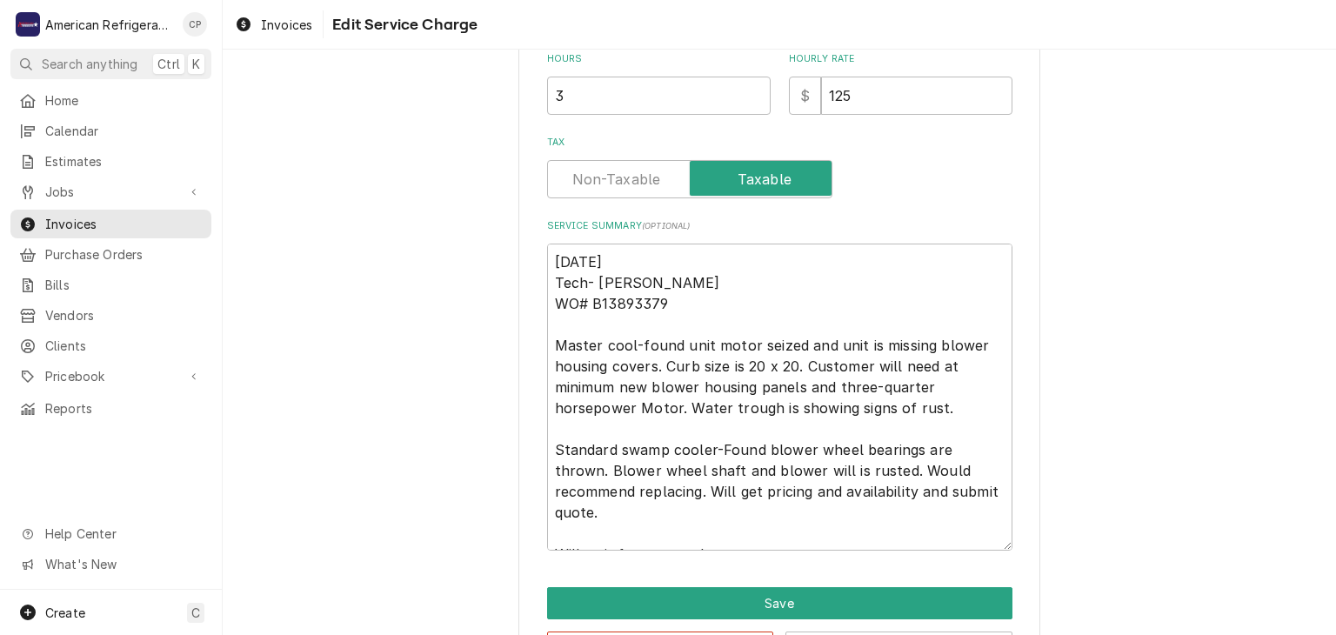
scroll to position [544, 0]
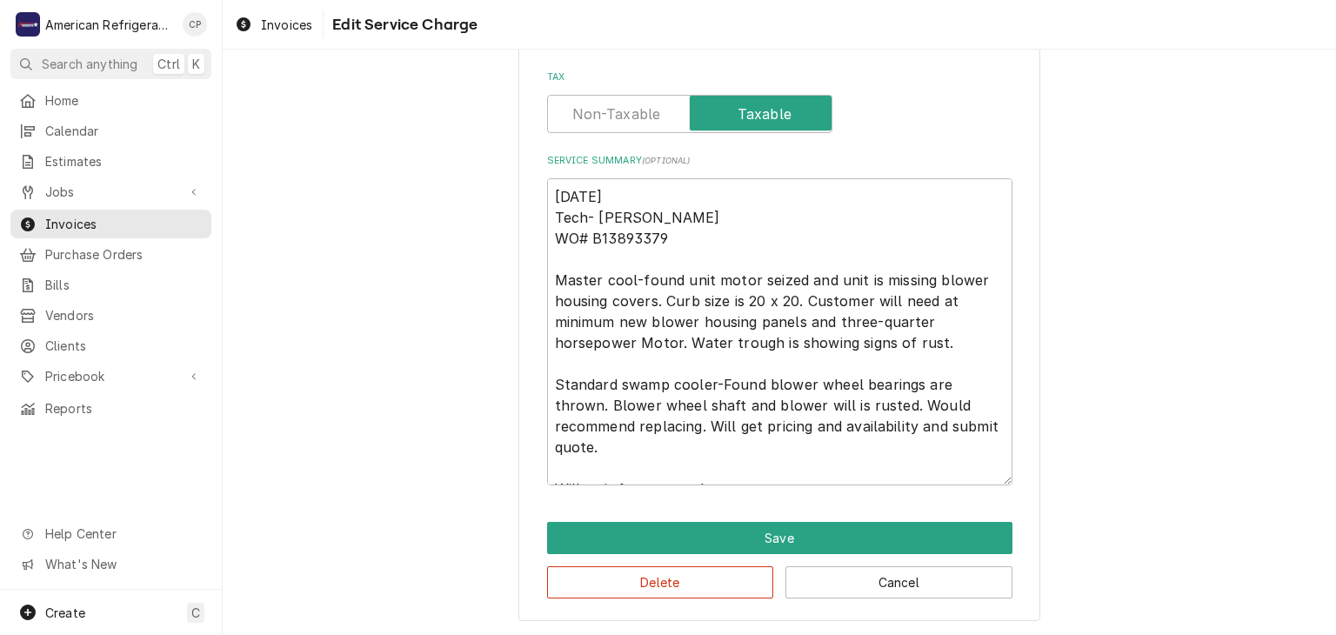
type textarea "x"
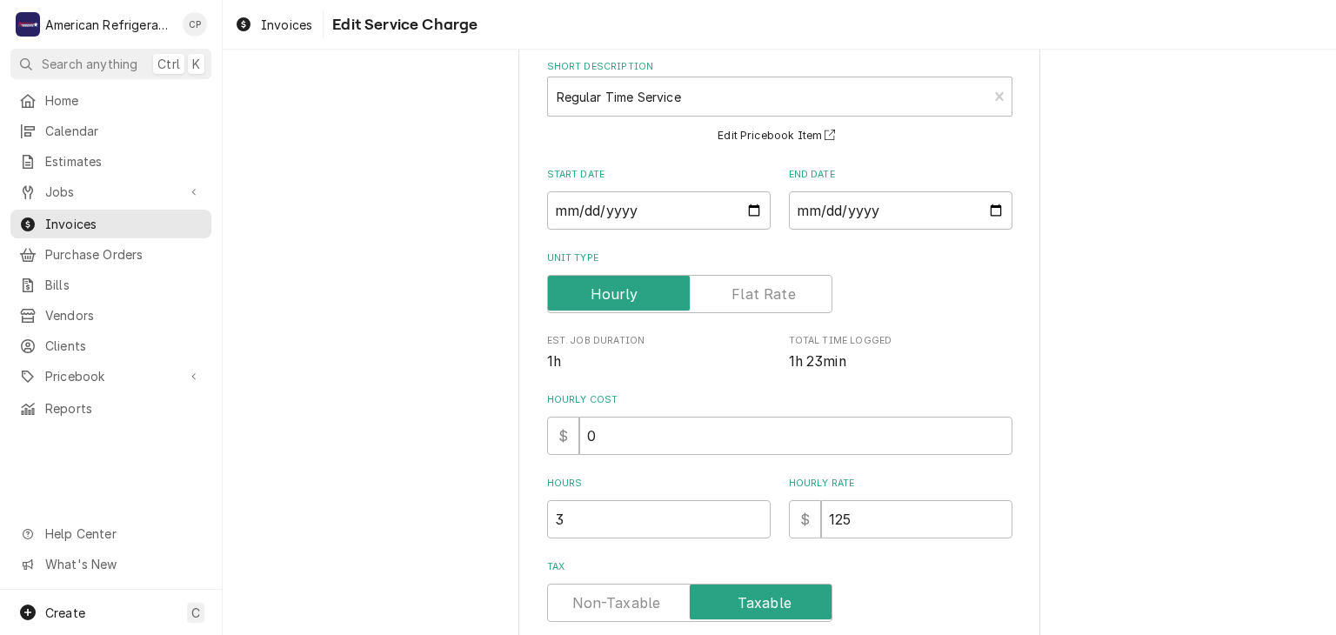
scroll to position [330, 0]
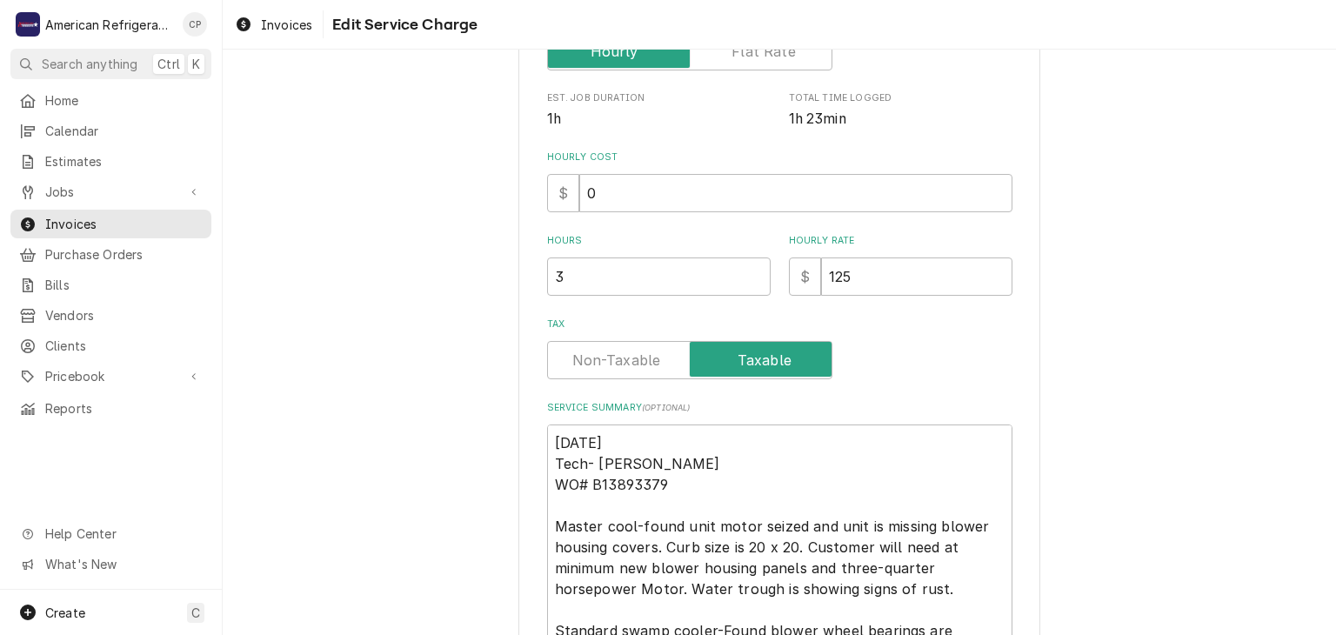
click at [635, 362] on label "Tax" at bounding box center [689, 360] width 285 height 38
click at [635, 362] on input "Tax" at bounding box center [690, 360] width 270 height 38
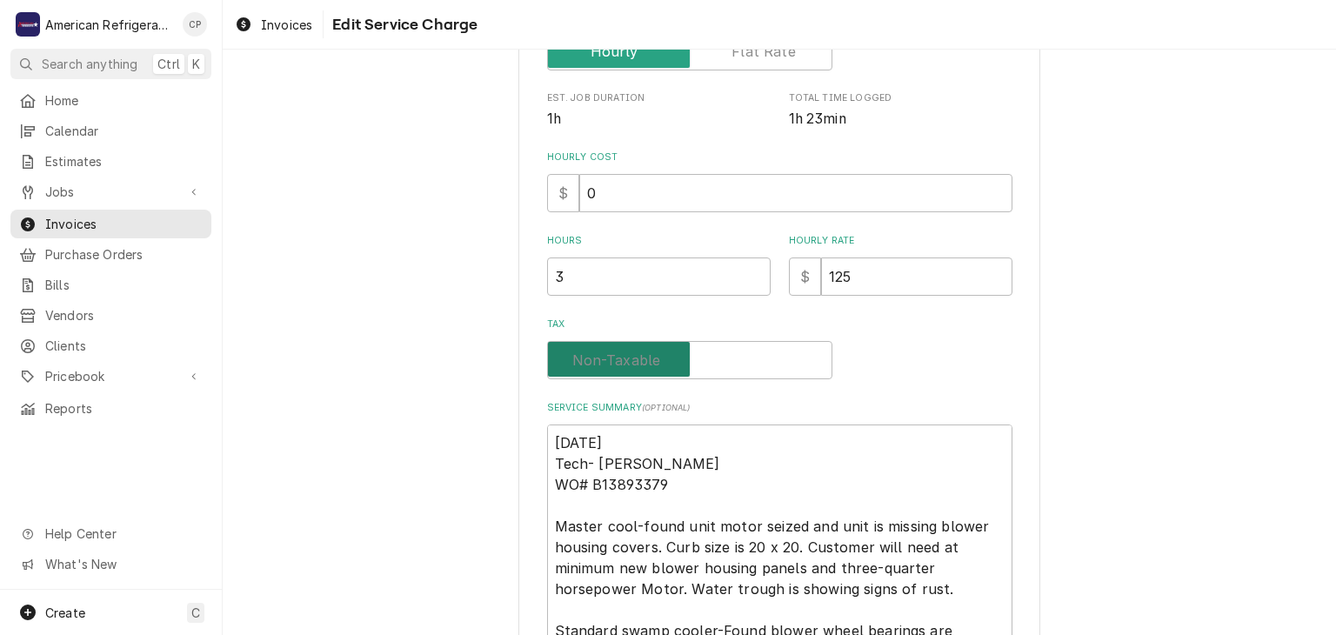
checkbox input "false"
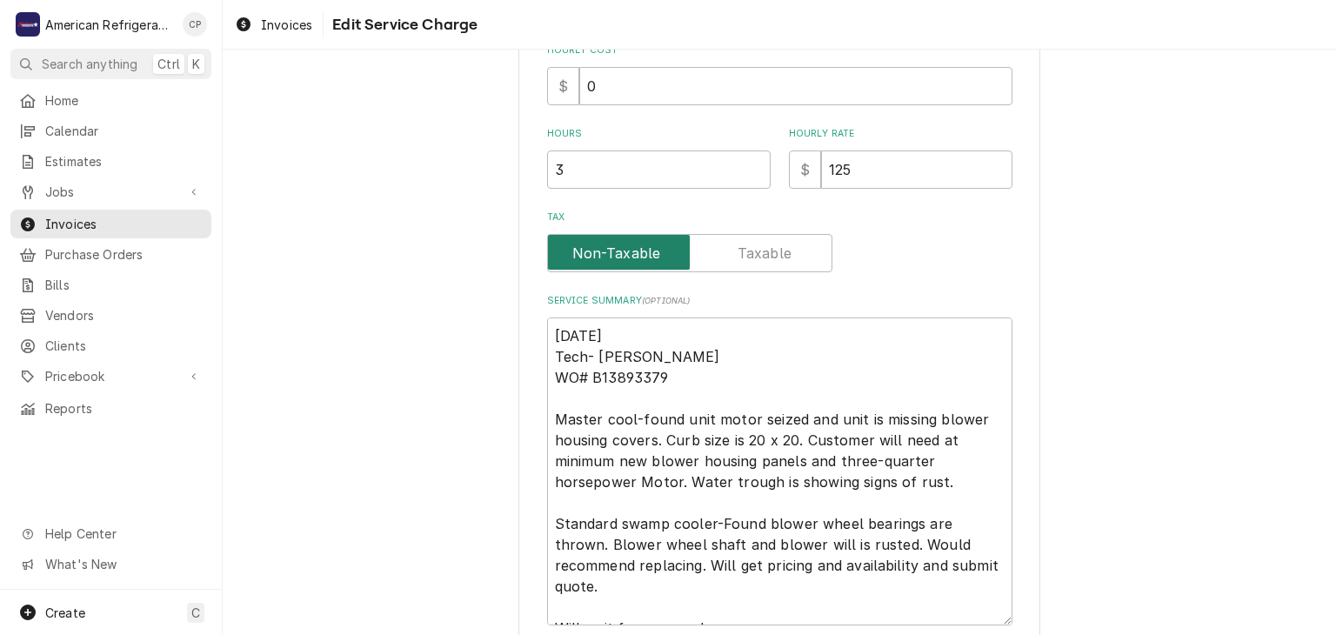
scroll to position [577, 0]
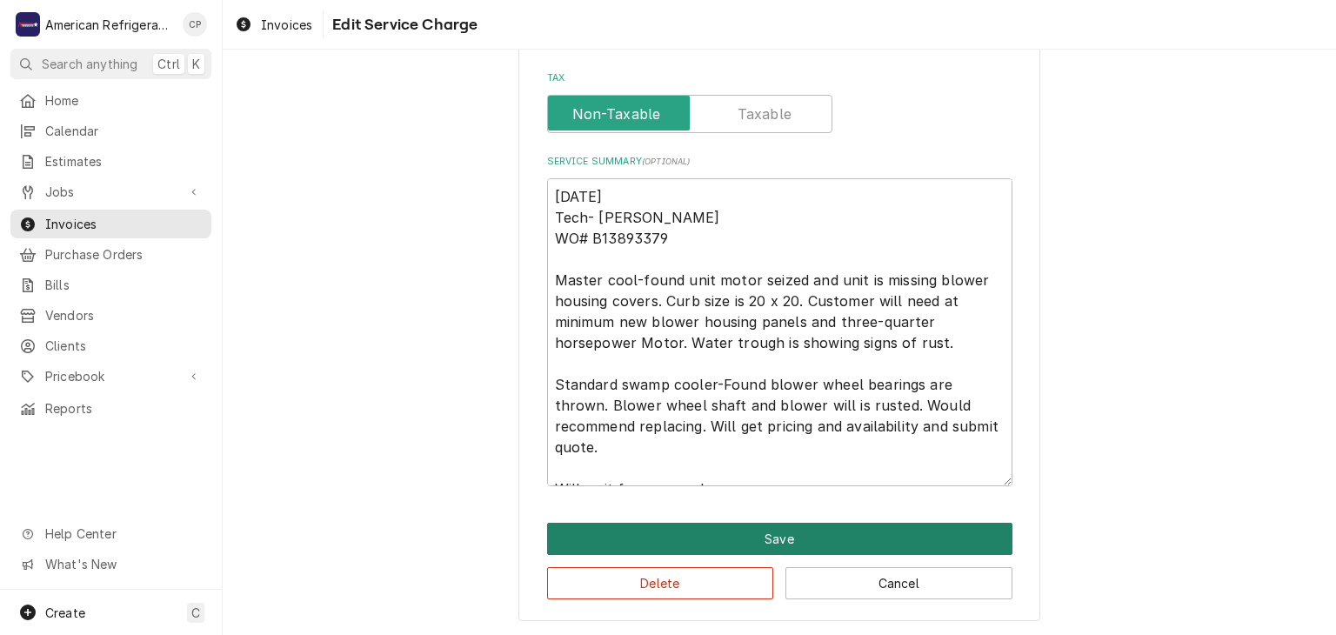
click at [664, 533] on button "Save" at bounding box center [779, 539] width 465 height 32
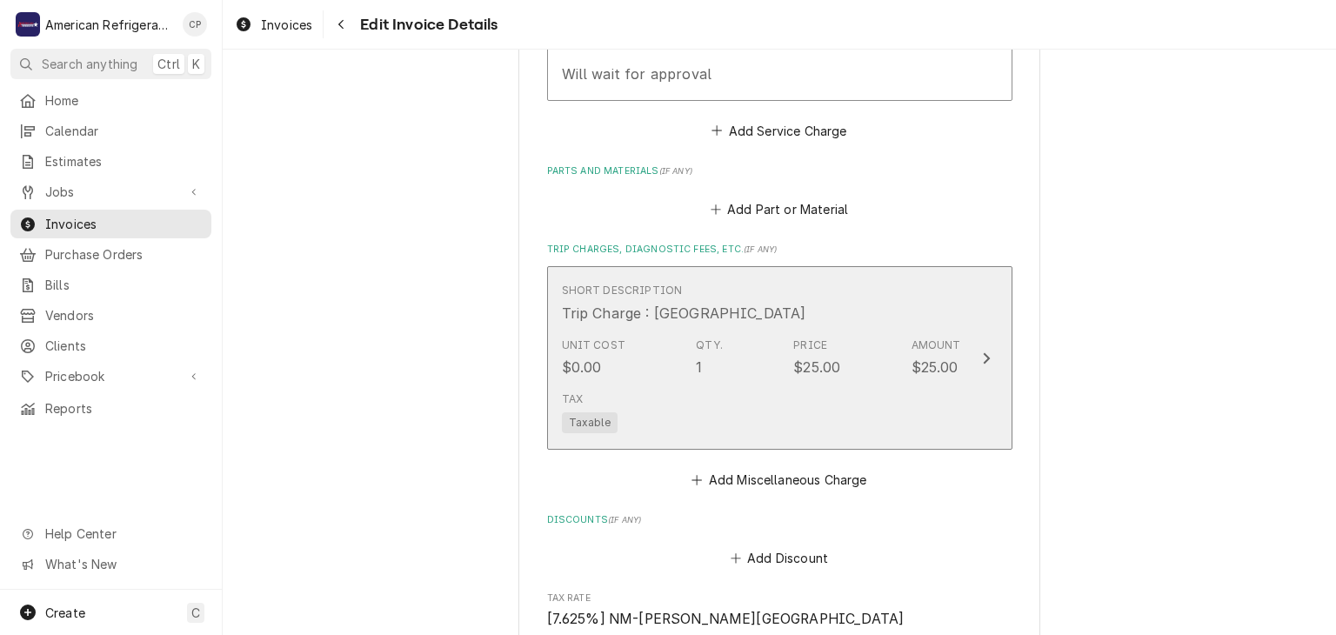
click at [625, 392] on div "Tax Taxable" at bounding box center [761, 412] width 399 height 56
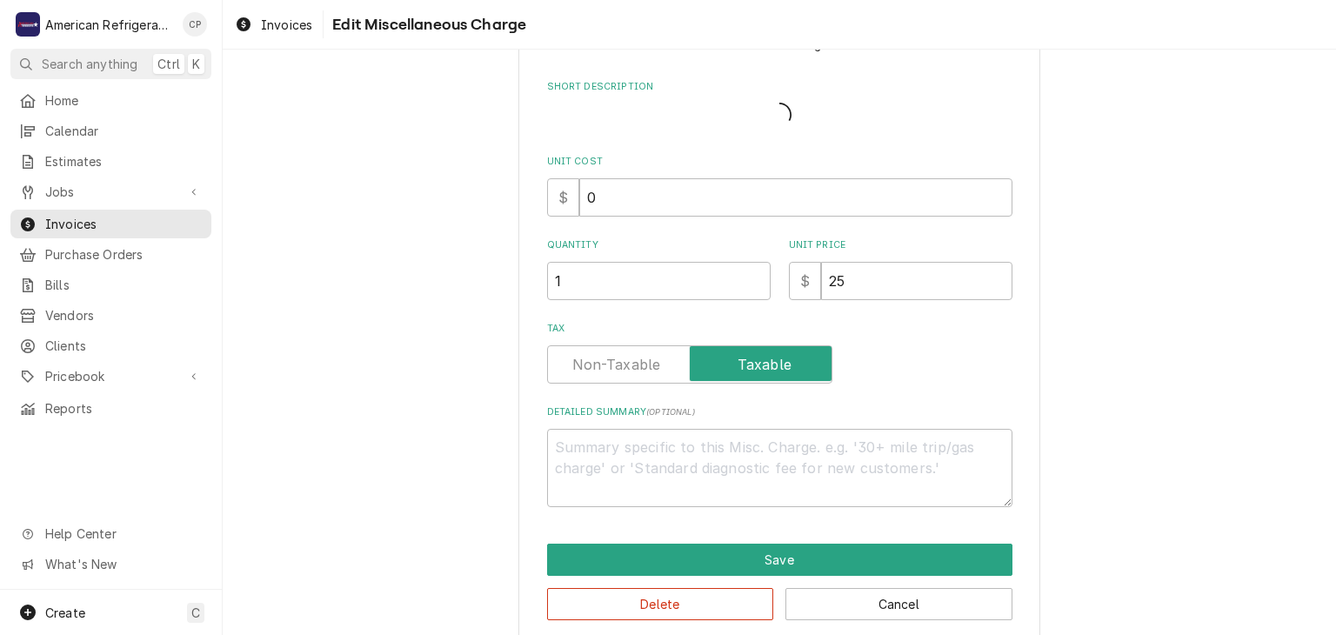
click at [622, 387] on div "Use the fields below to edit this miscellaneous charge Short Description Unit C…" at bounding box center [779, 272] width 465 height 470
type textarea "x"
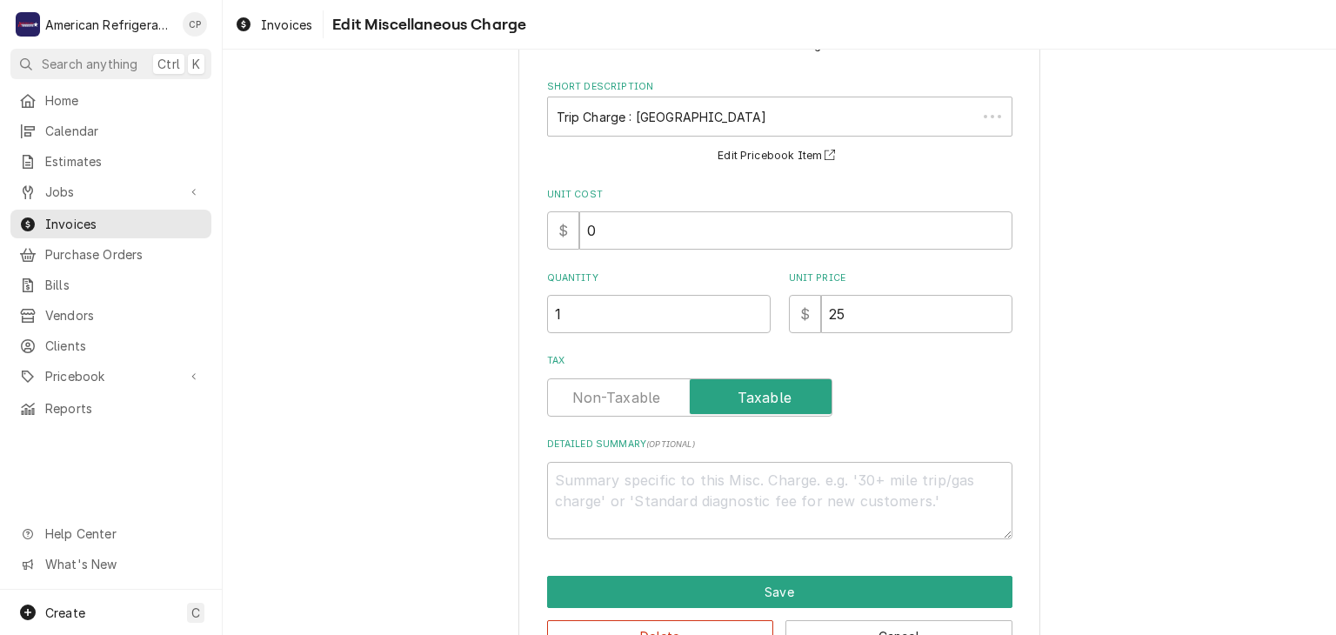
scroll to position [0, 0]
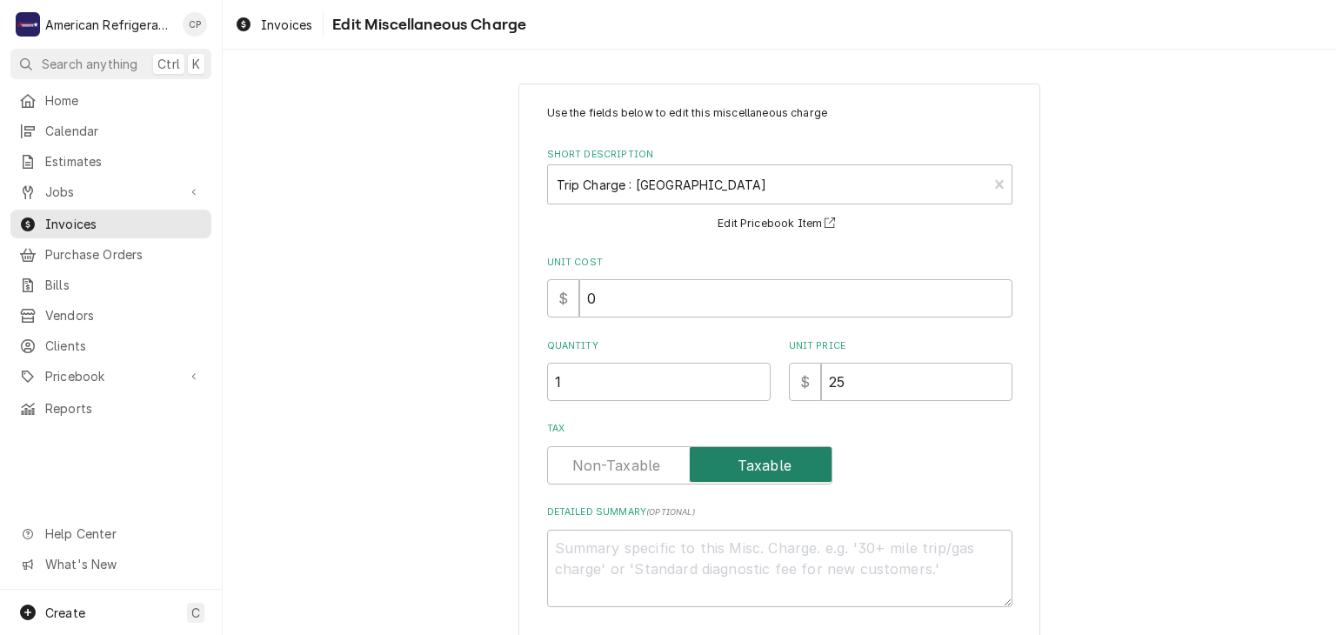
click at [618, 451] on input "Tax" at bounding box center [690, 465] width 270 height 38
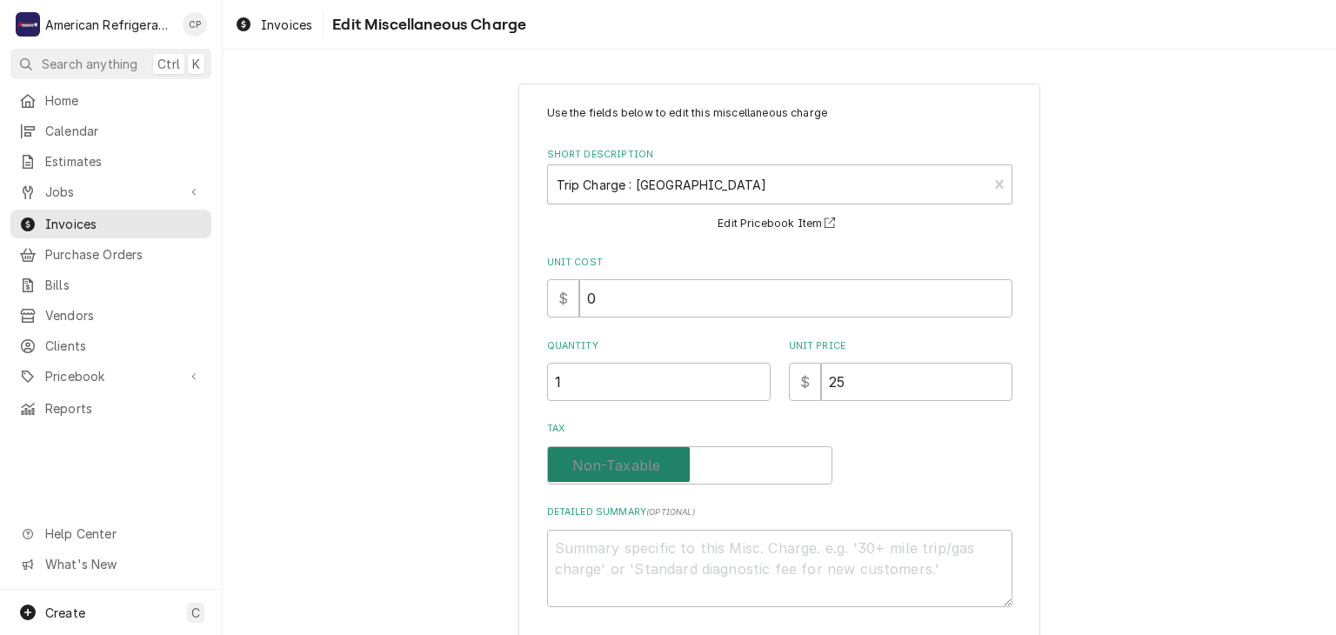
checkbox input "false"
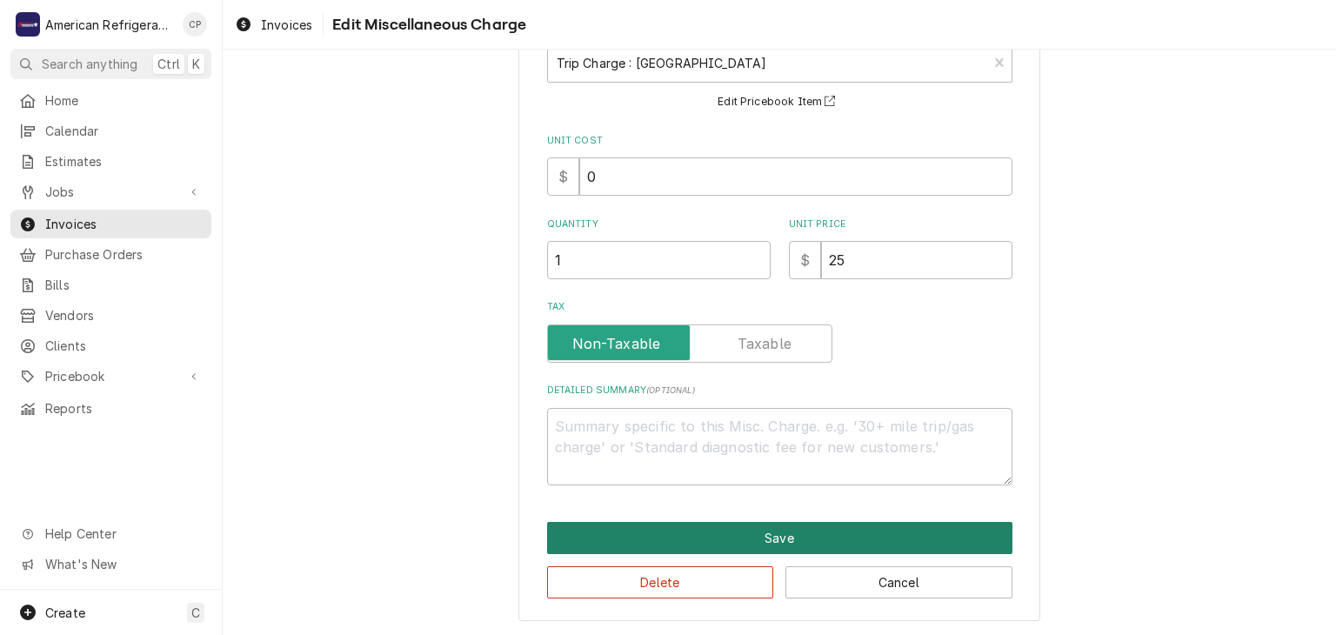
click at [658, 539] on button "Save" at bounding box center [779, 538] width 465 height 32
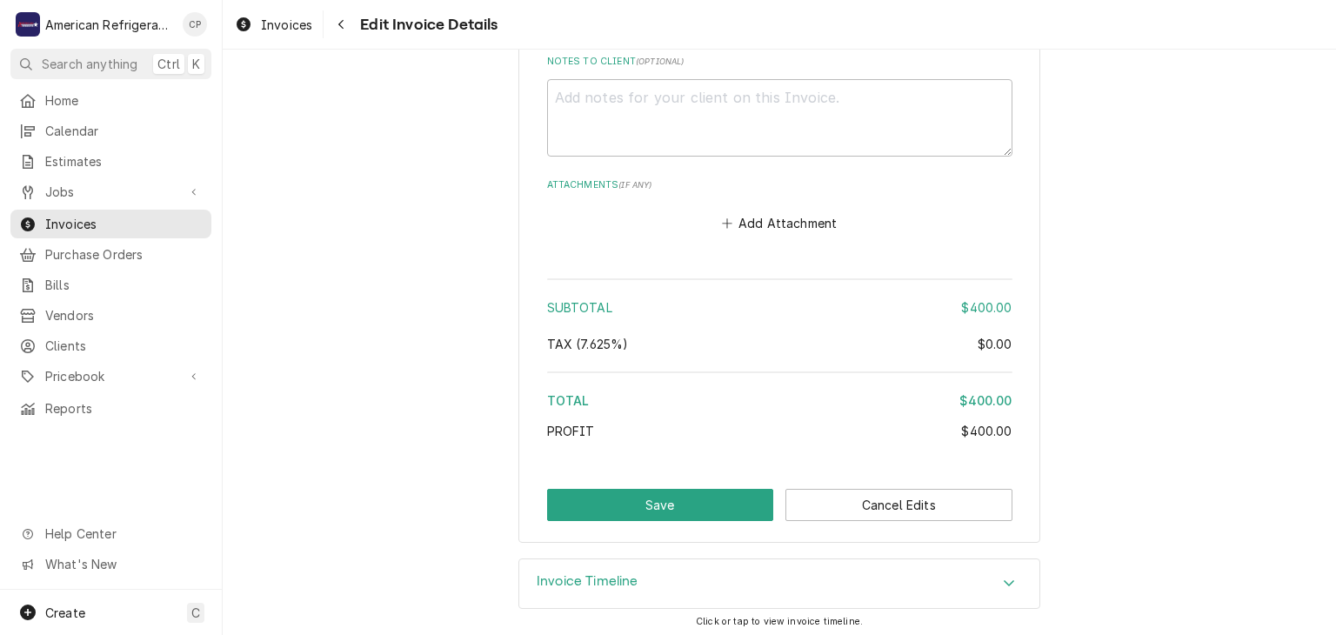
scroll to position [2226, 0]
click at [606, 502] on button "Save" at bounding box center [660, 505] width 227 height 32
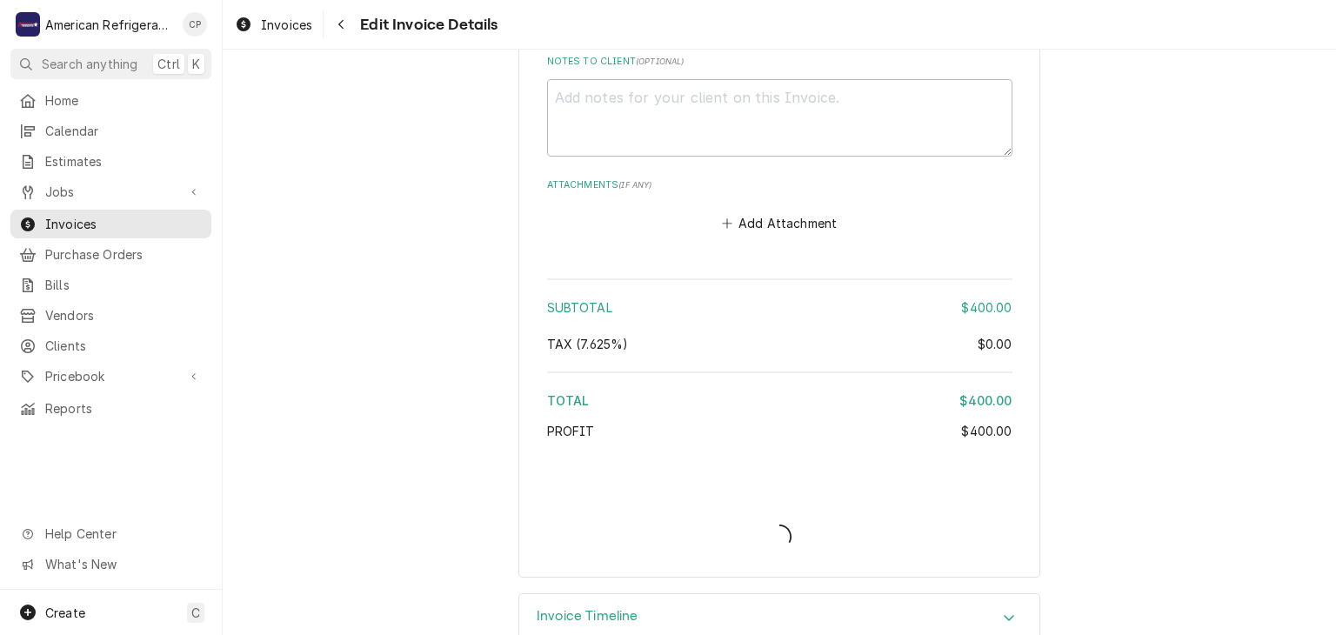
type textarea "x"
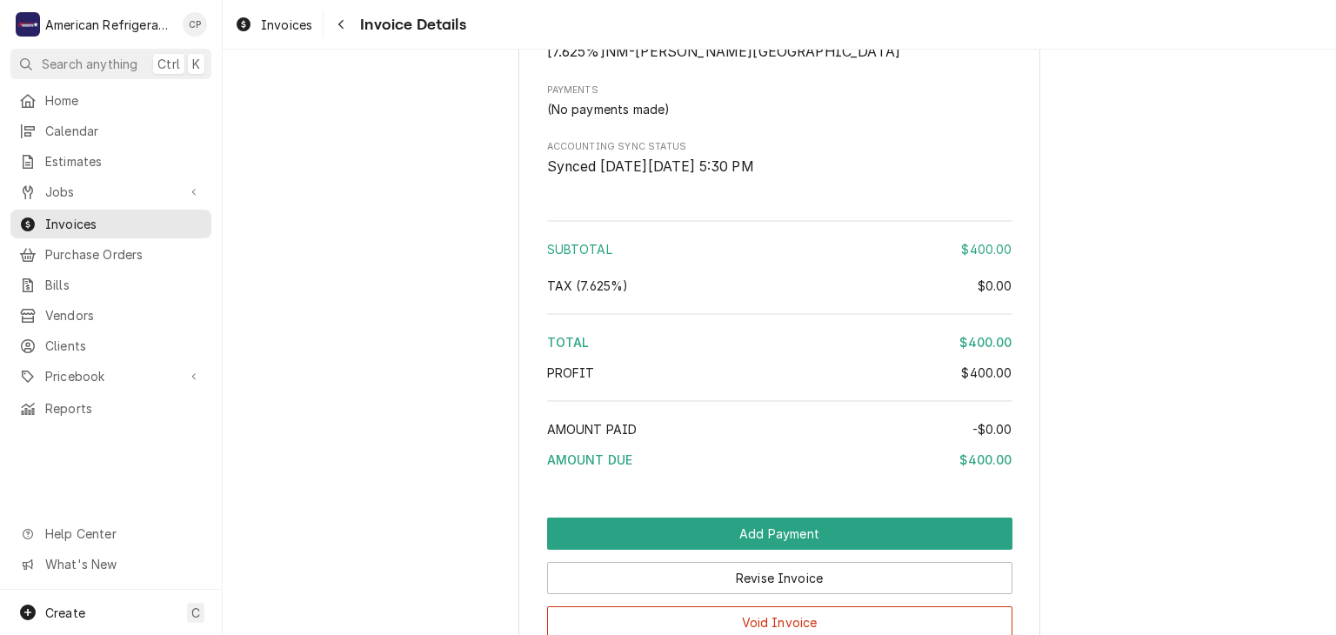
scroll to position [1863, 0]
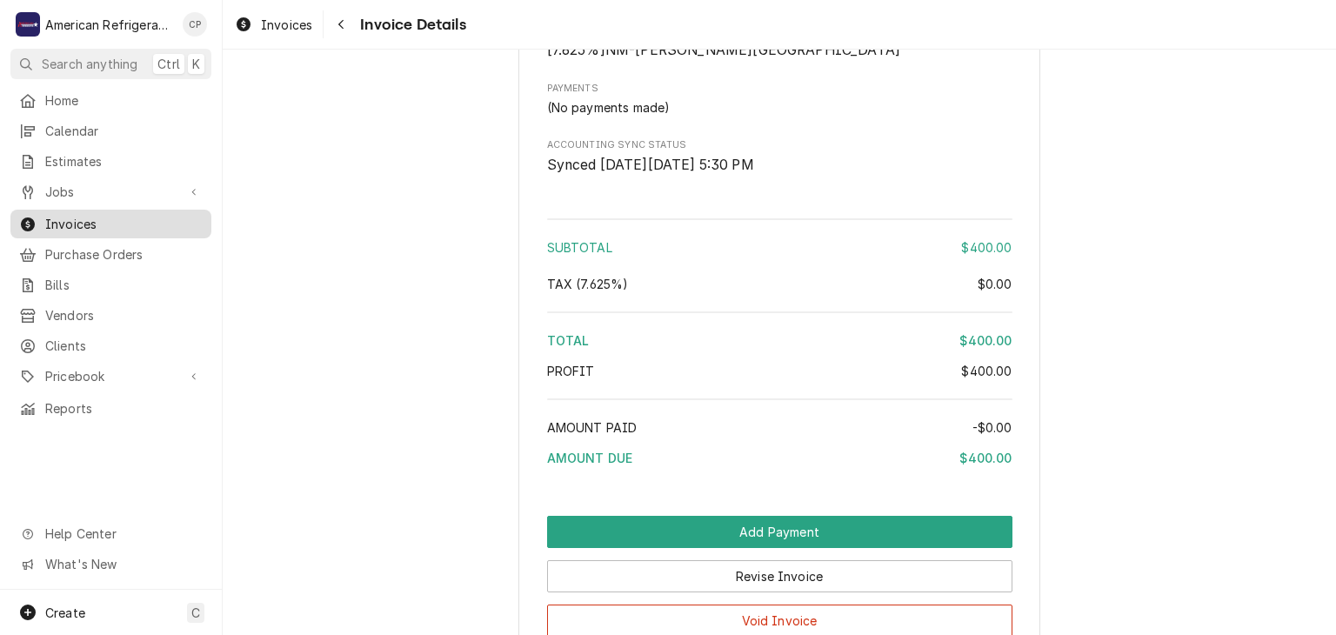
click at [166, 218] on span "Invoices" at bounding box center [123, 224] width 157 height 18
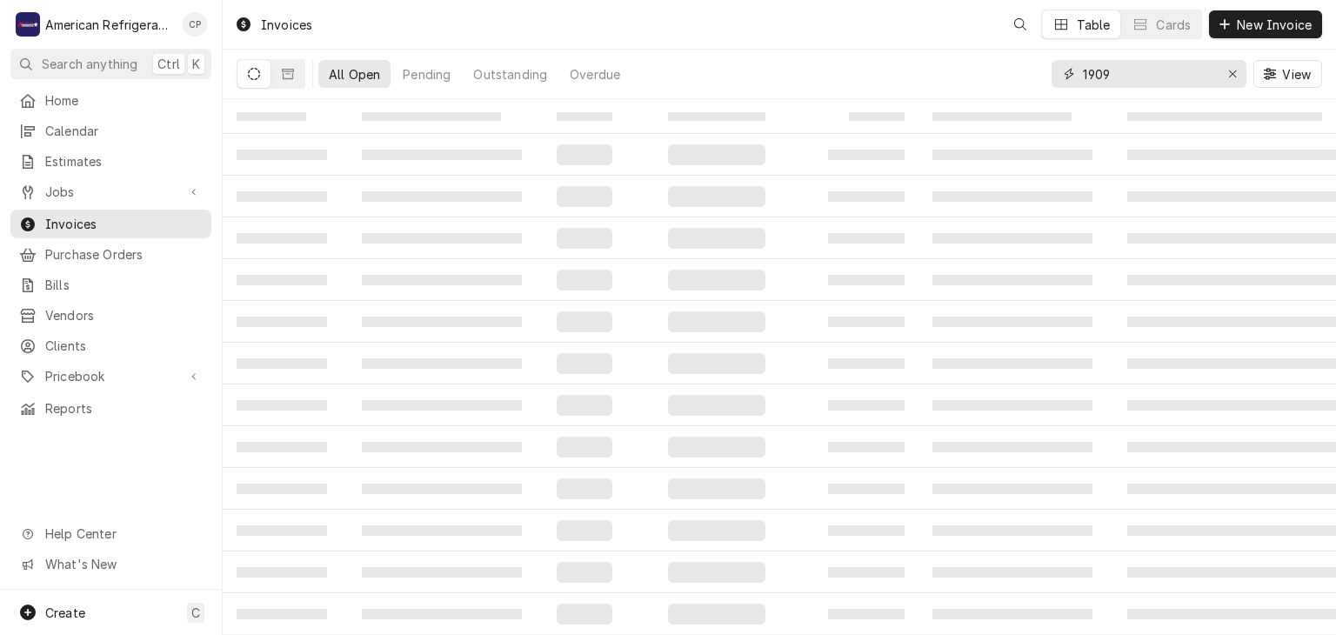
click at [1123, 72] on input "1909" at bounding box center [1148, 74] width 130 height 28
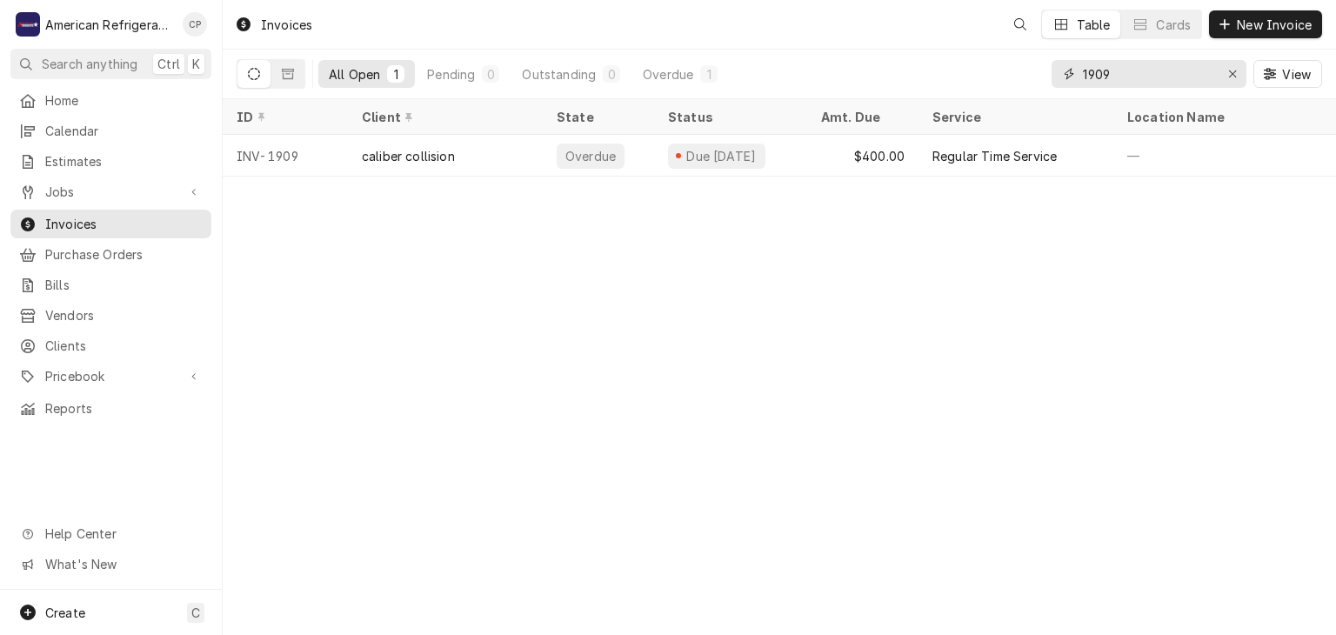
click at [1123, 72] on input "1909" at bounding box center [1148, 74] width 130 height 28
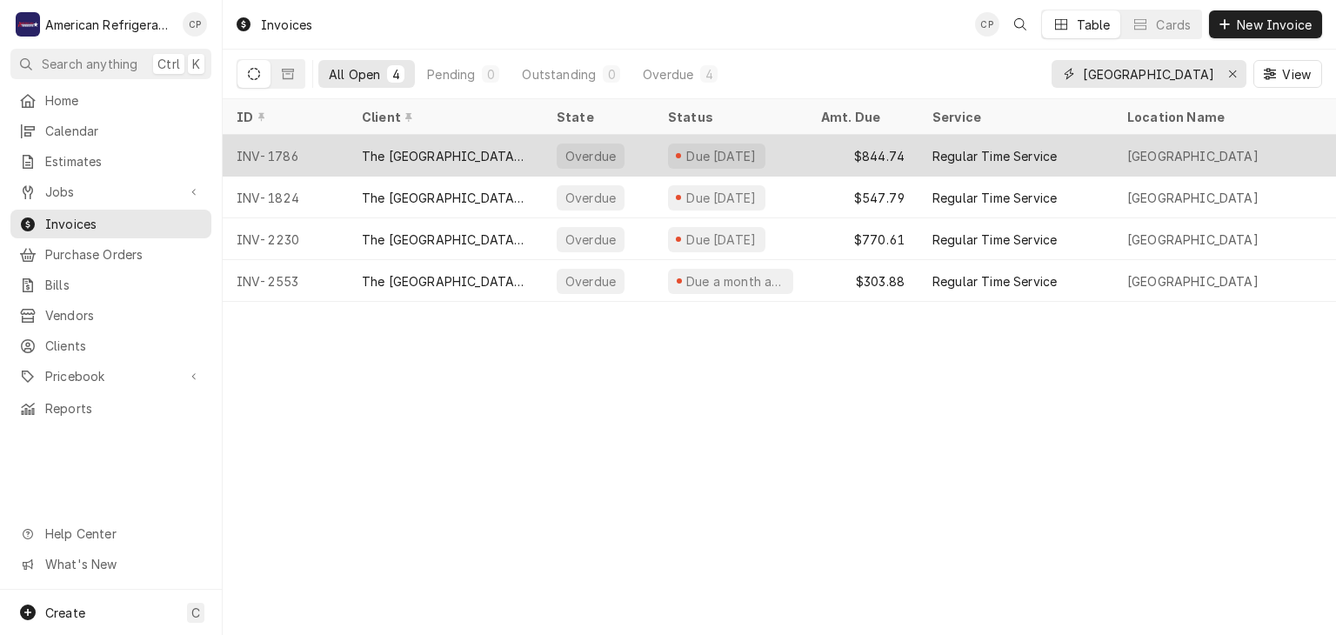
type input "[GEOGRAPHIC_DATA]"
click at [320, 152] on div "INV-1786" at bounding box center [285, 156] width 125 height 42
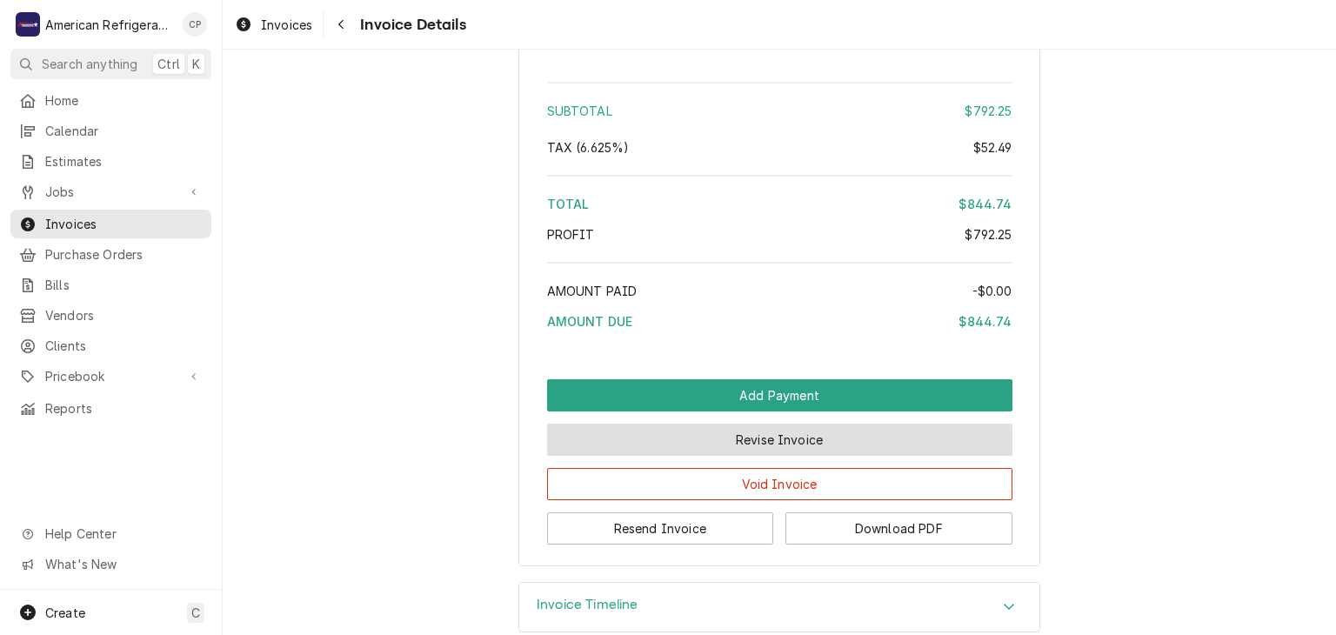
scroll to position [2585, 0]
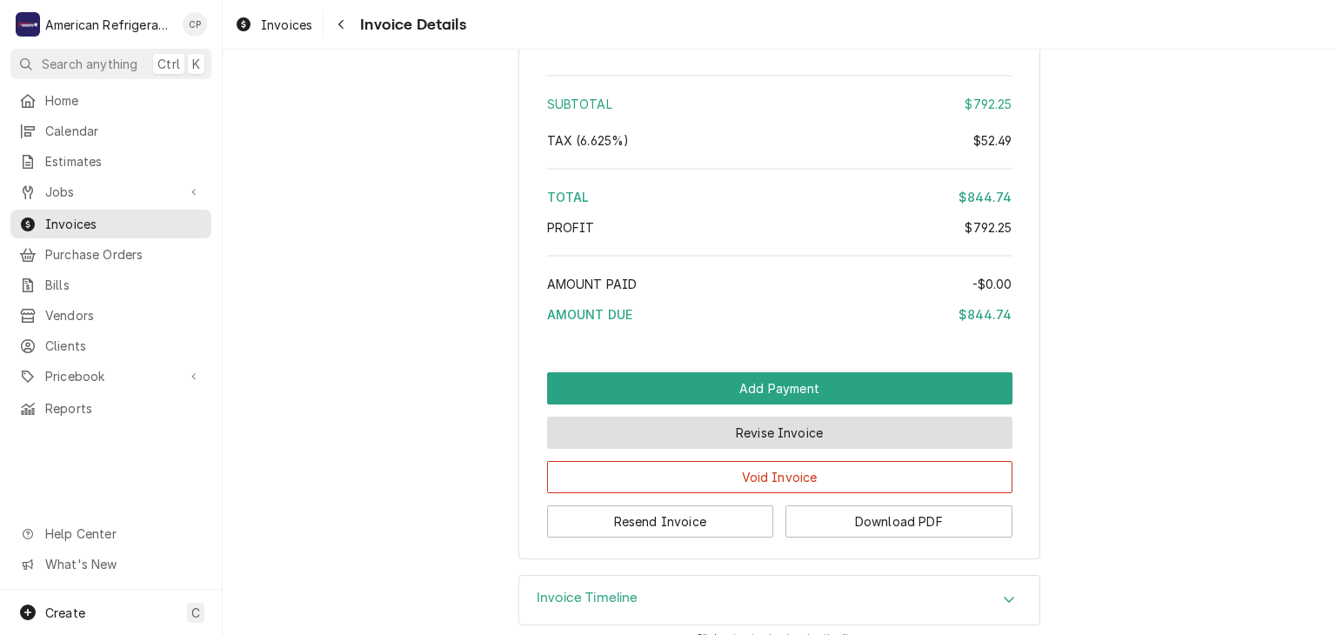
click at [723, 427] on button "Revise Invoice" at bounding box center [779, 433] width 465 height 32
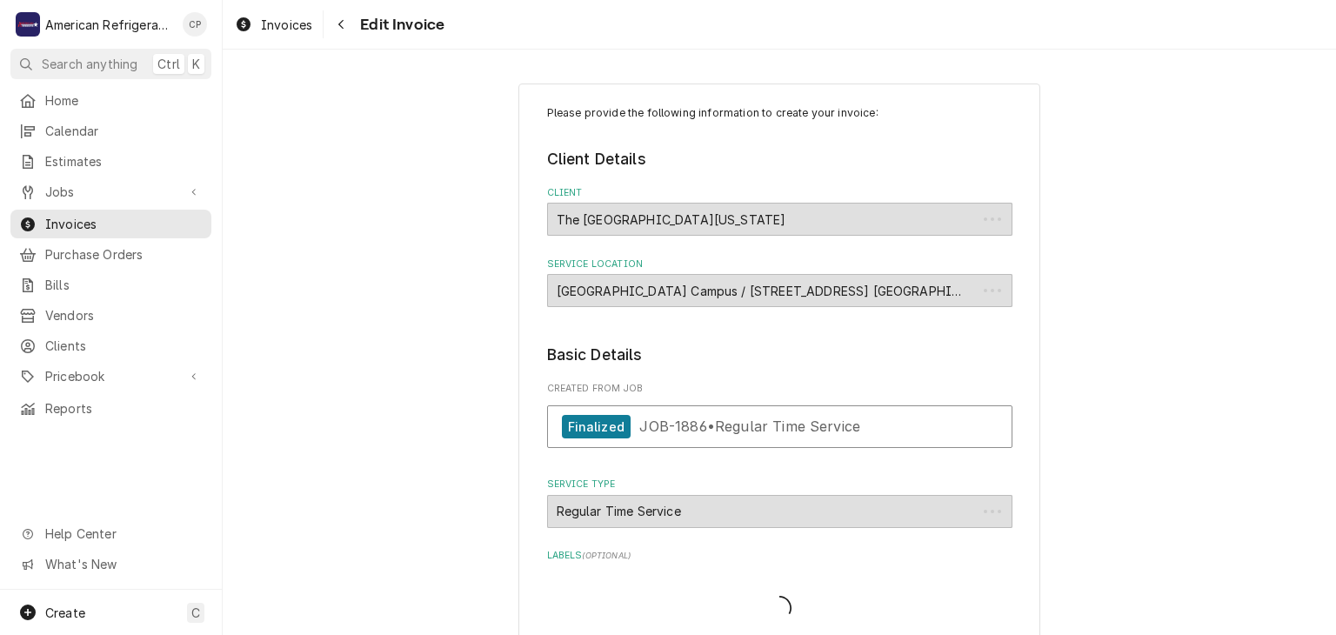
type textarea "x"
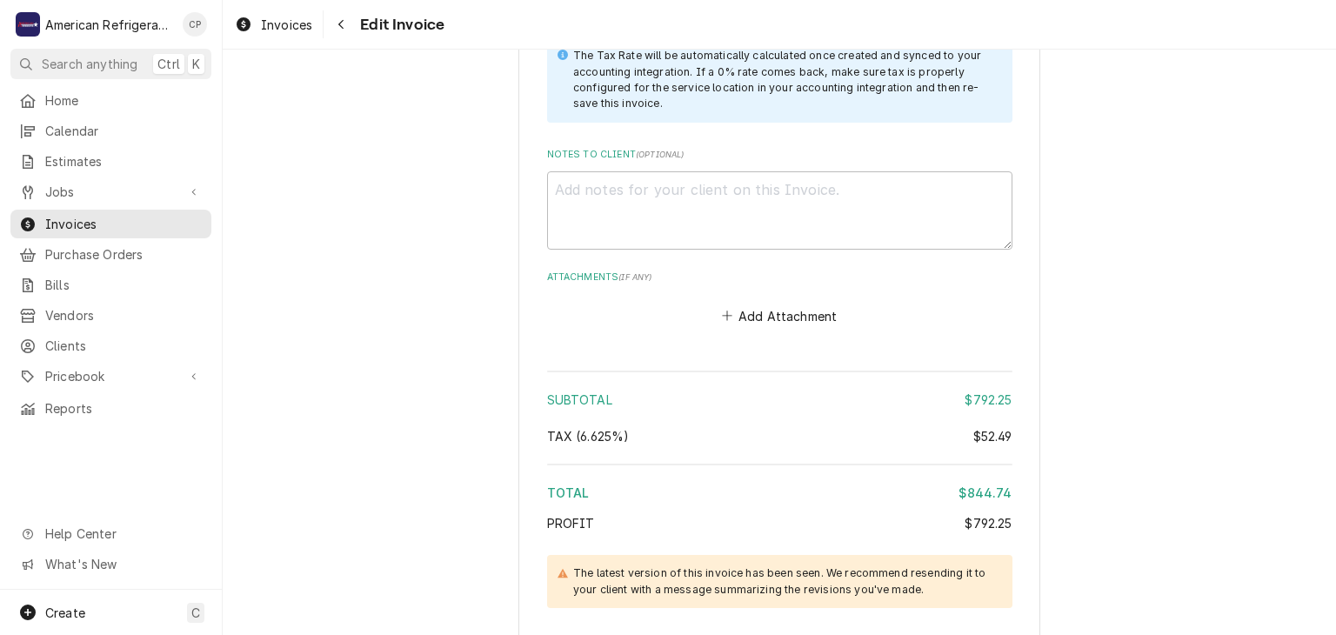
scroll to position [2246, 0]
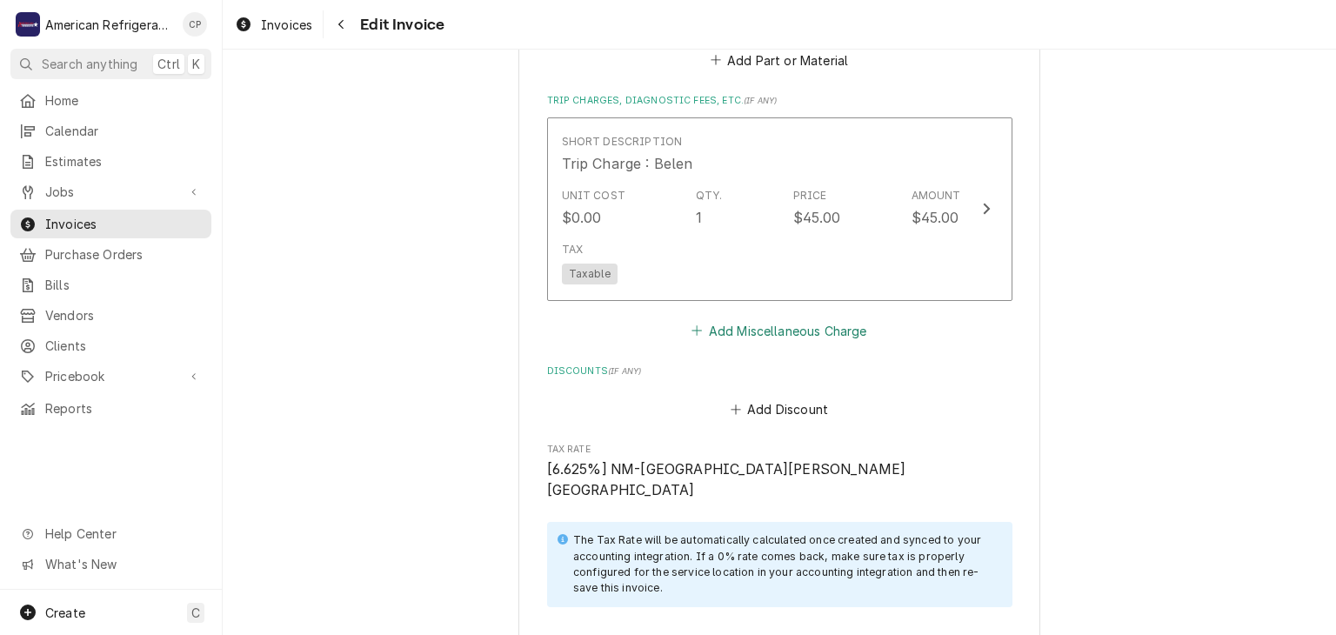
click at [735, 343] on button "Add Miscellaneous Charge" at bounding box center [779, 330] width 181 height 24
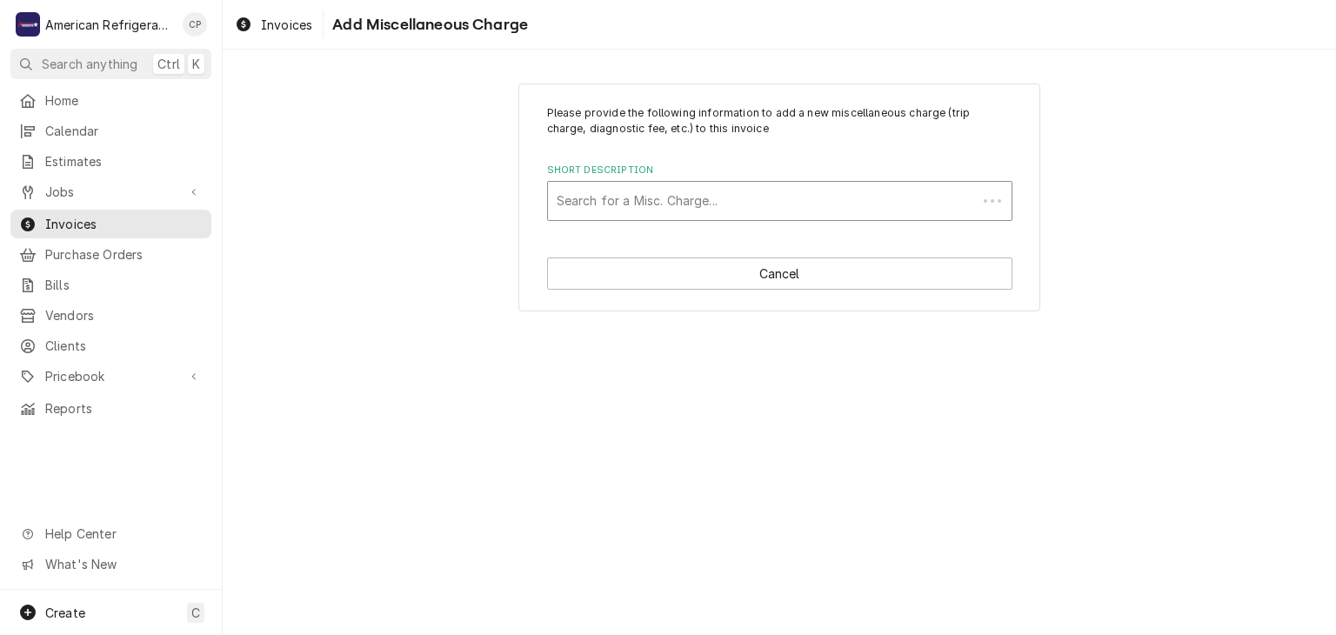
click at [658, 208] on div "Short Description" at bounding box center [762, 200] width 411 height 31
type input "3% Processing Fee"
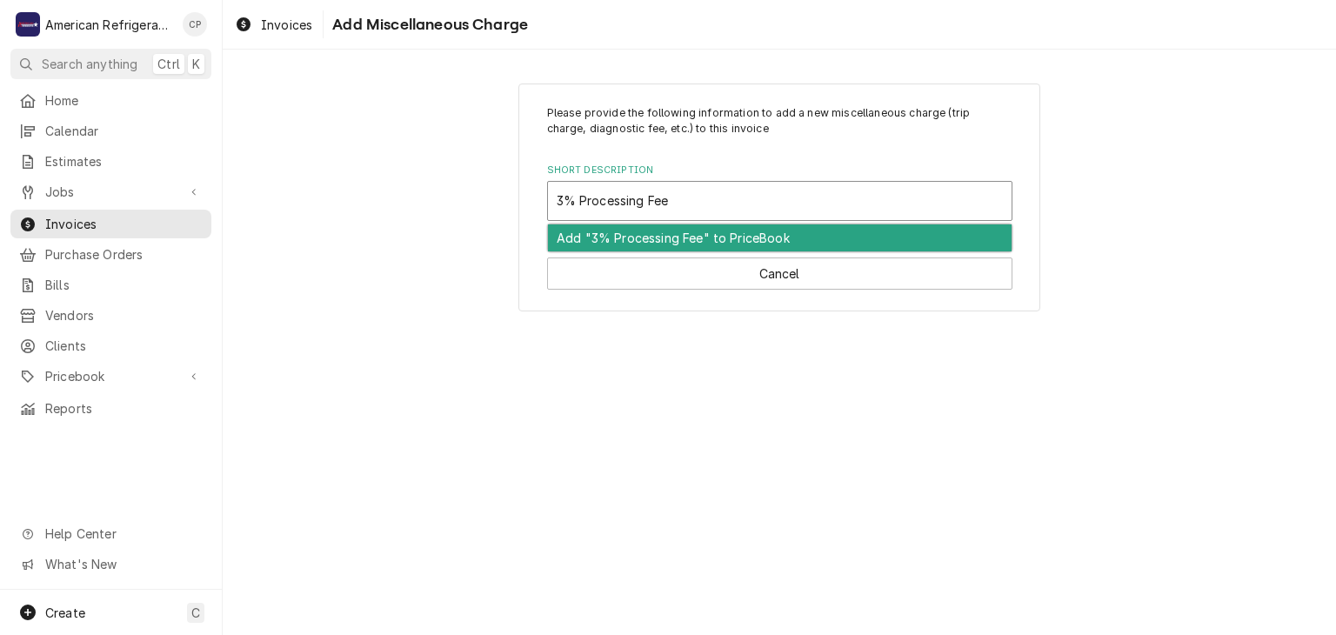
click at [645, 235] on div "Add "3% Processing Fee" to PriceBook" at bounding box center [780, 237] width 464 height 27
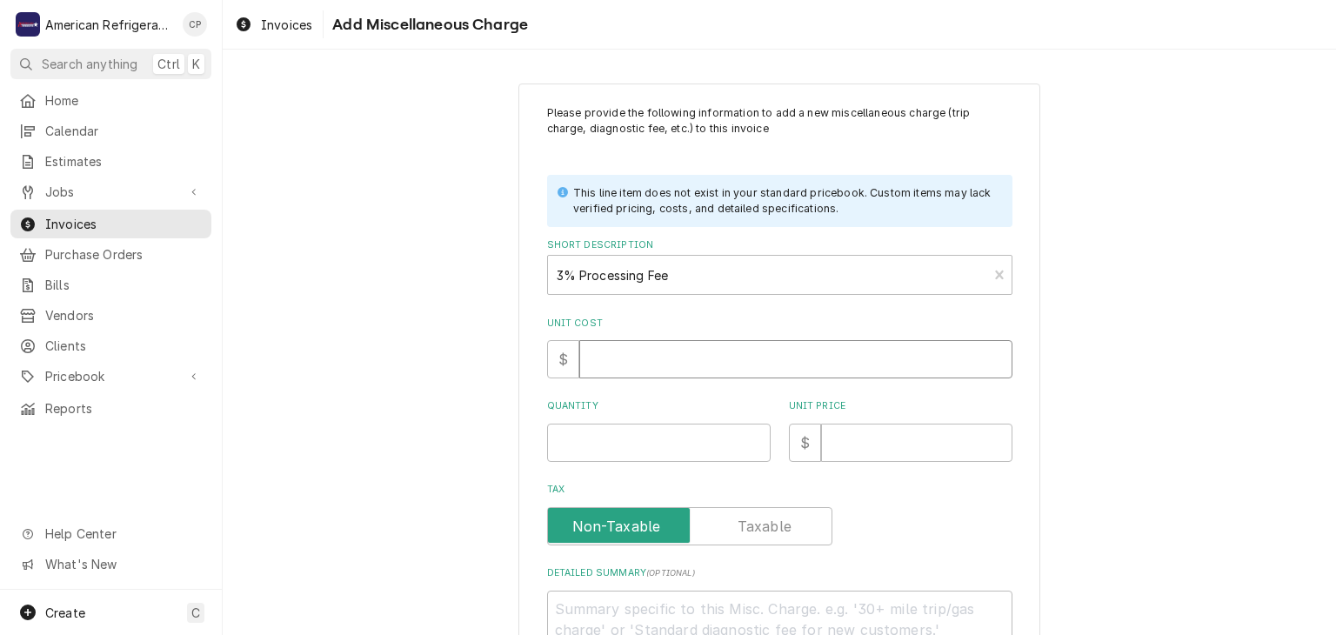
click at [647, 366] on input "Unit Cost" at bounding box center [795, 359] width 433 height 38
type textarea "x"
type input "0"
type textarea "x"
type input "1"
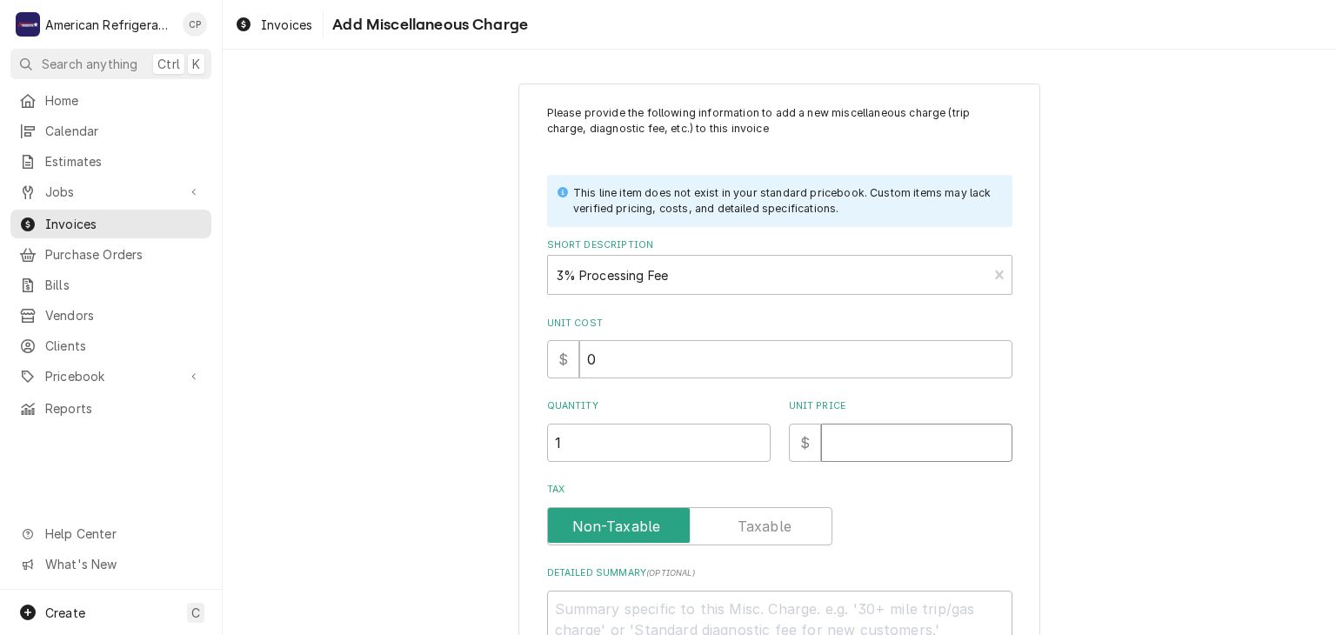
type textarea "x"
type input "2"
type textarea "x"
type input "25"
type textarea "x"
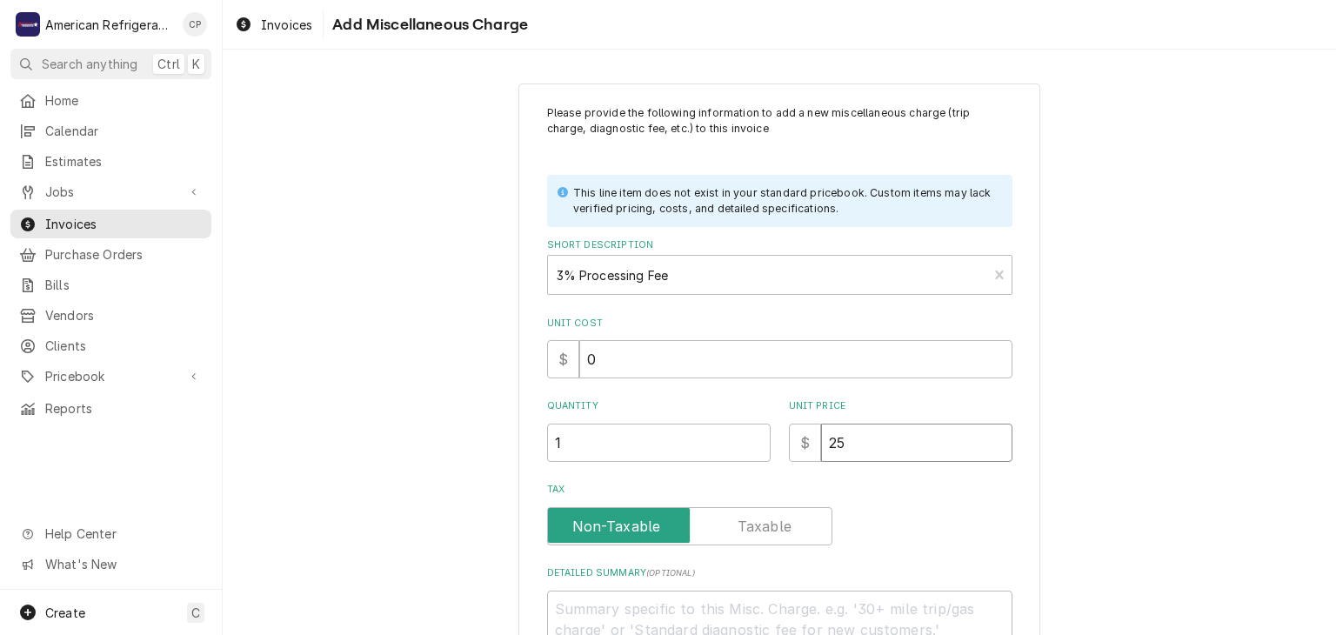
type input "25.3"
type textarea "x"
type input "25.34"
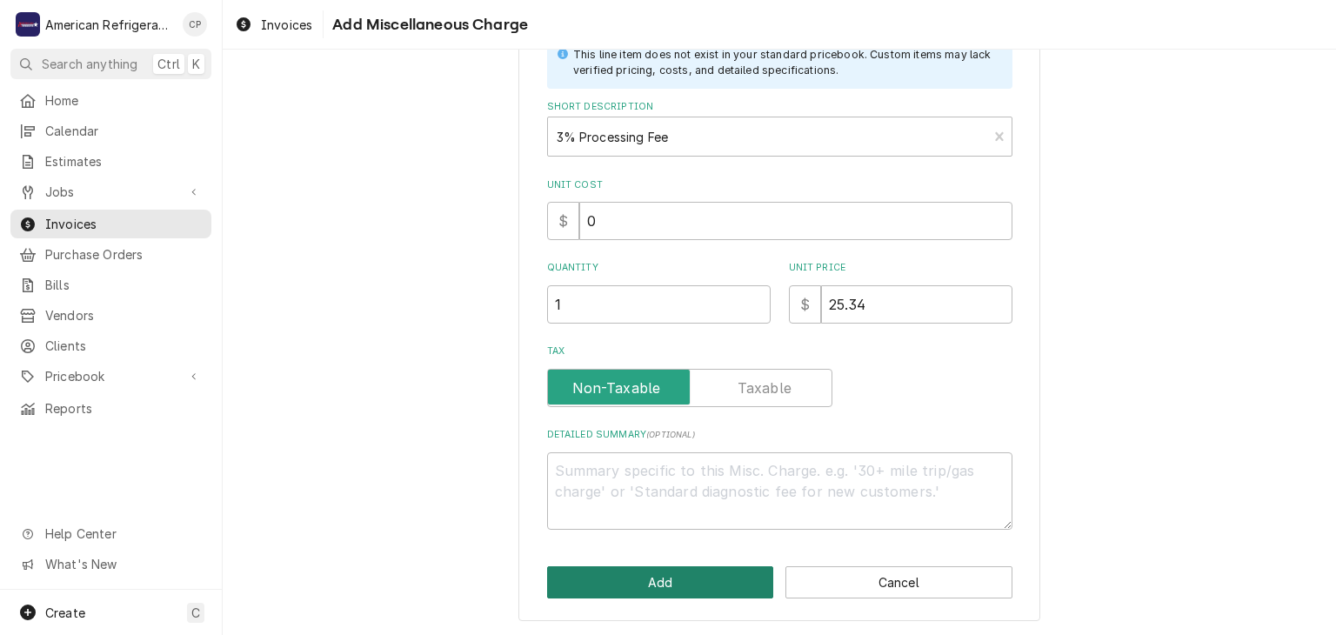
click at [654, 580] on button "Add" at bounding box center [660, 582] width 227 height 32
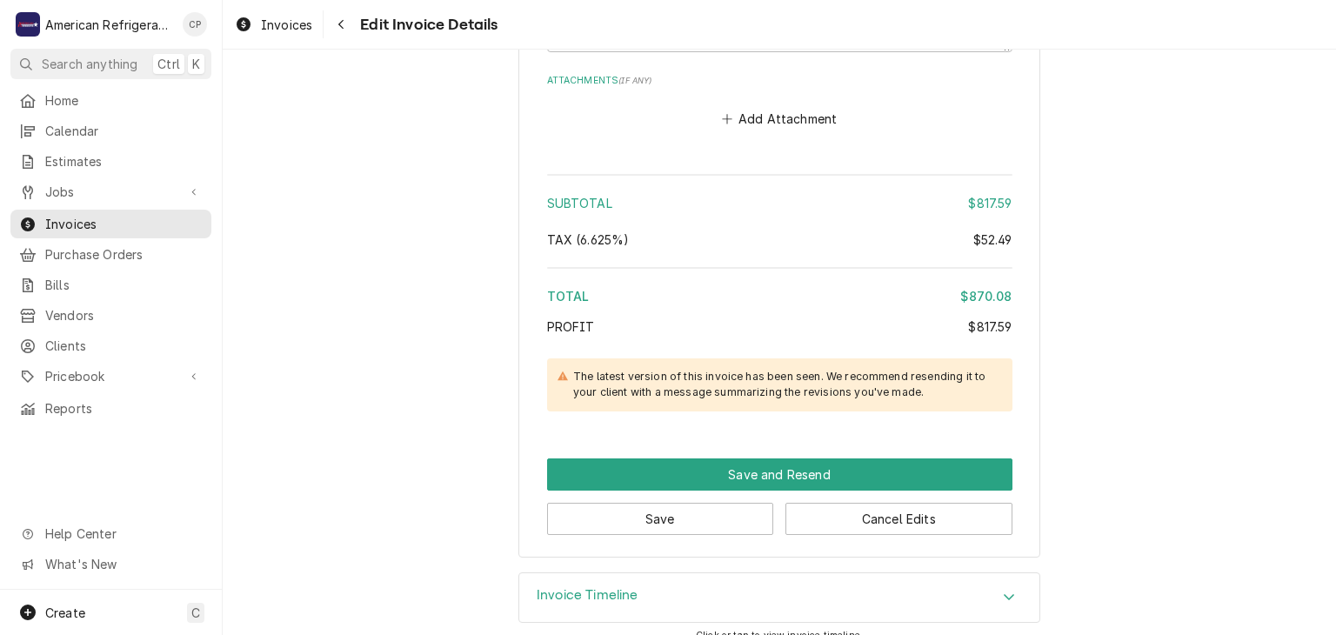
scroll to position [3268, 0]
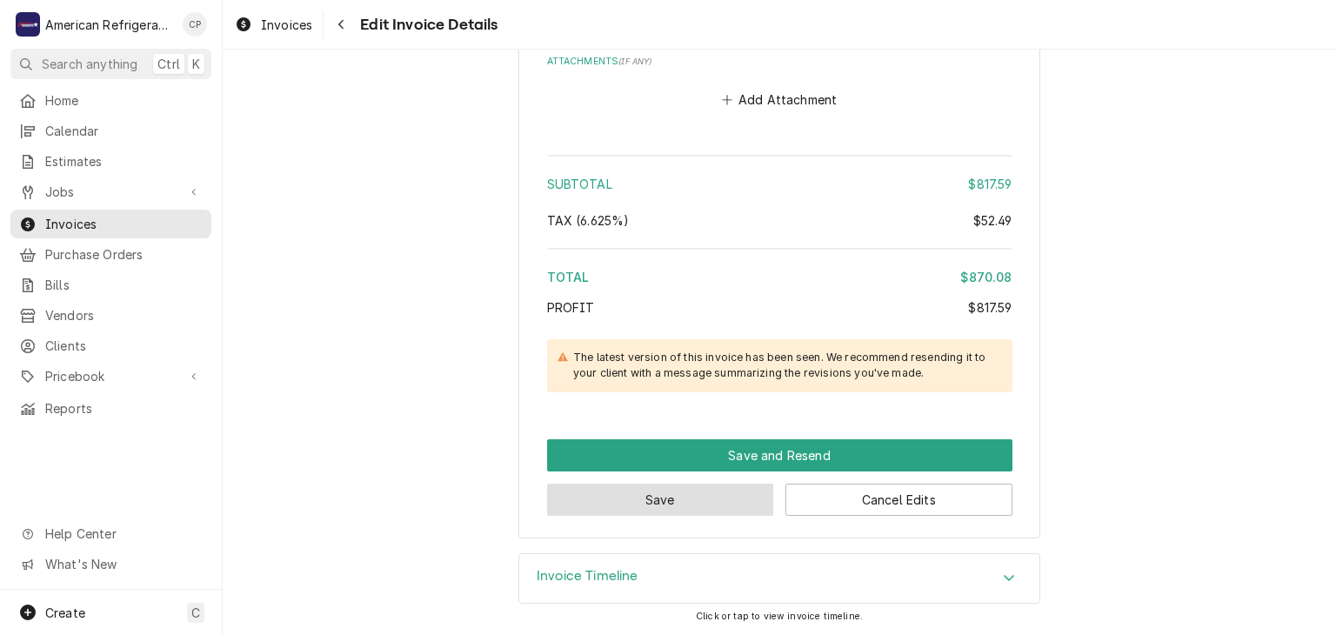
click at [595, 502] on button "Save" at bounding box center [660, 500] width 227 height 32
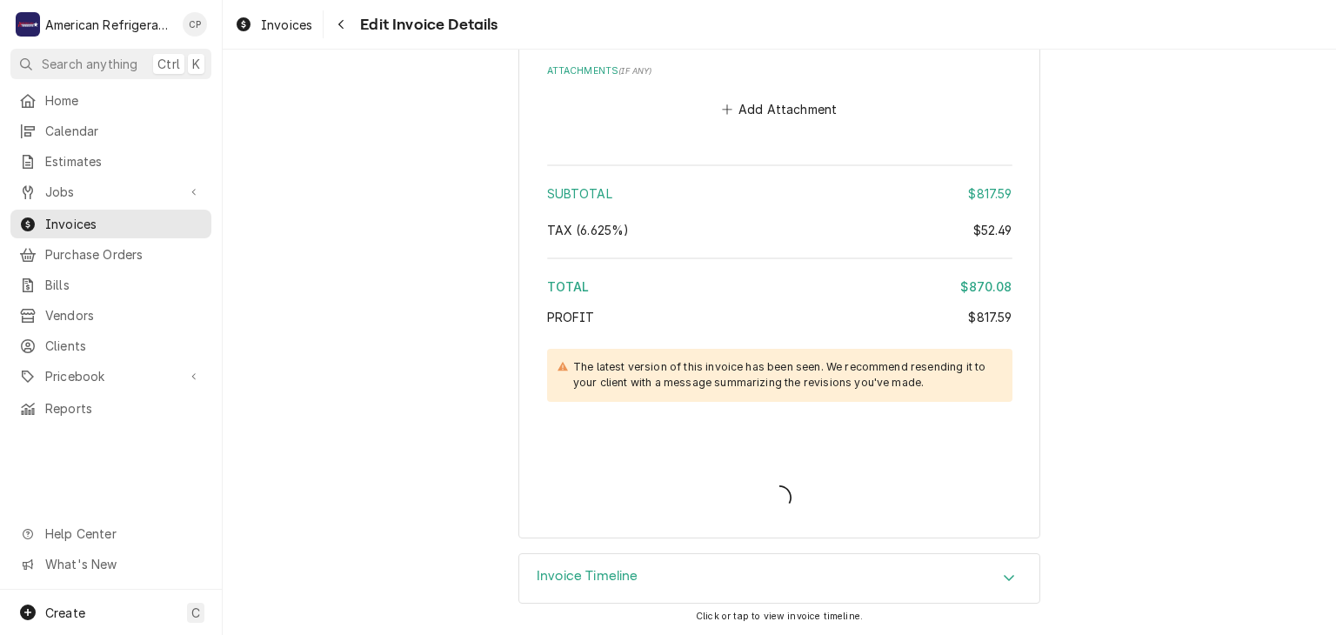
type textarea "x"
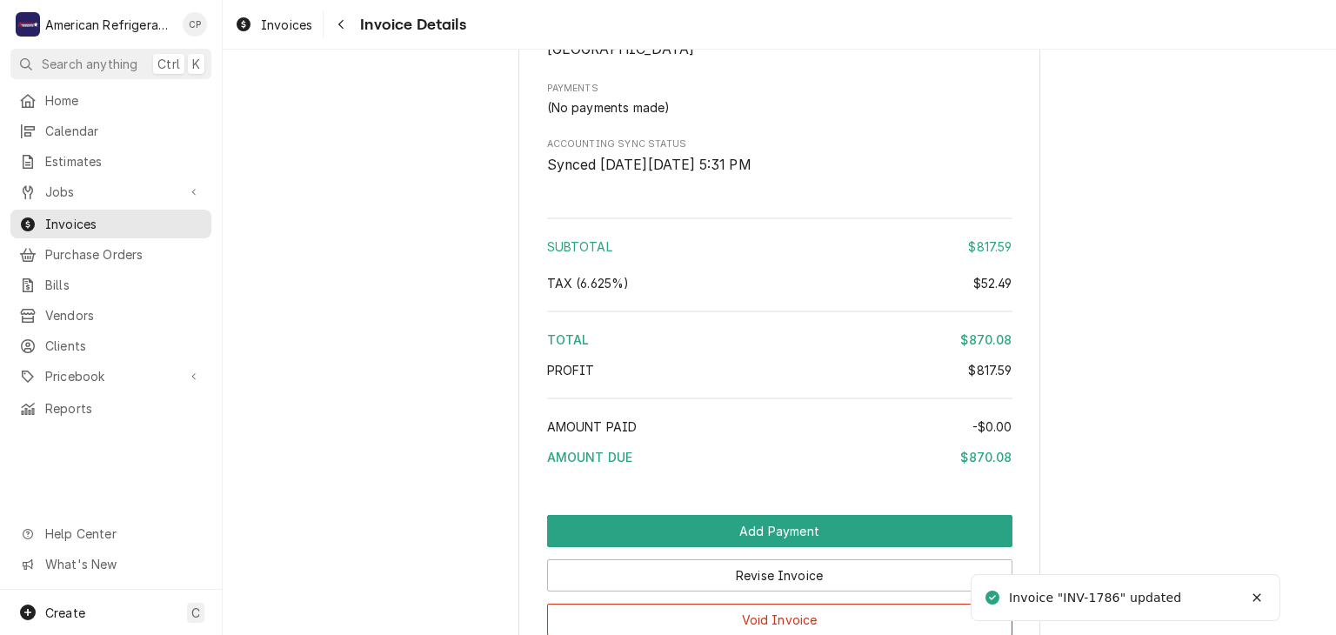
scroll to position [2780, 0]
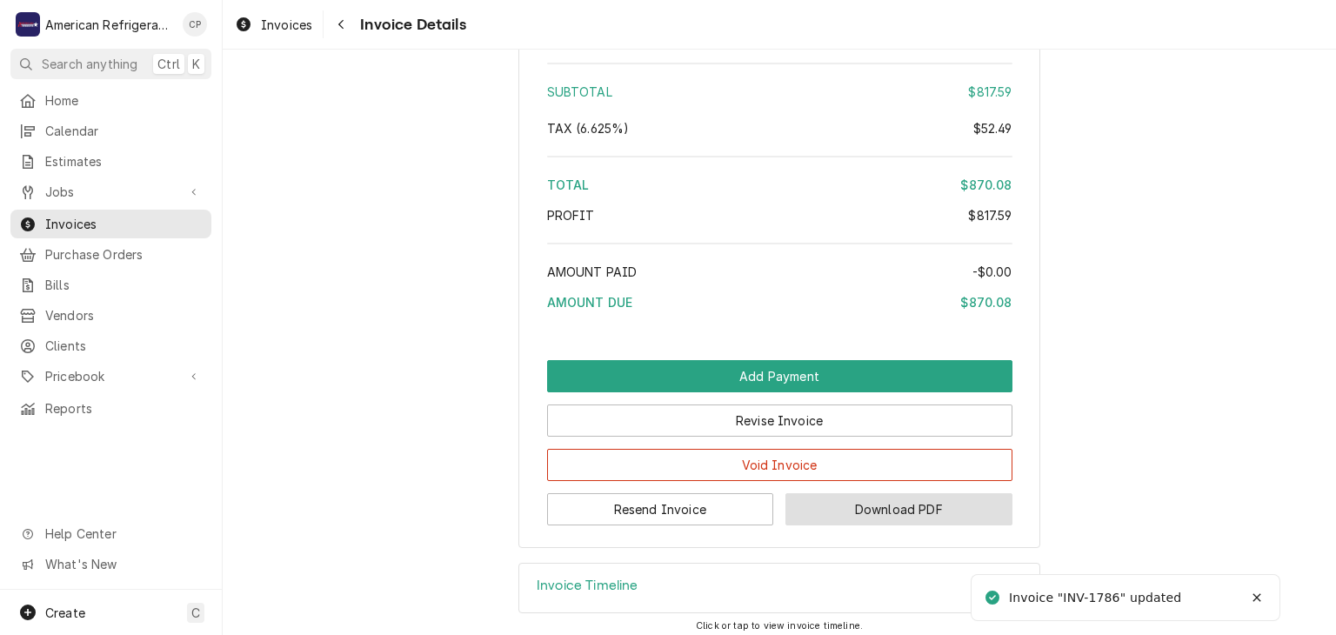
click at [818, 497] on button "Download PDF" at bounding box center [898, 509] width 227 height 32
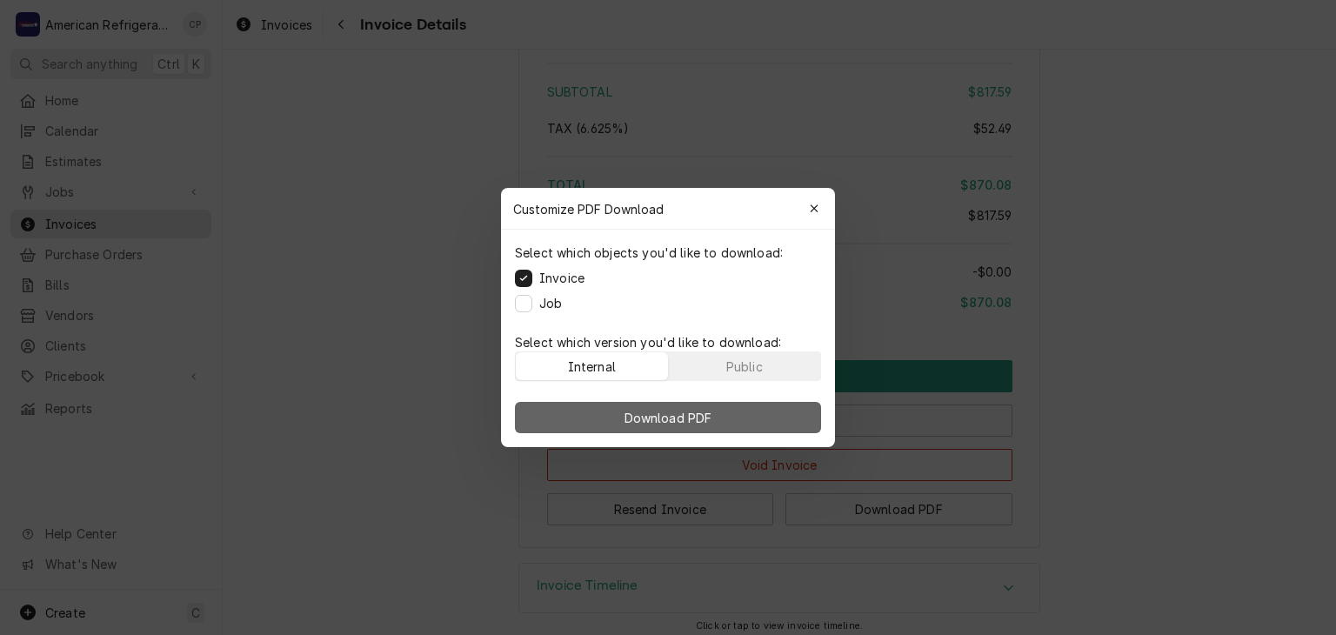
click at [604, 416] on button "Download PDF" at bounding box center [668, 417] width 306 height 31
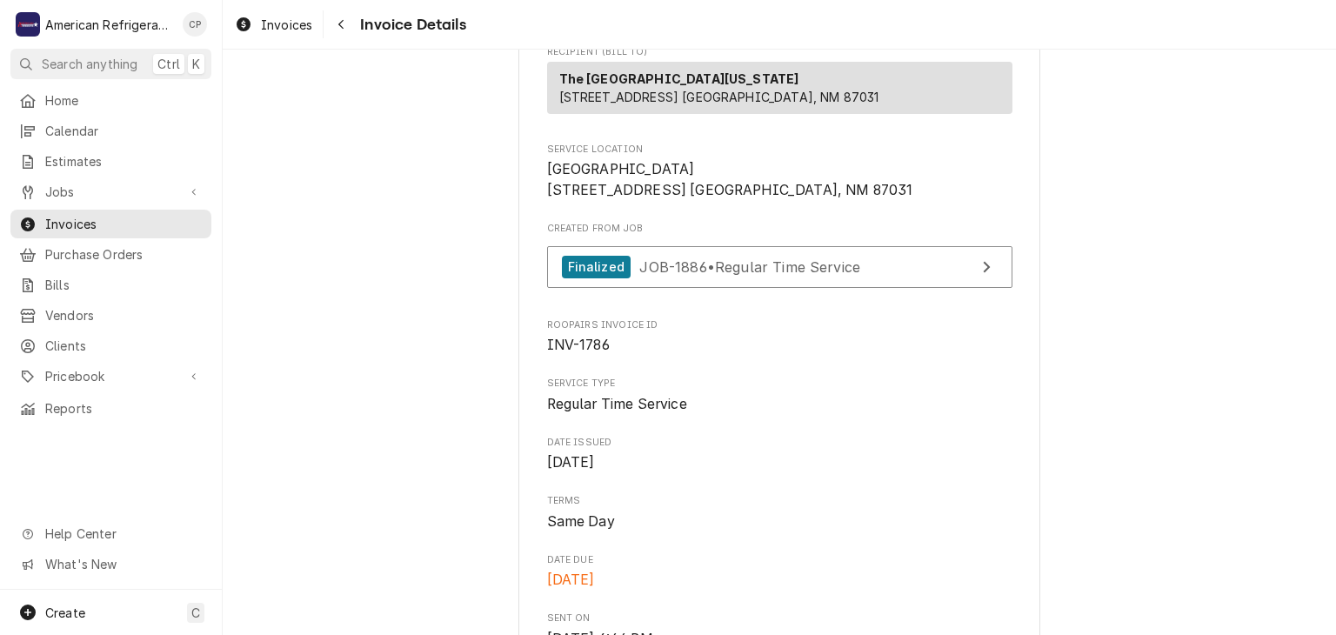
scroll to position [350, 0]
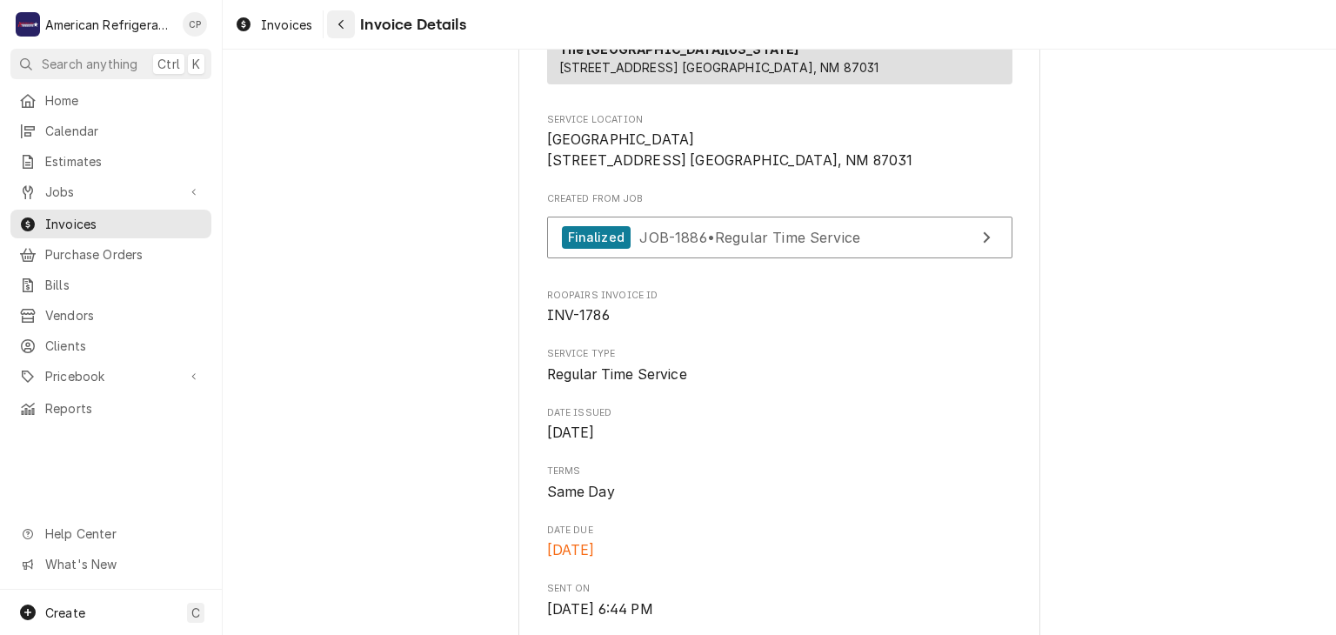
click at [342, 26] on icon "Navigate back" at bounding box center [341, 24] width 8 height 12
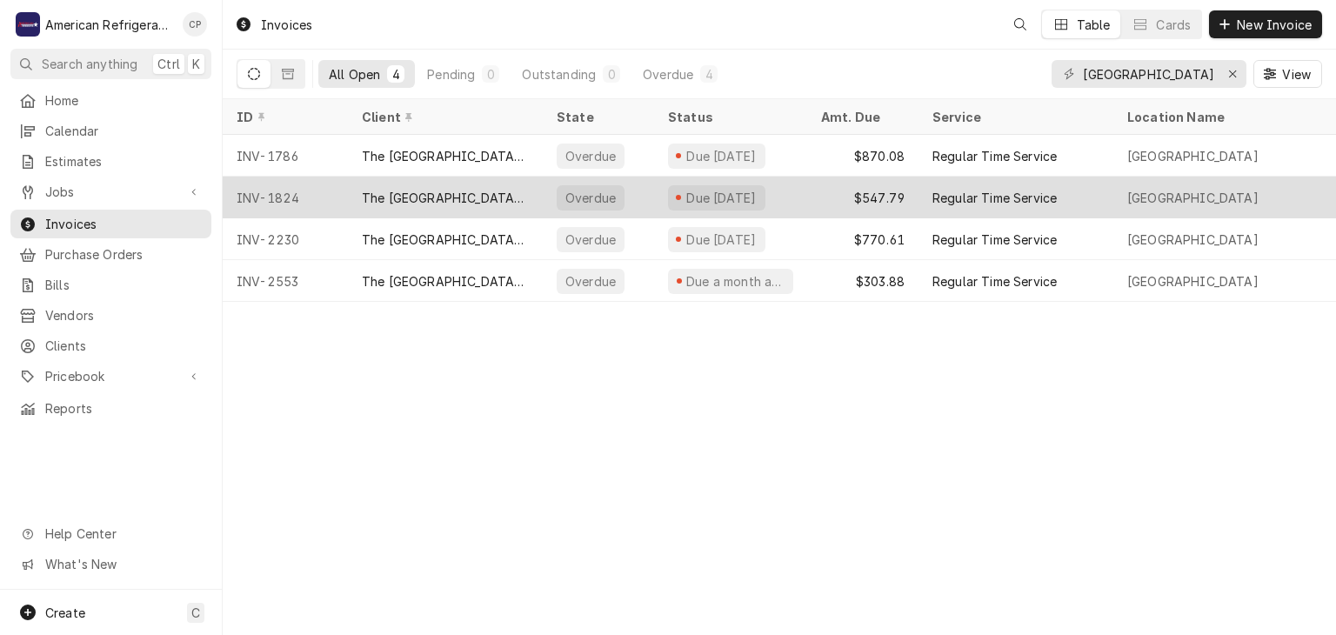
click at [349, 193] on div "The [GEOGRAPHIC_DATA][US_STATE]" at bounding box center [445, 198] width 195 height 42
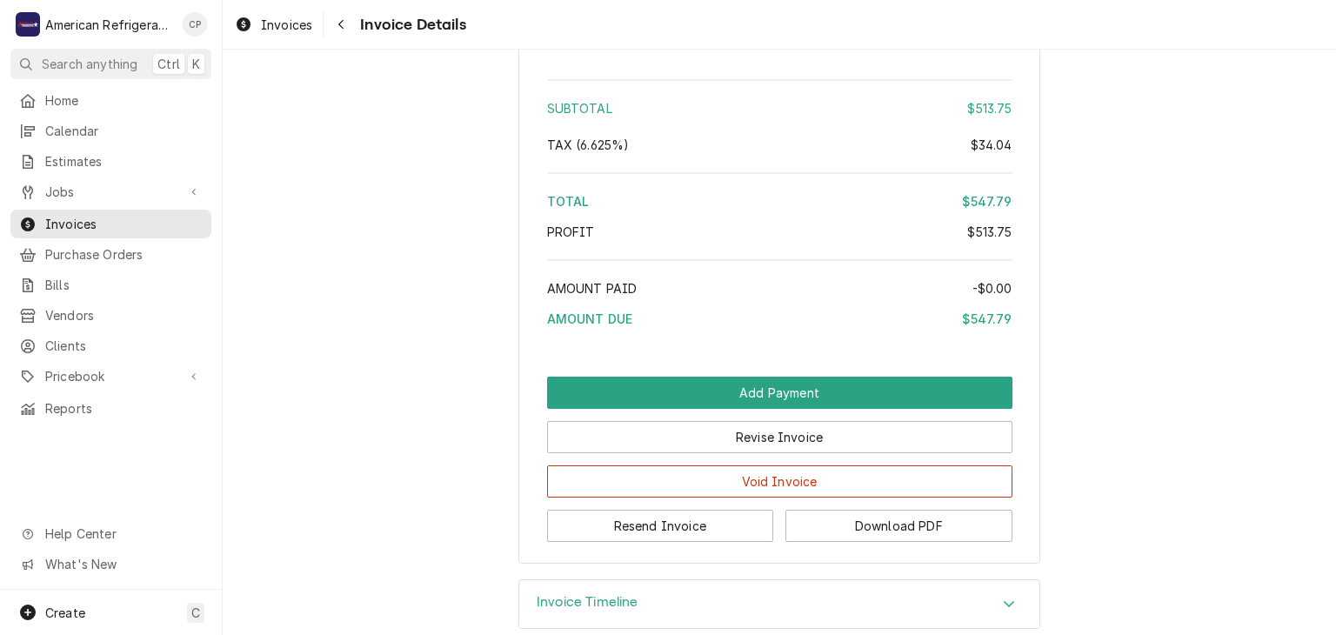
scroll to position [2031, 0]
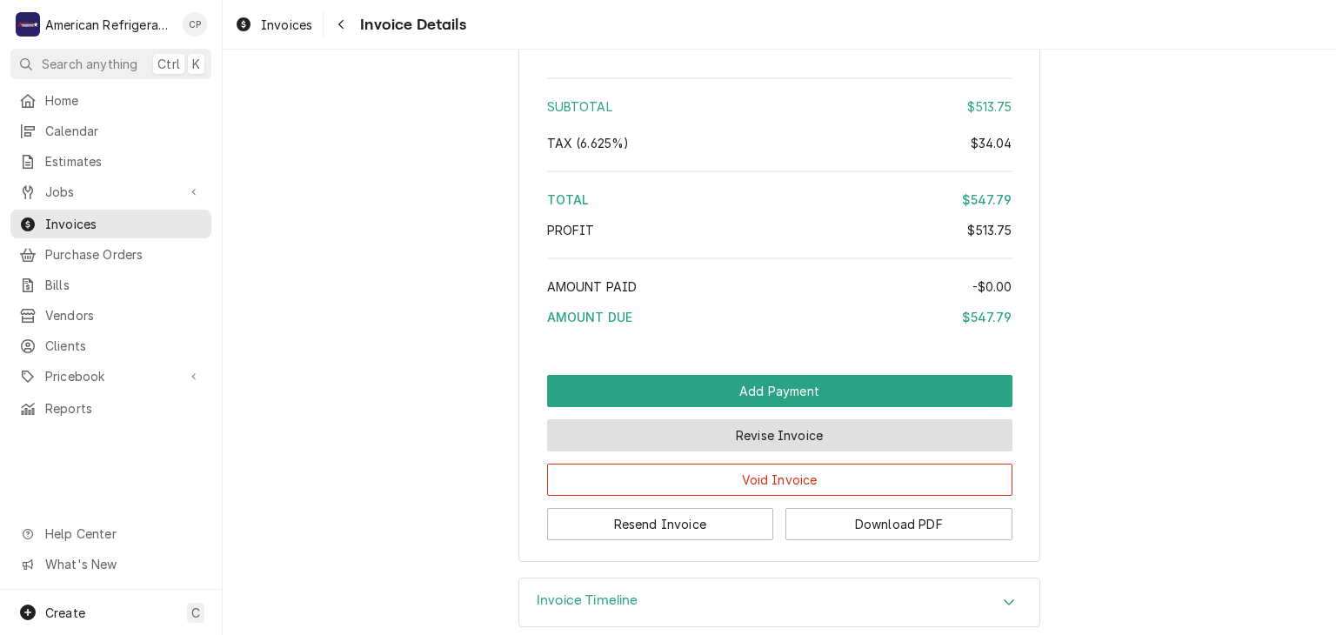
click at [737, 419] on button "Revise Invoice" at bounding box center [779, 435] width 465 height 32
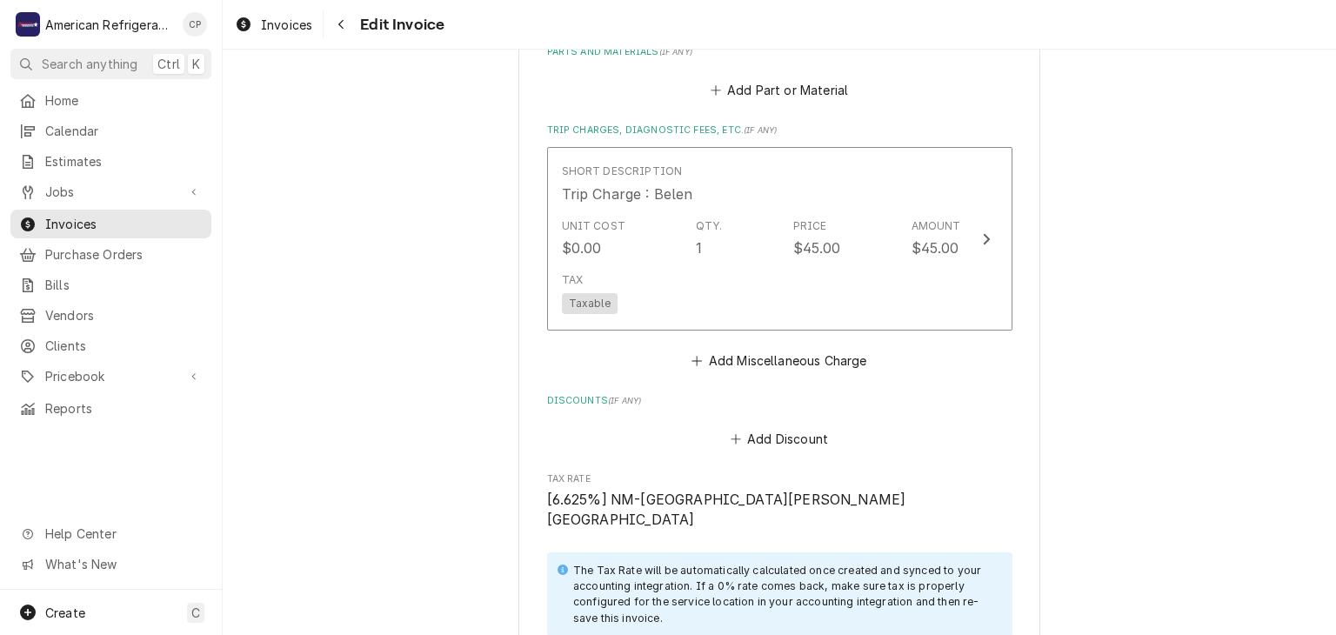
scroll to position [1493, 0]
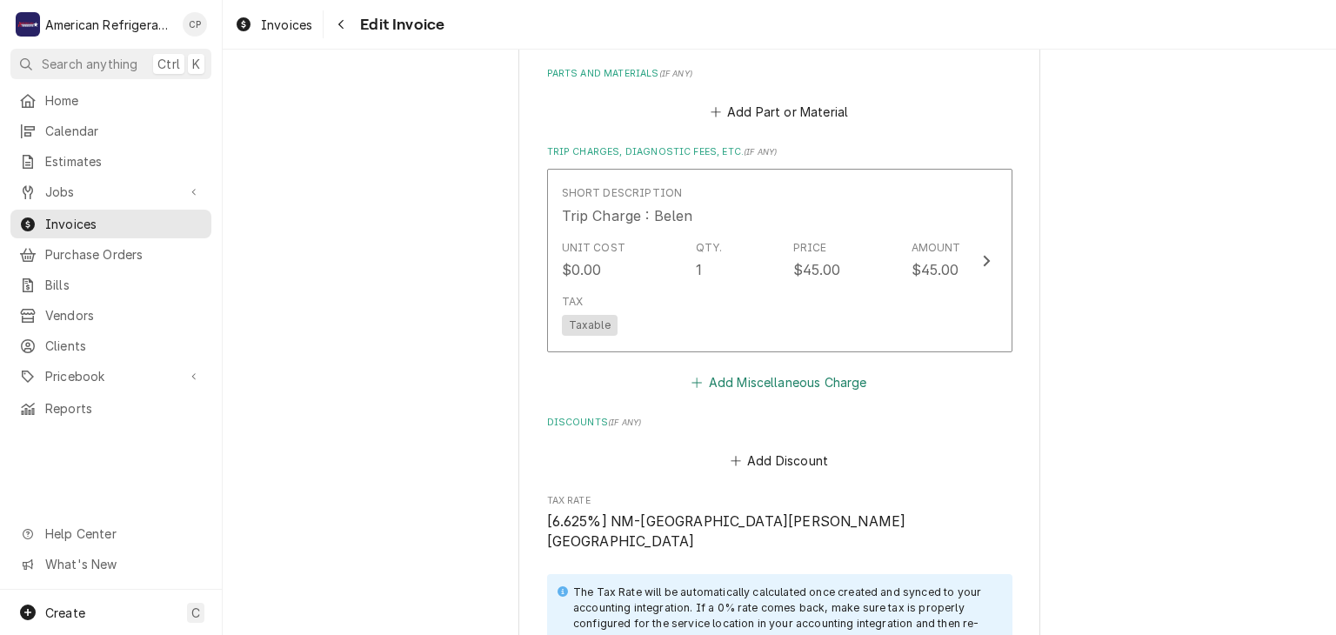
click at [747, 379] on button "Add Miscellaneous Charge" at bounding box center [779, 382] width 181 height 24
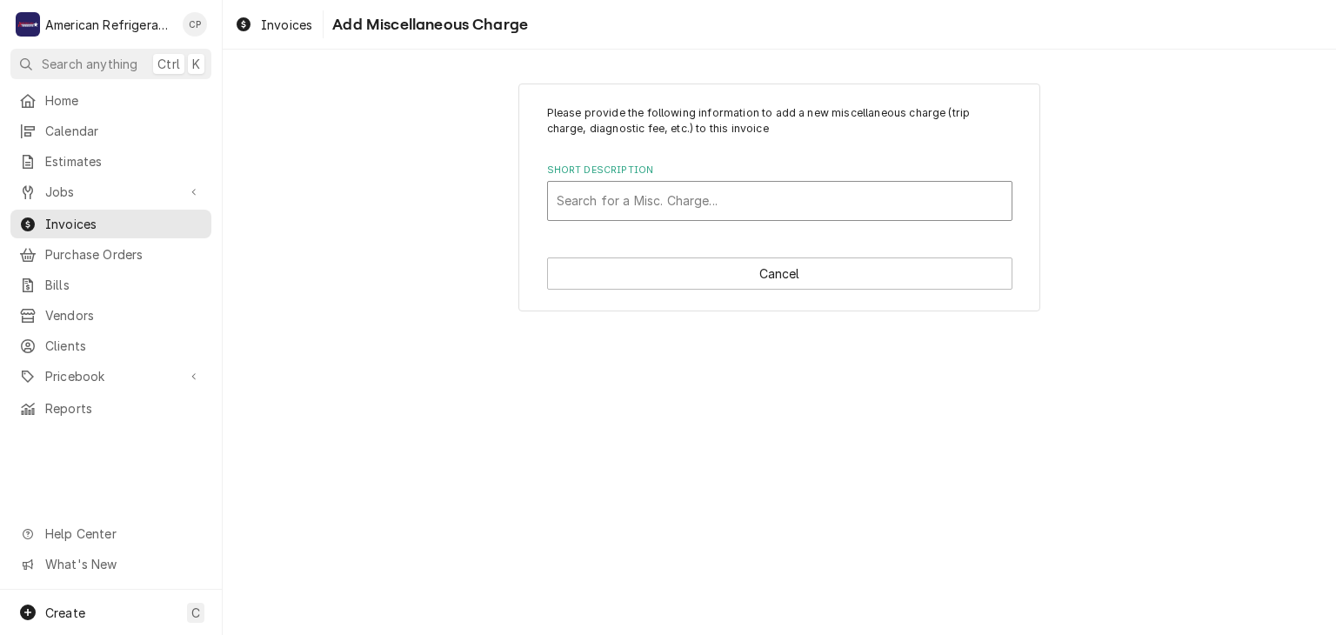
click at [645, 207] on div "Short Description" at bounding box center [780, 200] width 446 height 31
type input "3% Processing Fee"
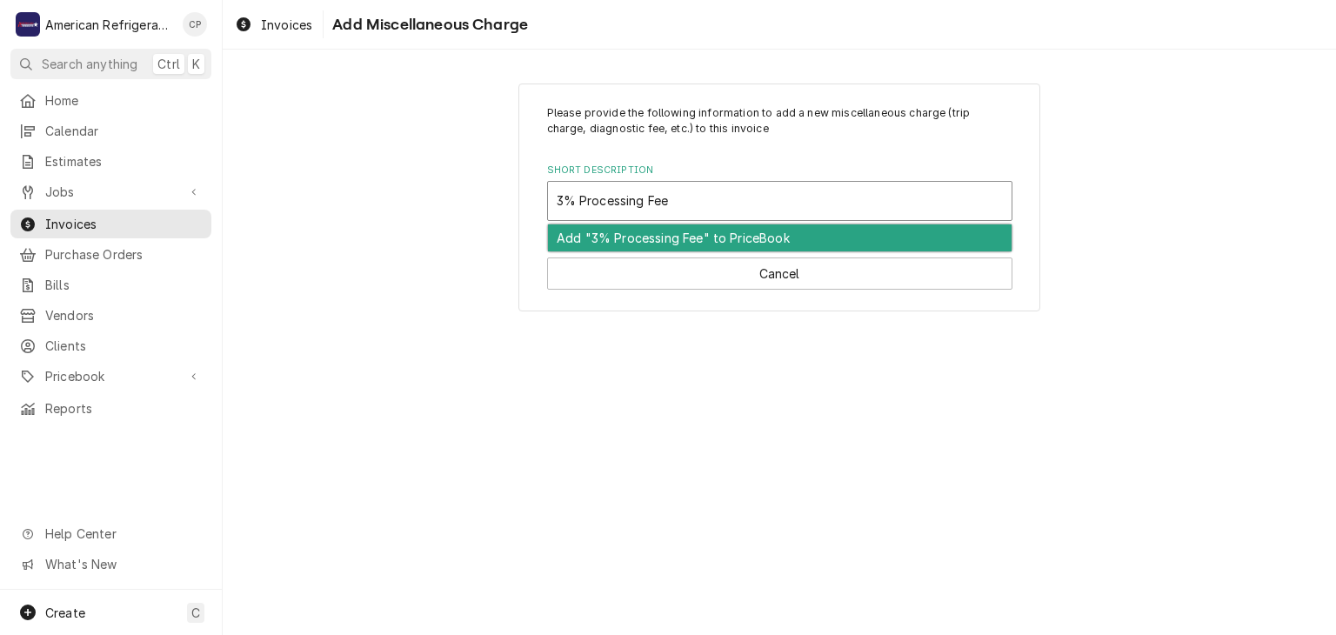
click at [666, 243] on div "Add "3% Processing Fee" to PriceBook" at bounding box center [780, 237] width 464 height 27
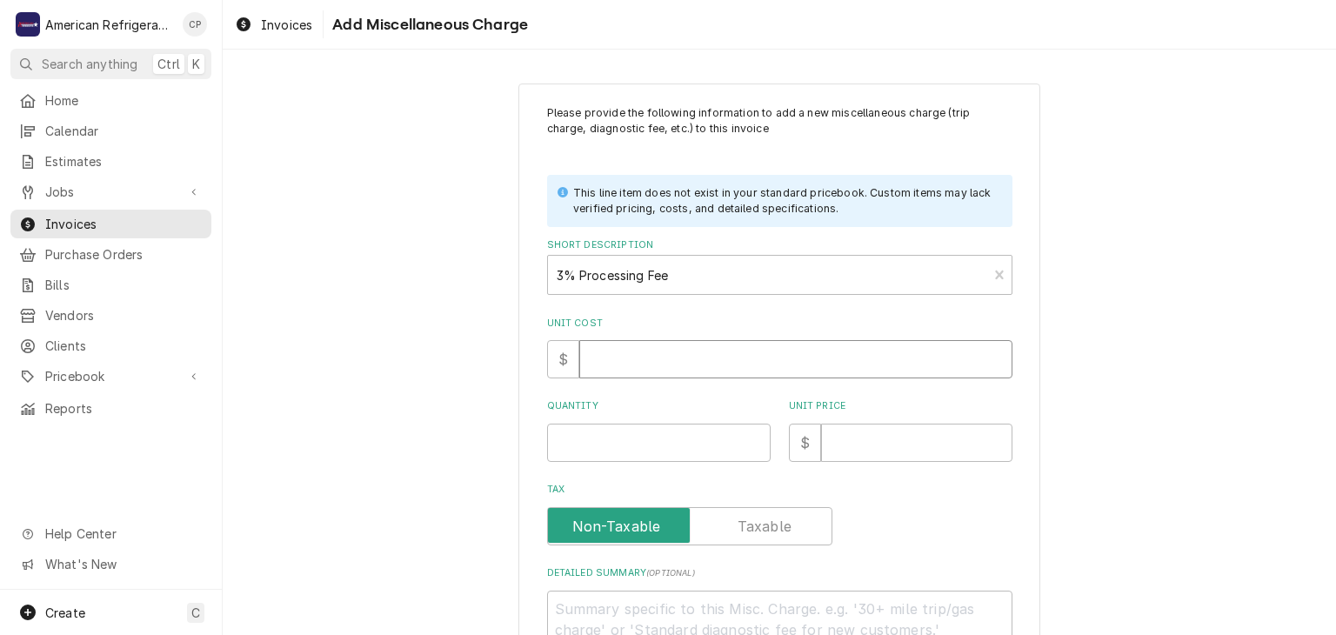
click at [637, 351] on input "Unit Cost" at bounding box center [795, 359] width 433 height 38
type textarea "x"
type input "0"
type textarea "x"
type input "1"
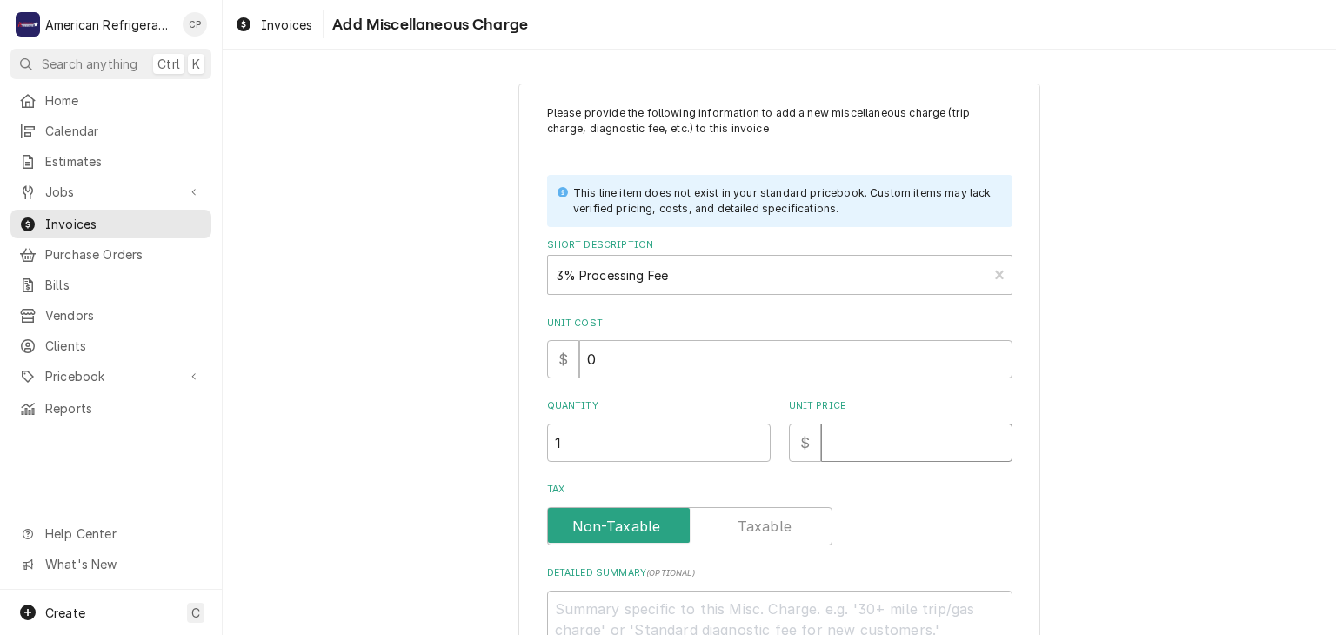
type textarea "x"
type input "1"
type textarea "x"
type input "16"
type textarea "x"
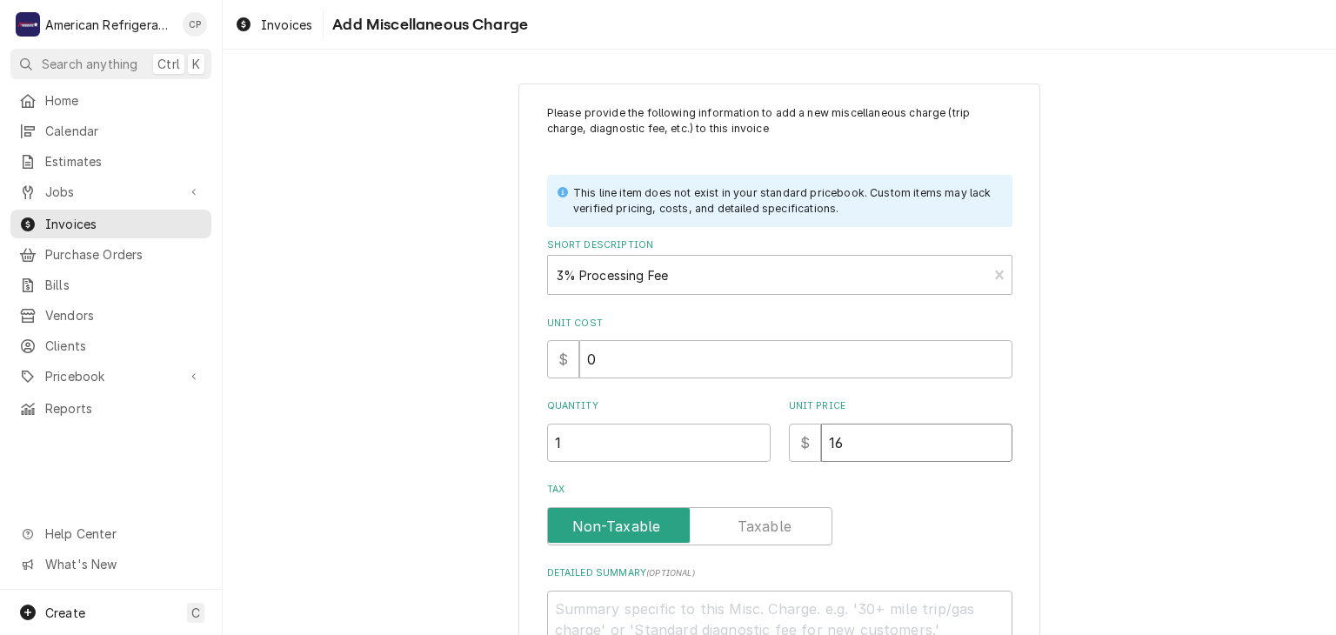
type input "16.4"
type textarea "x"
type input "16.43"
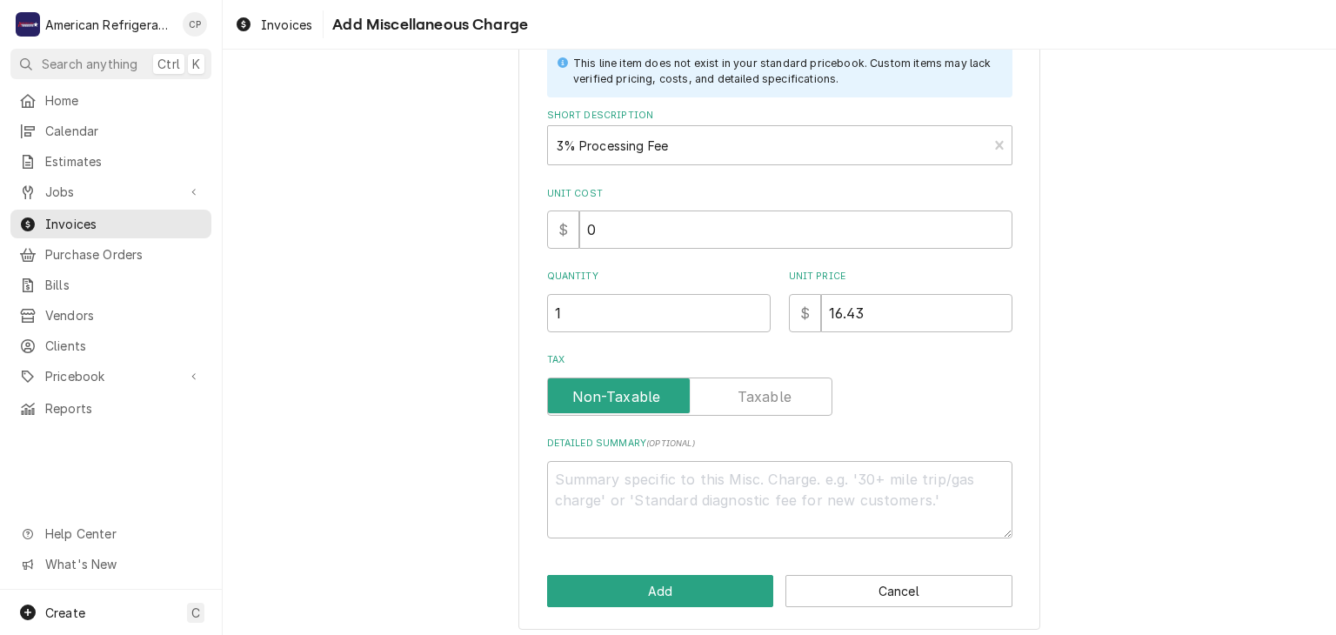
scroll to position [138, 0]
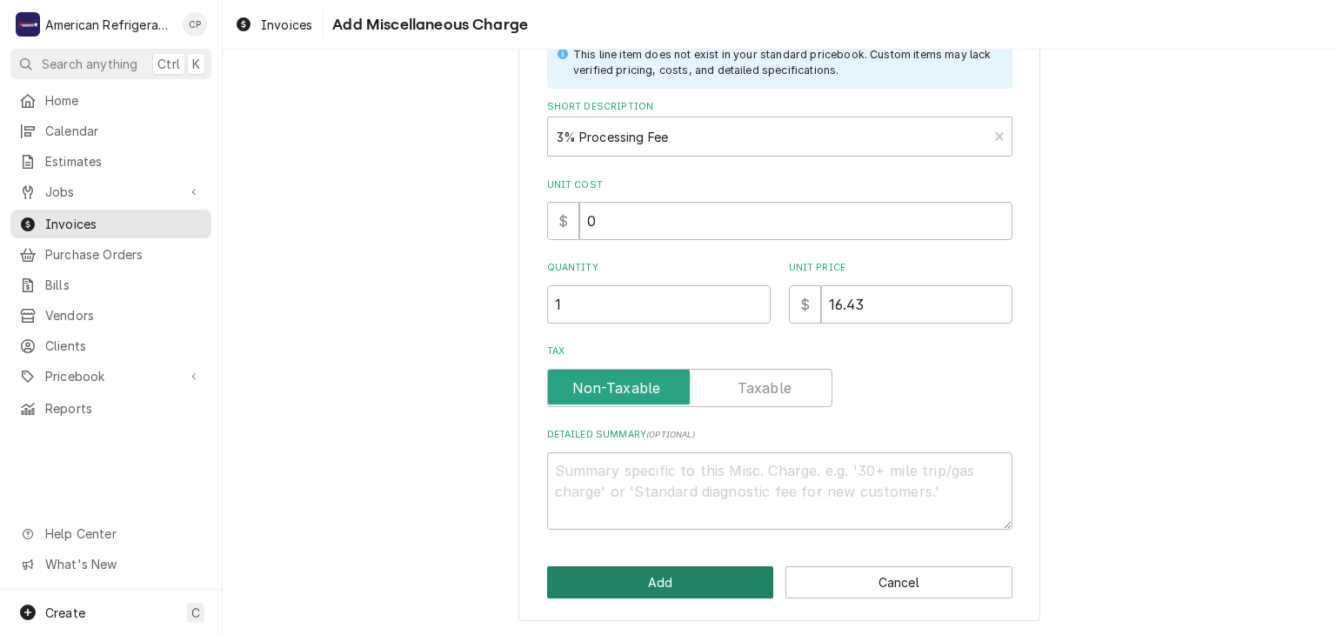
click at [611, 584] on button "Add" at bounding box center [660, 582] width 227 height 32
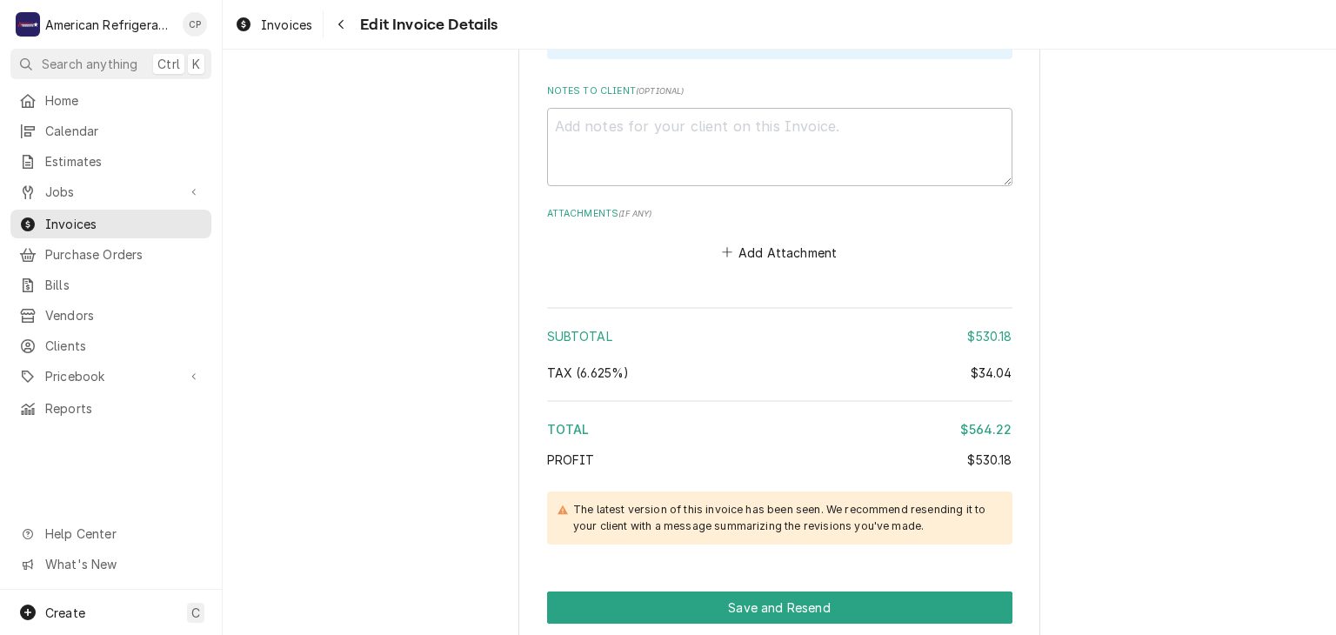
scroll to position [2526, 0]
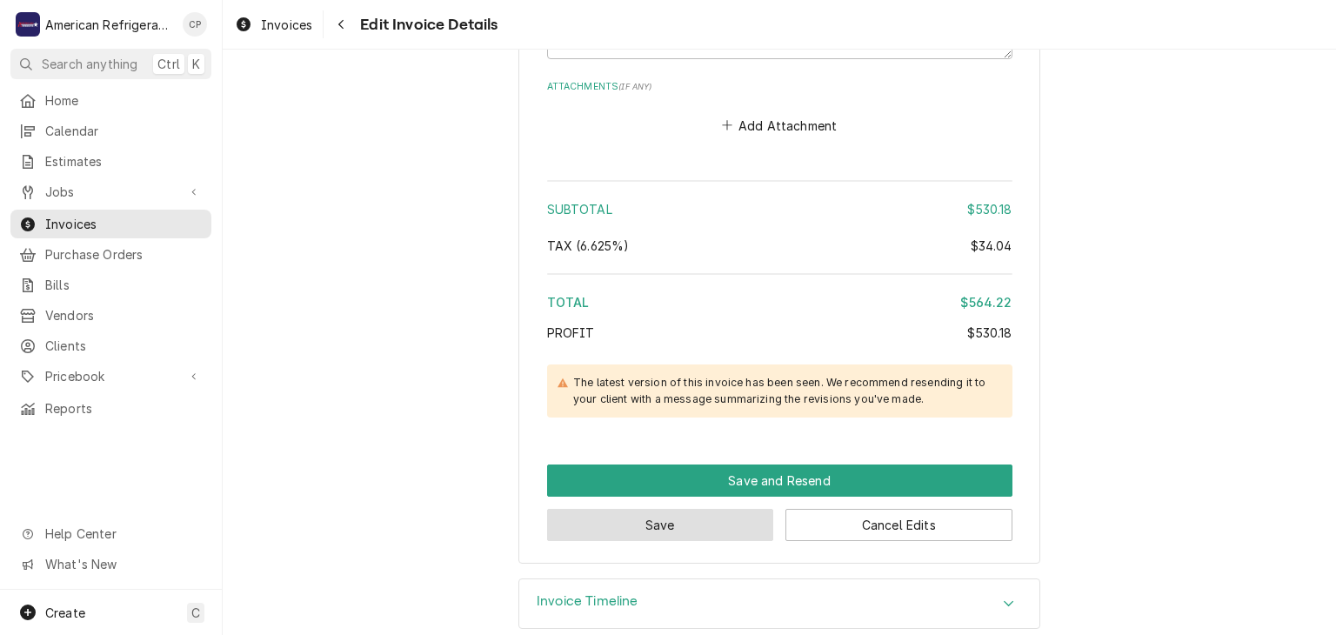
click at [607, 509] on button "Save" at bounding box center [660, 525] width 227 height 32
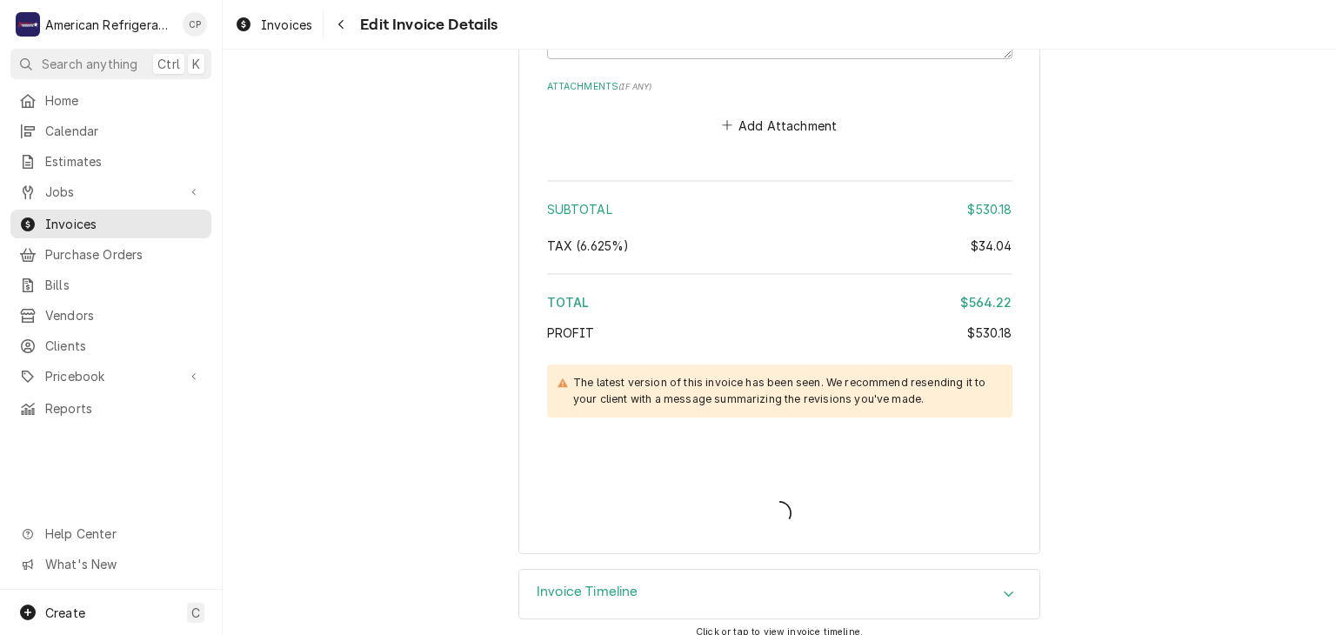
scroll to position [2516, 0]
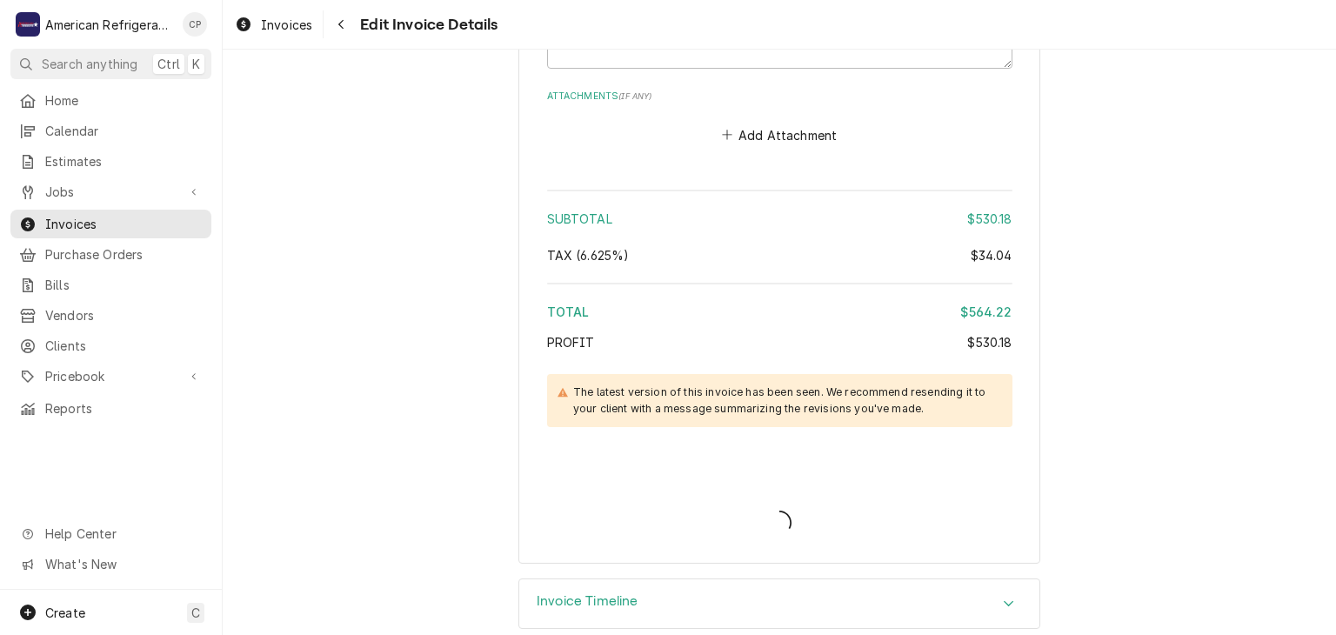
type textarea "x"
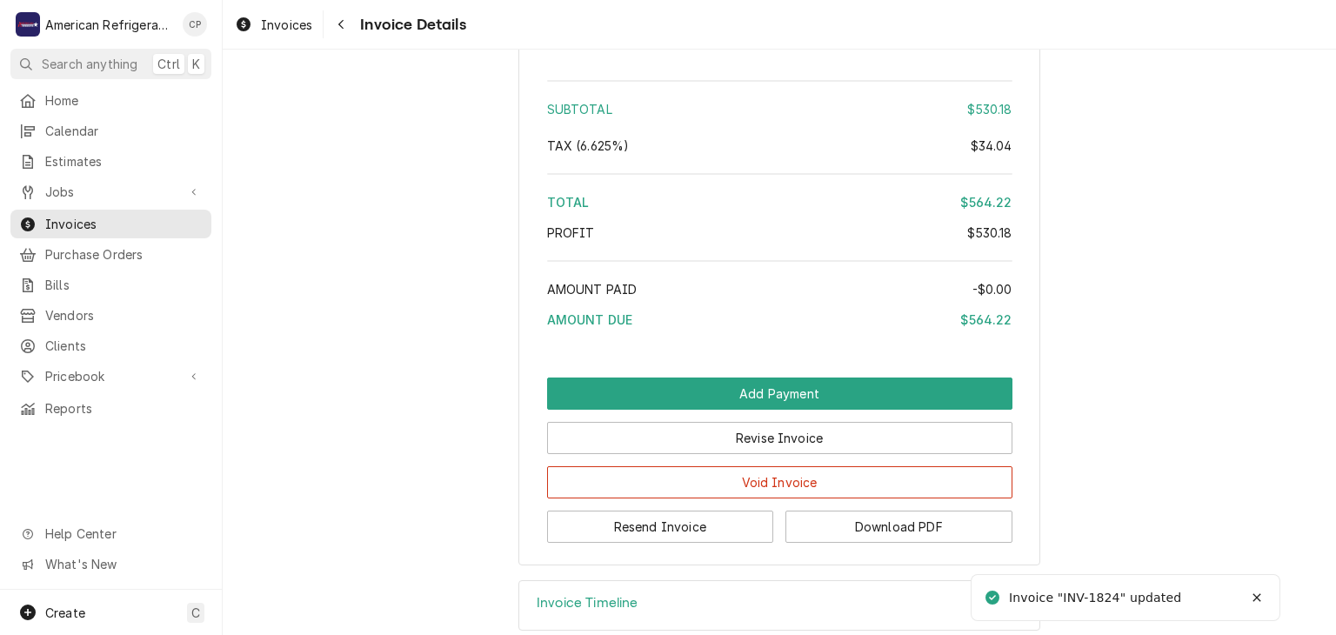
scroll to position [2213, 0]
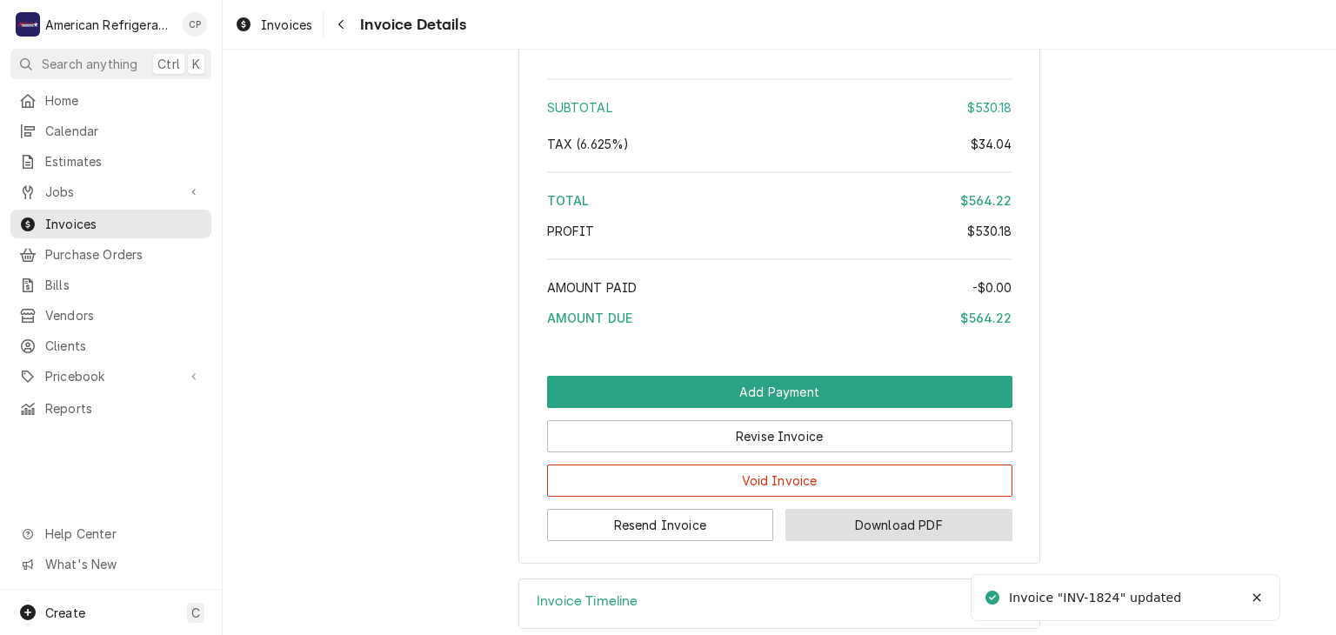
click at [855, 511] on button "Download PDF" at bounding box center [898, 525] width 227 height 32
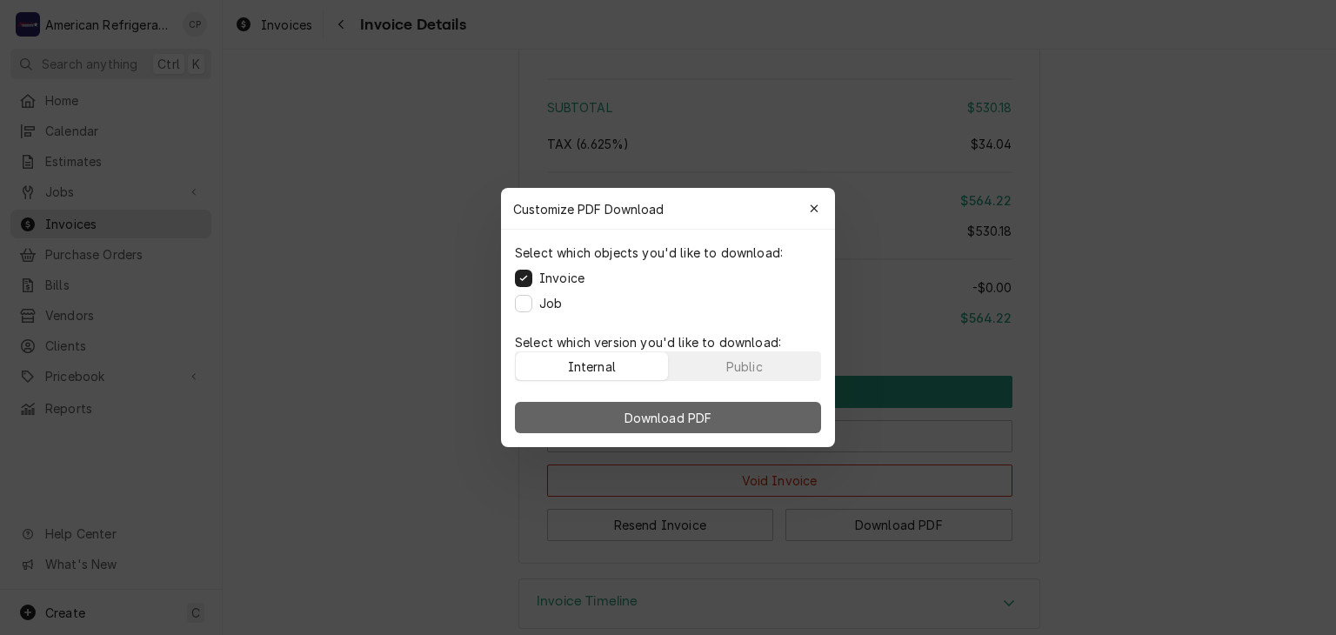
click at [684, 417] on span "Download PDF" at bounding box center [668, 418] width 95 height 18
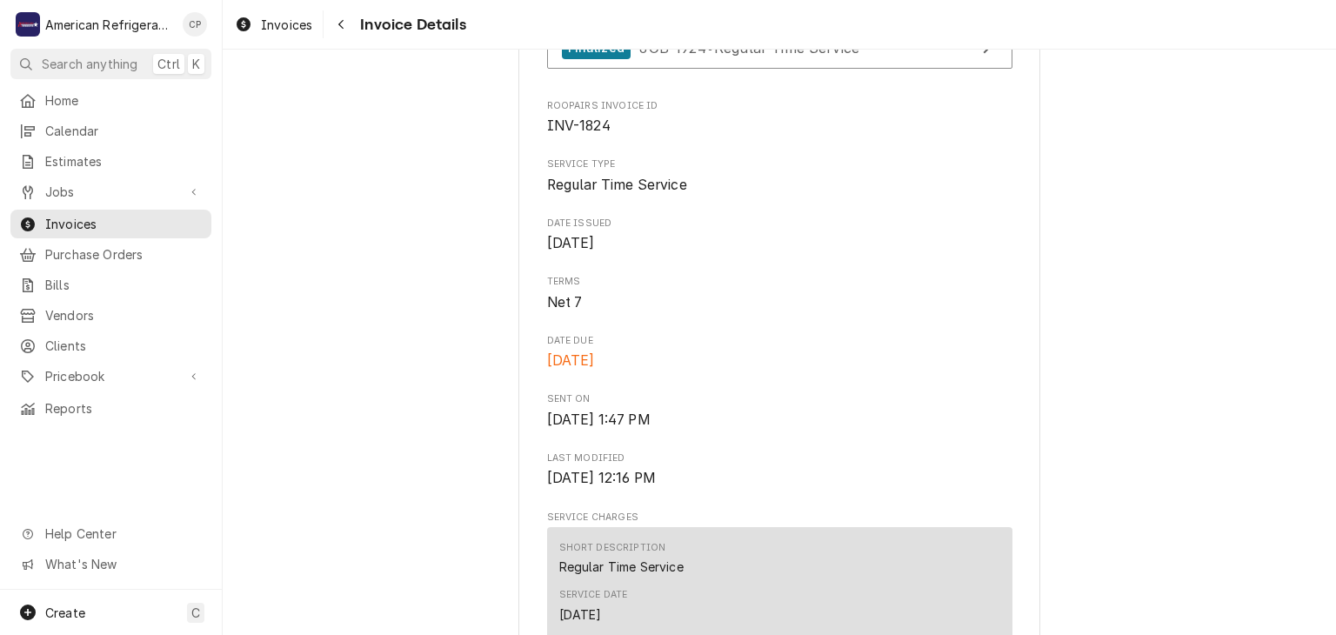
scroll to position [350, 0]
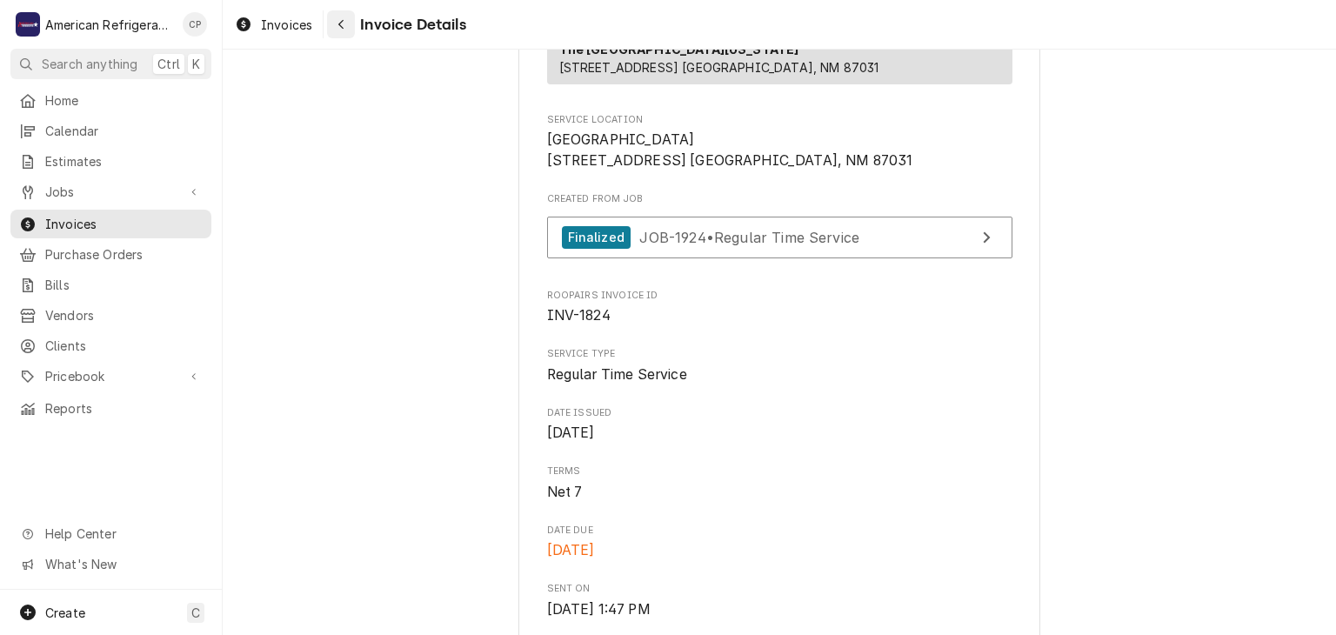
click at [341, 24] on icon "Navigate back" at bounding box center [341, 24] width 8 height 12
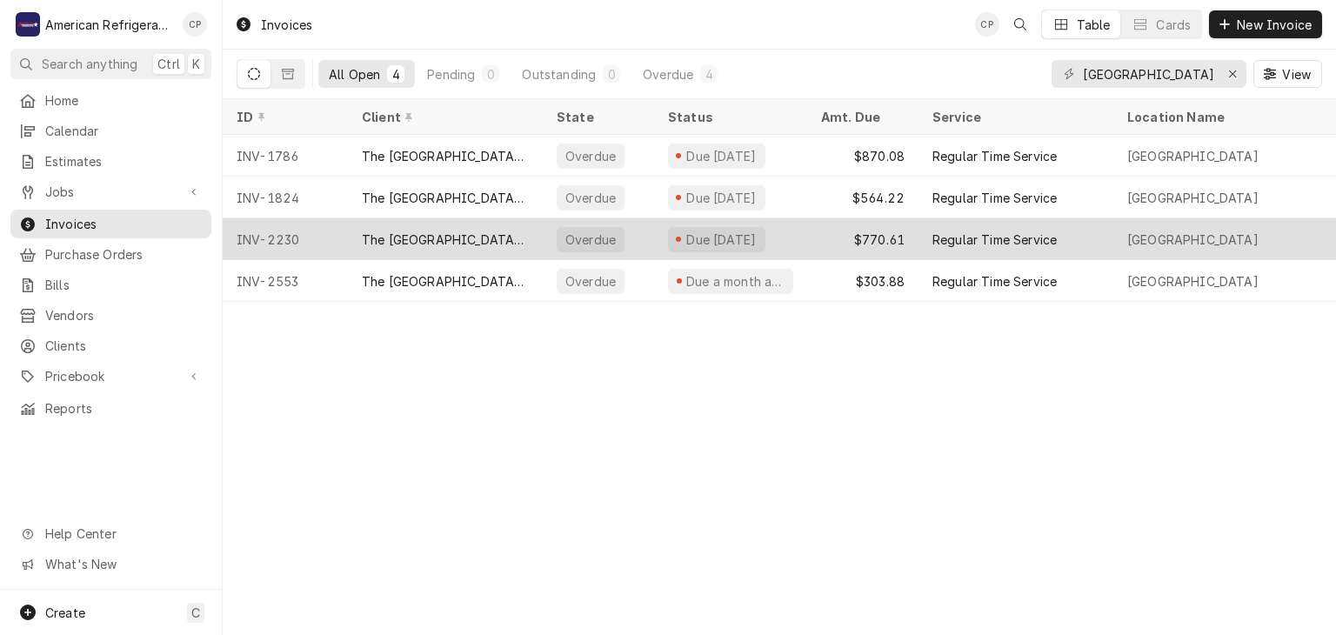
click at [320, 224] on div "INV-2230" at bounding box center [285, 239] width 125 height 42
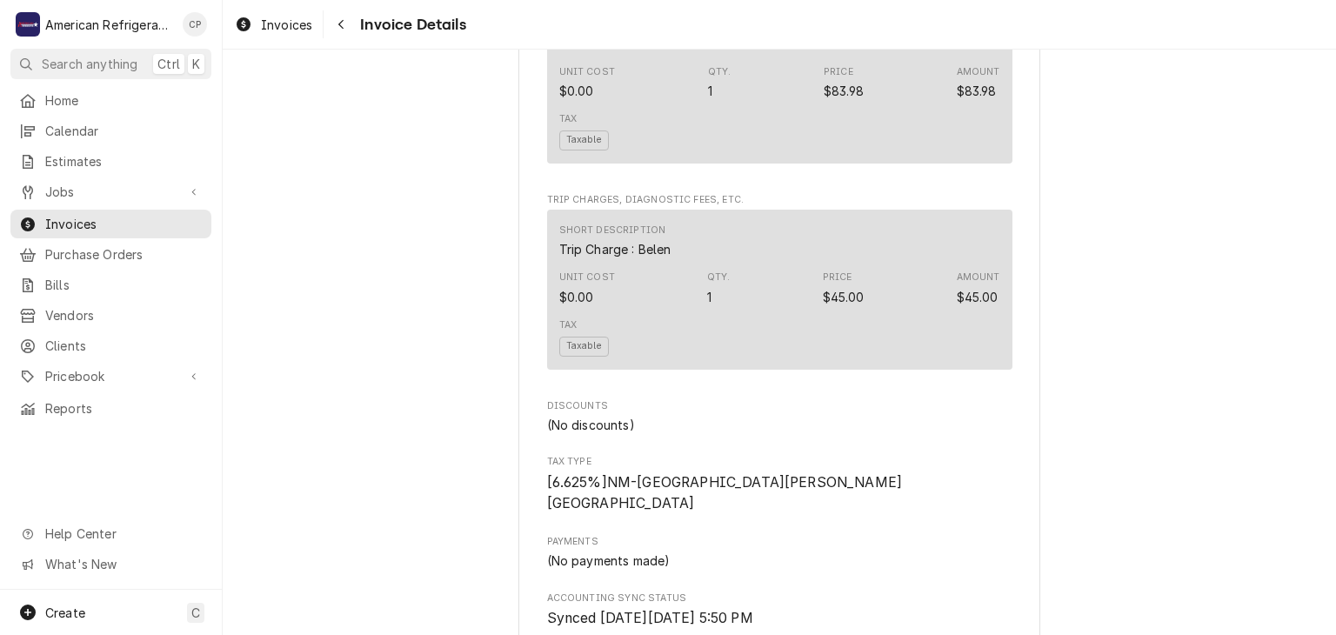
scroll to position [2186, 0]
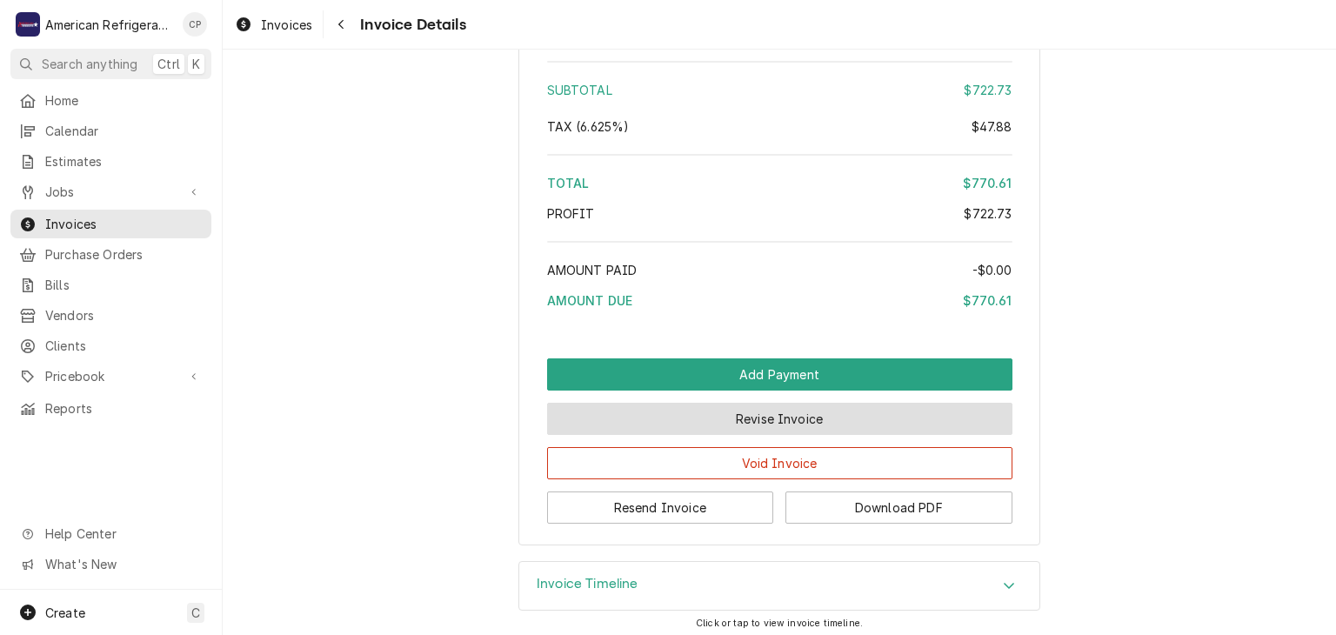
click at [618, 424] on button "Revise Invoice" at bounding box center [779, 419] width 465 height 32
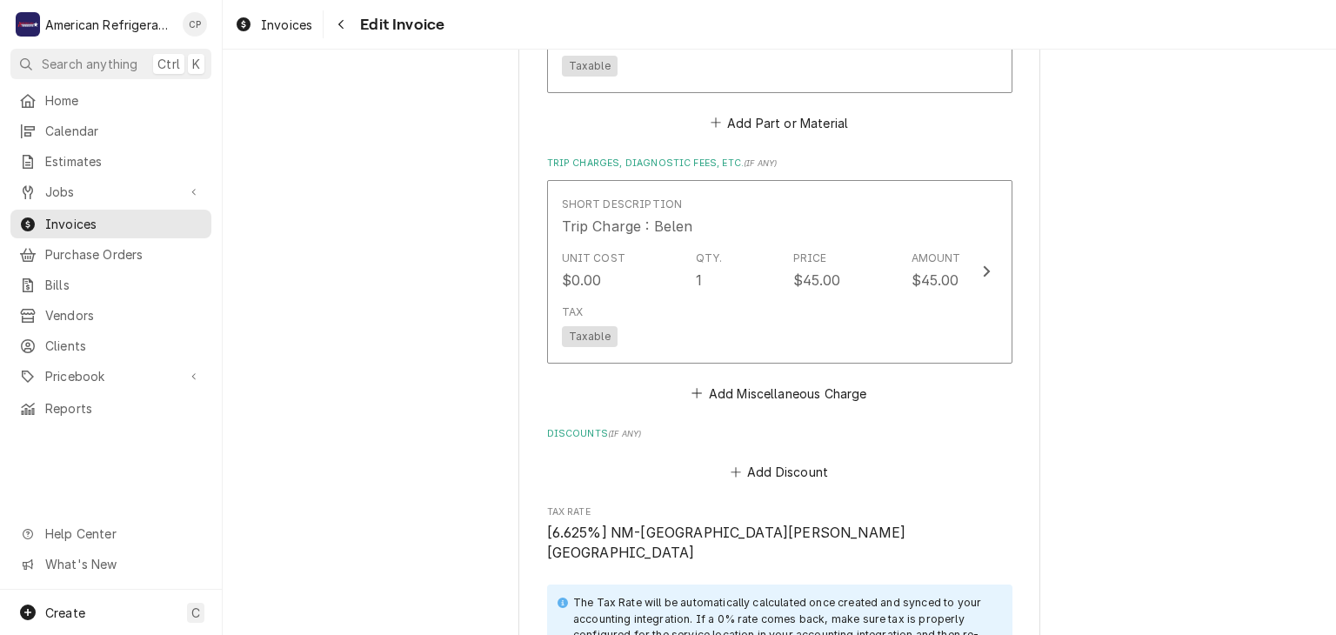
scroll to position [1816, 0]
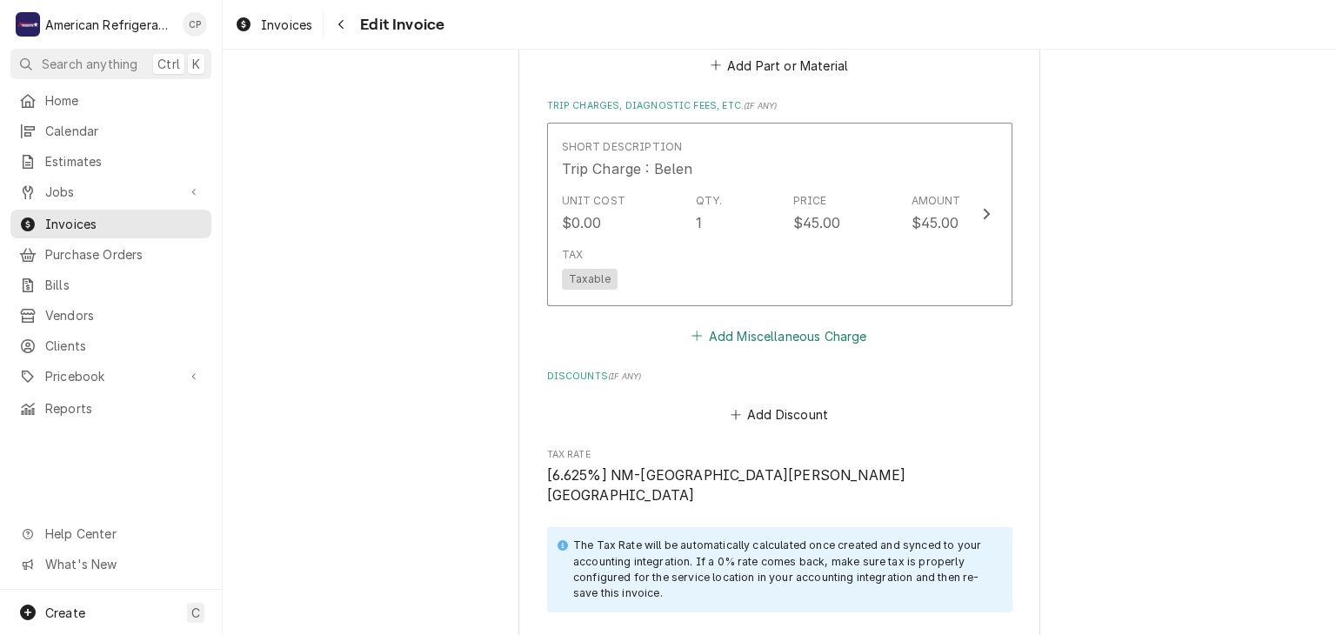
click at [717, 328] on button "Add Miscellaneous Charge" at bounding box center [779, 336] width 181 height 24
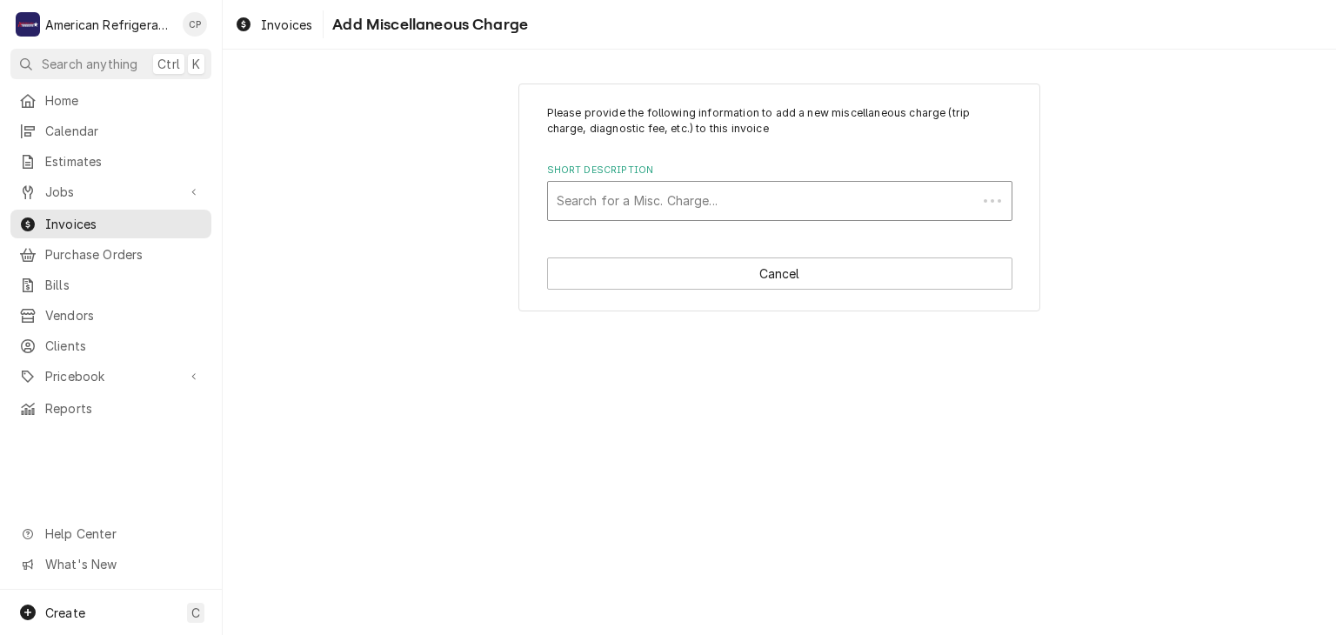
click at [601, 194] on div "Short Description" at bounding box center [762, 200] width 411 height 31
type input "3% Processing Fee"
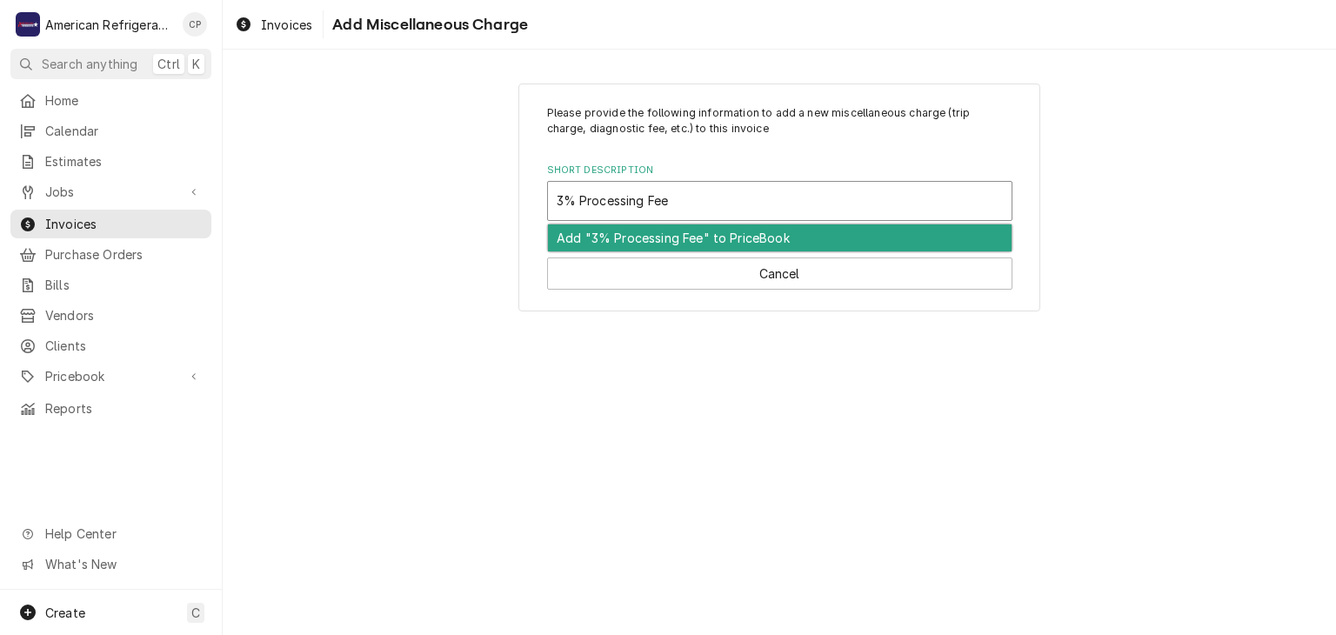
click at [622, 237] on div "Add "3% Processing Fee" to PriceBook" at bounding box center [780, 237] width 464 height 27
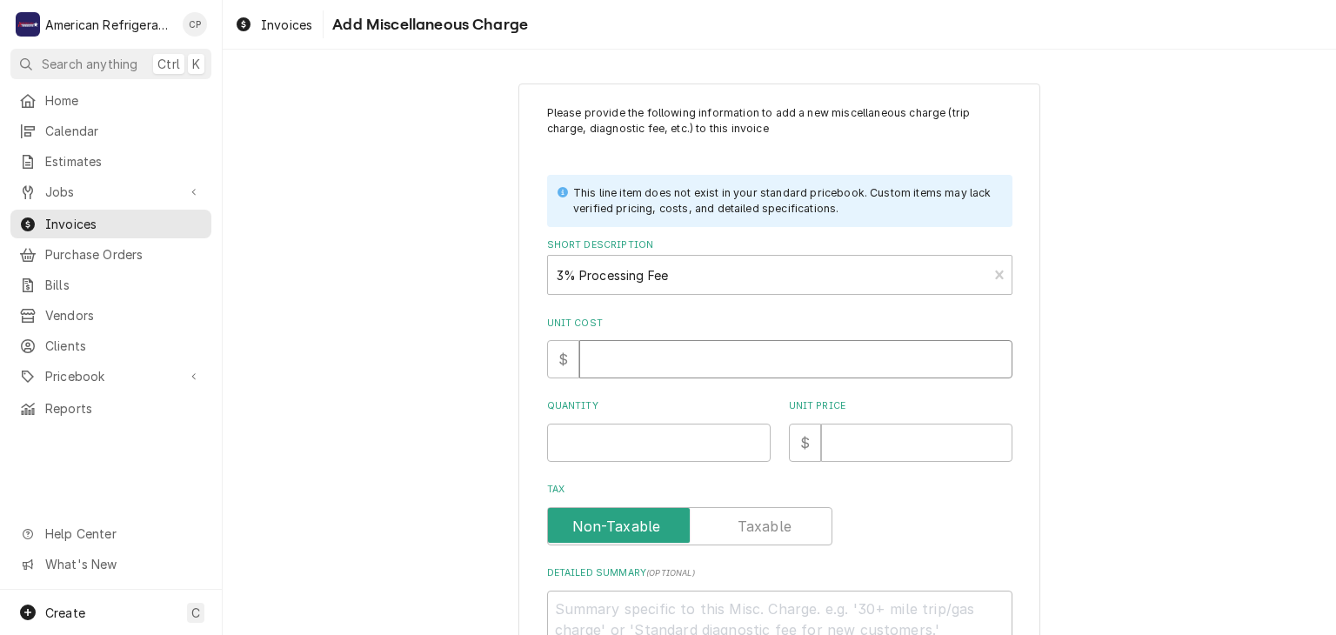
click at [638, 363] on input "Unit Cost" at bounding box center [795, 359] width 433 height 38
type textarea "x"
type input "0"
type textarea "x"
type input "1"
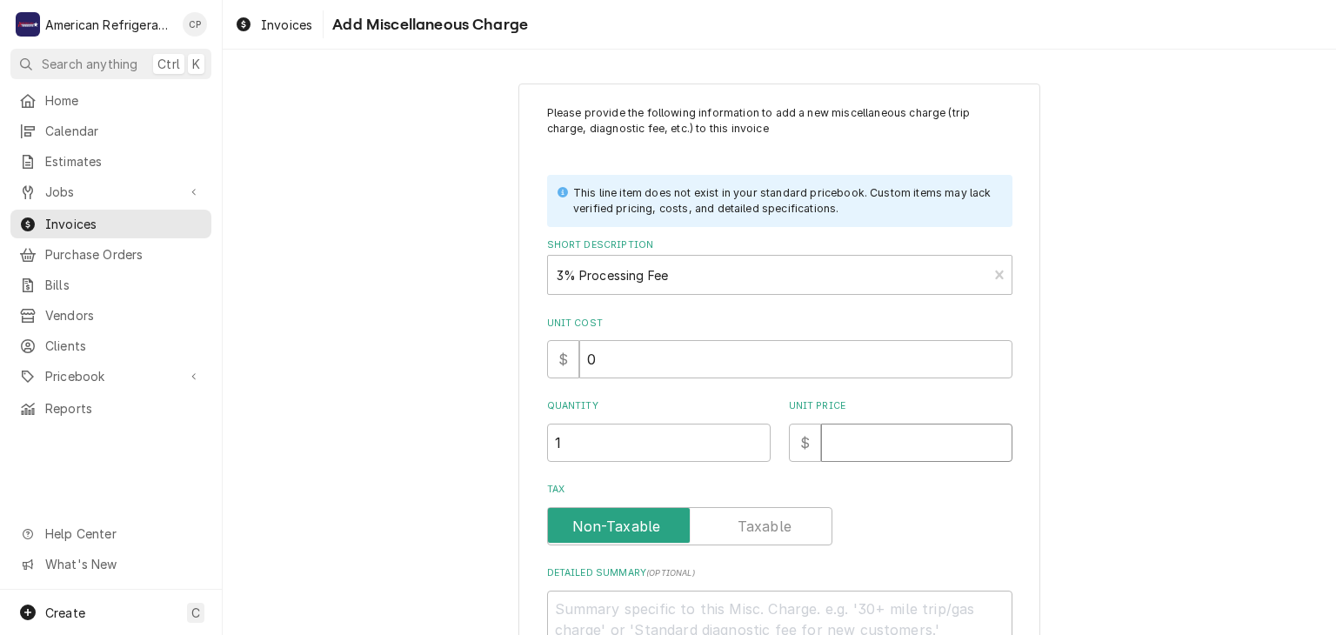
type textarea "x"
type input "2"
type textarea "x"
type input "23"
type textarea "x"
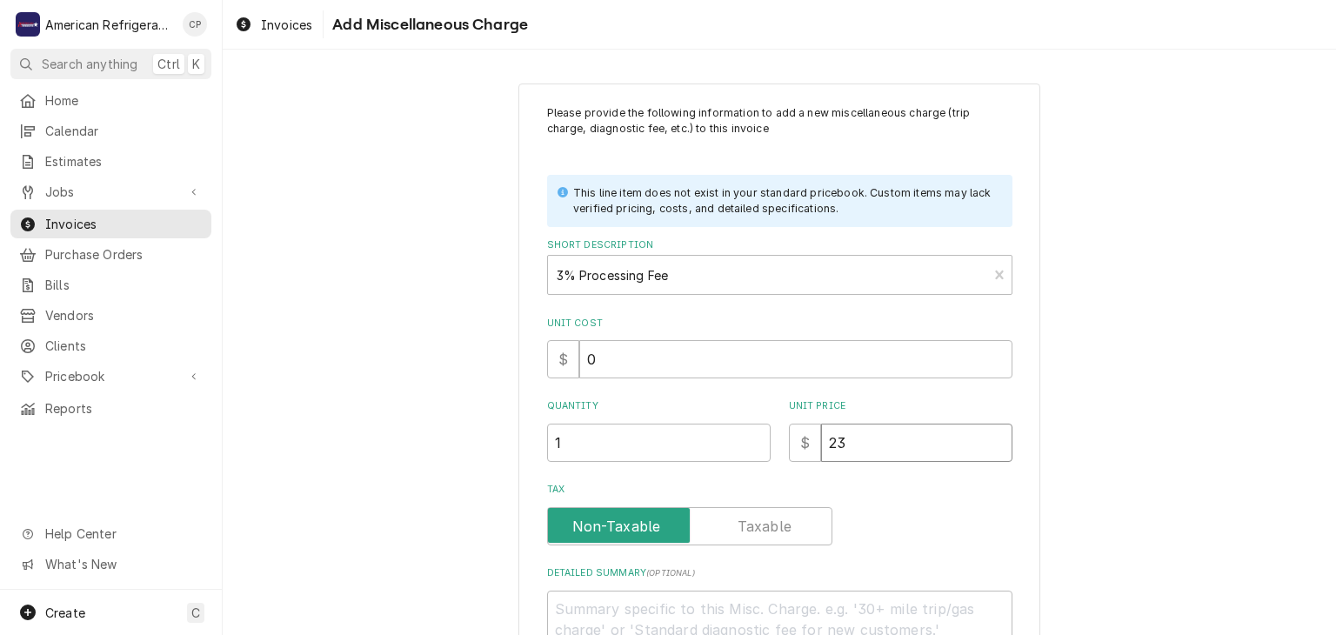
type input "23.1"
type textarea "x"
type input "23.12"
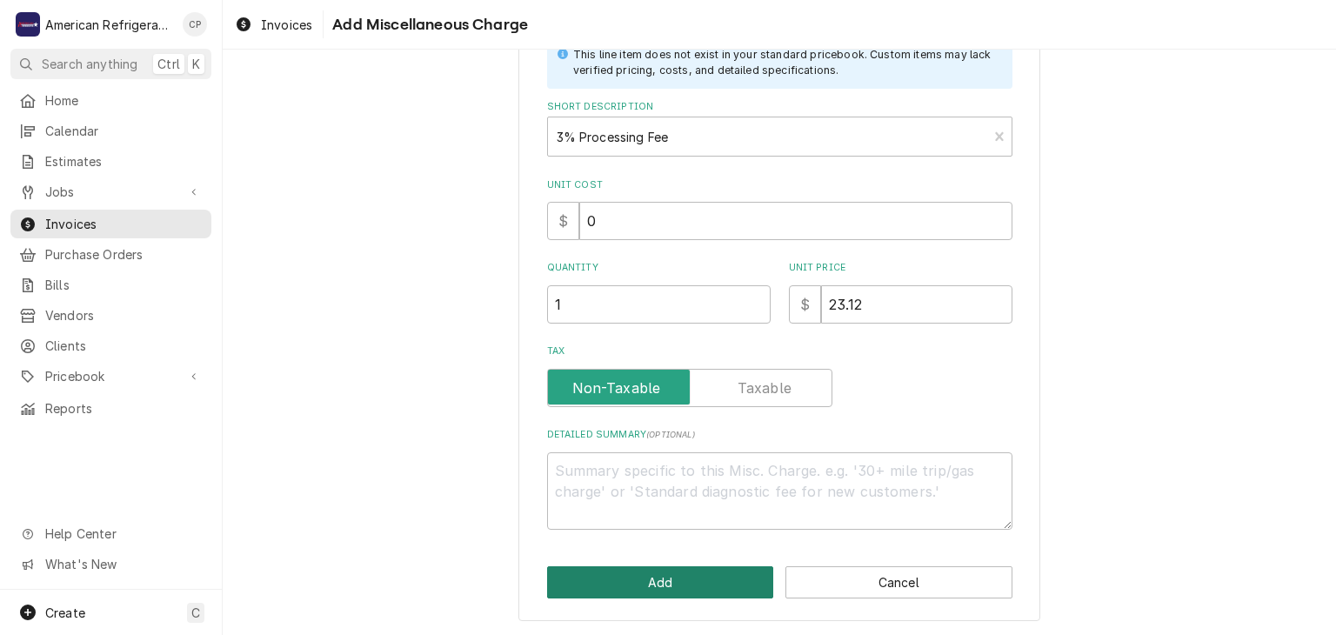
click at [591, 575] on button "Add" at bounding box center [660, 582] width 227 height 32
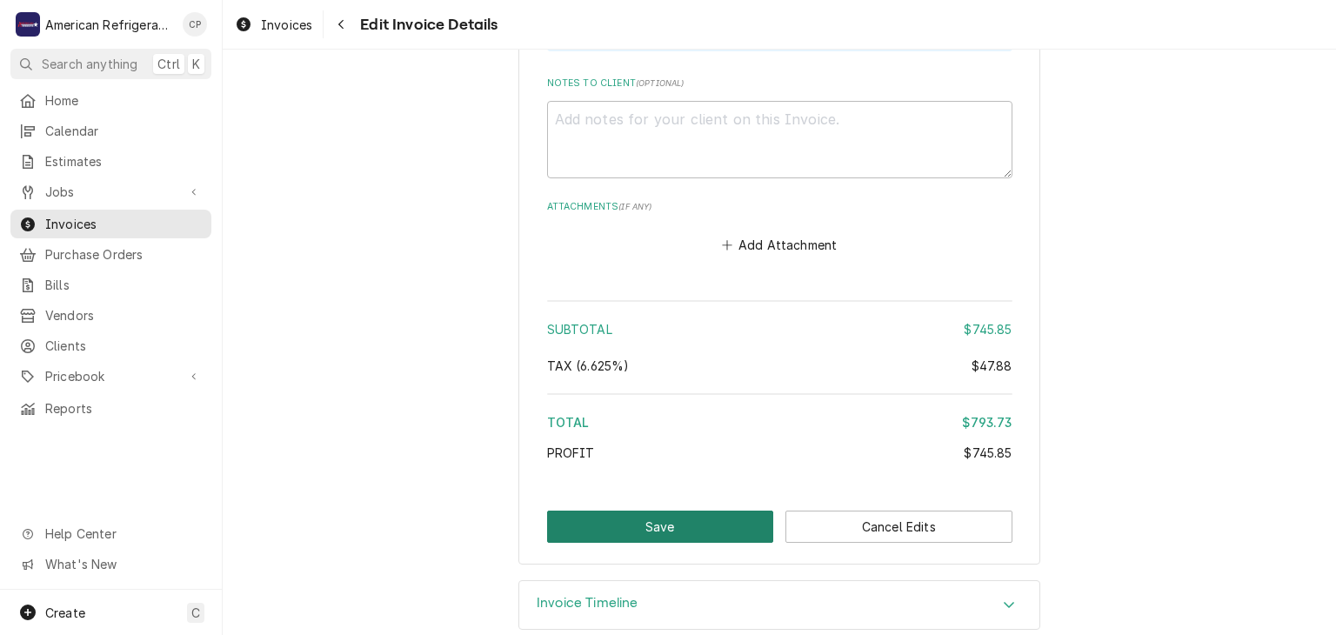
scroll to position [2683, 0]
click at [575, 510] on button "Save" at bounding box center [660, 526] width 227 height 32
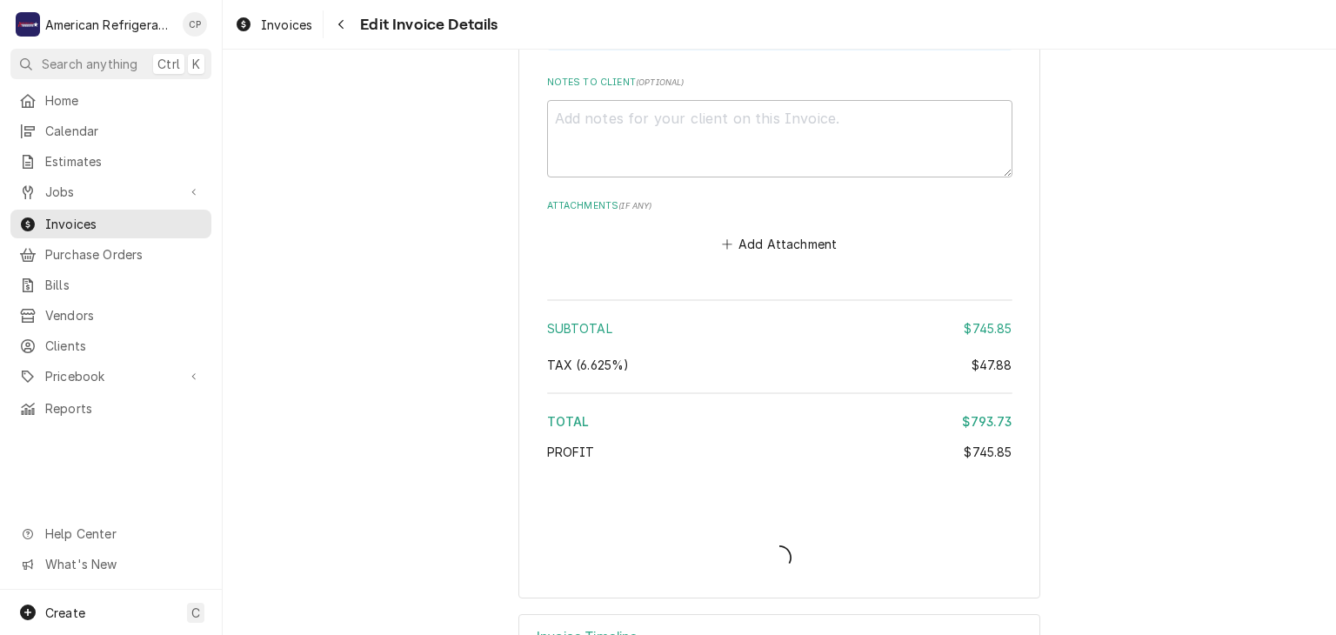
type textarea "x"
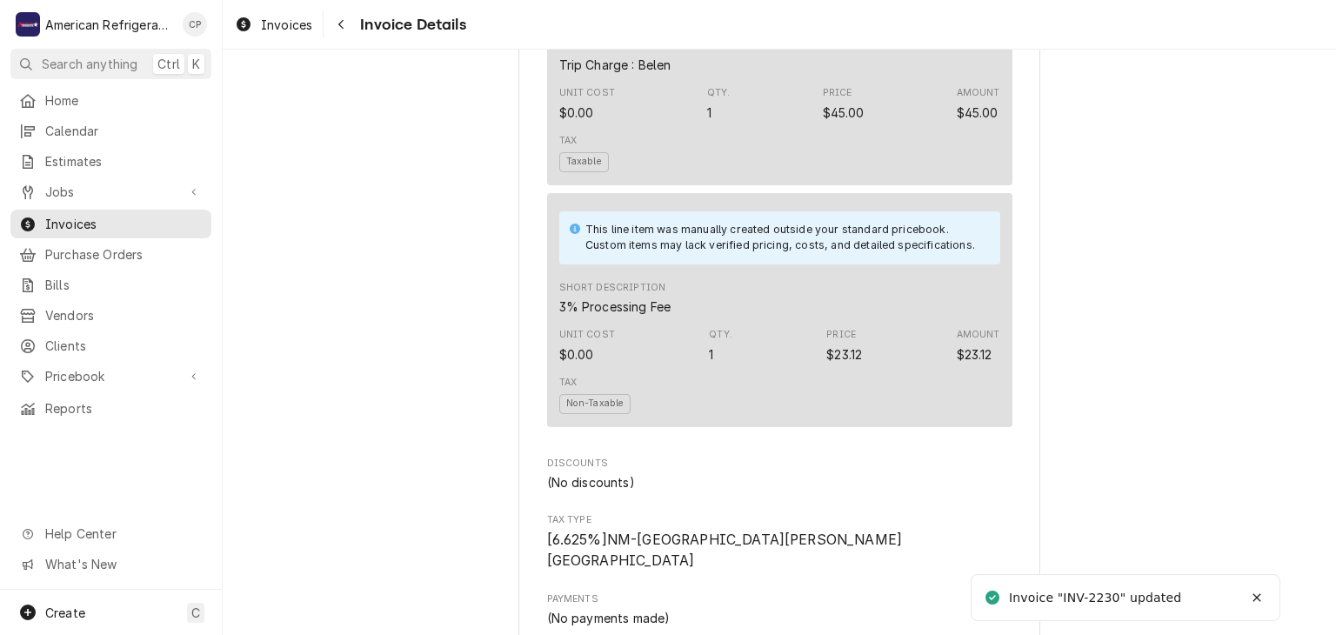
scroll to position [2427, 0]
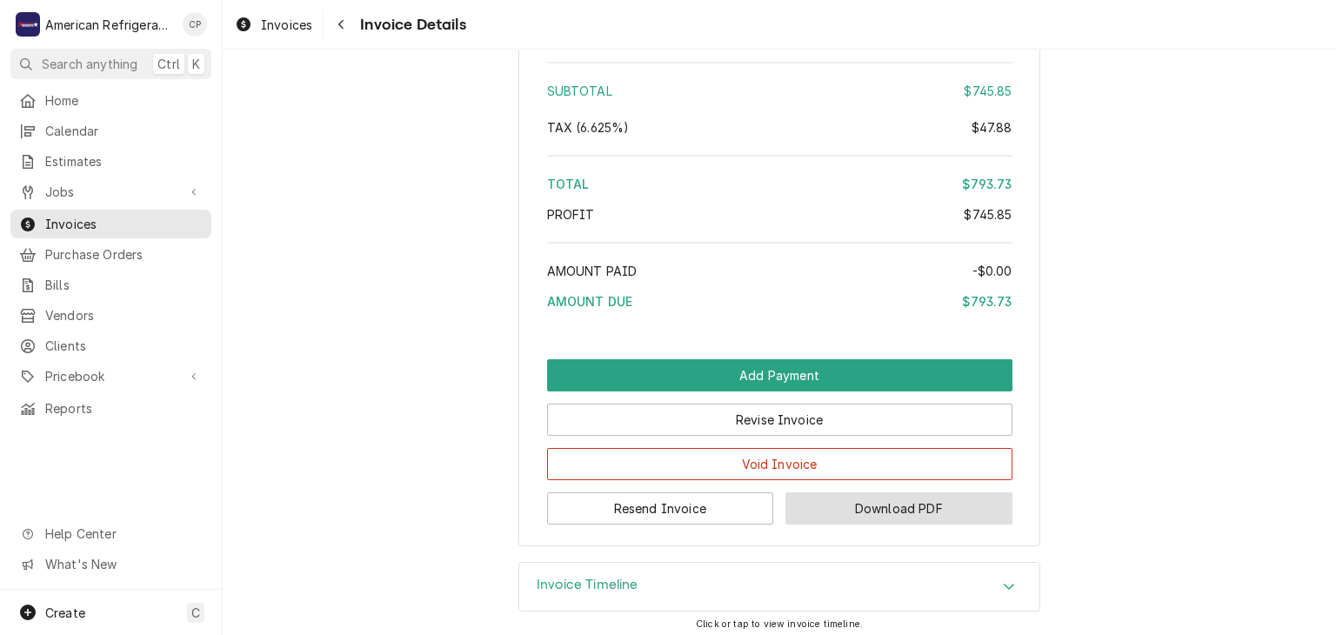
click at [957, 492] on button "Download PDF" at bounding box center [898, 508] width 227 height 32
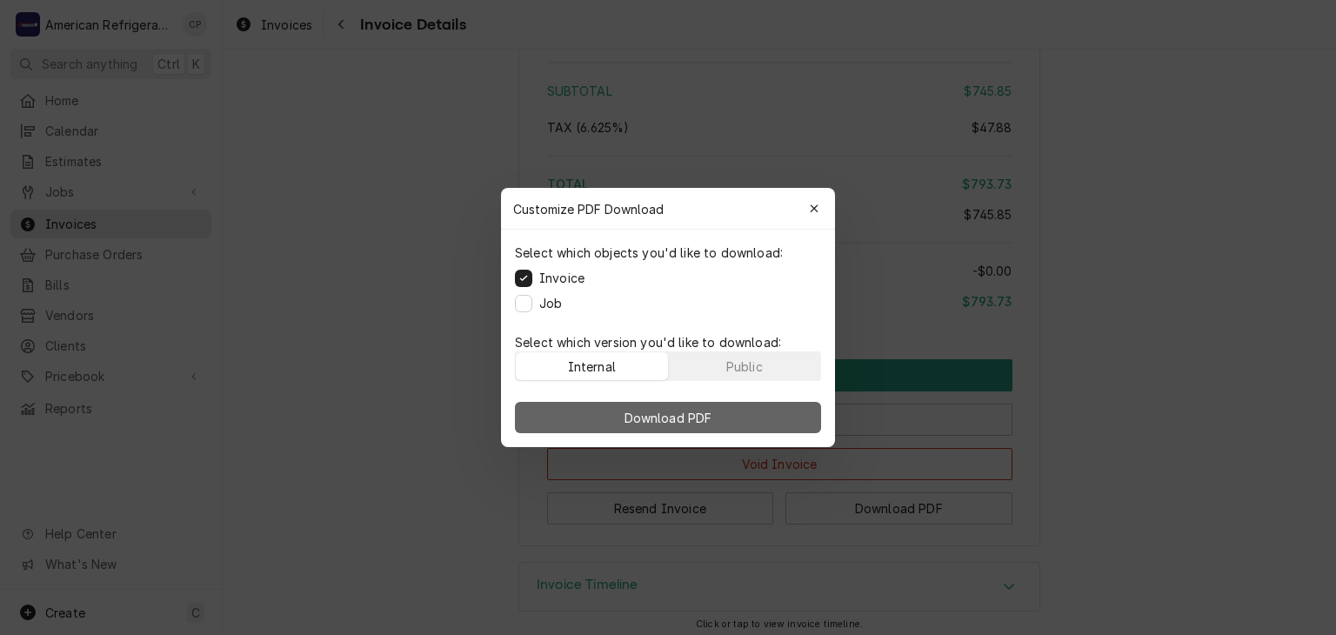
click at [591, 408] on button "Download PDF" at bounding box center [668, 417] width 306 height 31
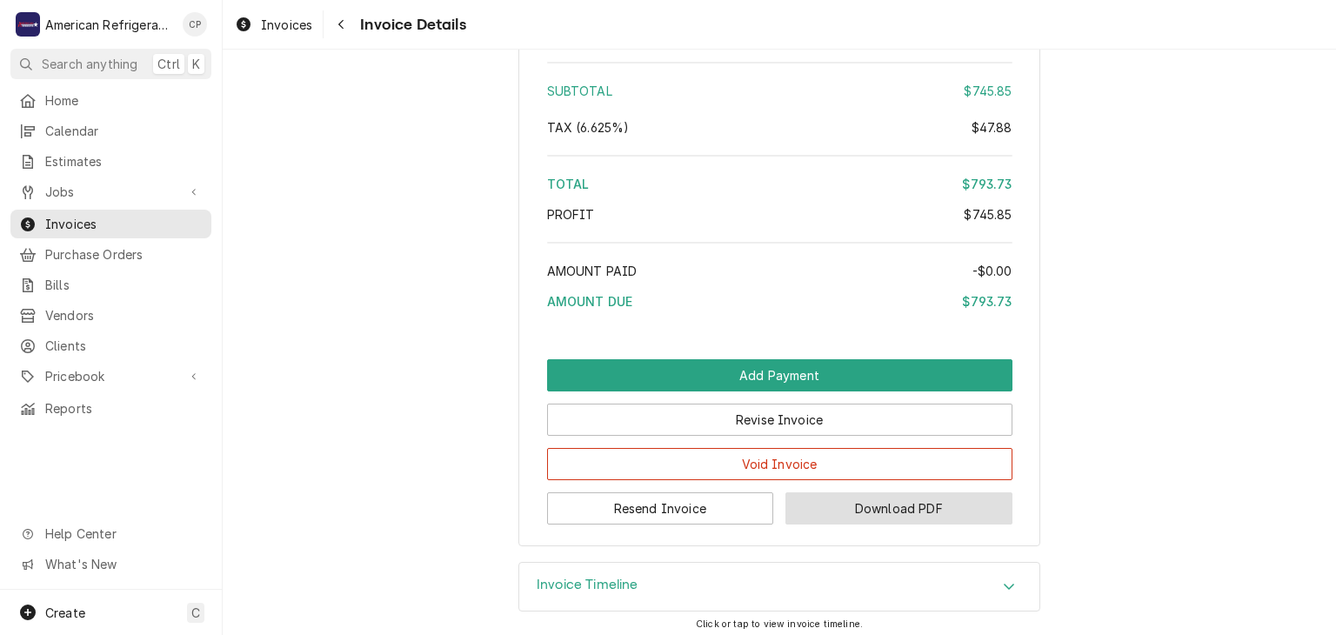
click at [804, 498] on button "Download PDF" at bounding box center [898, 508] width 227 height 32
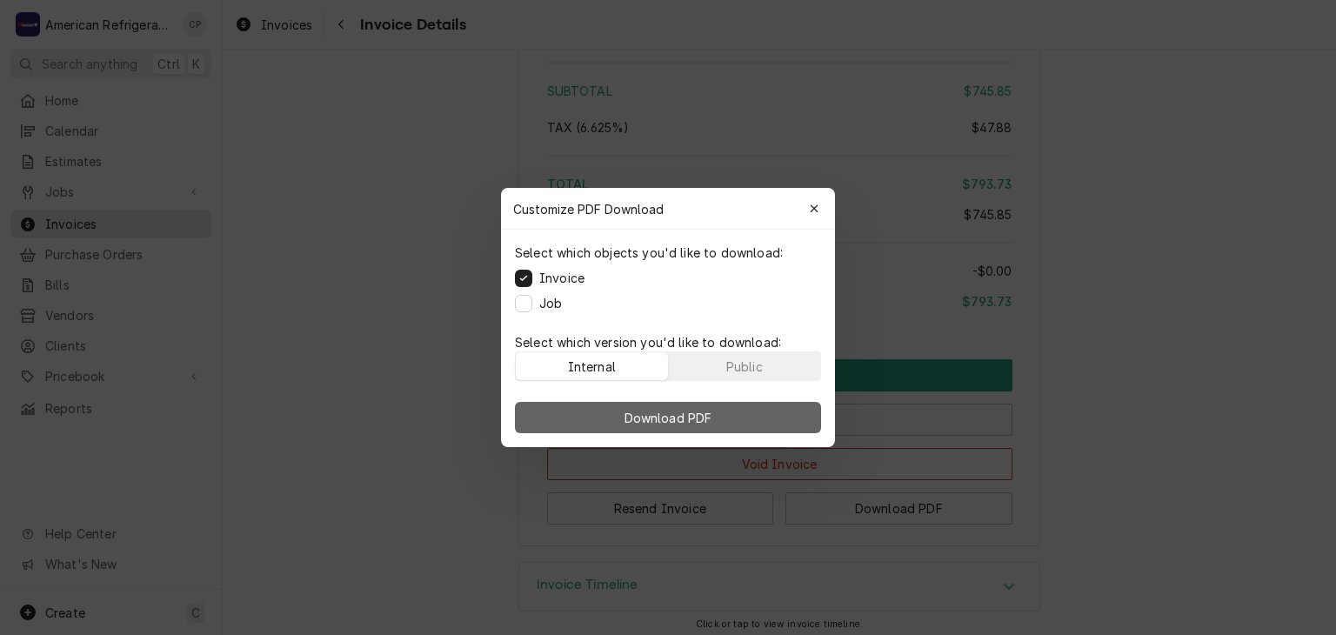
click at [593, 410] on button "Download PDF" at bounding box center [668, 417] width 306 height 31
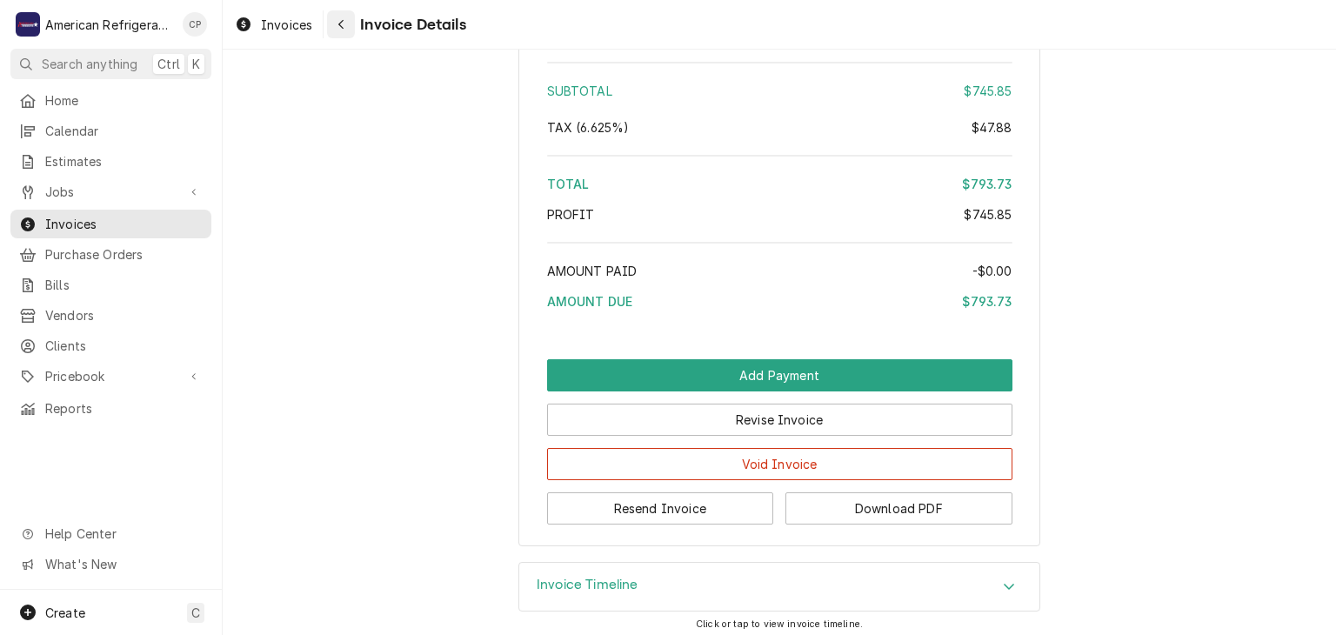
click at [347, 31] on div "Navigate back" at bounding box center [340, 24] width 17 height 17
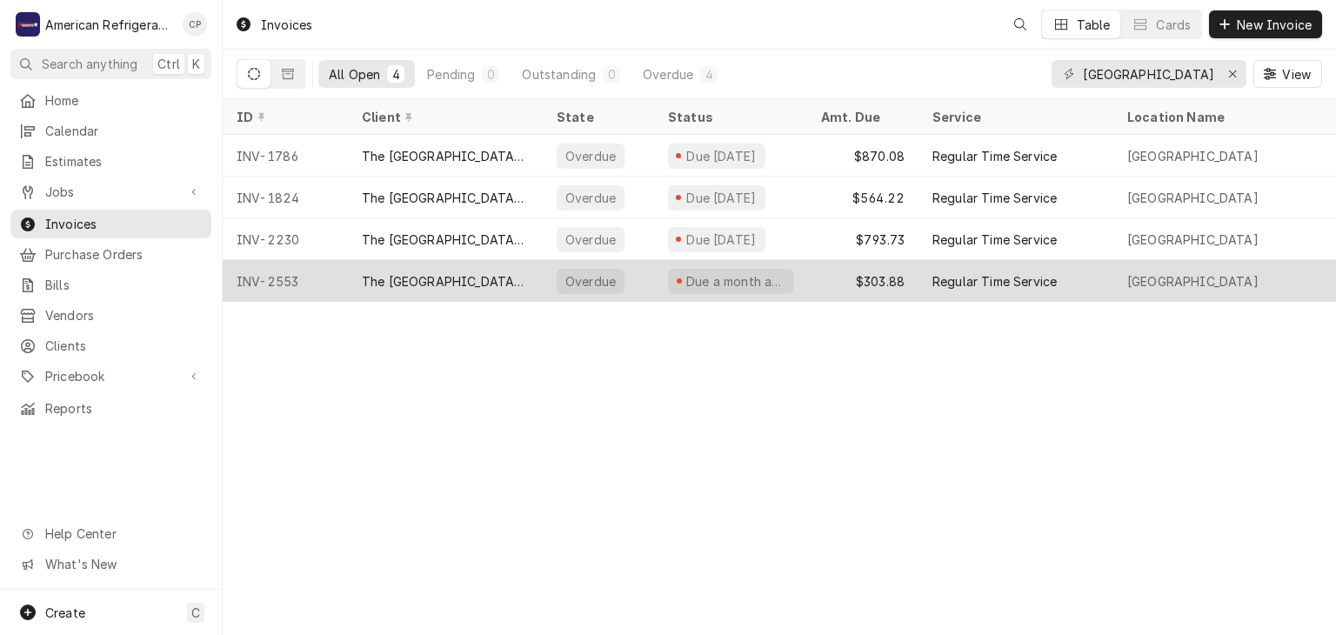
click at [384, 287] on div "The [GEOGRAPHIC_DATA][US_STATE]" at bounding box center [445, 281] width 195 height 42
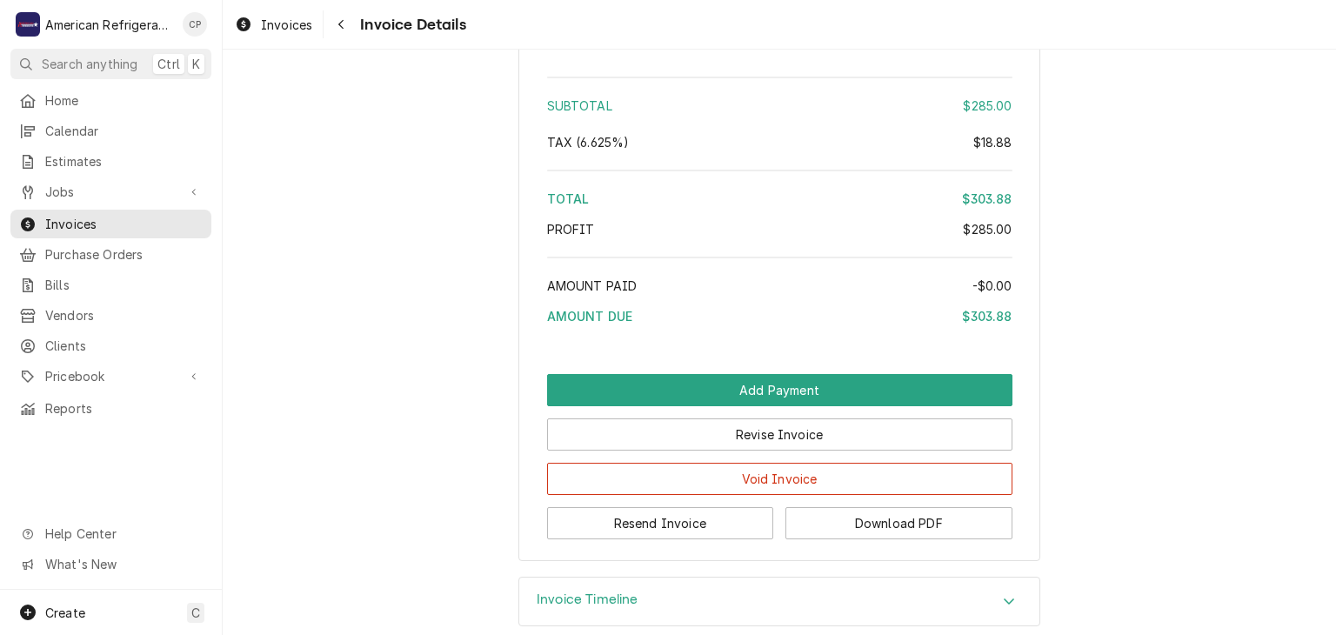
scroll to position [1993, 0]
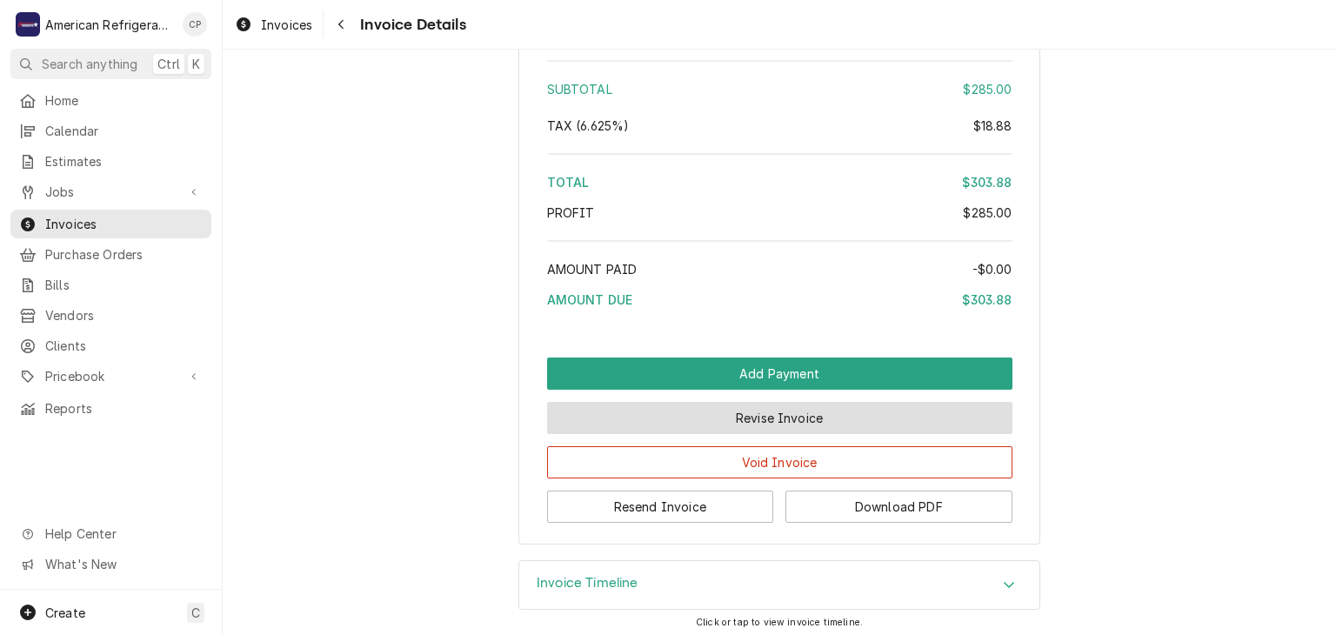
click at [667, 423] on button "Revise Invoice" at bounding box center [779, 418] width 465 height 32
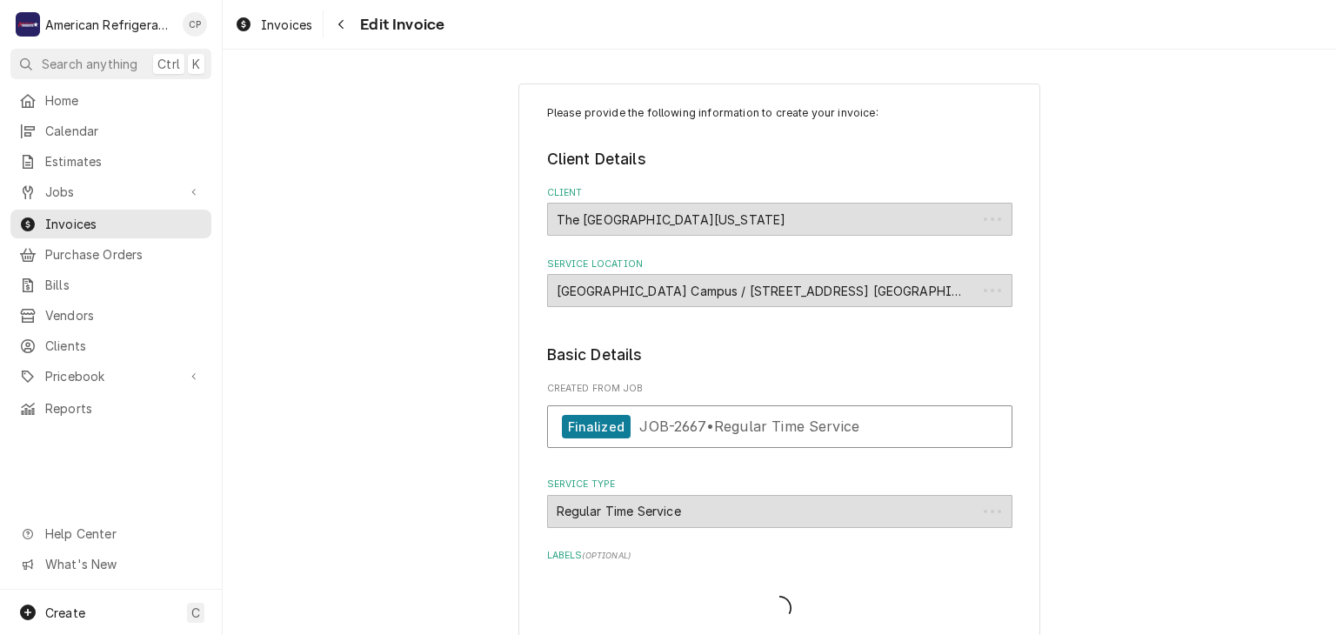
type textarea "x"
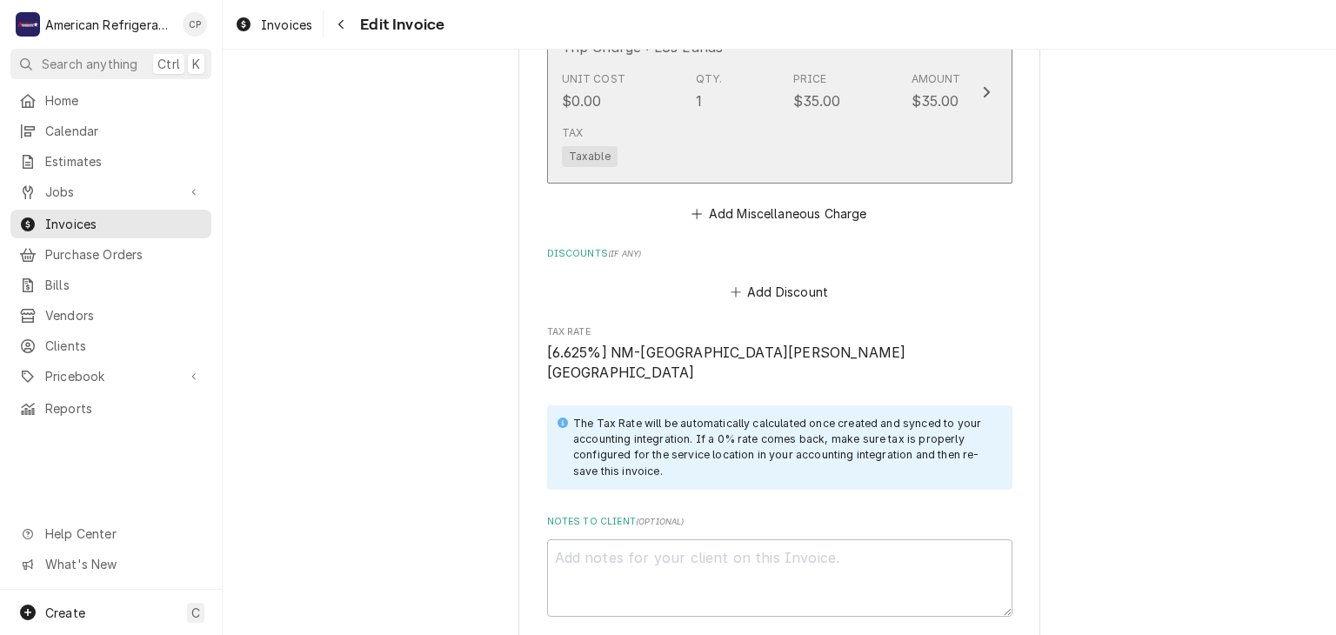
scroll to position [1402, 0]
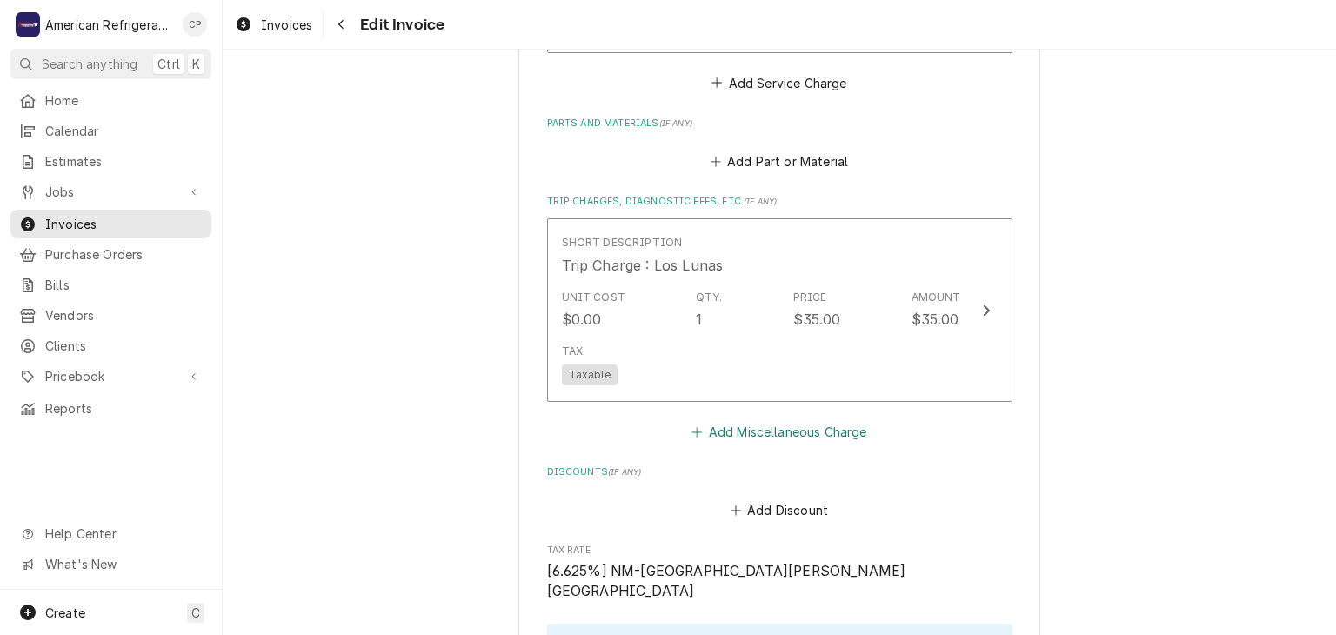
click at [717, 424] on button "Add Miscellaneous Charge" at bounding box center [779, 431] width 181 height 24
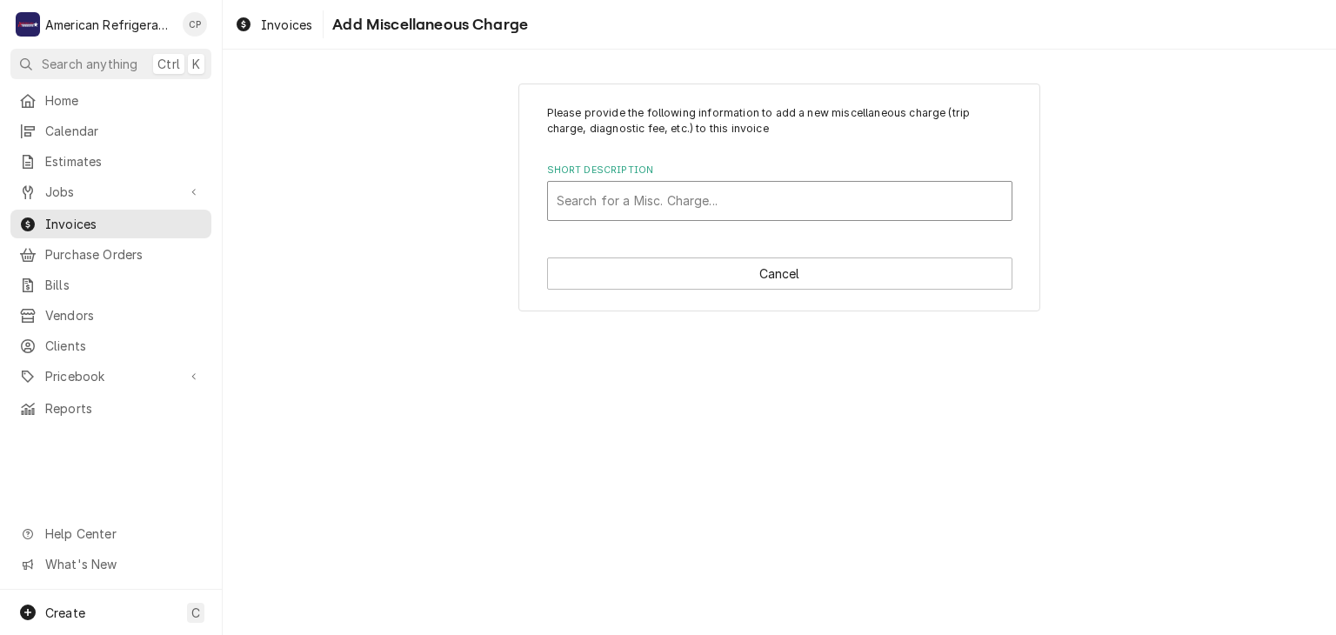
click at [620, 203] on div "Short Description" at bounding box center [780, 200] width 446 height 31
type input "3% Processing Fee"
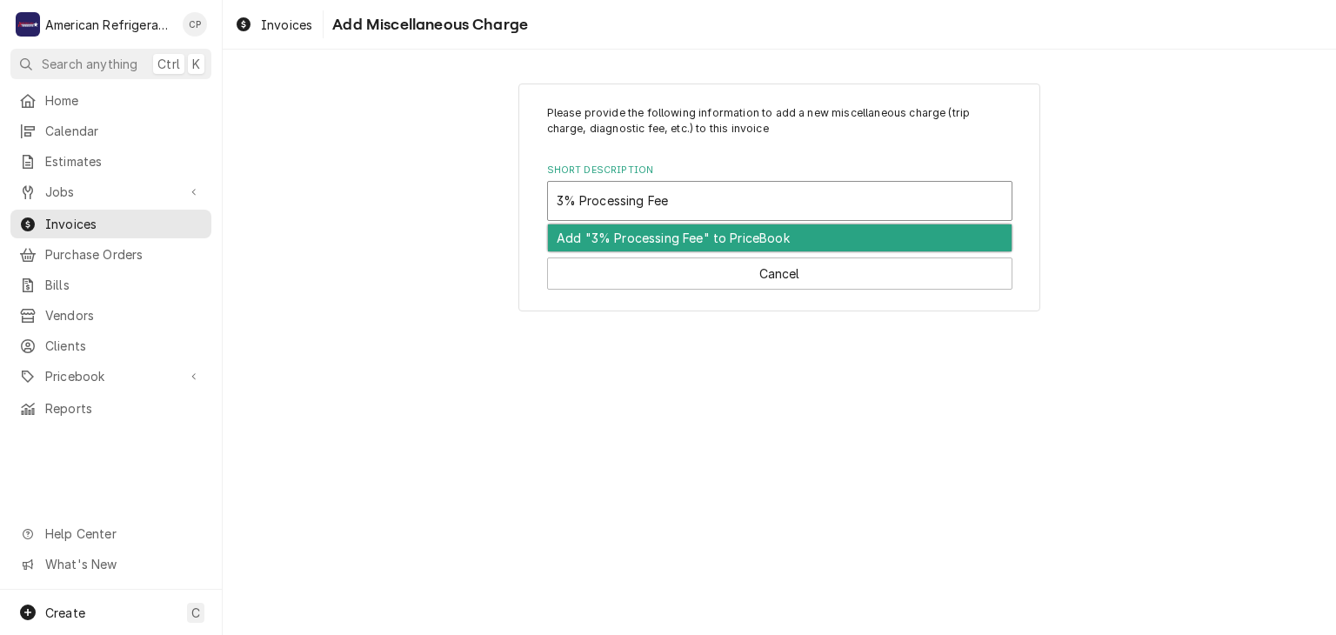
click at [640, 247] on div "Add "3% Processing Fee" to PriceBook" at bounding box center [780, 237] width 464 height 27
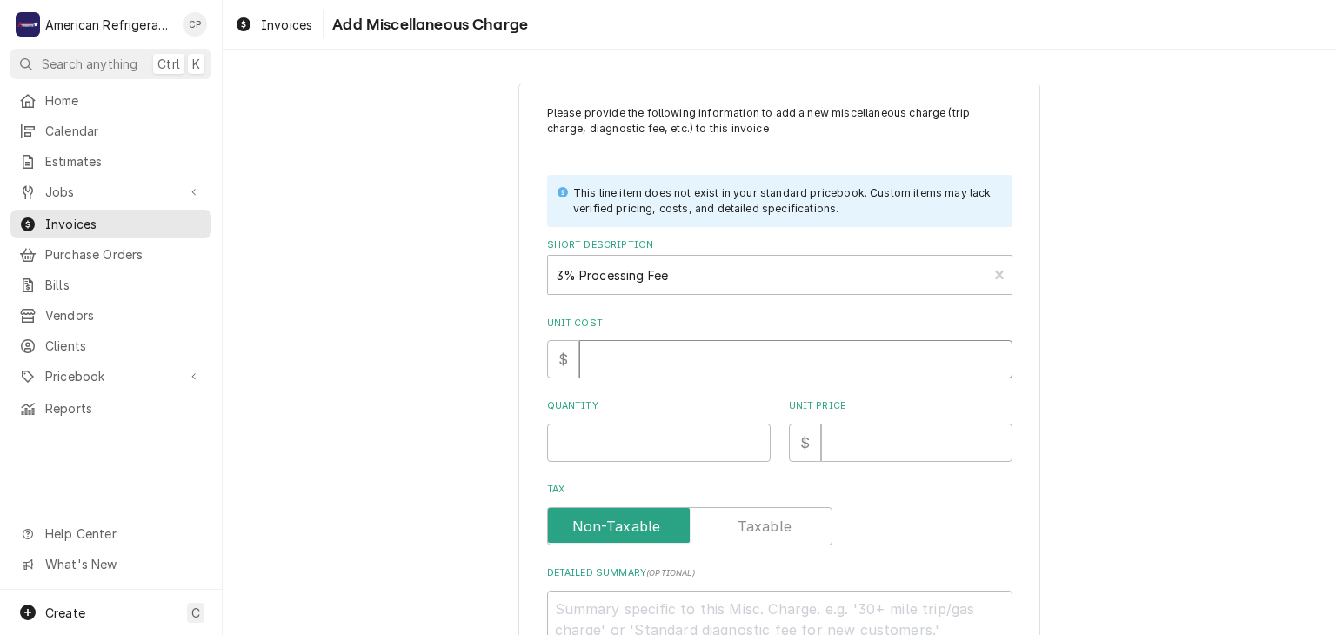
click at [638, 362] on input "Unit Cost" at bounding box center [795, 359] width 433 height 38
type textarea "x"
type input "0"
type textarea "x"
type input "1"
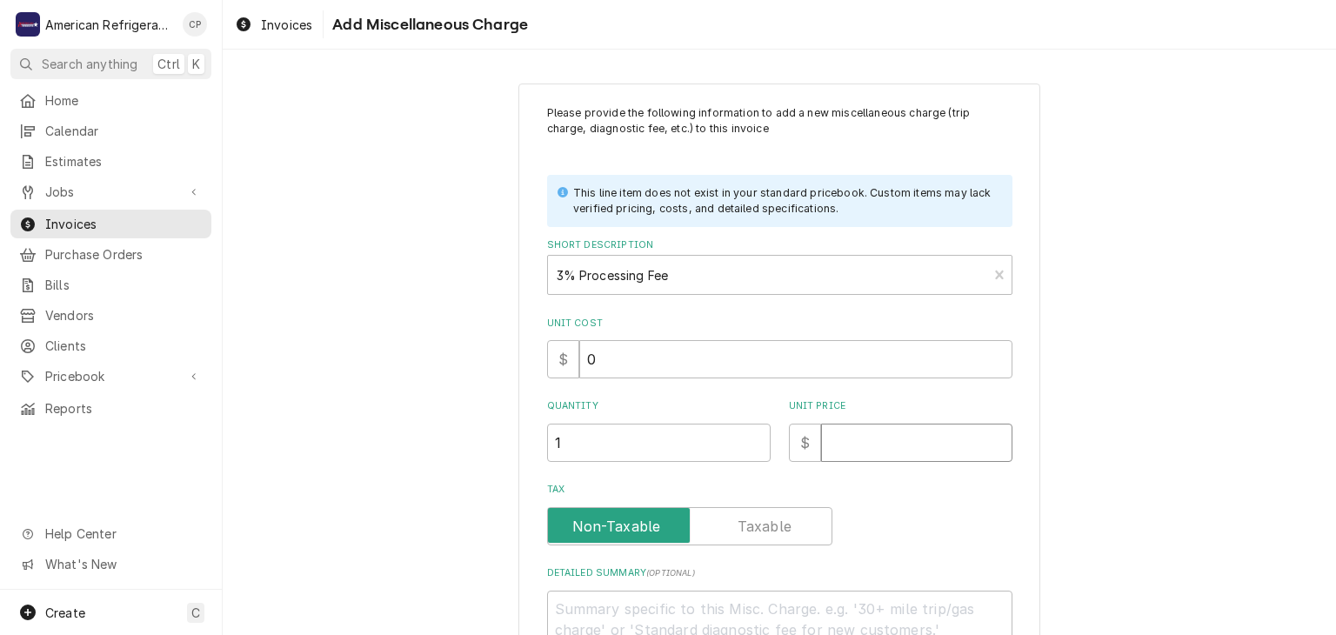
type textarea "x"
type input "9"
type textarea "x"
type input "9.1"
type textarea "x"
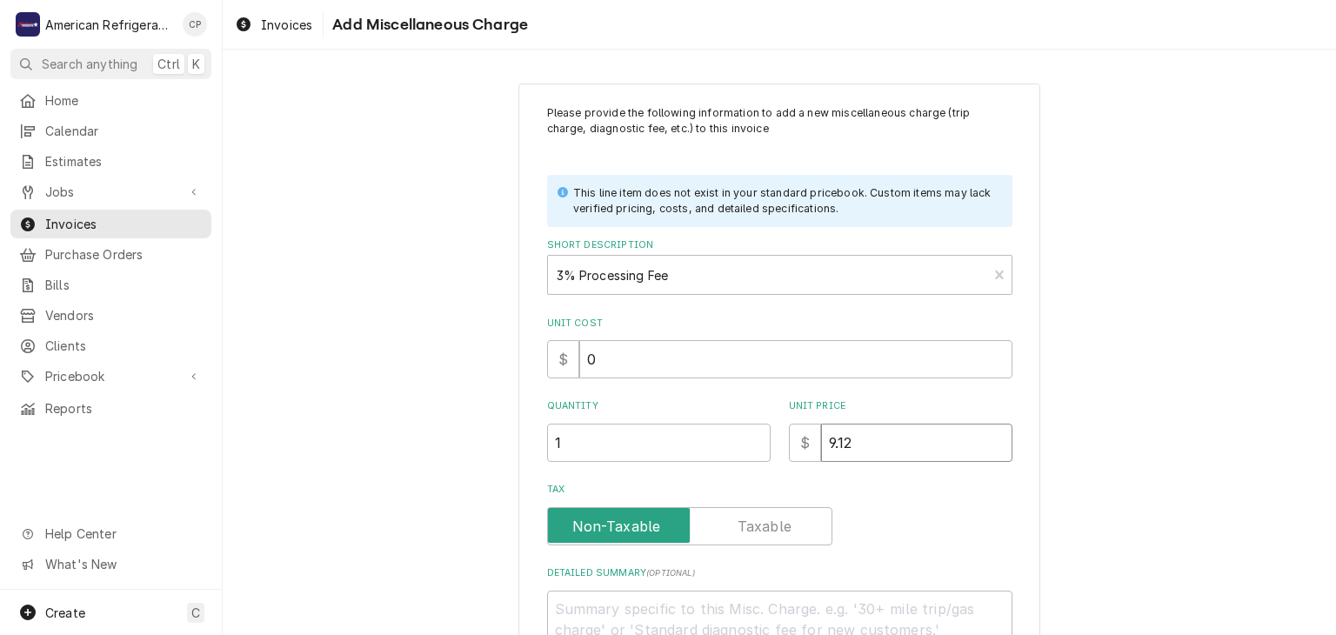
type input "9.12"
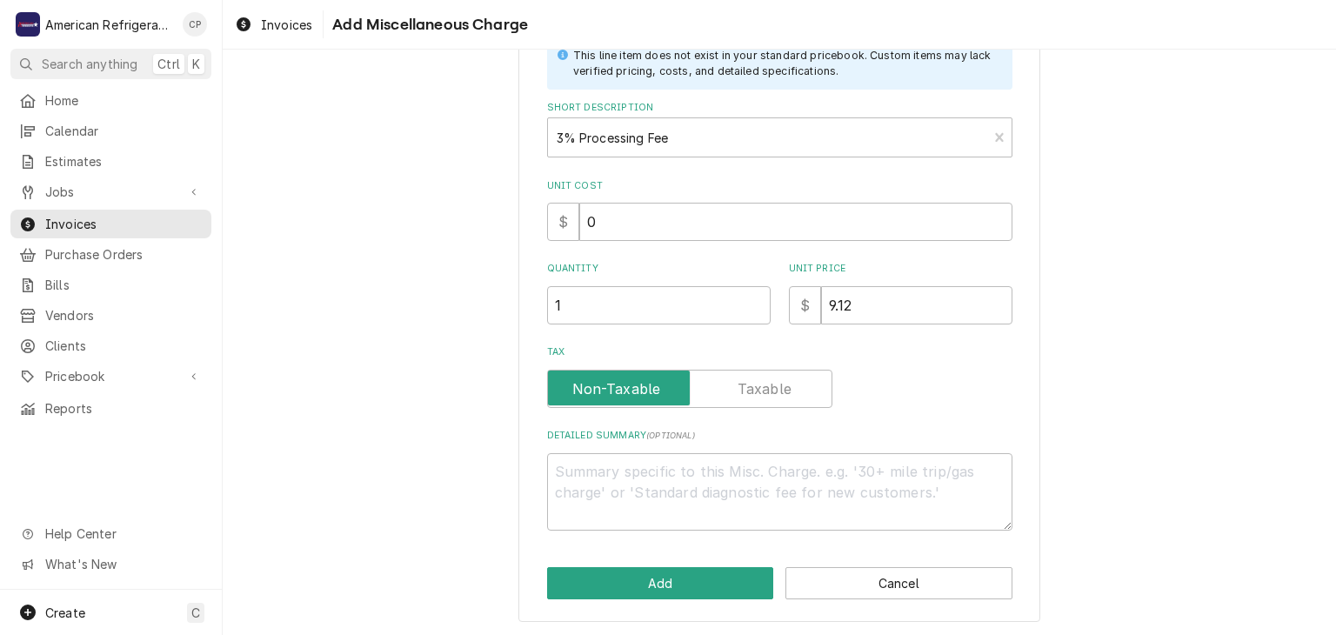
scroll to position [138, 0]
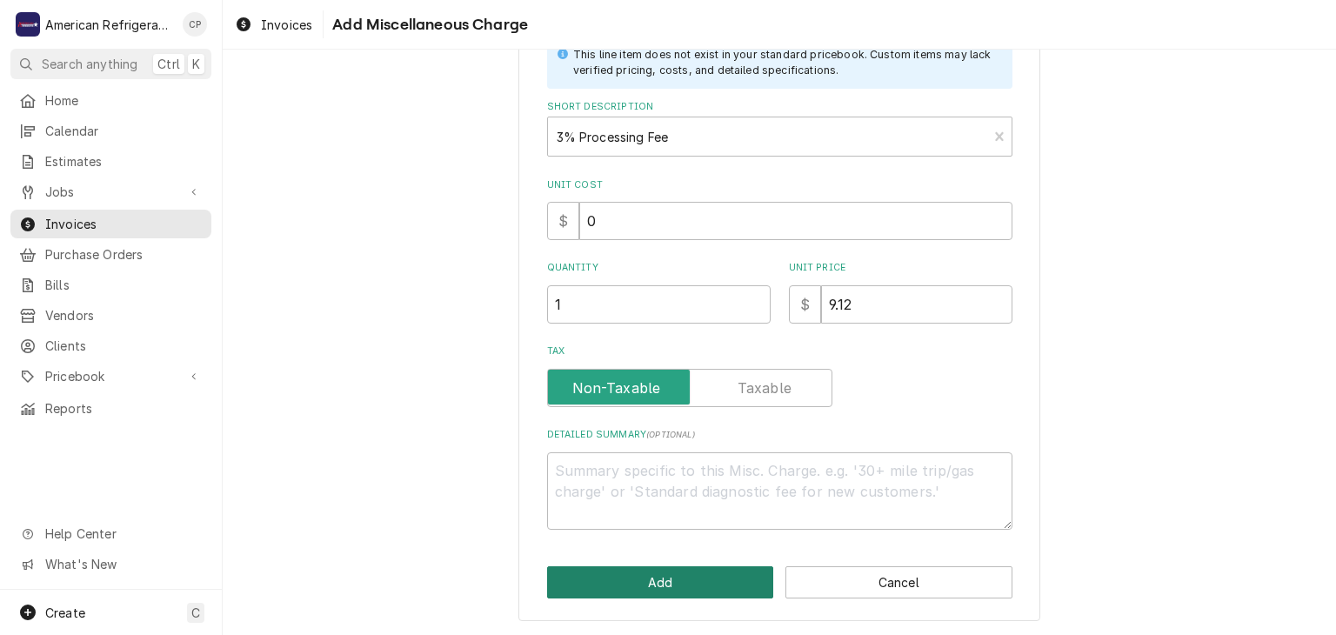
click at [627, 585] on button "Add" at bounding box center [660, 582] width 227 height 32
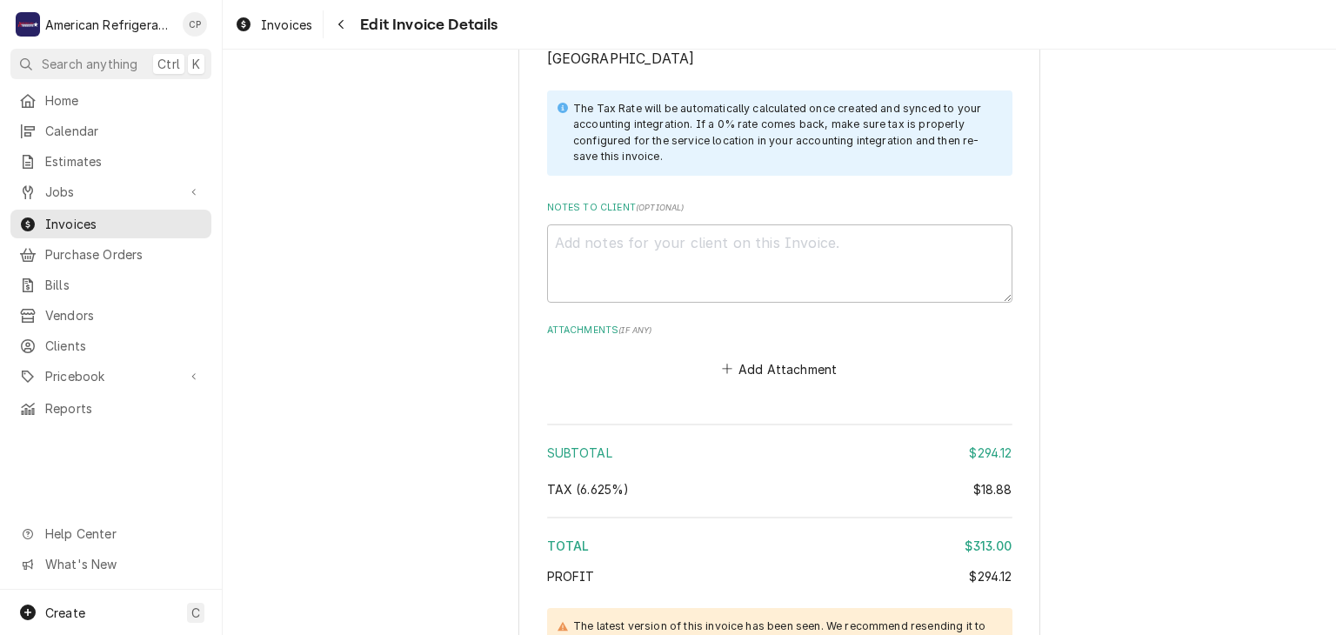
scroll to position [2421, 0]
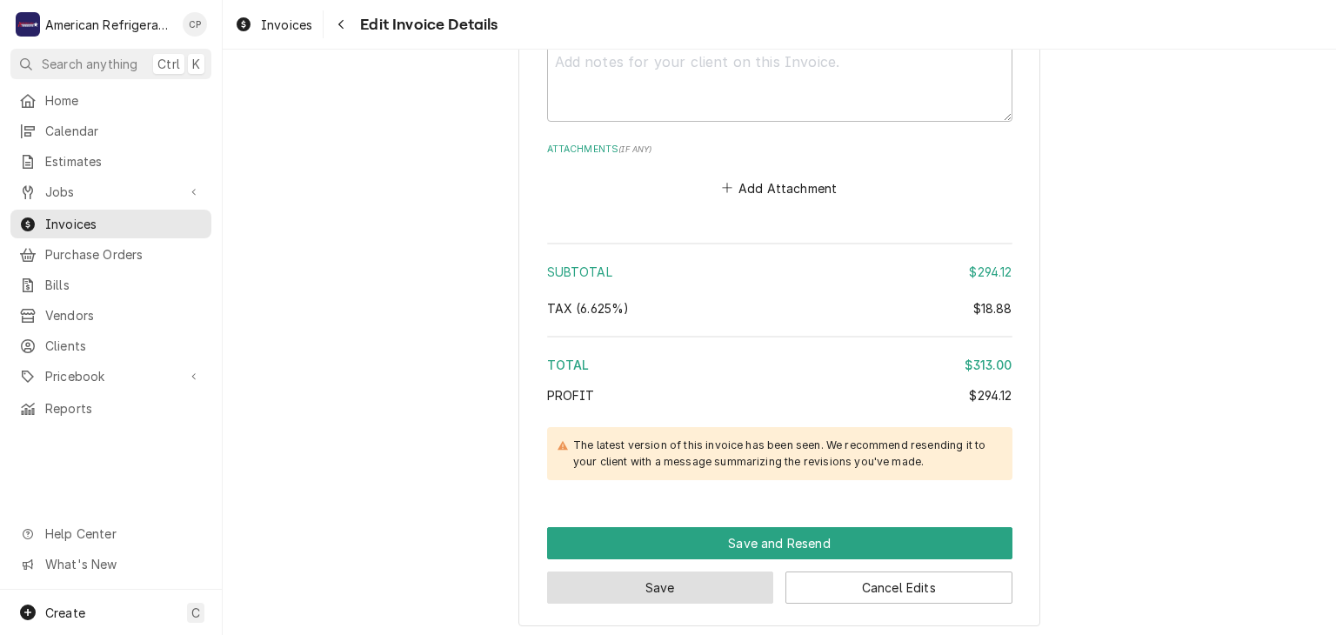
click at [631, 571] on button "Save" at bounding box center [660, 587] width 227 height 32
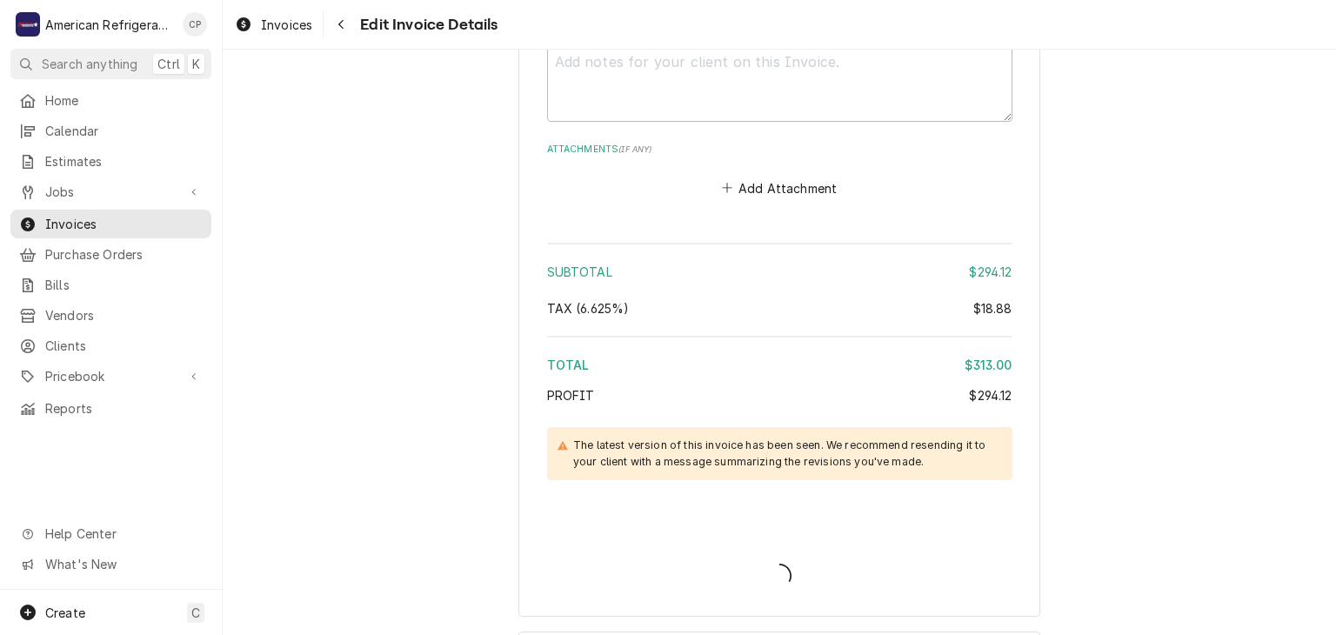
type textarea "x"
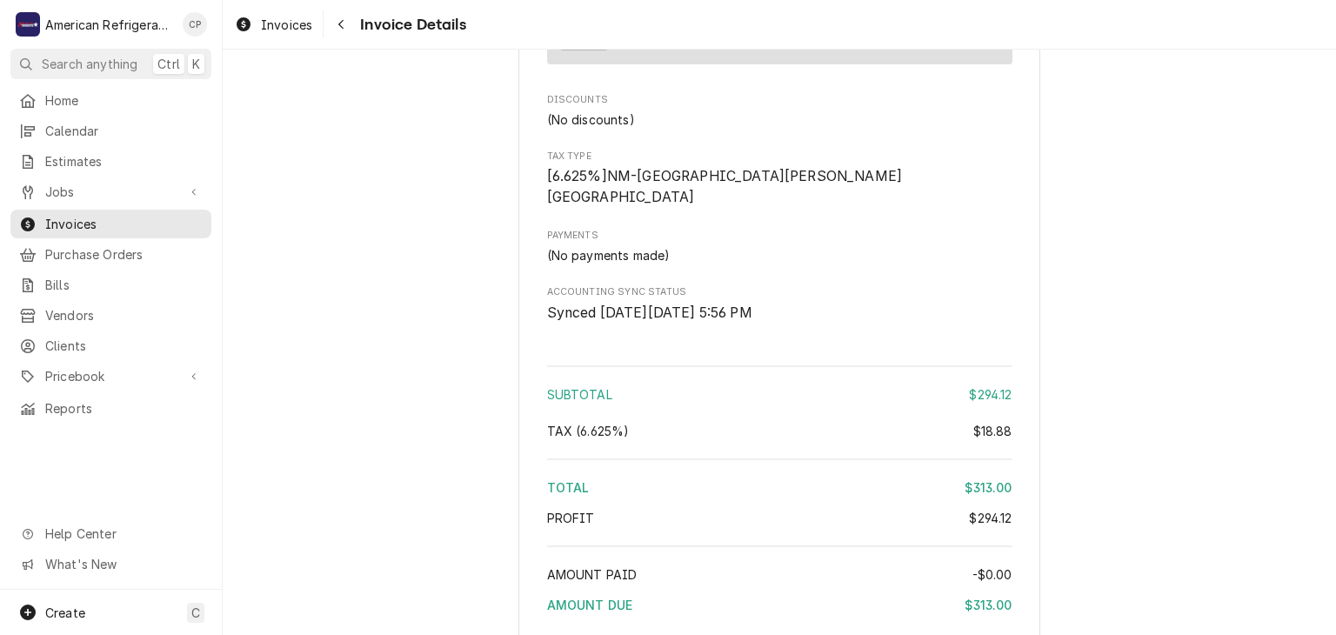
scroll to position [2176, 0]
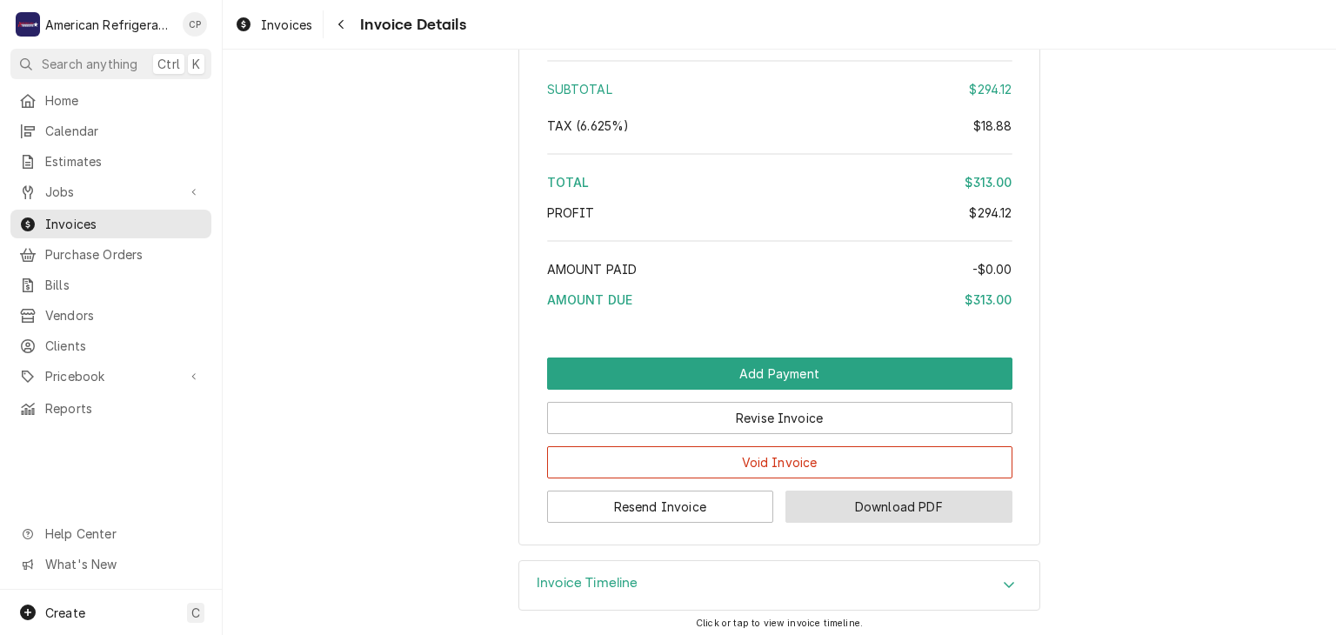
click at [853, 493] on button "Download PDF" at bounding box center [898, 507] width 227 height 32
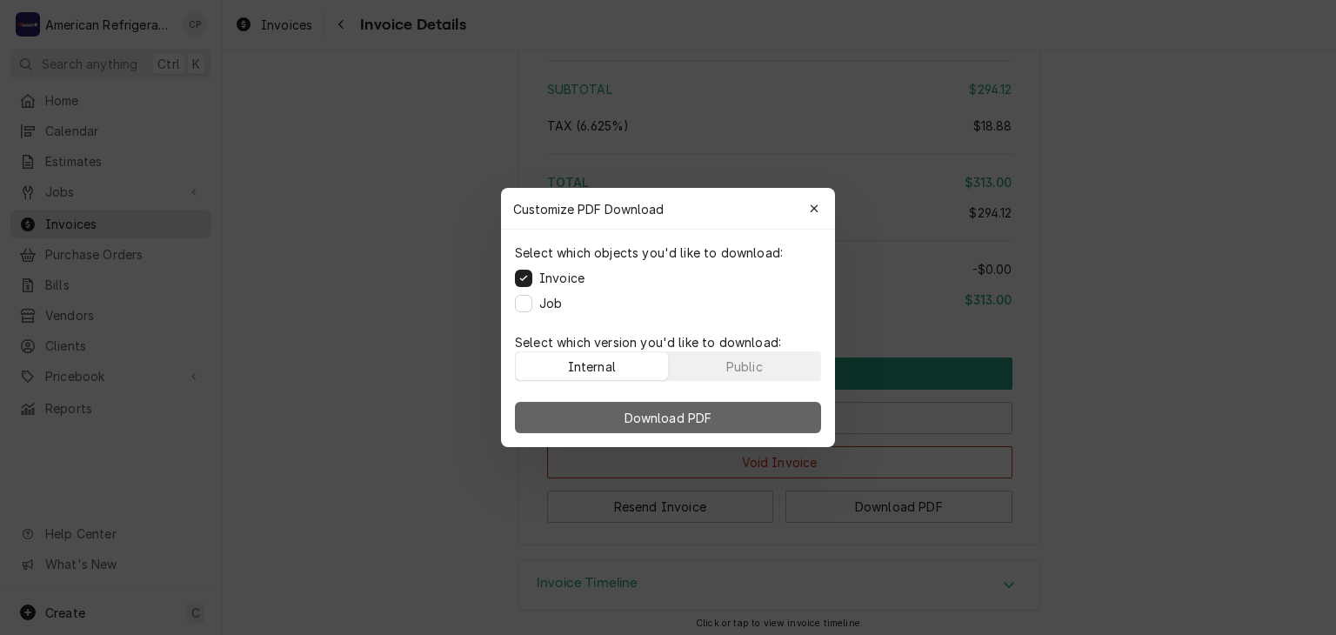
click at [589, 406] on button "Download PDF" at bounding box center [668, 417] width 306 height 31
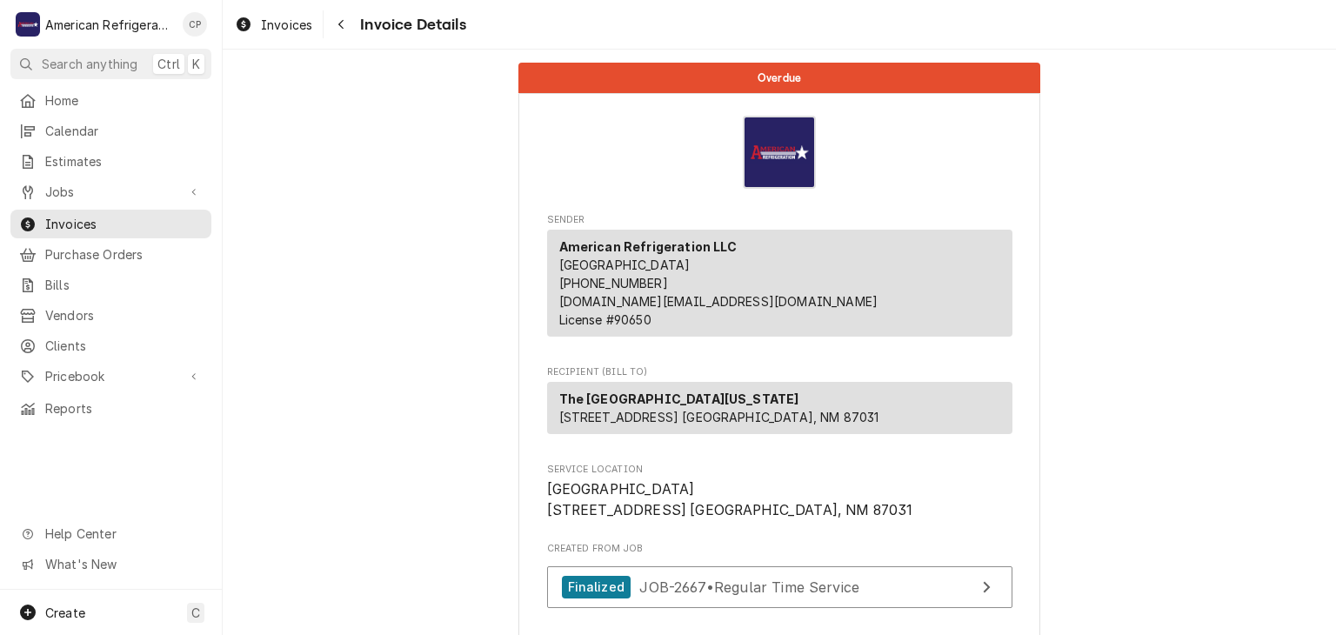
scroll to position [0, 0]
